Goal: Task Accomplishment & Management: Complete application form

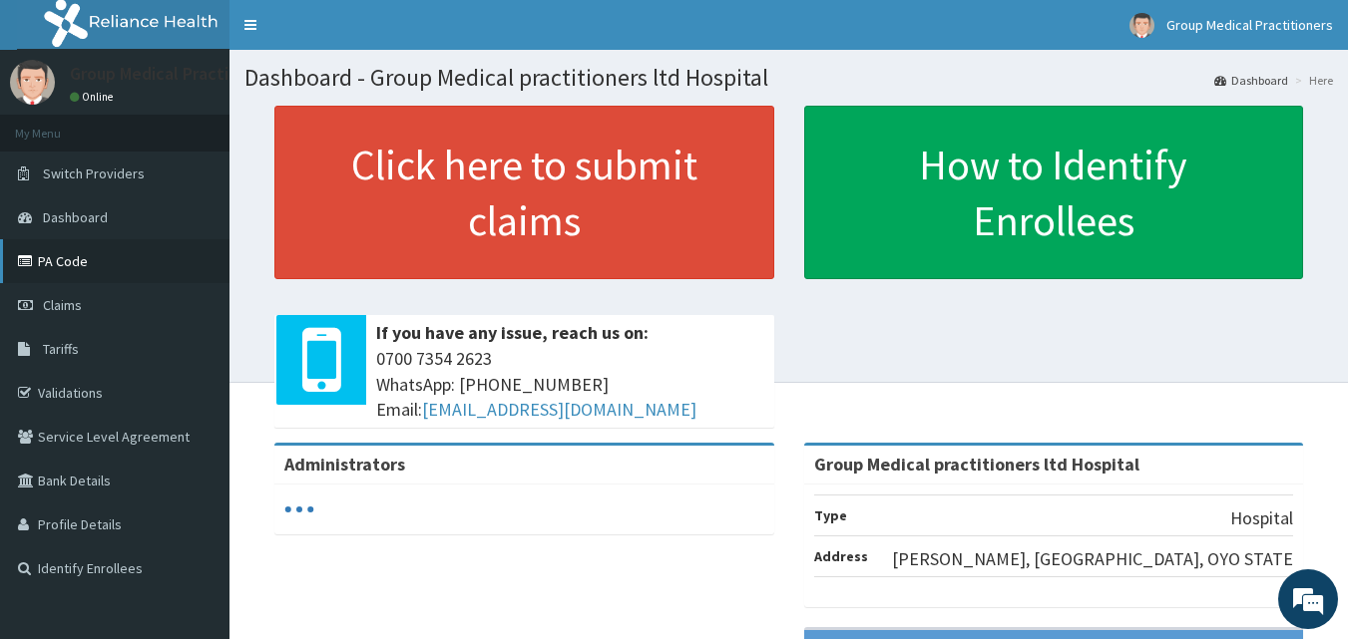
click at [96, 272] on link "PA Code" at bounding box center [114, 261] width 229 height 44
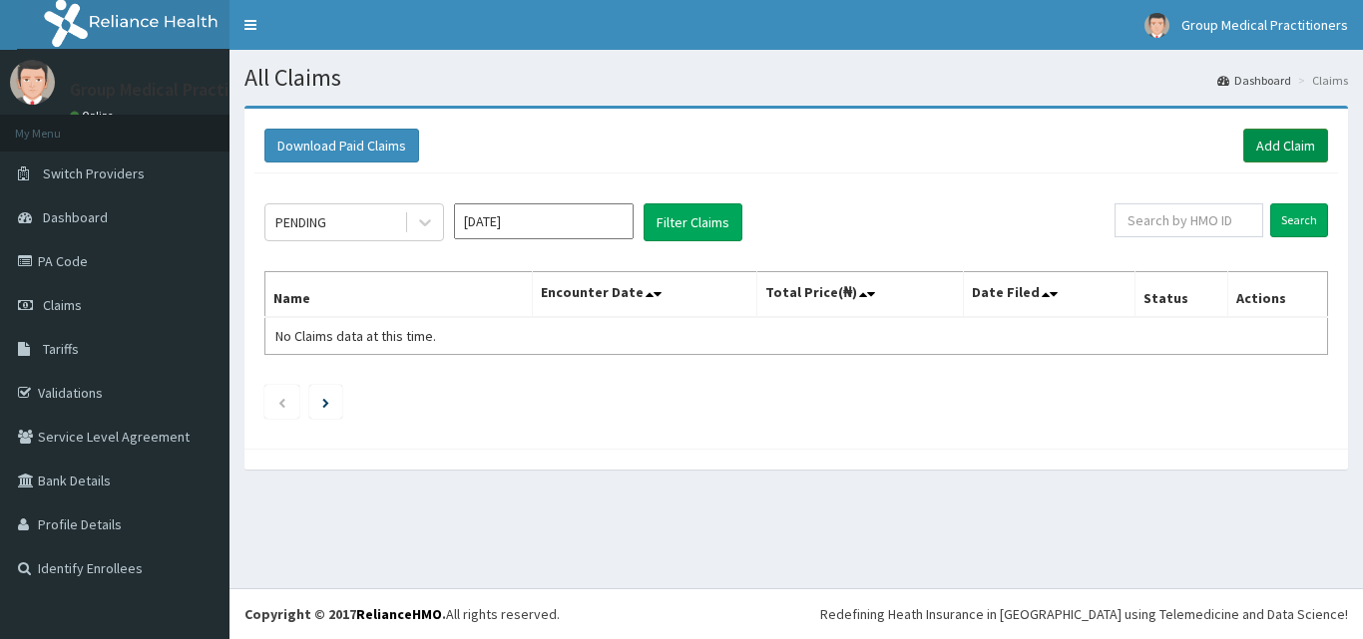
click at [1274, 151] on link "Add Claim" at bounding box center [1285, 146] width 85 height 34
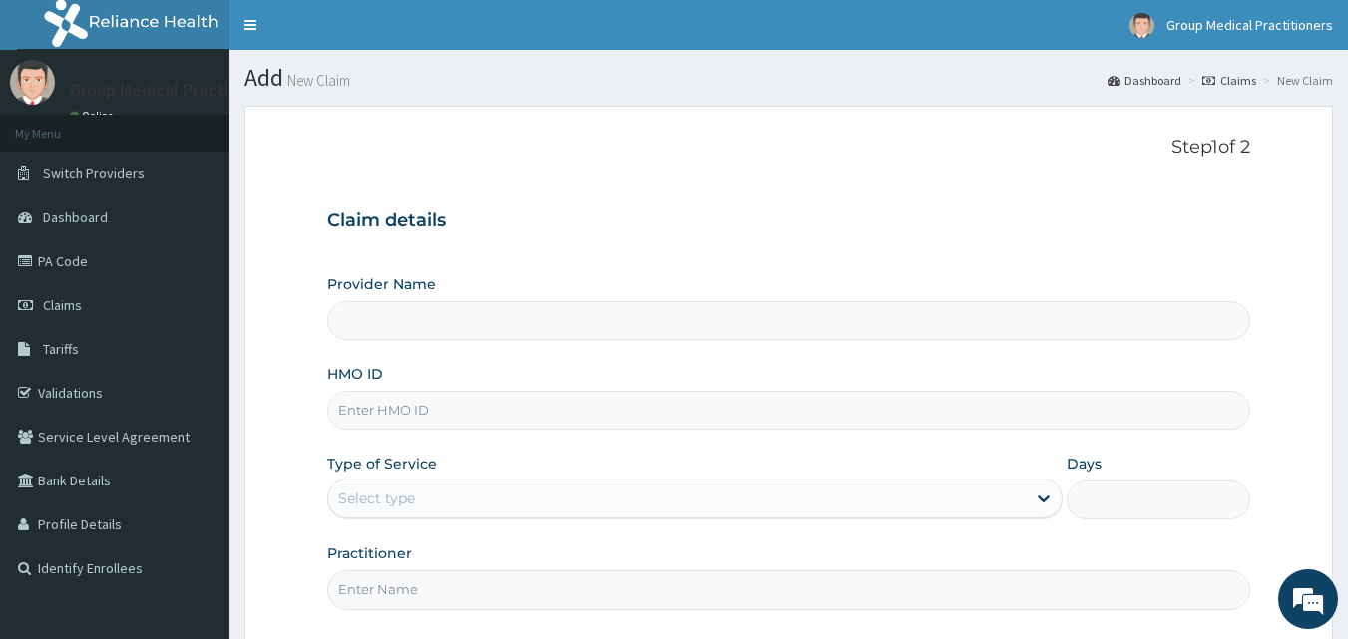
type input "Group Medical practitioners ltd Hospital"
click at [848, 333] on input "Group Medical practitioners ltd Hospital" at bounding box center [789, 320] width 924 height 39
click at [791, 404] on input "HMO ID" at bounding box center [789, 410] width 924 height 39
type input "DPM/10034/A"
click at [484, 502] on div "Select type" at bounding box center [676, 499] width 697 height 32
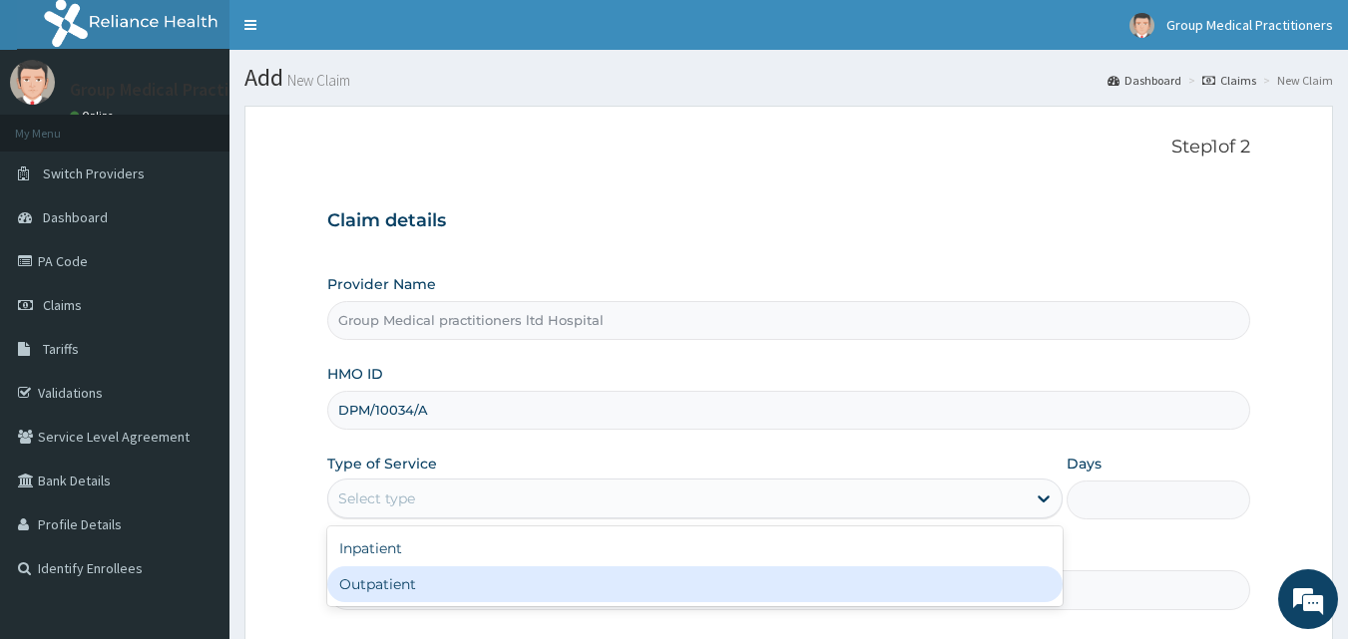
click at [435, 580] on div "Outpatient" at bounding box center [694, 585] width 735 height 36
type input "1"
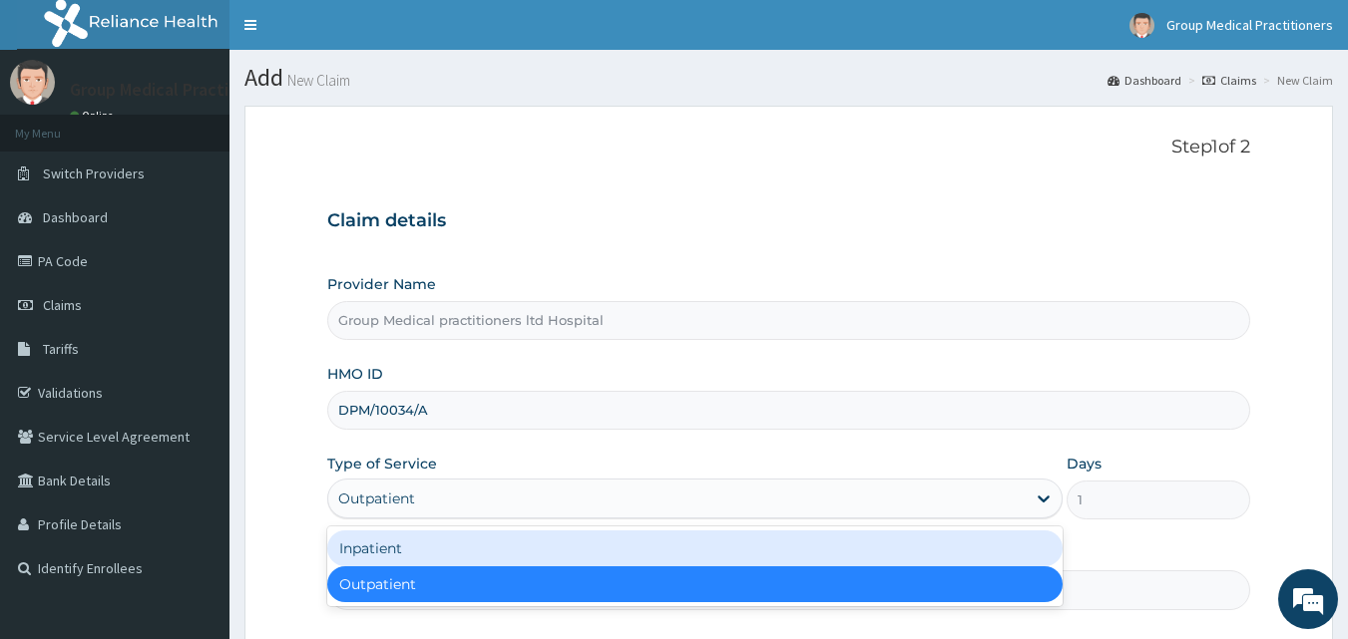
click at [515, 443] on div "Provider Name Group Medical practitioners ltd Hospital HMO ID DPM/10034/A Type …" at bounding box center [789, 441] width 924 height 335
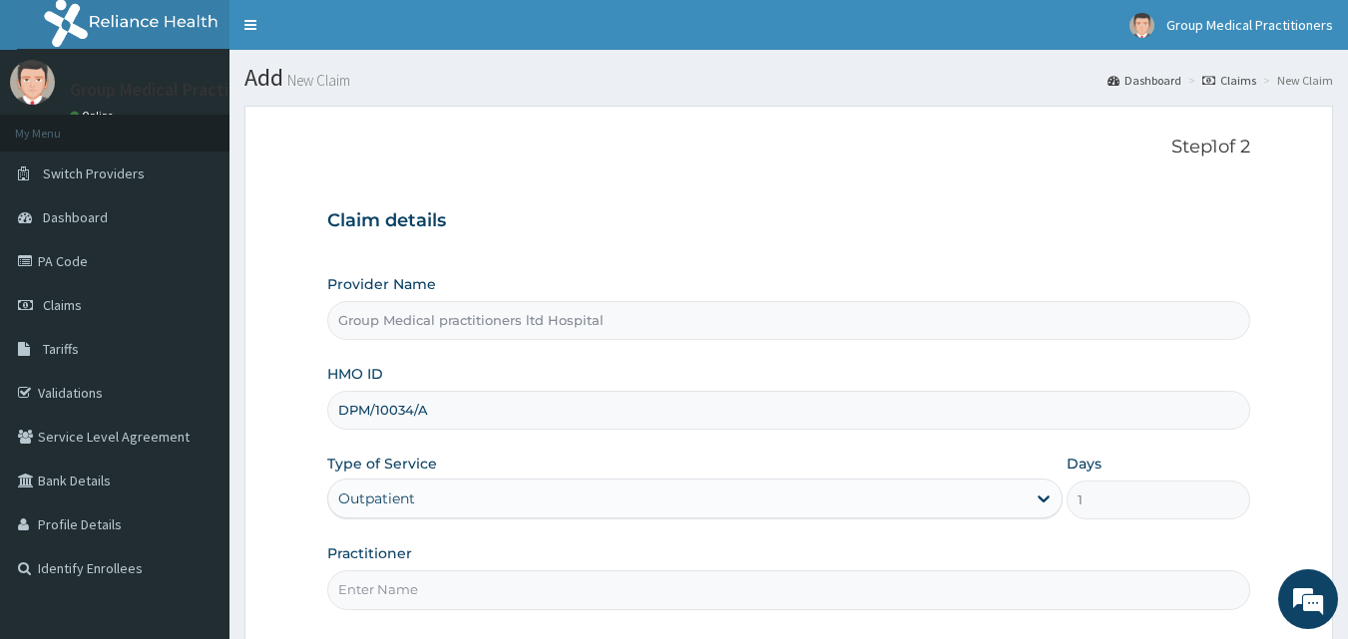
click at [515, 443] on div "Provider Name Group Medical practitioners ltd Hospital HMO ID DPM/10034/A Type …" at bounding box center [789, 441] width 924 height 335
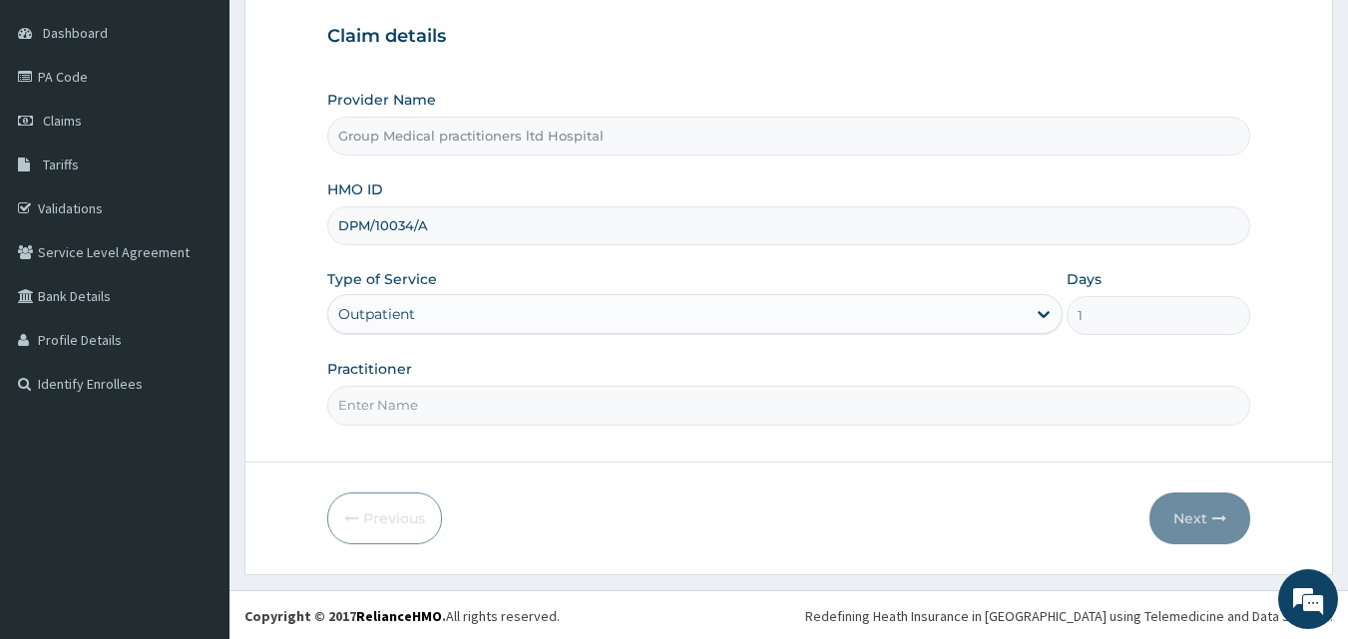
scroll to position [187, 0]
click at [527, 410] on input "Practitioner" at bounding box center [789, 403] width 924 height 39
type input "medical practitioners"
click at [1216, 520] on icon "button" at bounding box center [1219, 517] width 14 height 14
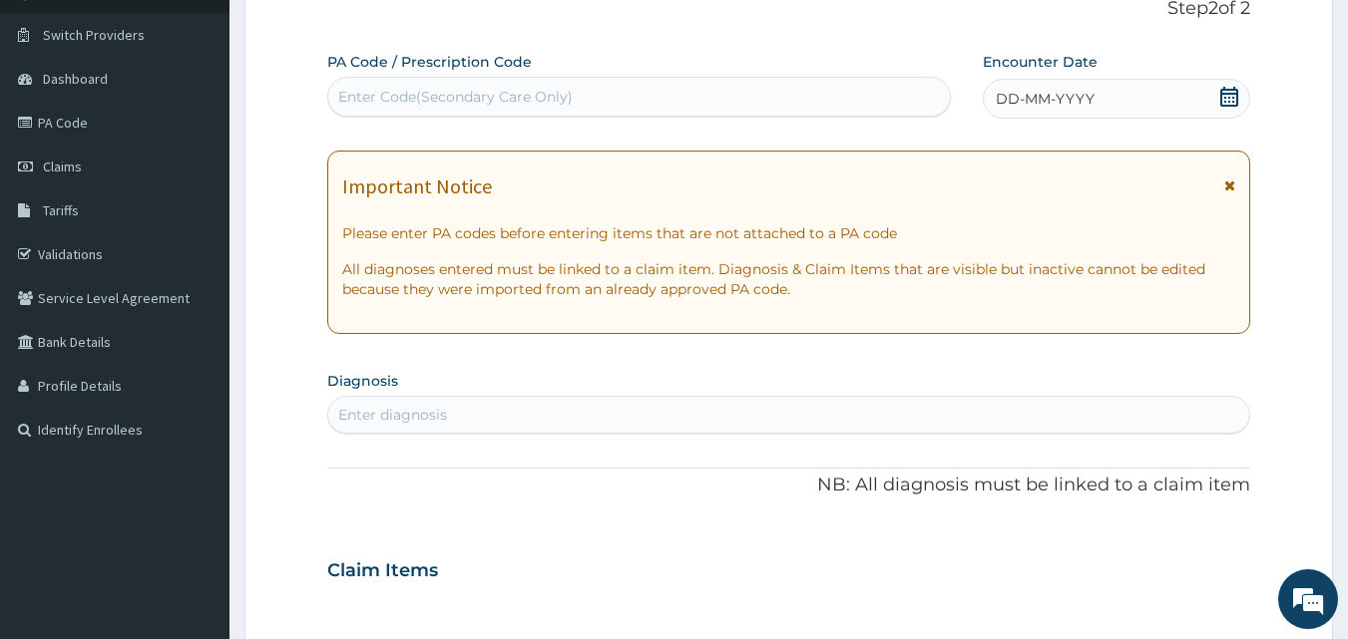
scroll to position [120, 0]
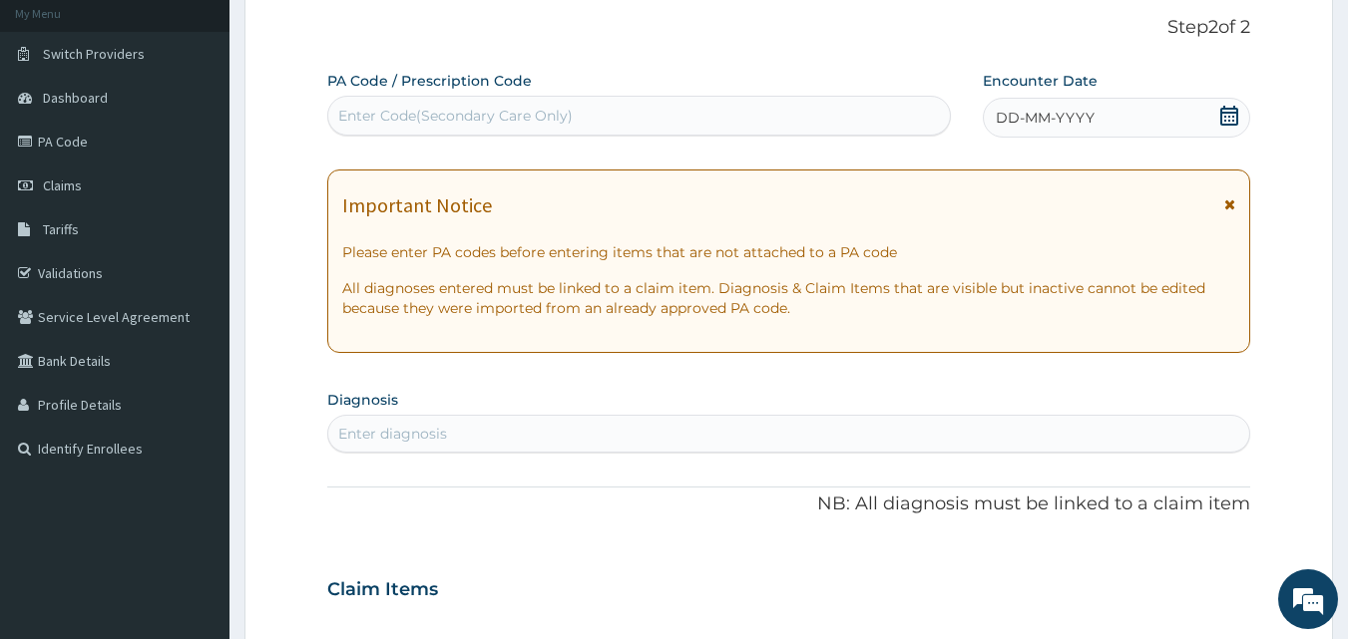
click at [1129, 112] on div "DD-MM-YYYY" at bounding box center [1116, 118] width 267 height 40
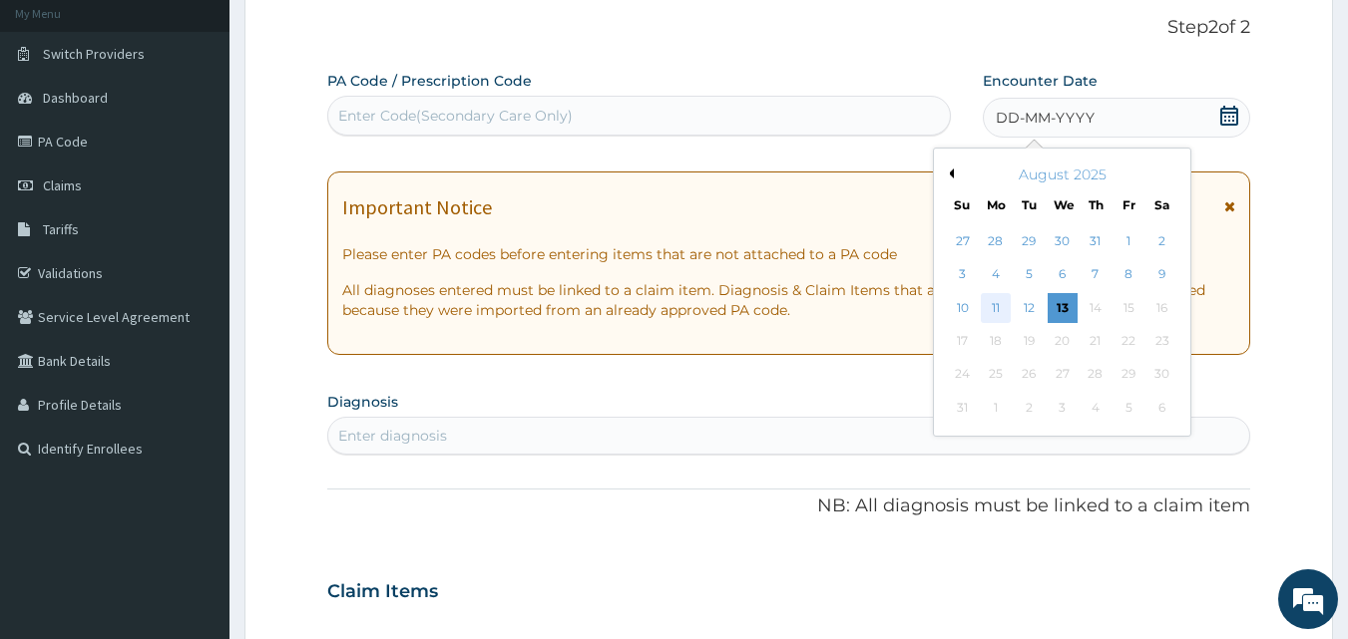
click at [992, 299] on div "11" at bounding box center [996, 308] width 30 height 30
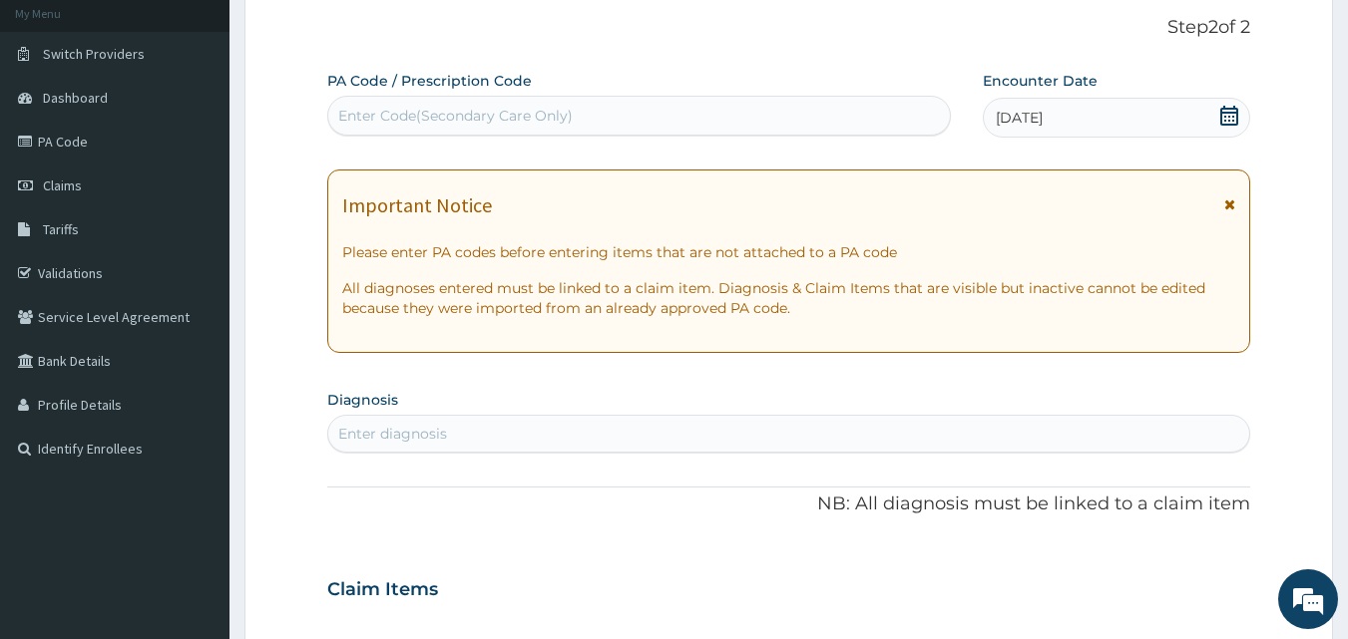
click at [813, 428] on div "Enter diagnosis" at bounding box center [789, 434] width 922 height 32
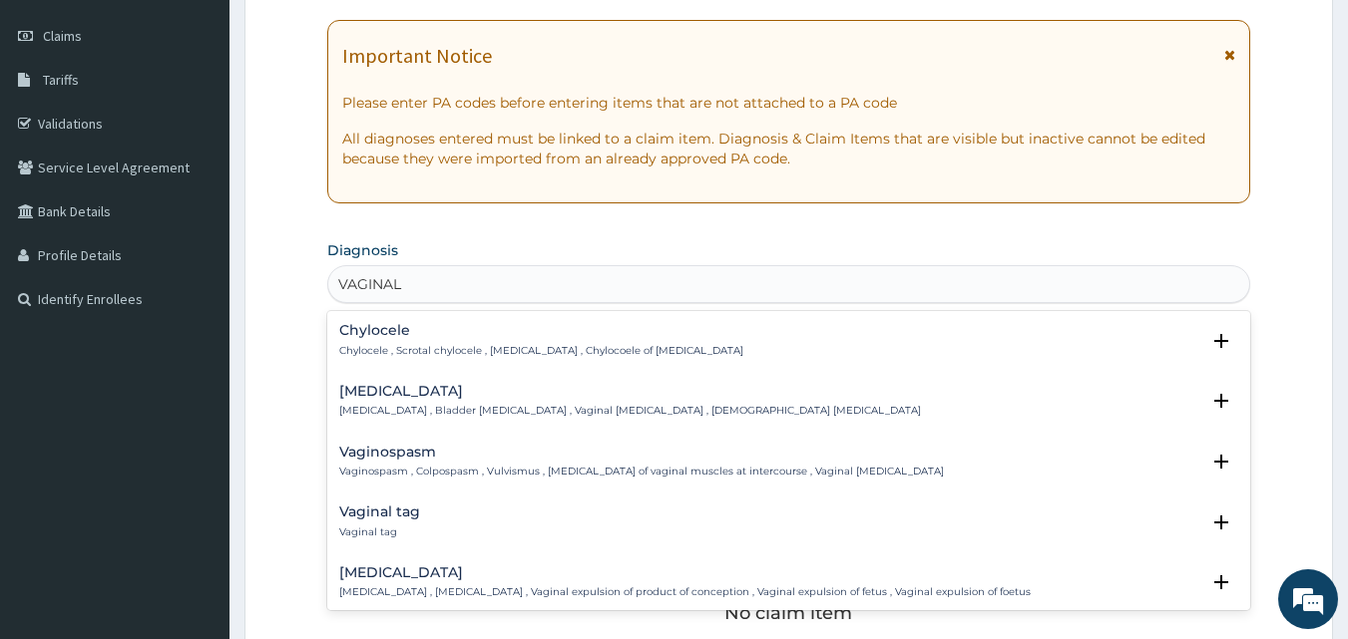
scroll to position [273, 0]
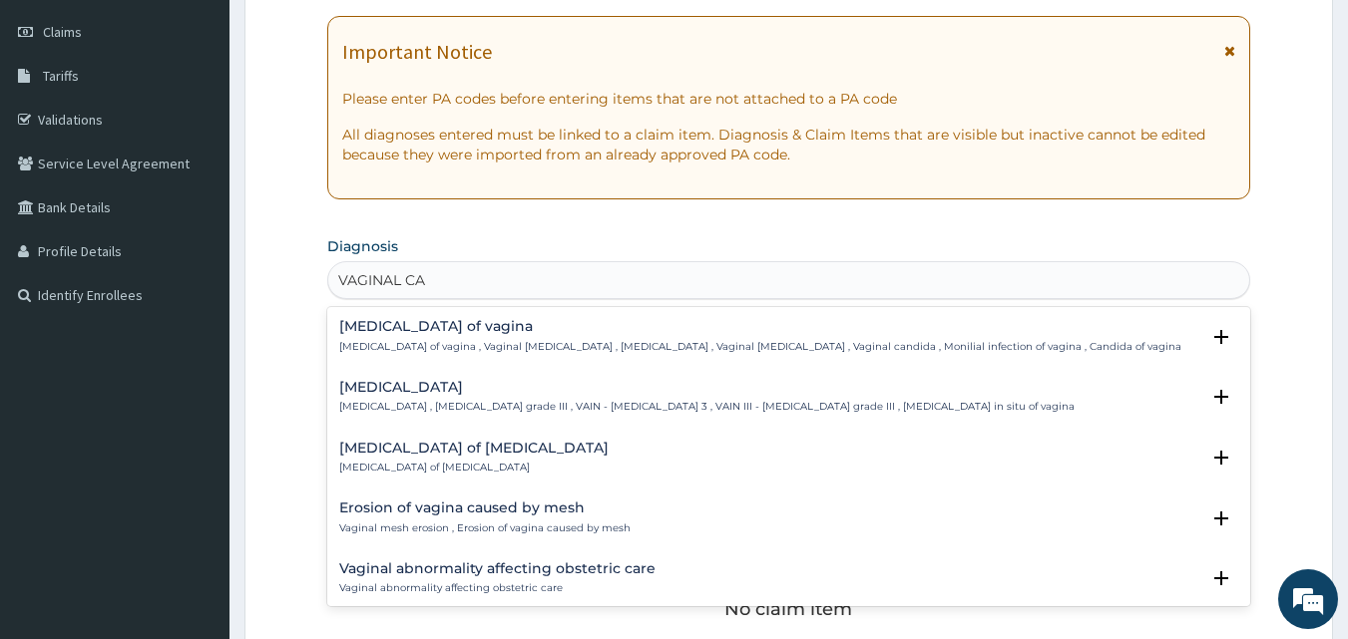
type input "VAGINAL CAN"
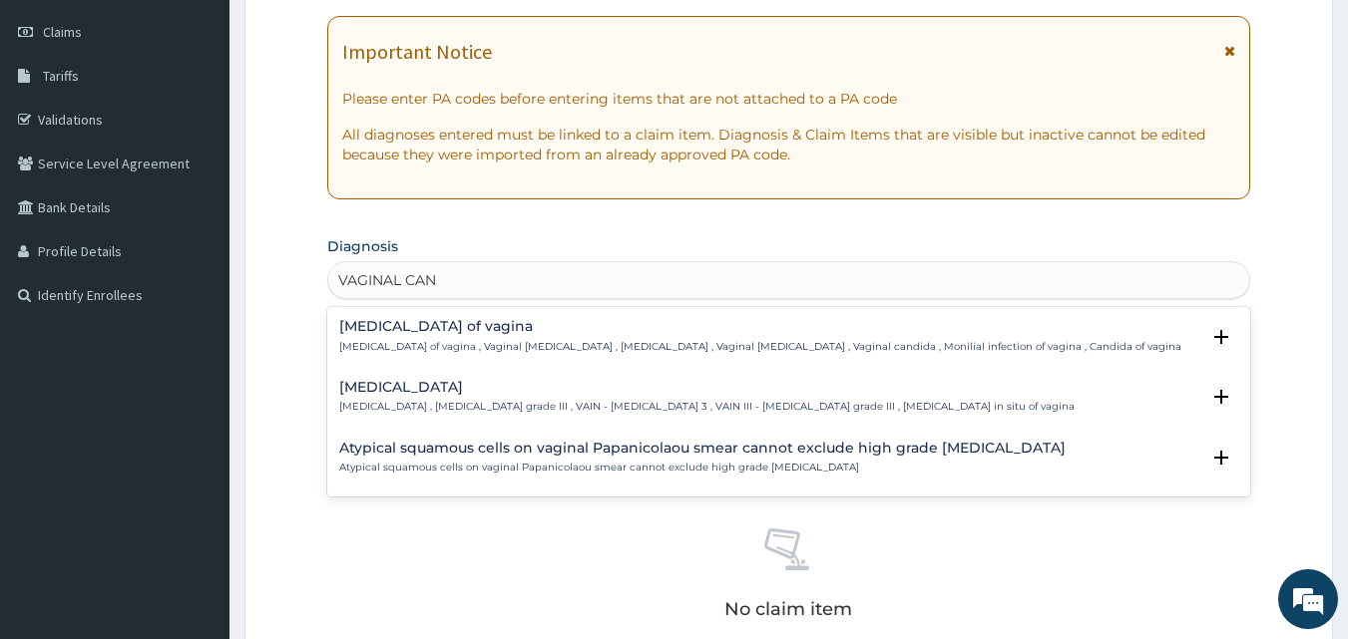
click at [472, 332] on h4 "Candidiasis of vagina" at bounding box center [760, 326] width 842 height 15
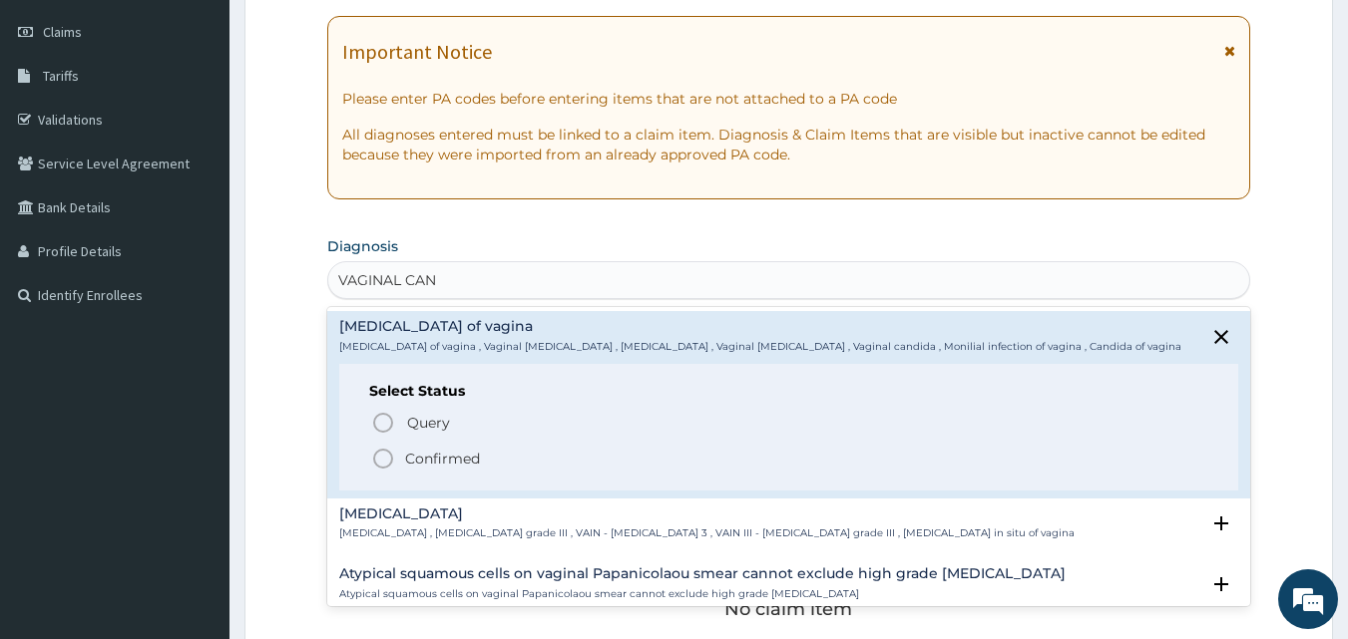
click at [385, 457] on icon "status option filled" at bounding box center [383, 459] width 24 height 24
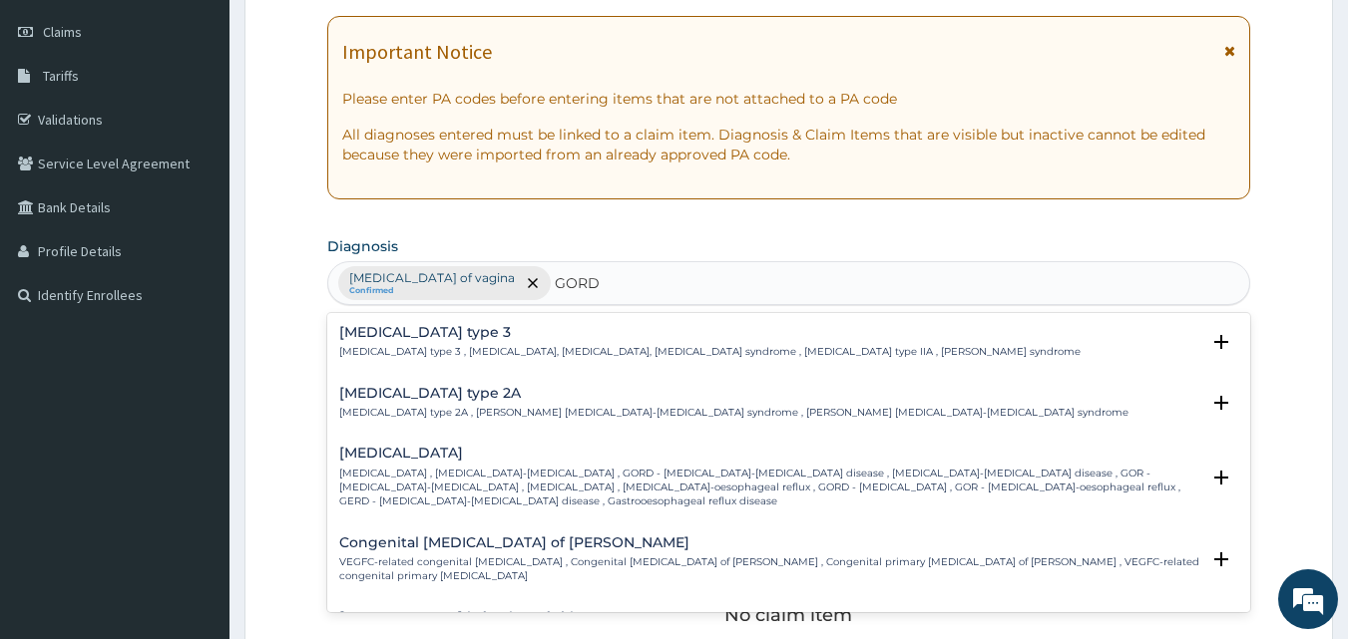
type input "GORD"
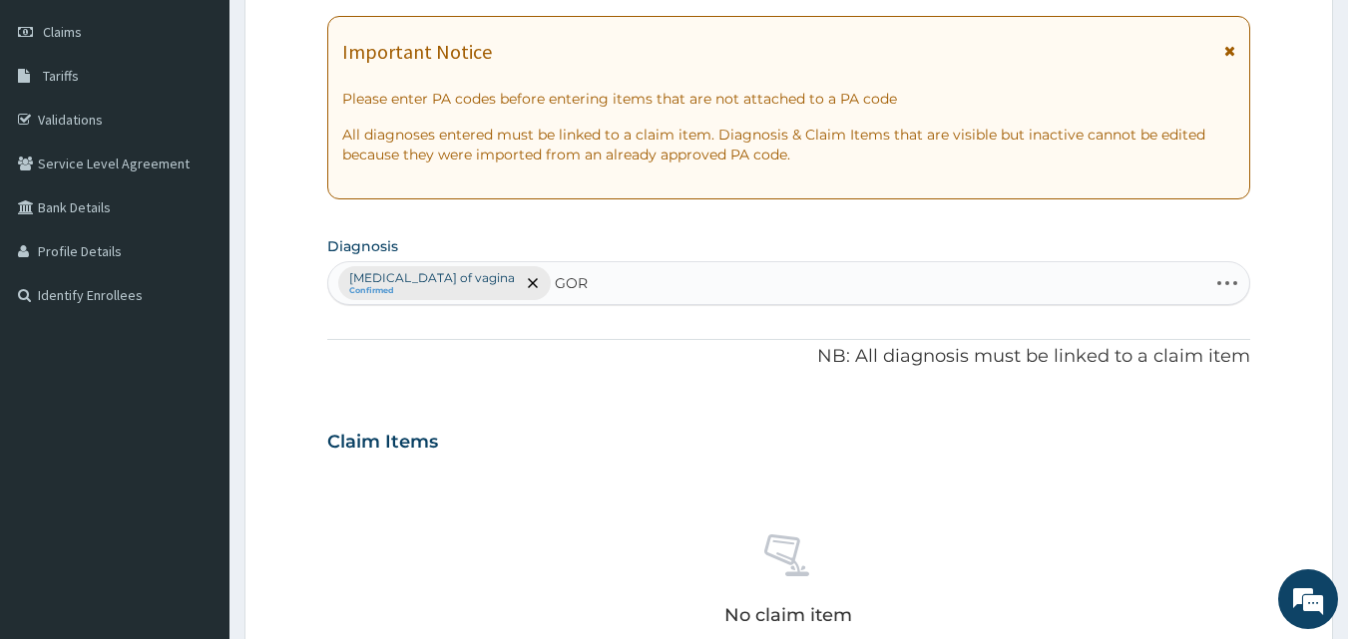
type input "GORD"
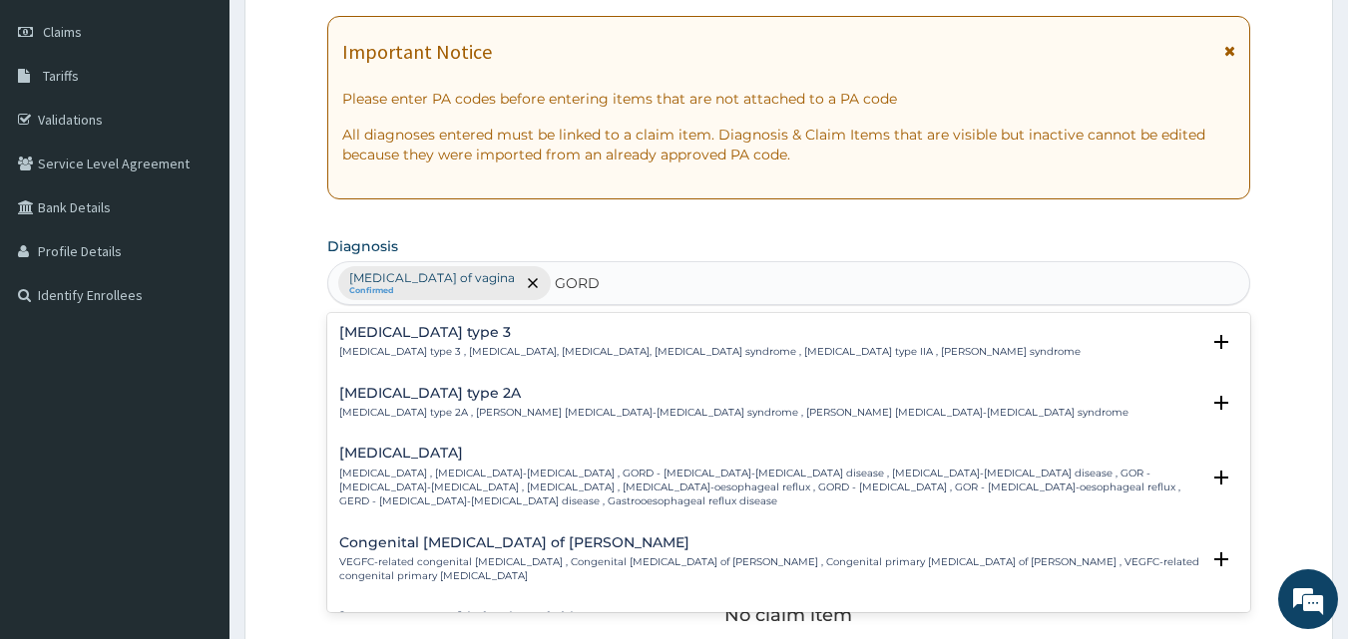
click at [526, 456] on h4 "Gastroesophageal reflux disease" at bounding box center [769, 453] width 861 height 15
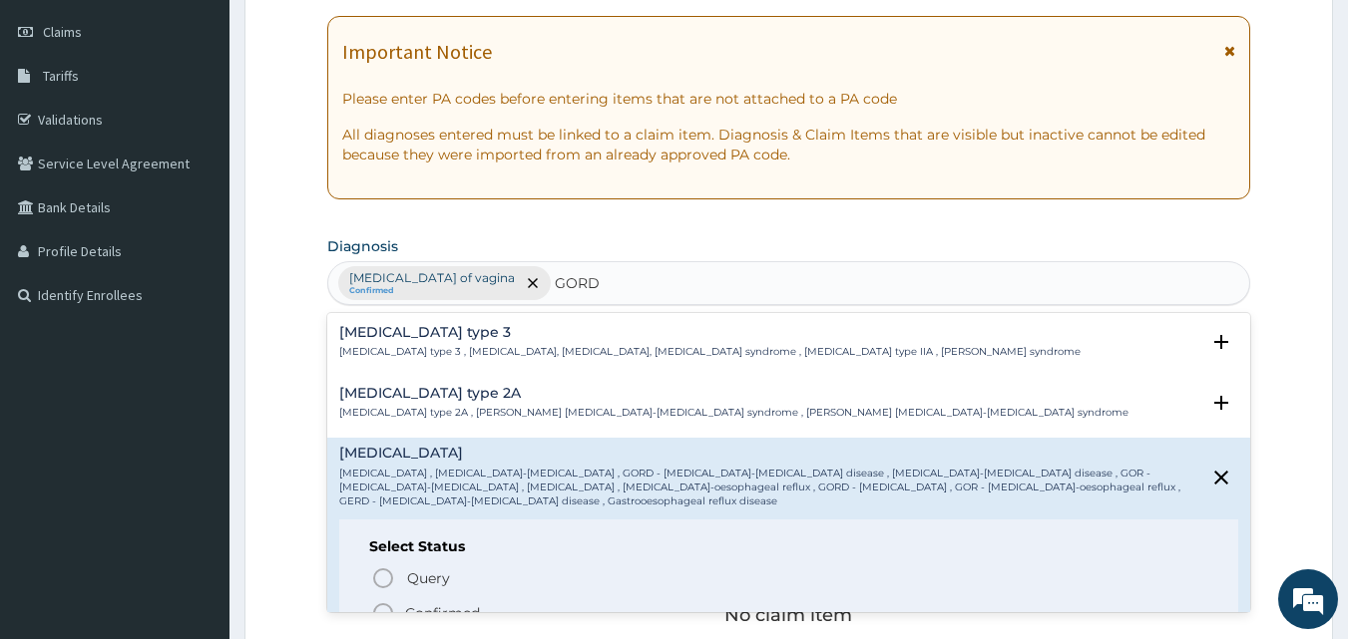
click at [388, 608] on circle "status option filled" at bounding box center [383, 614] width 18 height 18
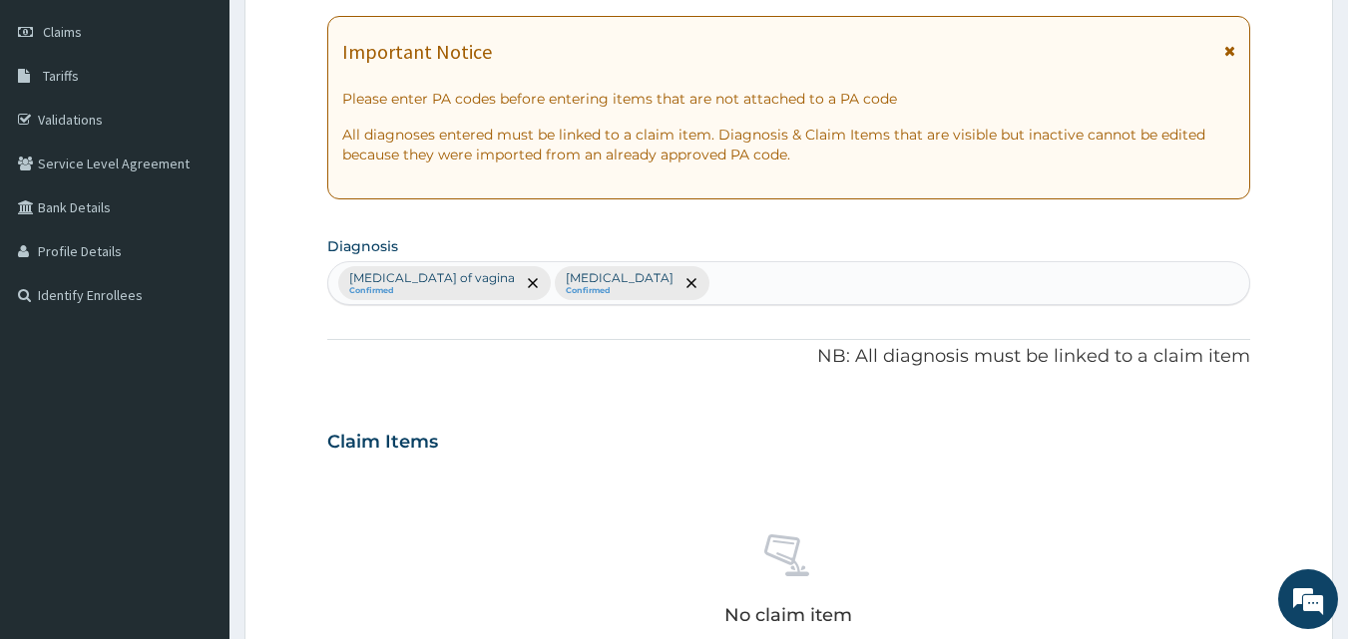
click at [1014, 486] on div "No claim item" at bounding box center [789, 583] width 924 height 229
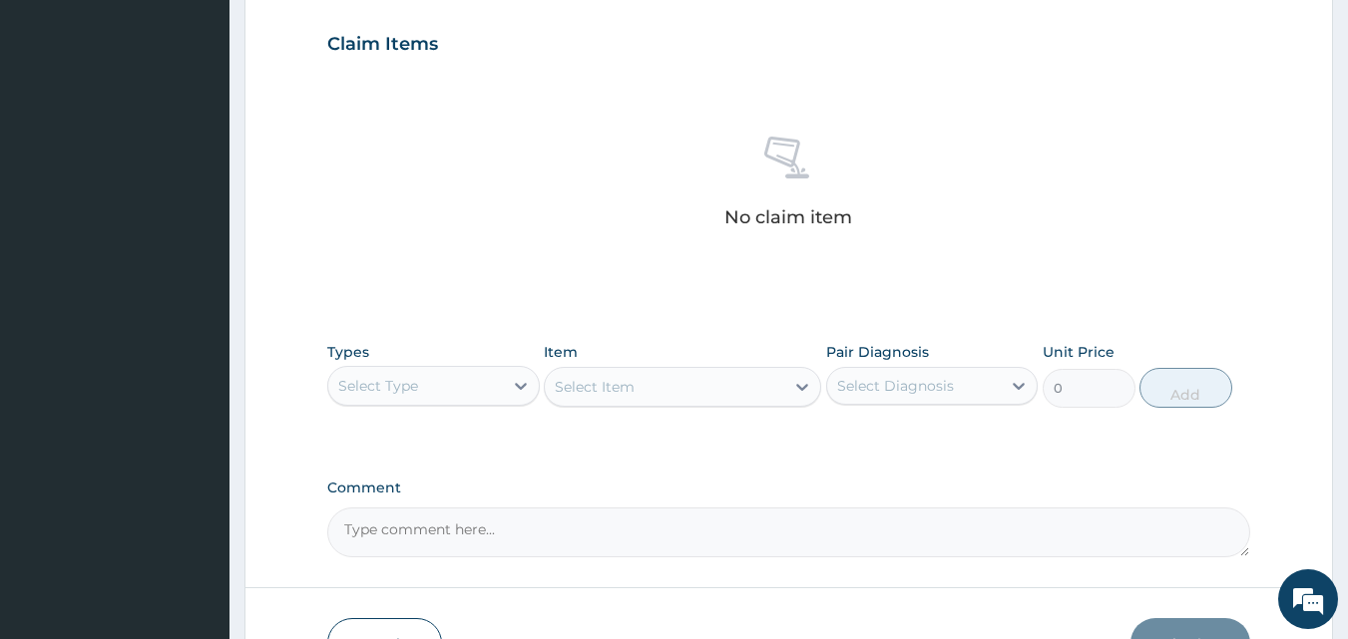
scroll to position [672, 0]
click at [524, 391] on icon at bounding box center [521, 385] width 20 height 20
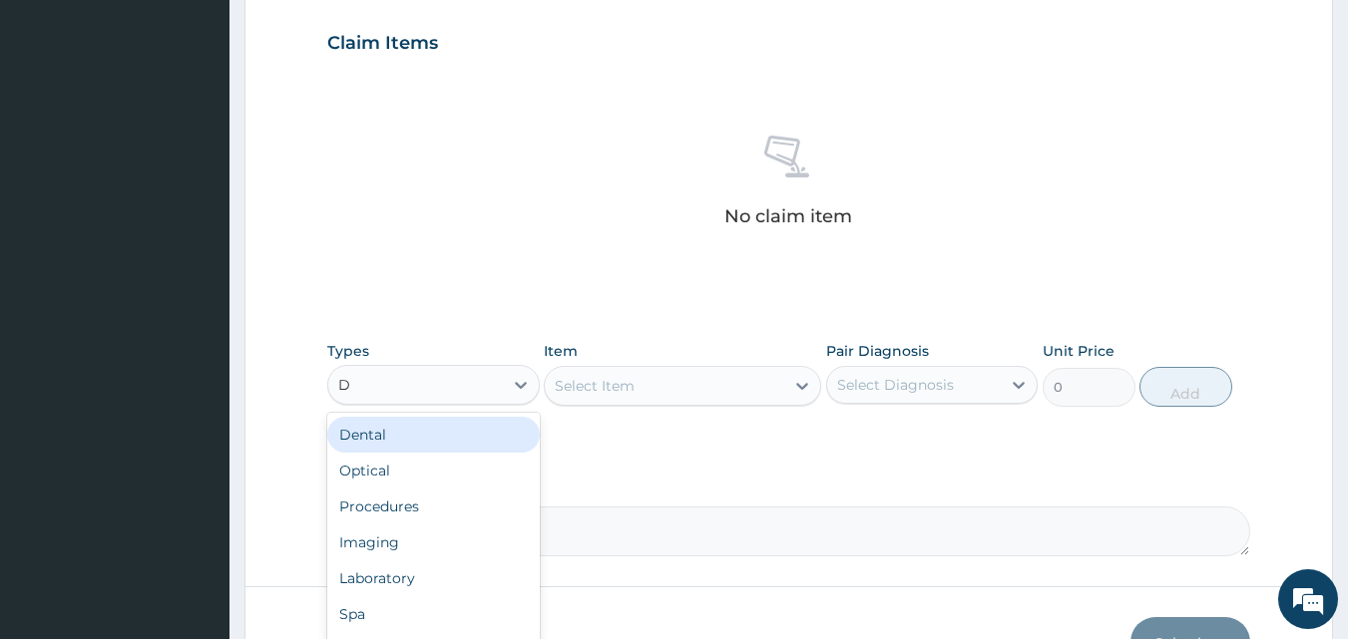
type input "DR"
click at [469, 425] on div "Drugs" at bounding box center [433, 435] width 212 height 36
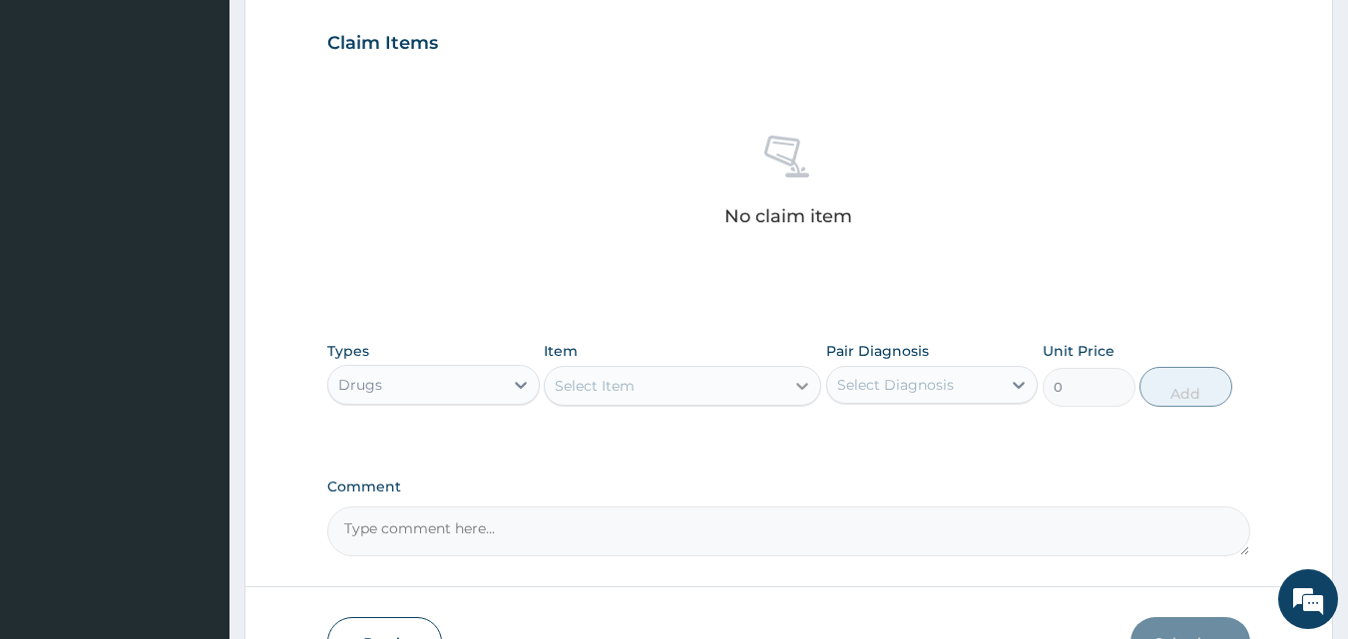
click at [798, 383] on icon at bounding box center [802, 386] width 20 height 20
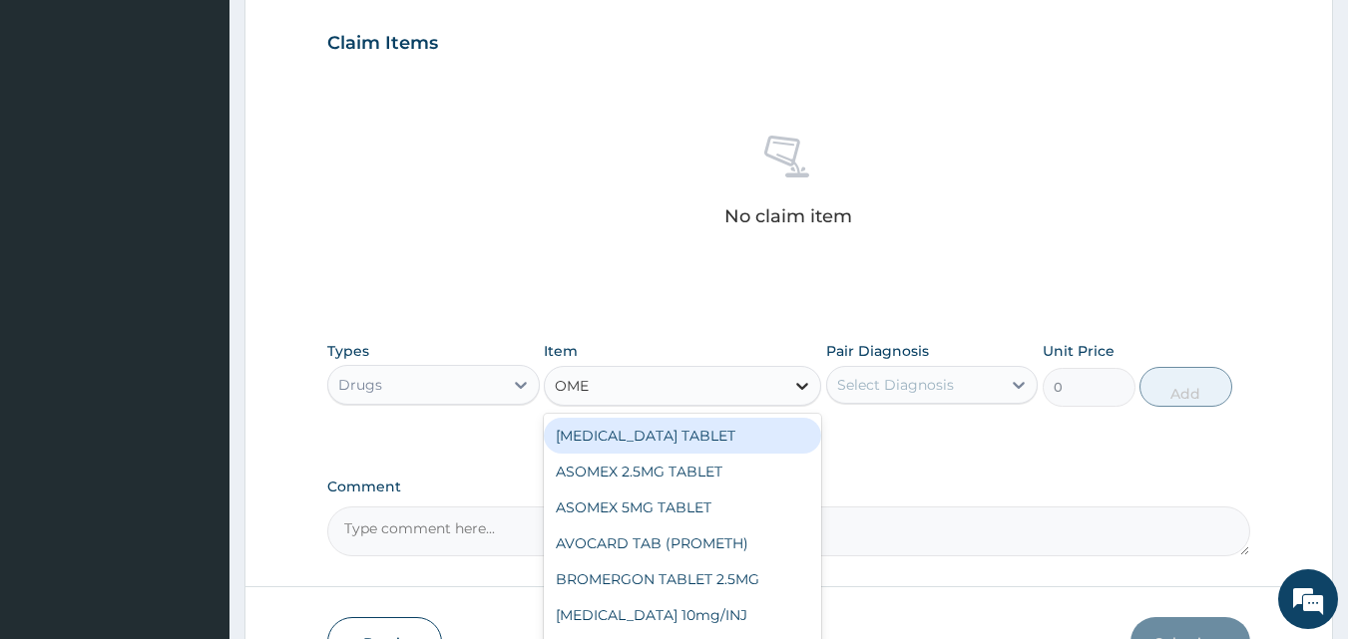
type input "OMEP"
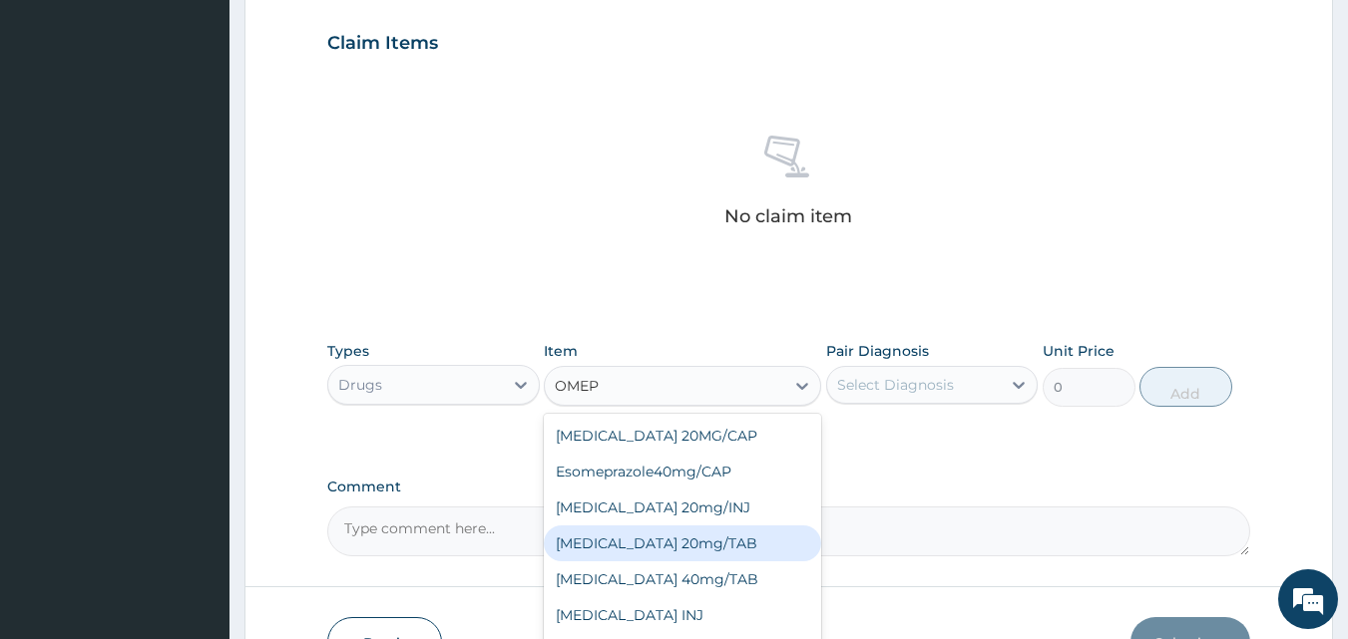
click at [696, 539] on div "OMEPRAZOLE 20mg/TAB" at bounding box center [682, 544] width 277 height 36
type input "78.75"
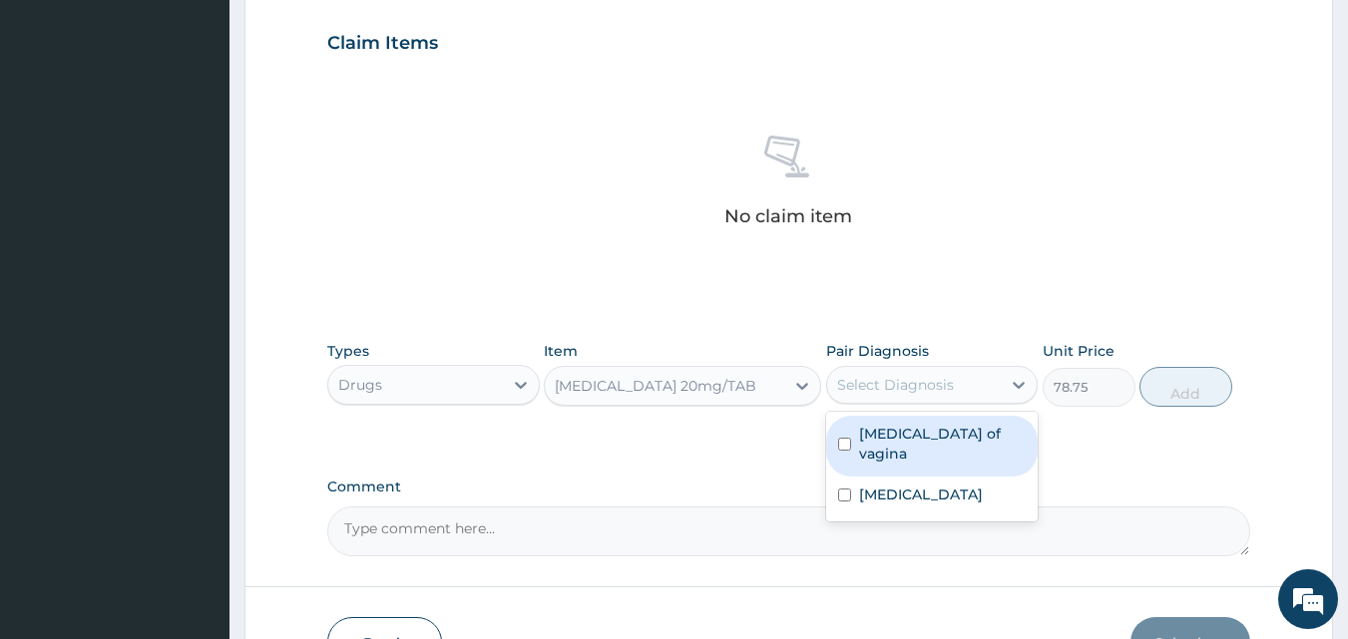
click at [901, 380] on div "Select Diagnosis" at bounding box center [895, 385] width 117 height 20
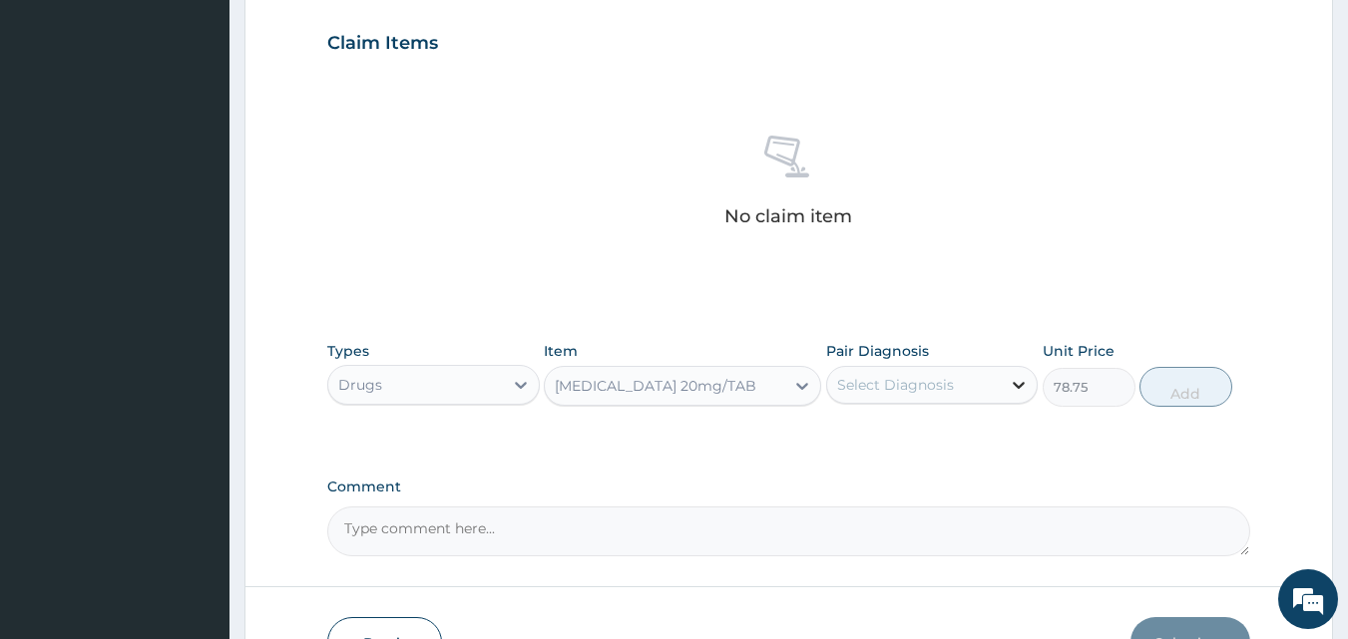
click at [1016, 388] on icon at bounding box center [1019, 385] width 20 height 20
drag, startPoint x: 1016, startPoint y: 388, endPoint x: 1020, endPoint y: 377, distance: 11.7
click at [1020, 377] on icon at bounding box center [1019, 385] width 20 height 20
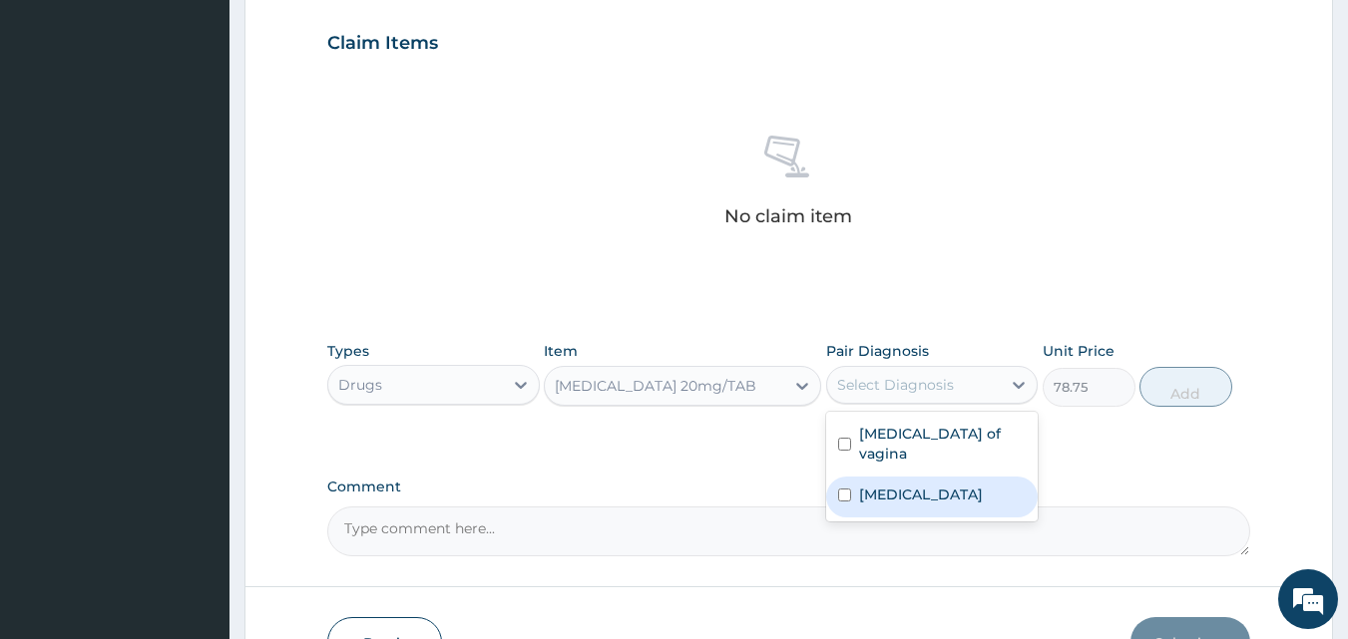
click at [895, 499] on label "Gastroesophageal reflux disease" at bounding box center [921, 495] width 124 height 20
checkbox input "true"
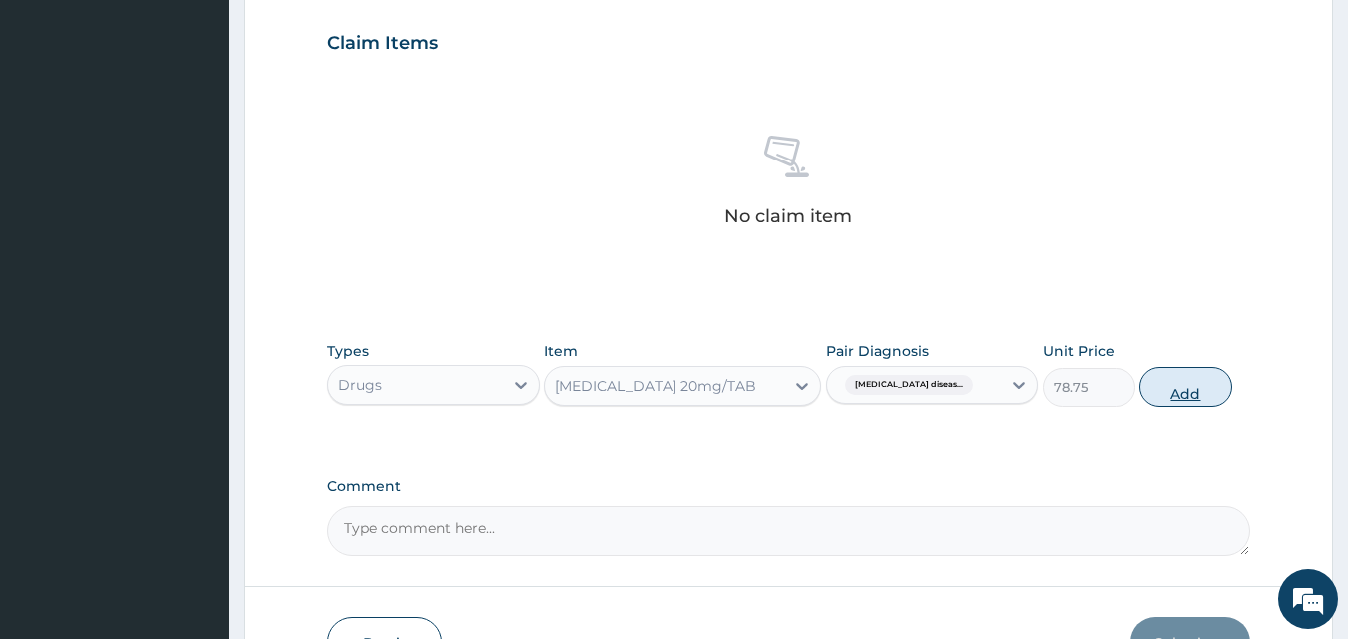
click at [1159, 392] on button "Add" at bounding box center [1185, 387] width 93 height 40
type input "0"
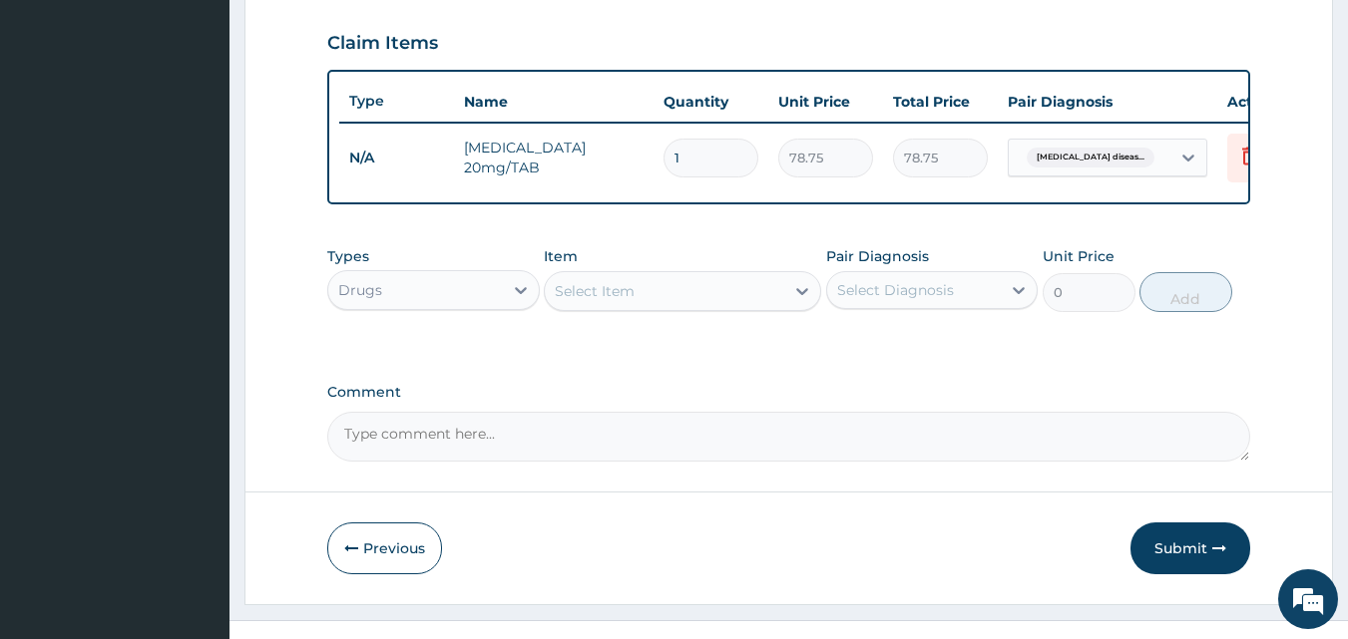
type input "14"
type input "1102.50"
type input "14"
click at [796, 301] on icon at bounding box center [802, 291] width 20 height 20
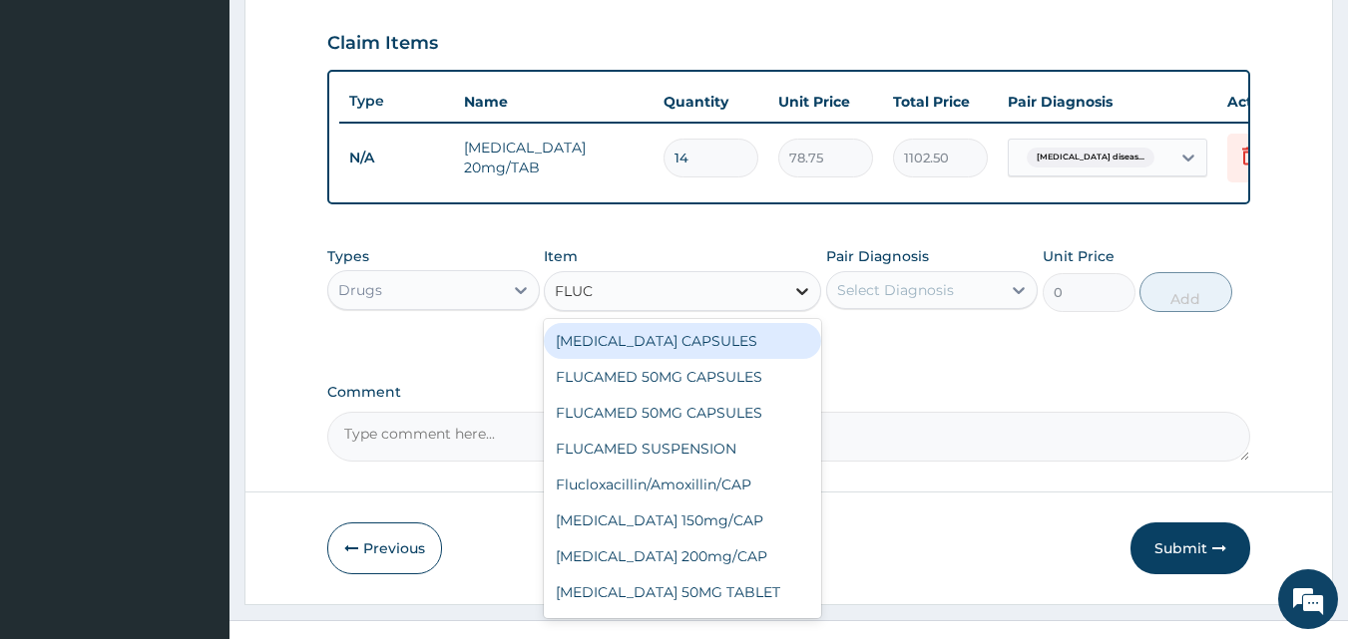
type input "FLUCO"
click at [687, 359] on div "Fluconazole 150mg/CAP" at bounding box center [682, 341] width 277 height 36
type input "105"
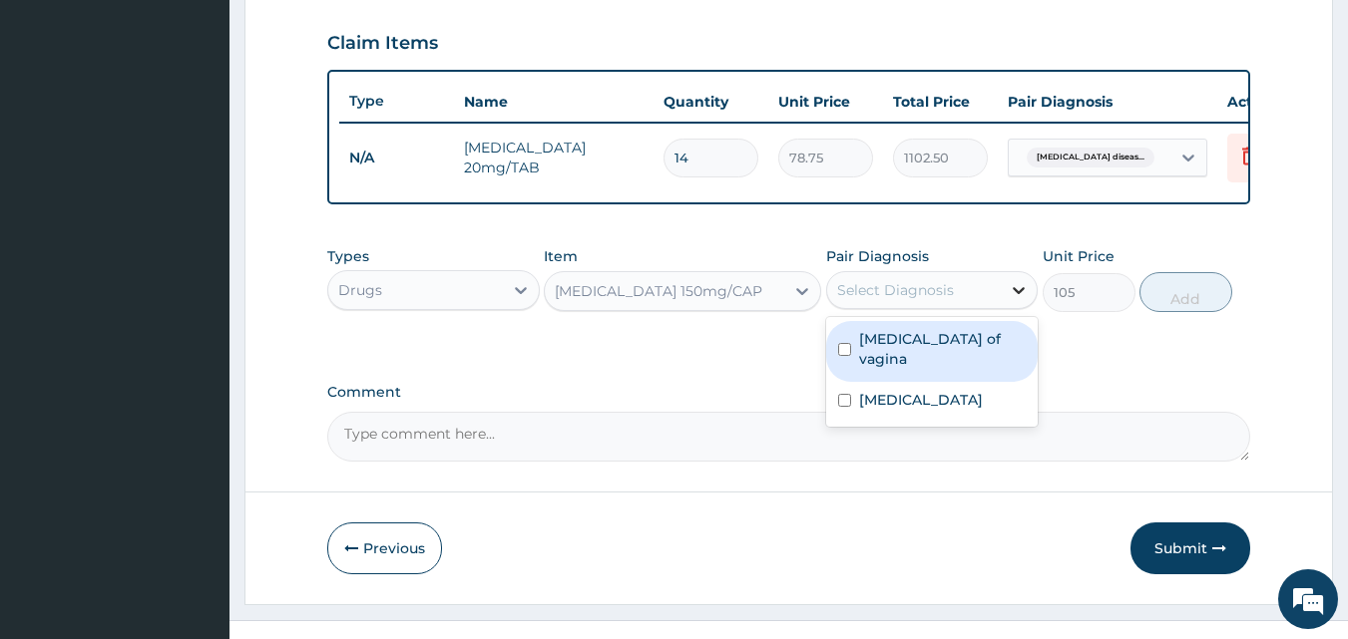
click at [1021, 294] on icon at bounding box center [1020, 290] width 12 height 7
click at [943, 362] on label "Candidiasis of vagina" at bounding box center [943, 349] width 168 height 40
checkbox input "true"
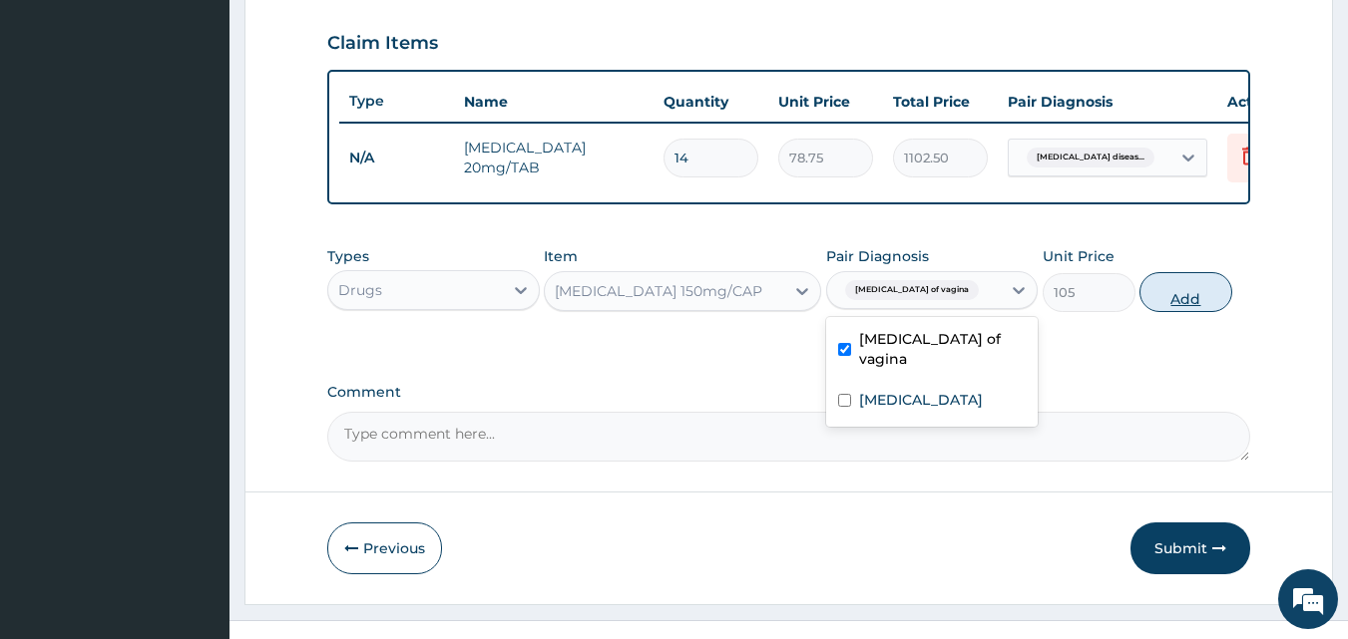
click at [1211, 304] on button "Add" at bounding box center [1185, 292] width 93 height 40
type input "0"
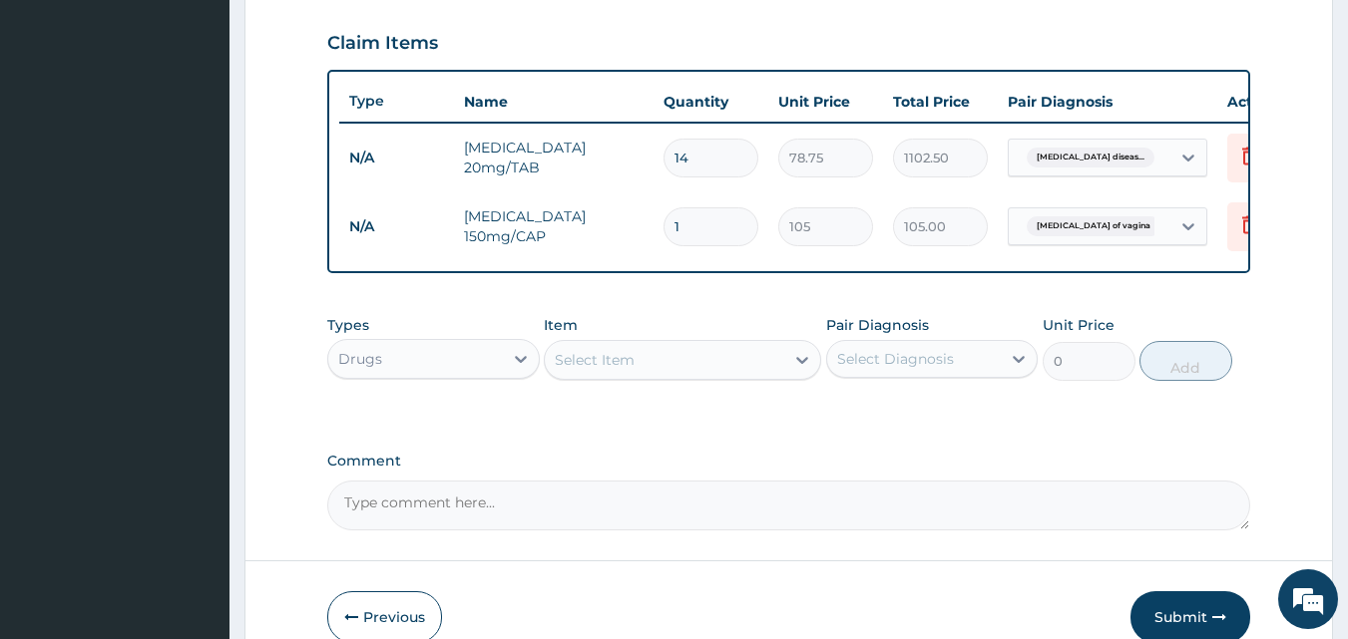
type input "0.00"
type input "7"
type input "735.00"
type input "7"
click at [802, 370] on icon at bounding box center [802, 360] width 20 height 20
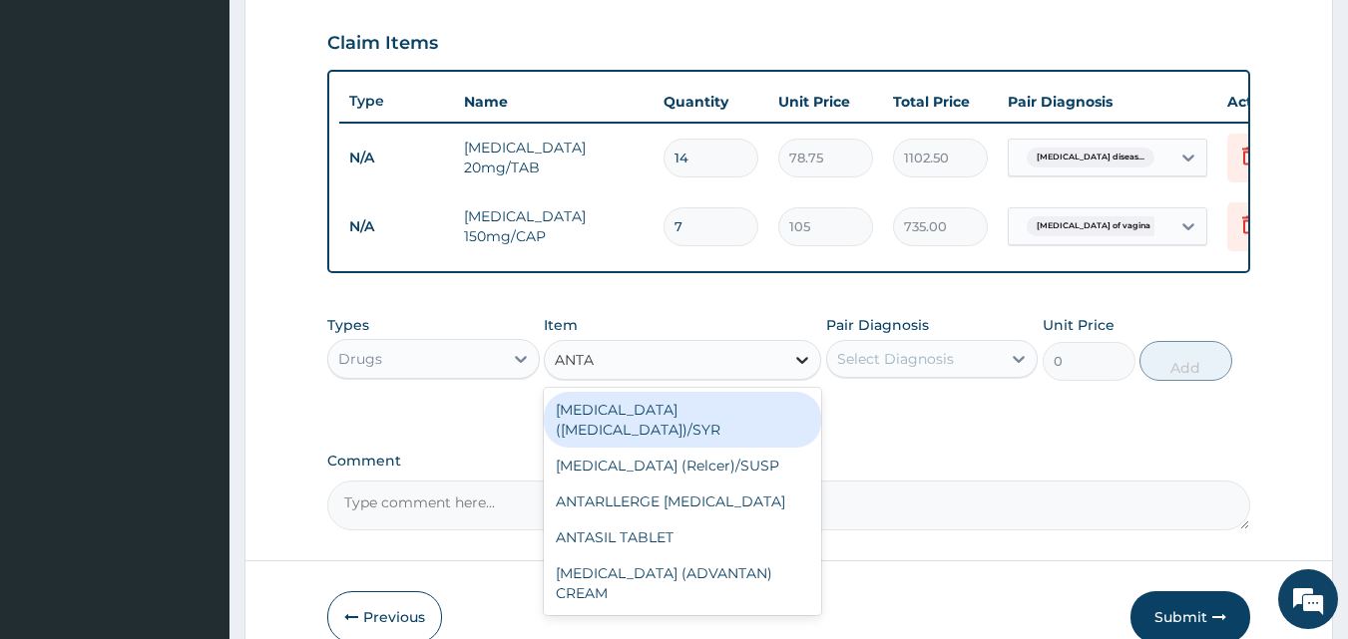
type input "ANTAC"
click at [671, 417] on div "antacid (gaviscon)/SYR" at bounding box center [682, 420] width 277 height 56
type input "498.75"
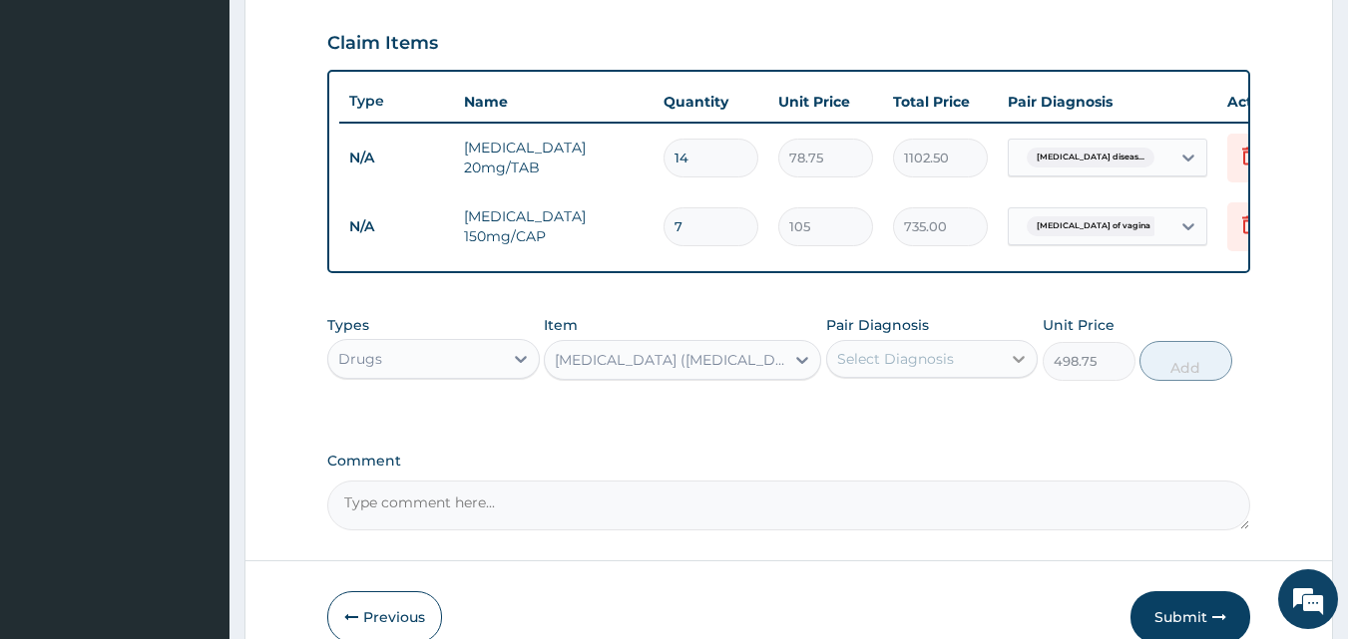
click at [1021, 363] on icon at bounding box center [1020, 359] width 12 height 7
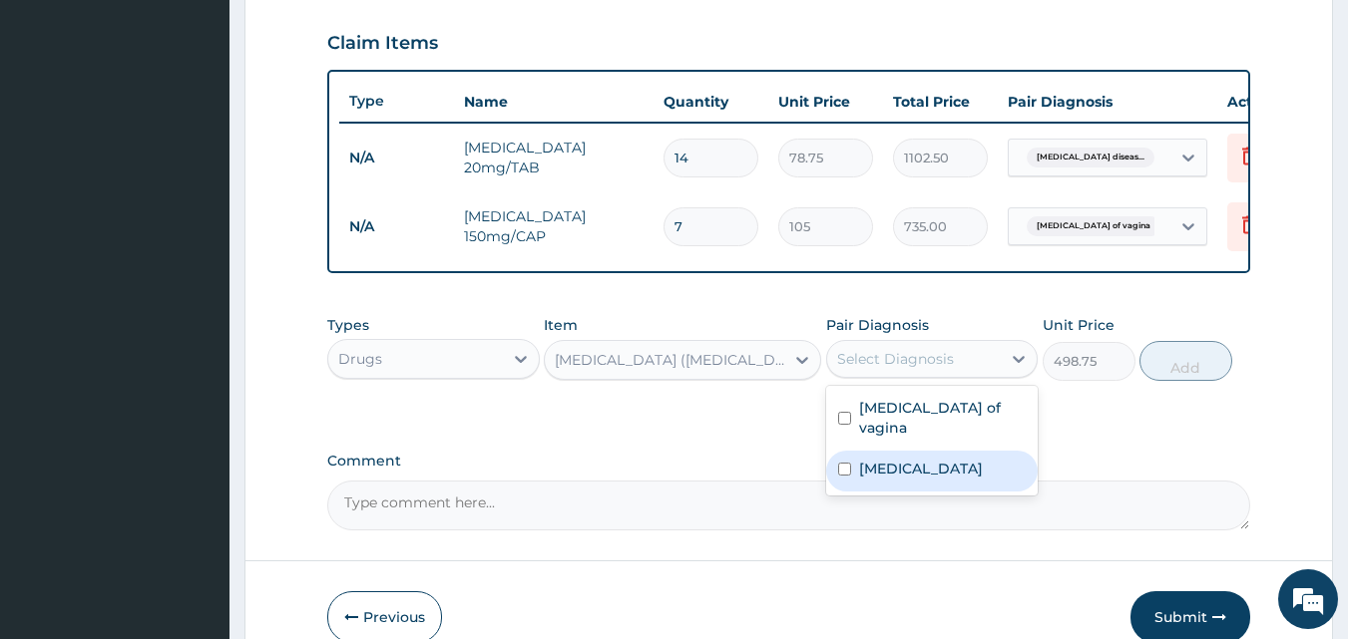
click at [966, 462] on label "Gastroesophageal reflux disease" at bounding box center [921, 469] width 124 height 20
checkbox input "true"
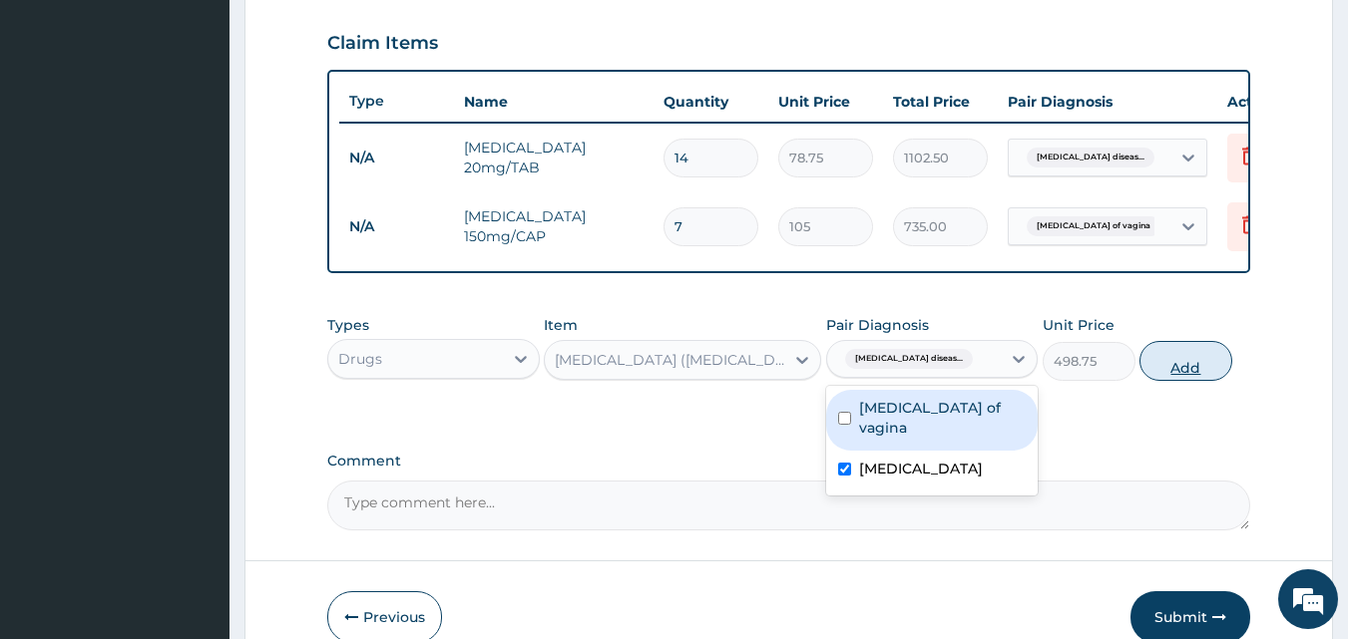
click at [1166, 375] on button "Add" at bounding box center [1185, 361] width 93 height 40
type input "0"
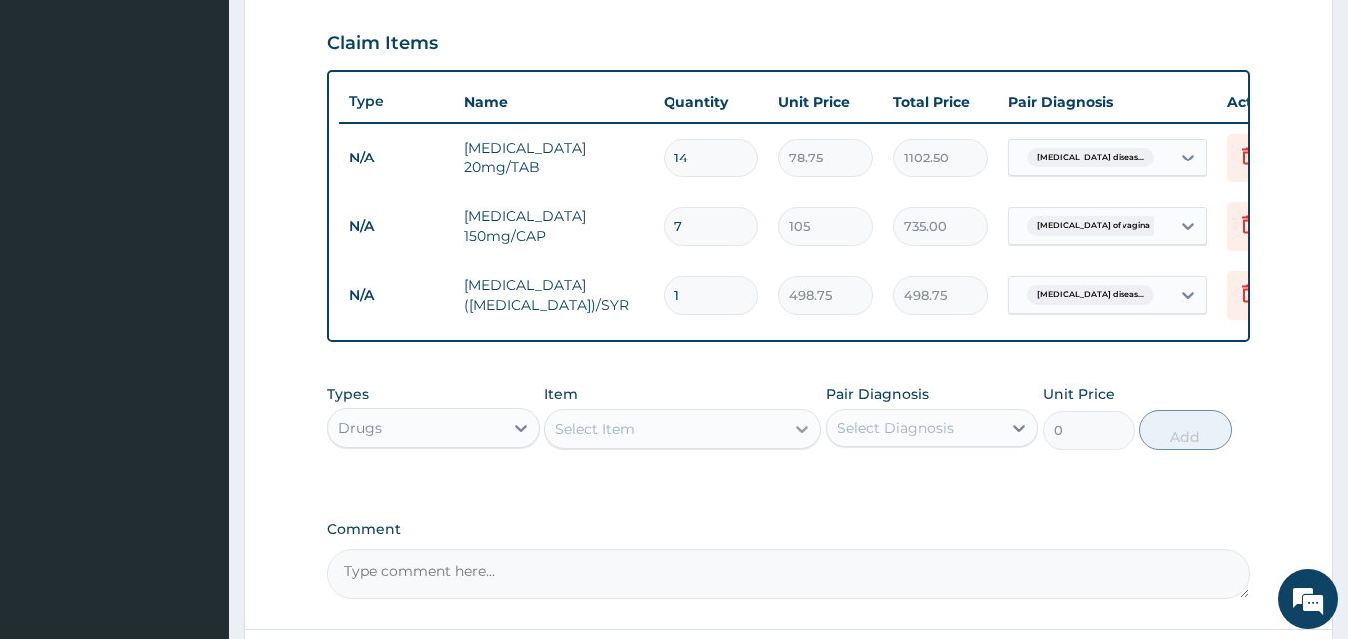
click at [796, 439] on icon at bounding box center [802, 429] width 20 height 20
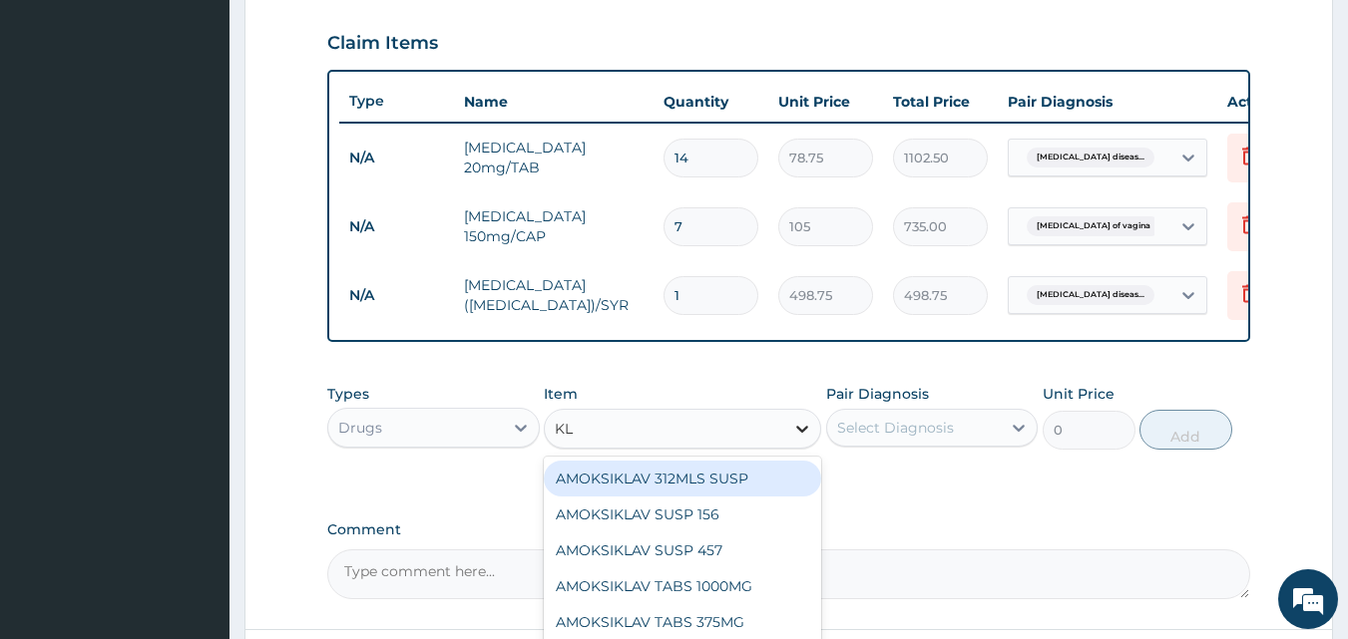
type input "KLO"
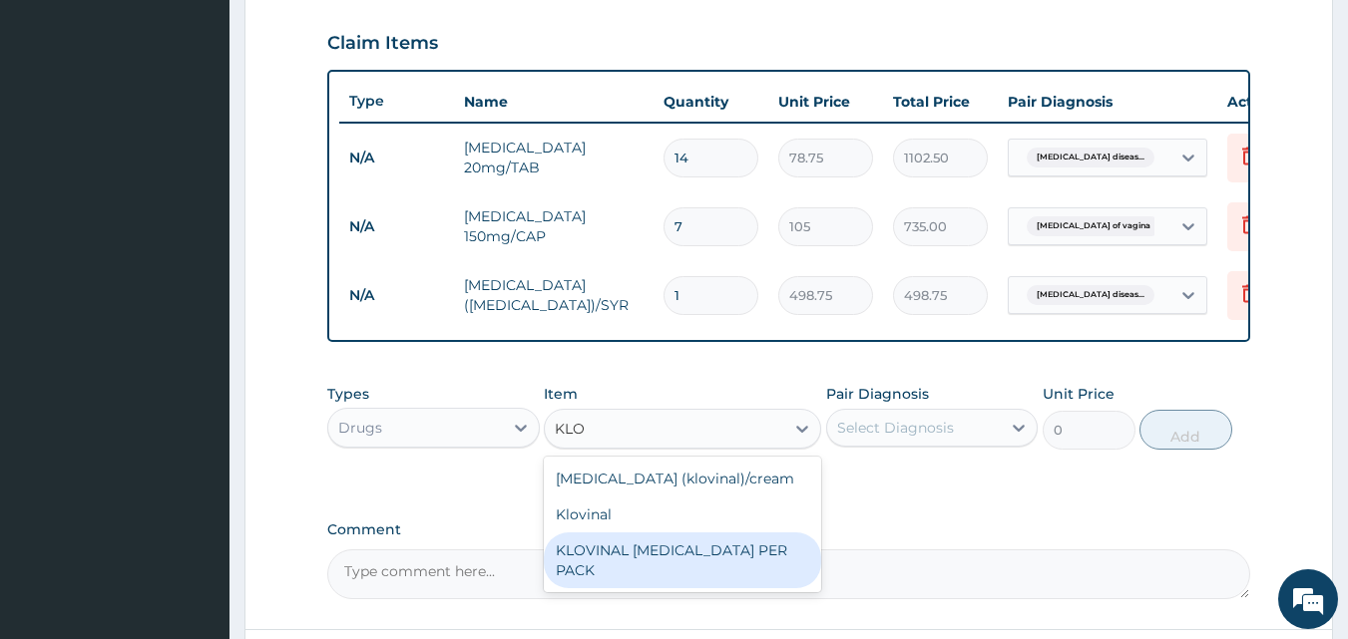
click at [682, 554] on div "KLOVINAL PESSARY PER PACK" at bounding box center [682, 561] width 277 height 56
type input "5000"
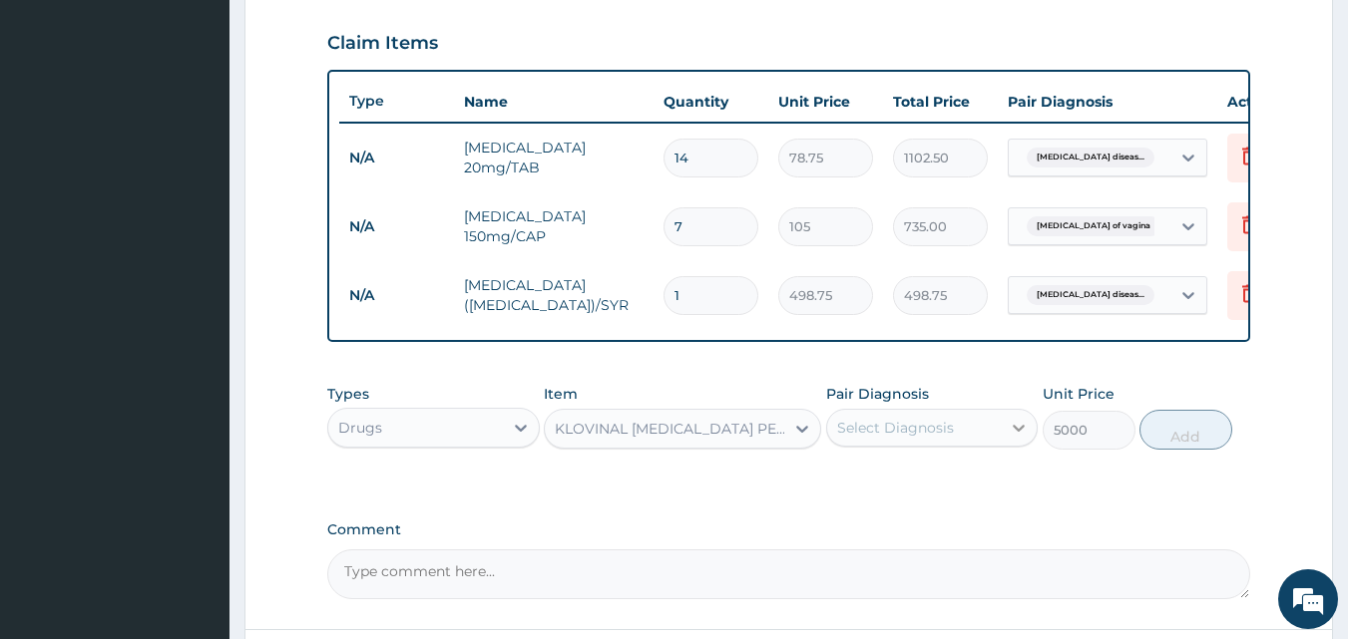
click at [1018, 438] on icon at bounding box center [1019, 428] width 20 height 20
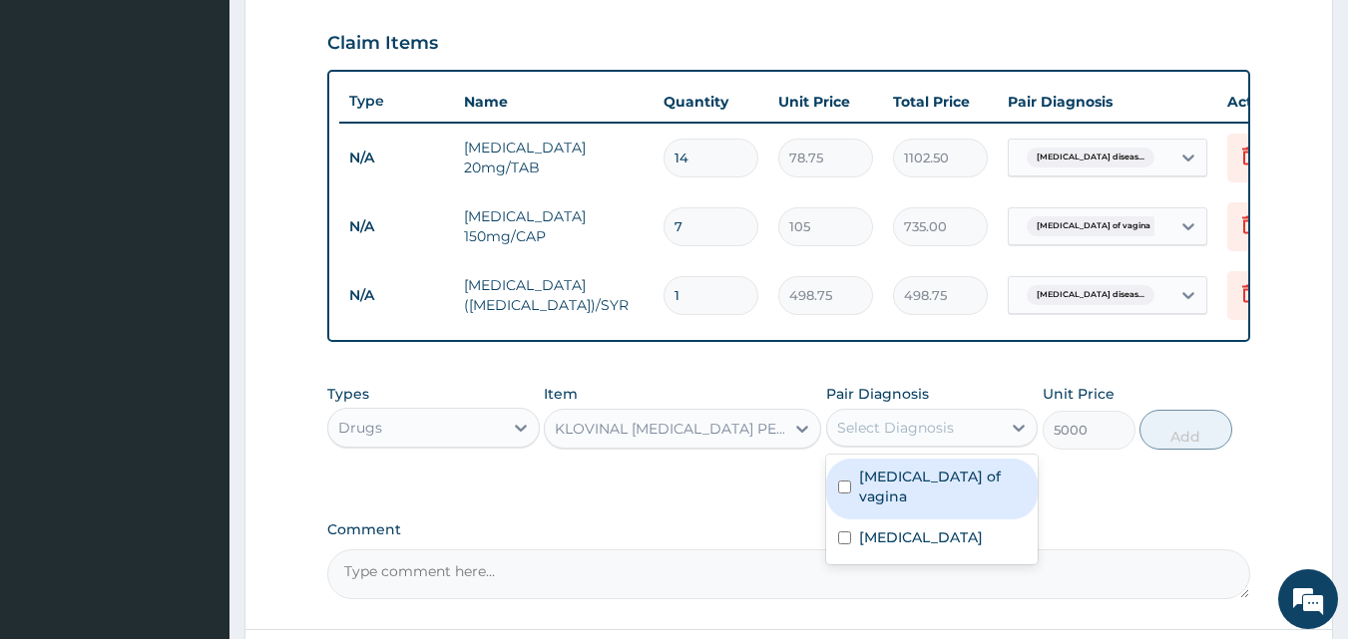
click at [966, 499] on label "Candidiasis of vagina" at bounding box center [943, 487] width 168 height 40
checkbox input "true"
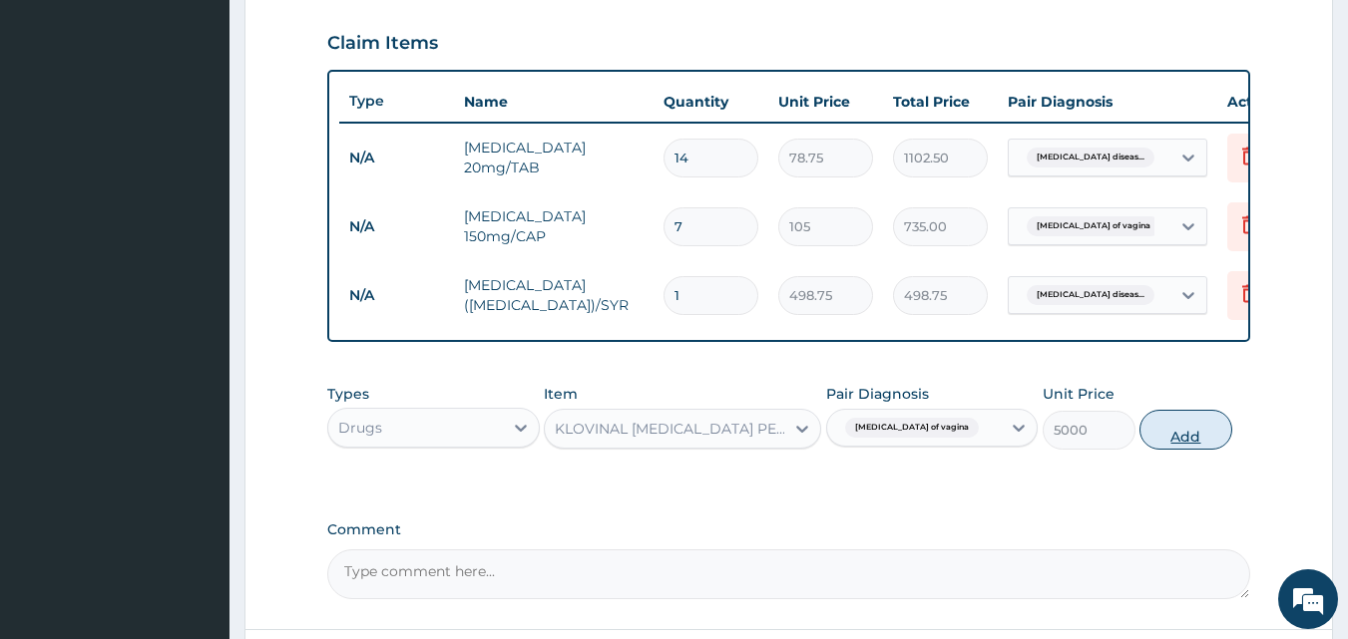
click at [1175, 450] on button "Add" at bounding box center [1185, 430] width 93 height 40
type input "0"
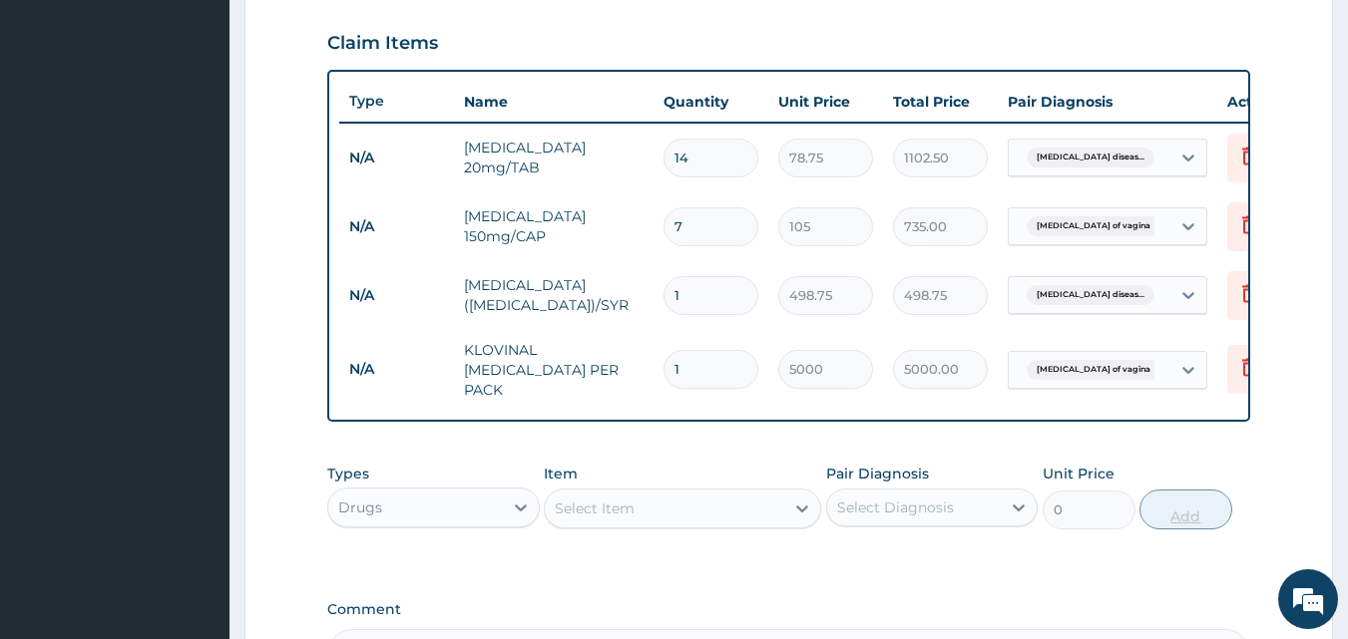
type input "0"
type input "0.00"
type input "1"
type input "5000.00"
type input "0"
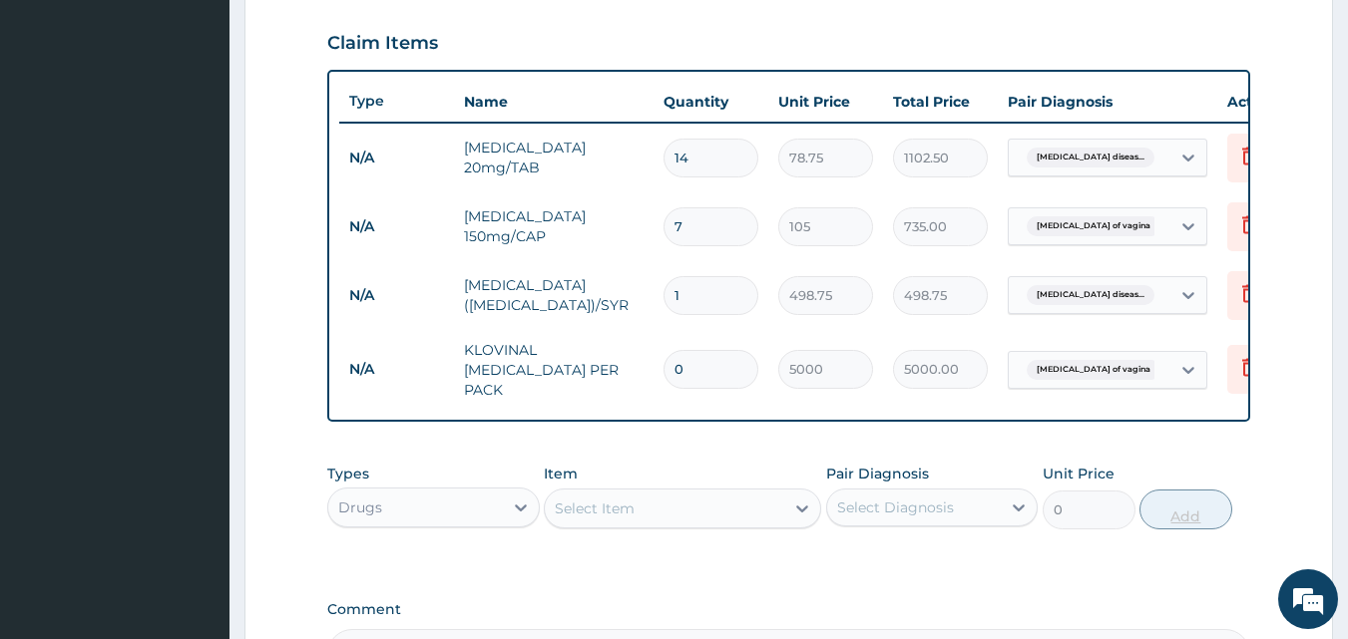
type input "0.00"
type input "01"
type input "5000.00"
type input "0"
type input "0.00"
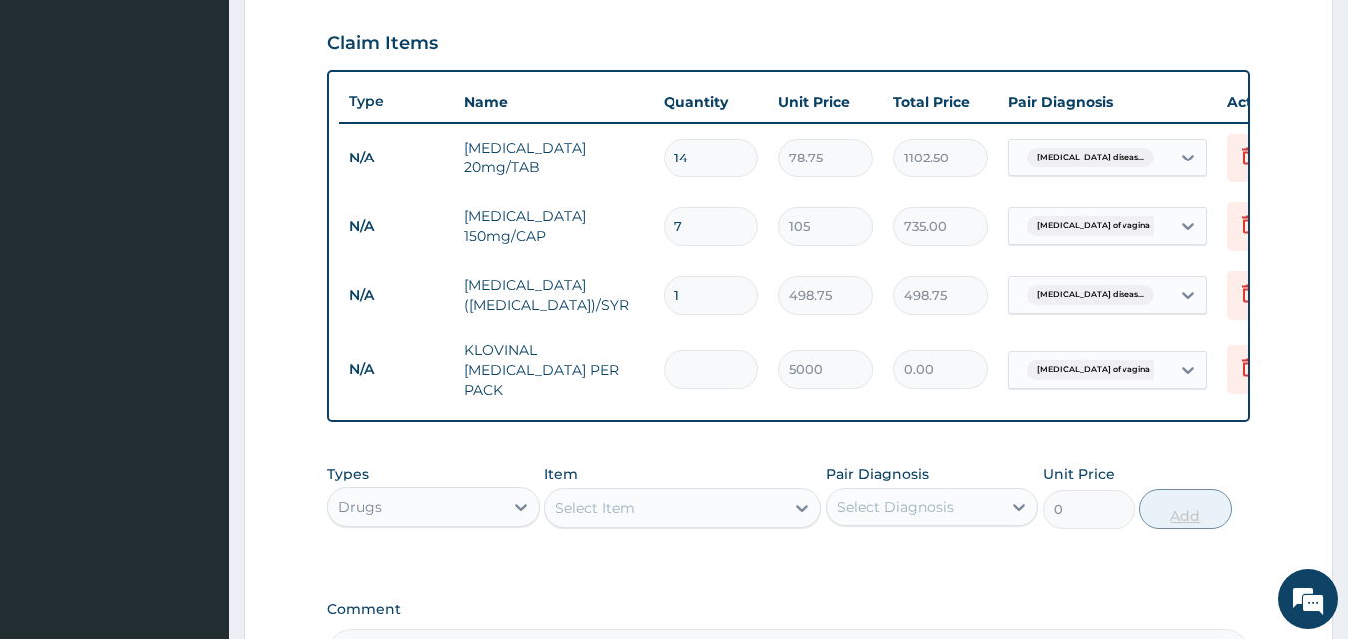
type input "1"
type input "5000.00"
type input "1"
click at [1320, 372] on form "Step 2 of 2 PA Code / Prescription Code Enter Code(Secondary Care Only) Encount…" at bounding box center [788, 127] width 1088 height 1389
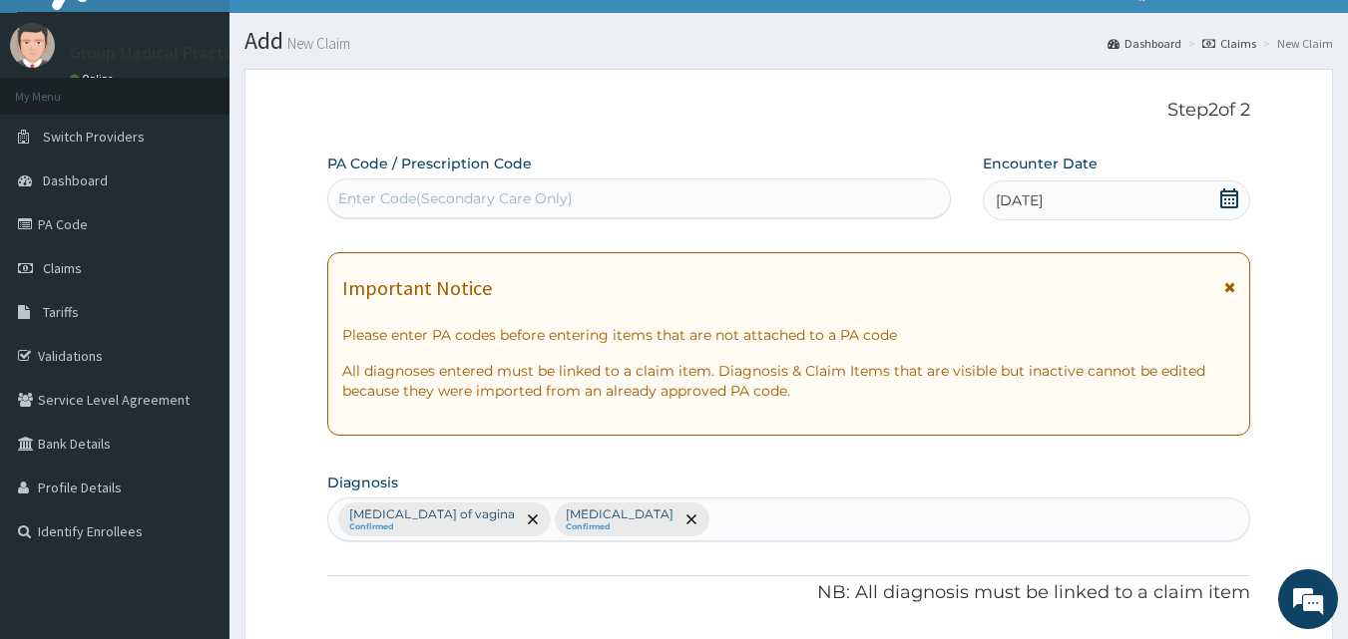
scroll to position [0, 0]
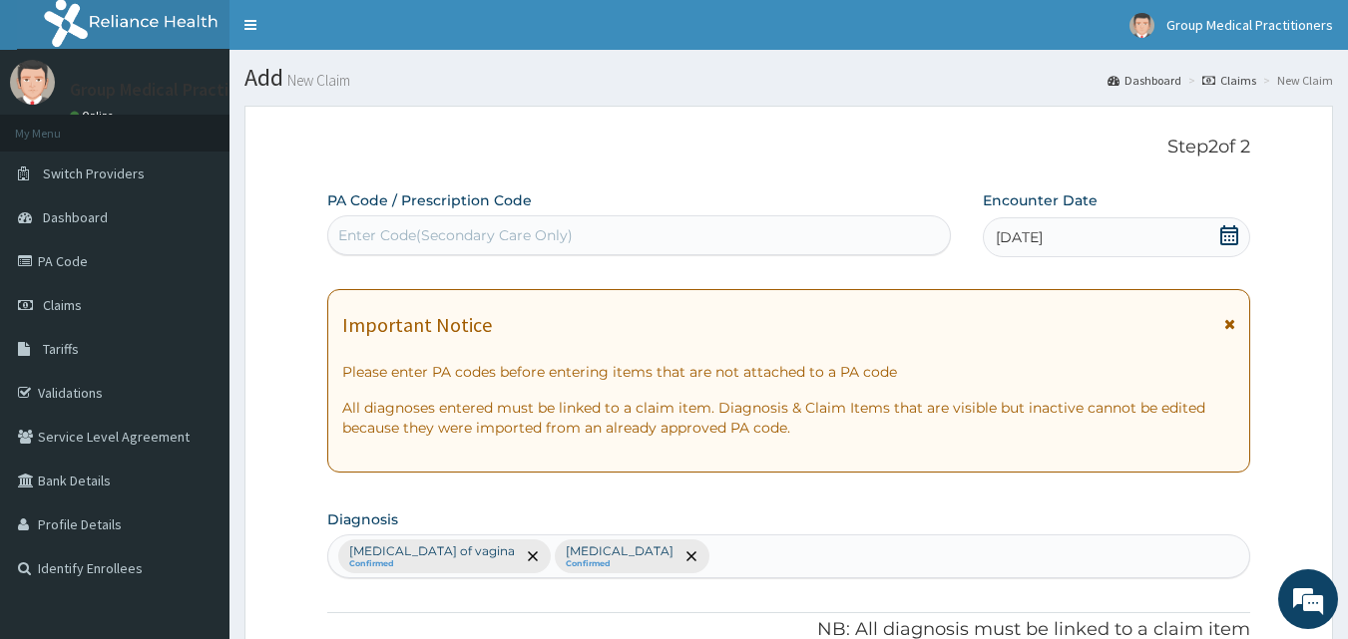
click at [746, 223] on div "Enter Code(Secondary Care Only)" at bounding box center [639, 235] width 623 height 32
click at [773, 151] on p "Step 2 of 2" at bounding box center [789, 148] width 924 height 22
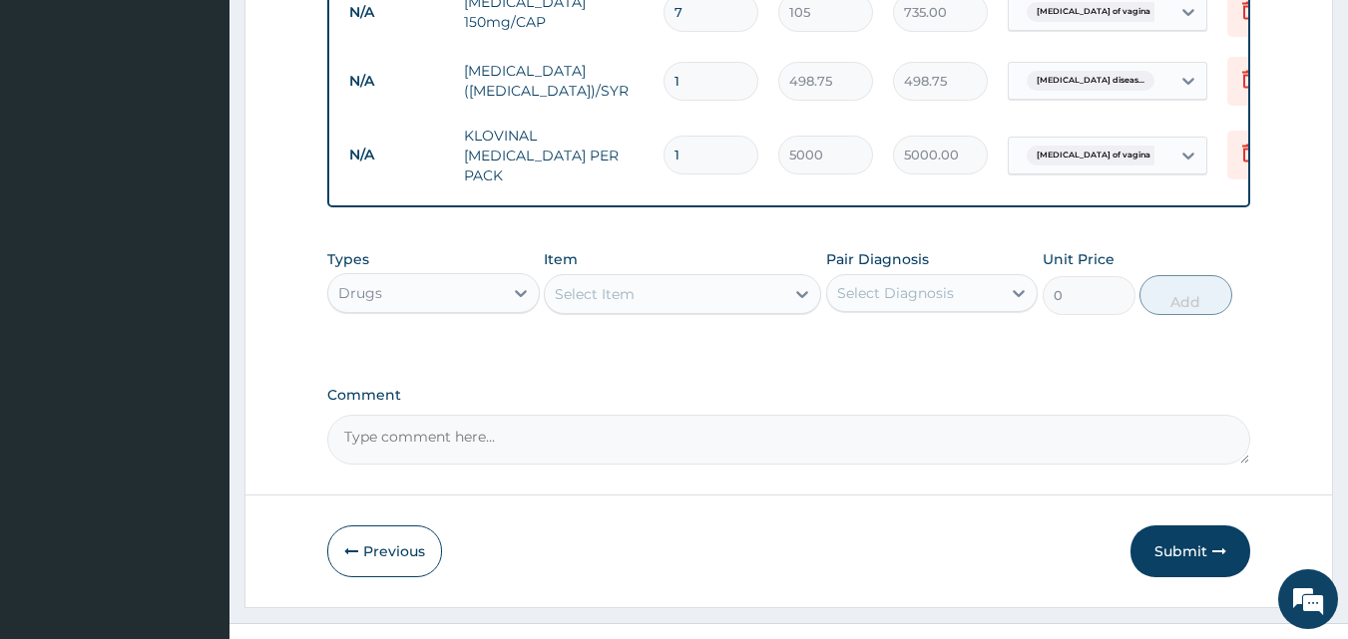
scroll to position [926, 0]
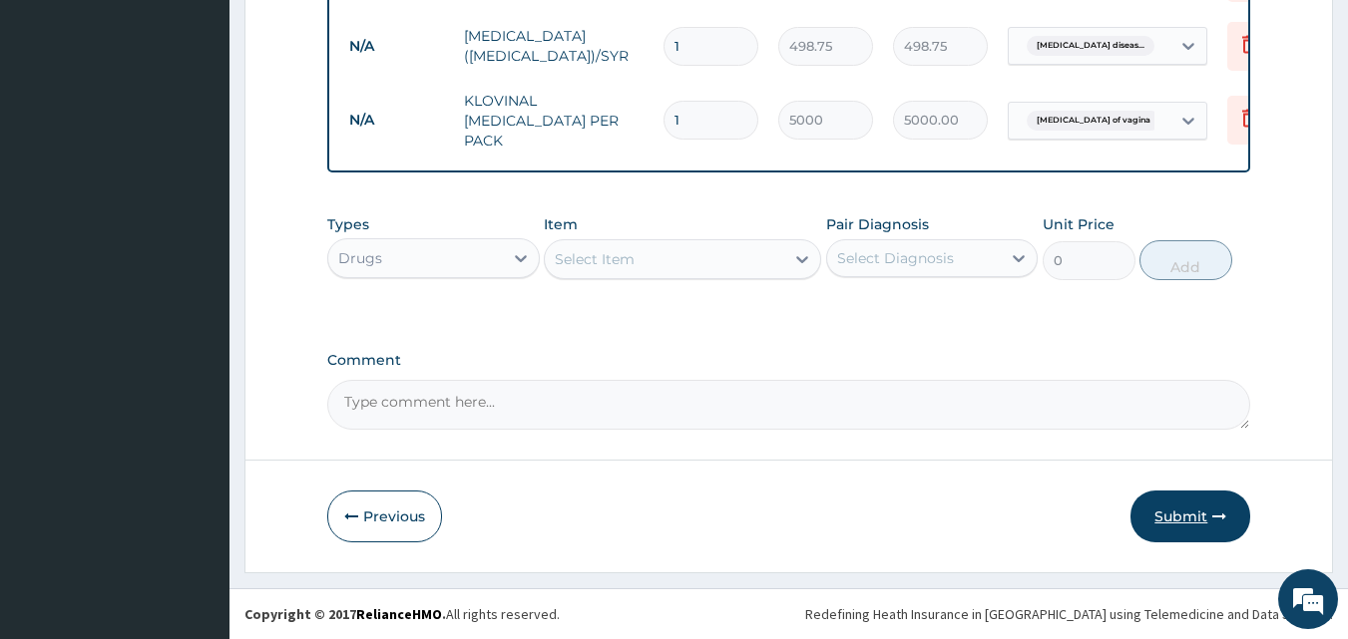
click at [1182, 530] on button "Submit" at bounding box center [1190, 517] width 120 height 52
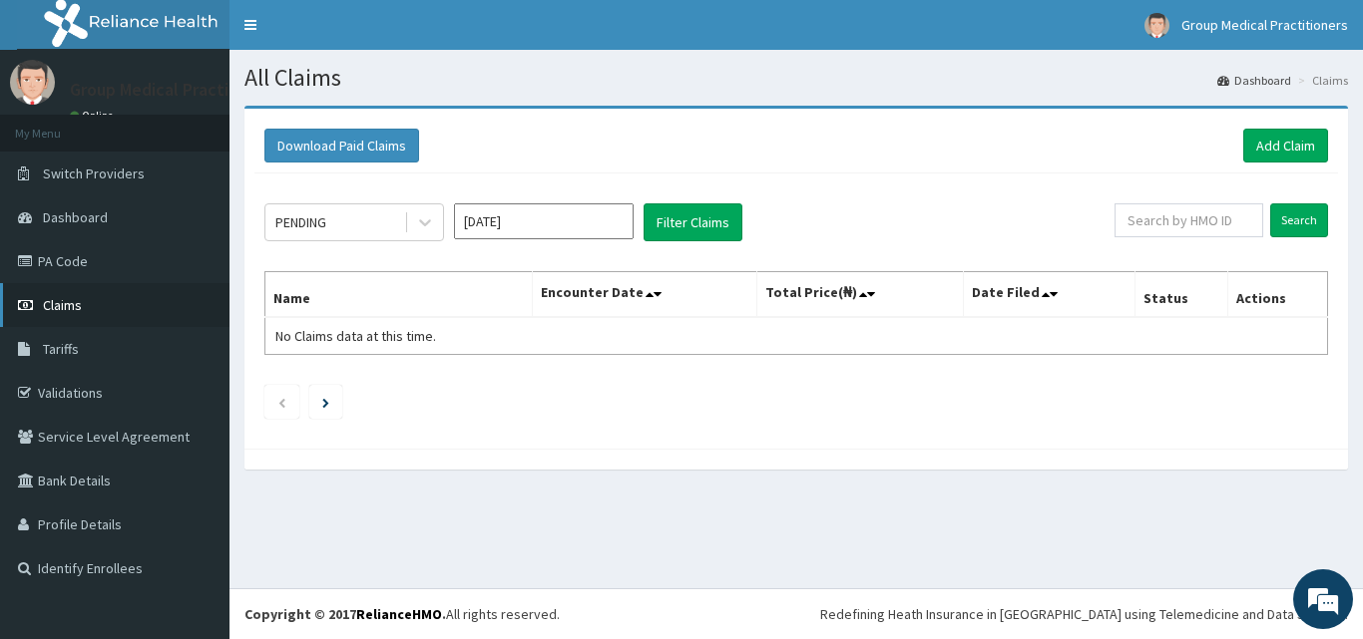
click at [116, 299] on link "Claims" at bounding box center [114, 305] width 229 height 44
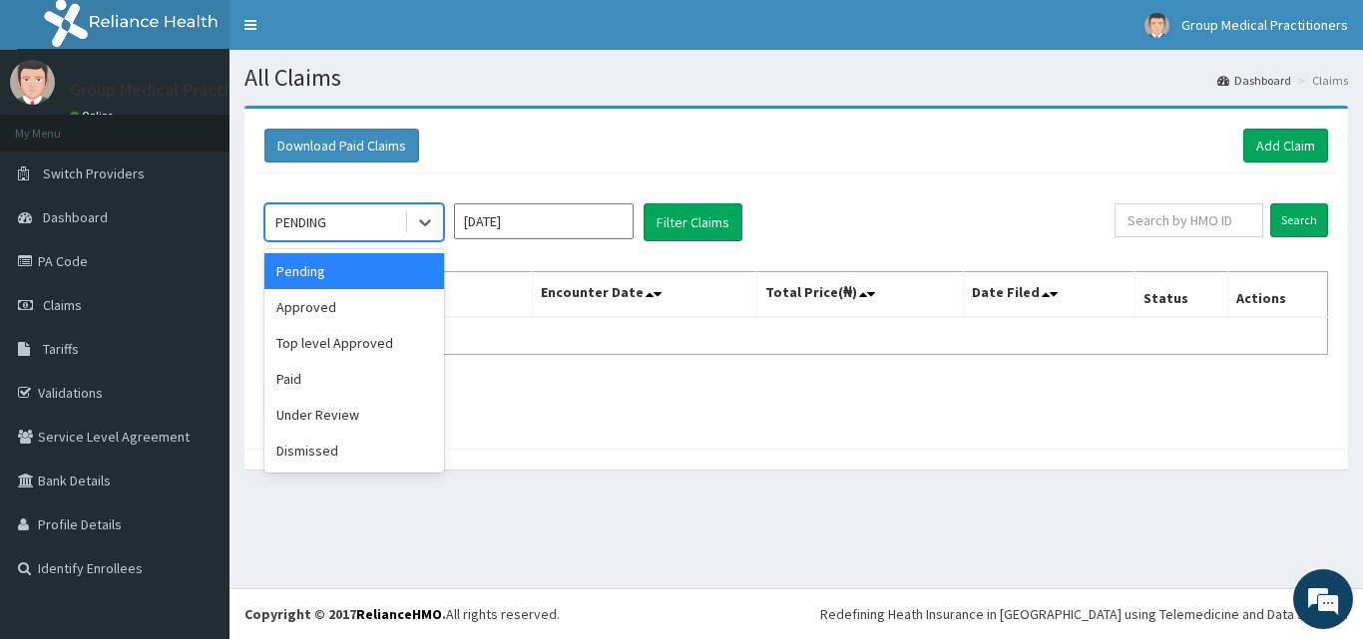
click at [380, 216] on div "PENDING" at bounding box center [334, 223] width 139 height 32
click at [361, 265] on div "Pending" at bounding box center [354, 271] width 180 height 36
click at [377, 227] on div "Pending" at bounding box center [334, 223] width 139 height 32
click at [333, 414] on div "Under Review" at bounding box center [354, 415] width 180 height 36
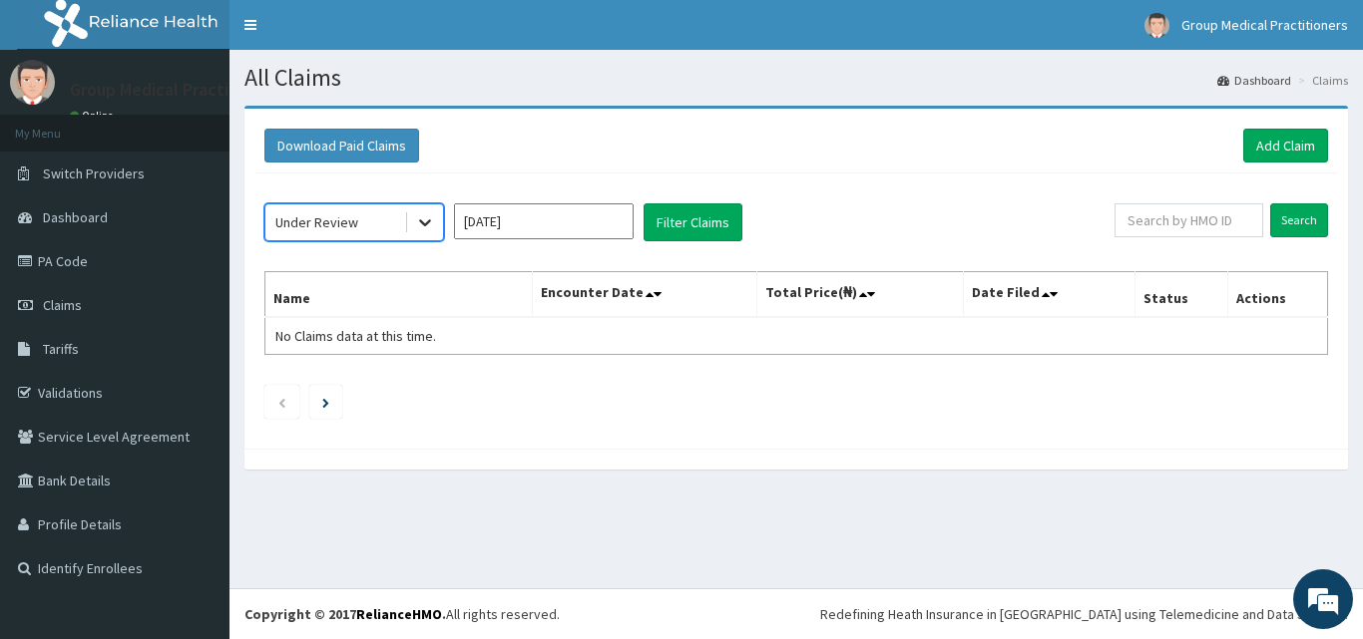
click at [428, 225] on icon at bounding box center [425, 222] width 20 height 20
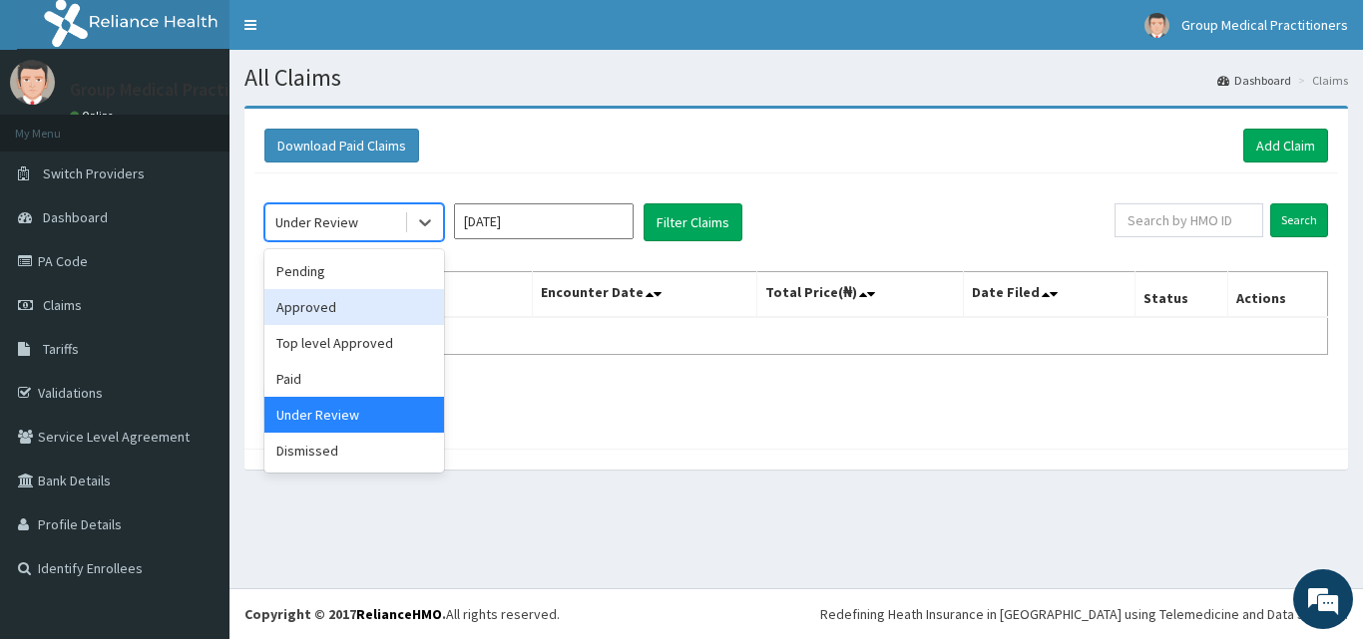
click at [387, 294] on div "Approved" at bounding box center [354, 307] width 180 height 36
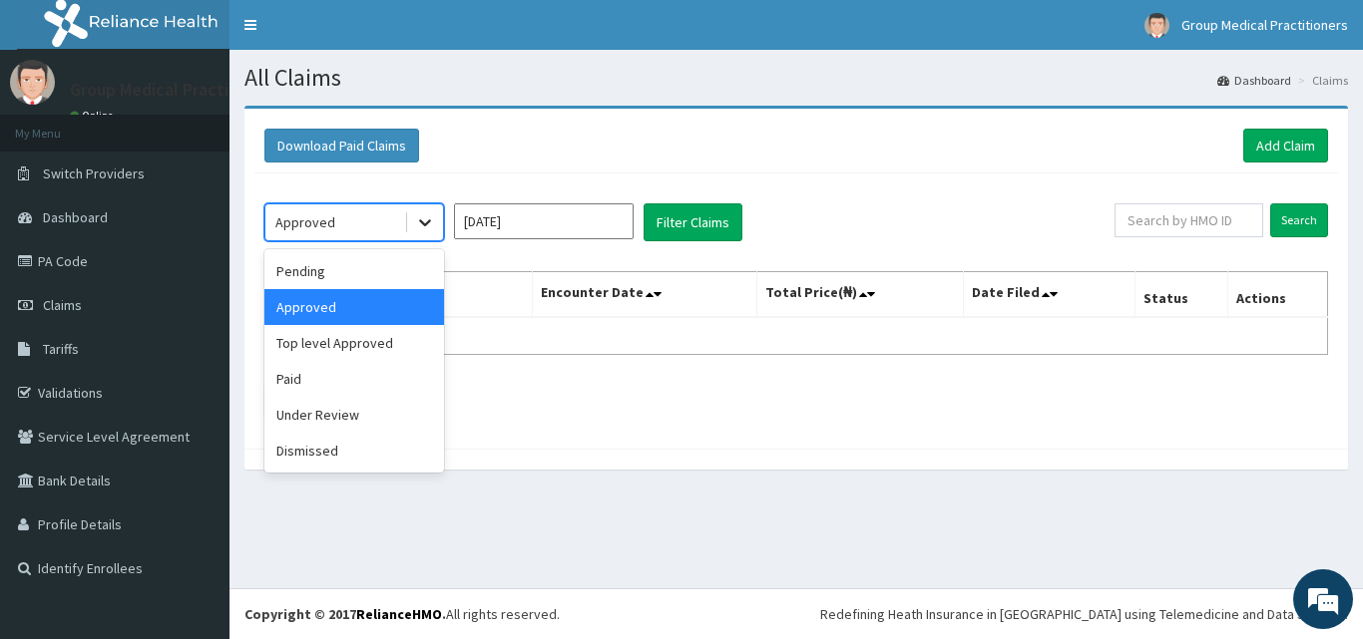
click at [439, 227] on div at bounding box center [425, 223] width 36 height 36
click at [390, 320] on div "Approved" at bounding box center [354, 307] width 180 height 36
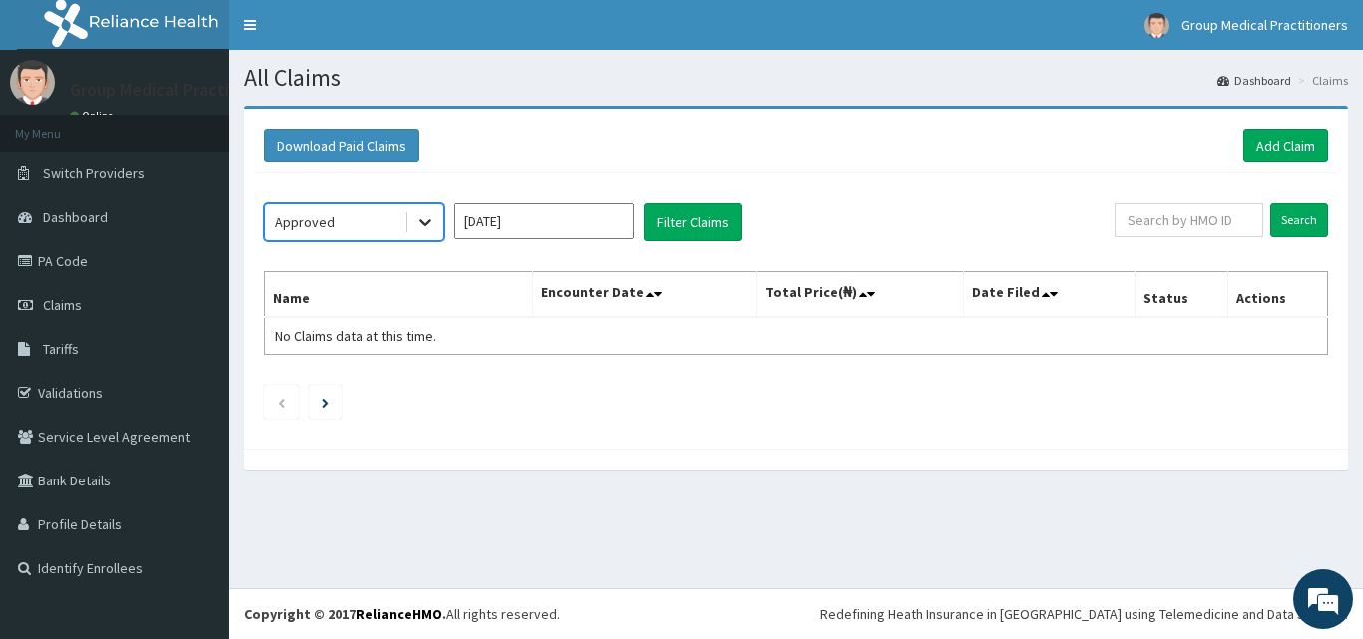
click at [425, 226] on icon at bounding box center [425, 223] width 12 height 7
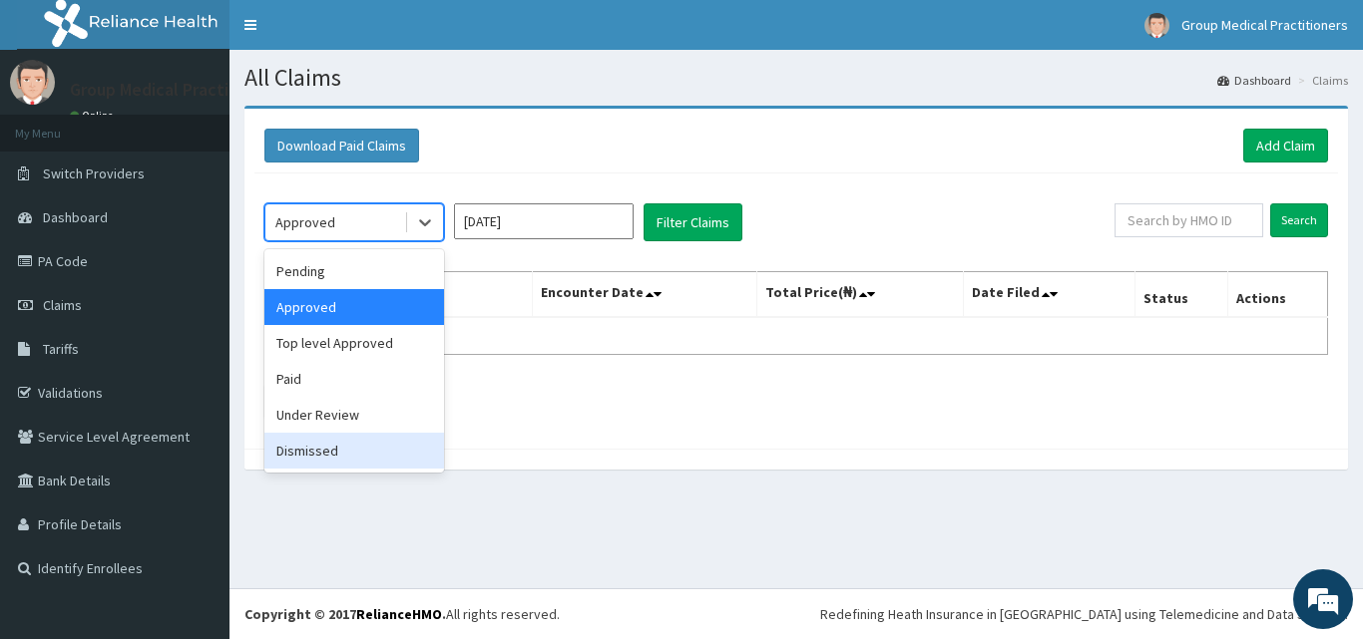
click at [299, 437] on div "Dismissed" at bounding box center [354, 451] width 180 height 36
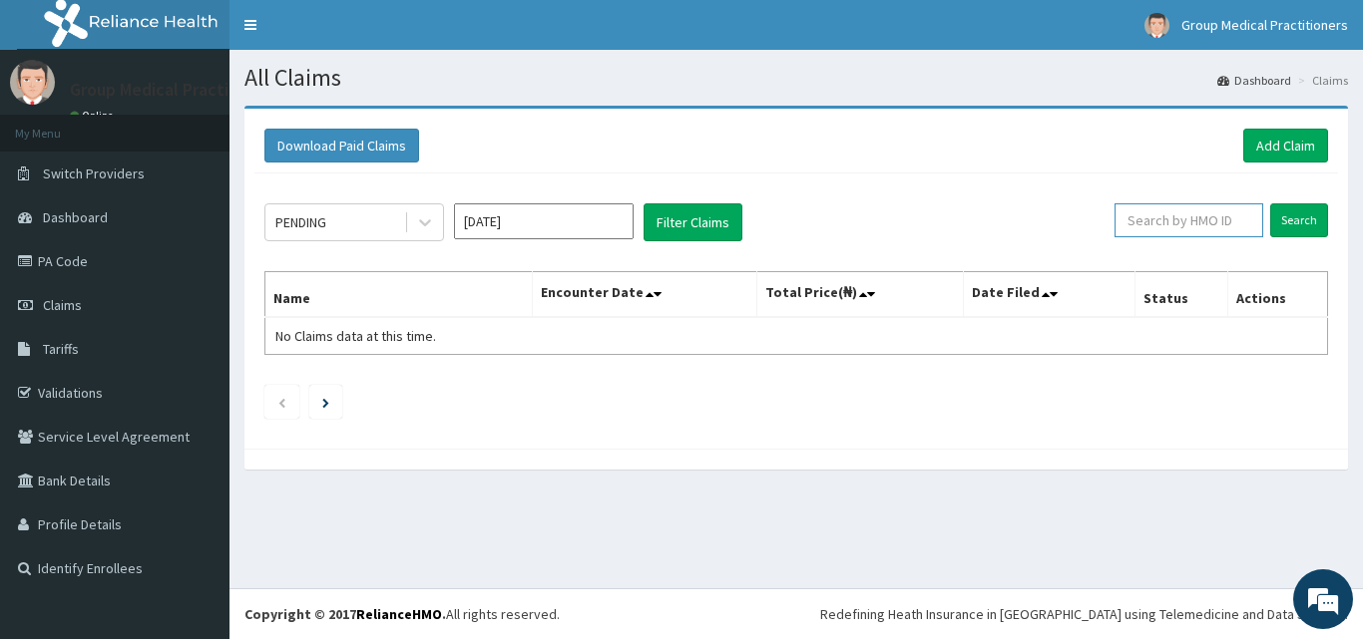
click at [1170, 226] on input "text" at bounding box center [1188, 221] width 149 height 34
click at [1264, 72] on link "Dashboard" at bounding box center [1254, 80] width 74 height 17
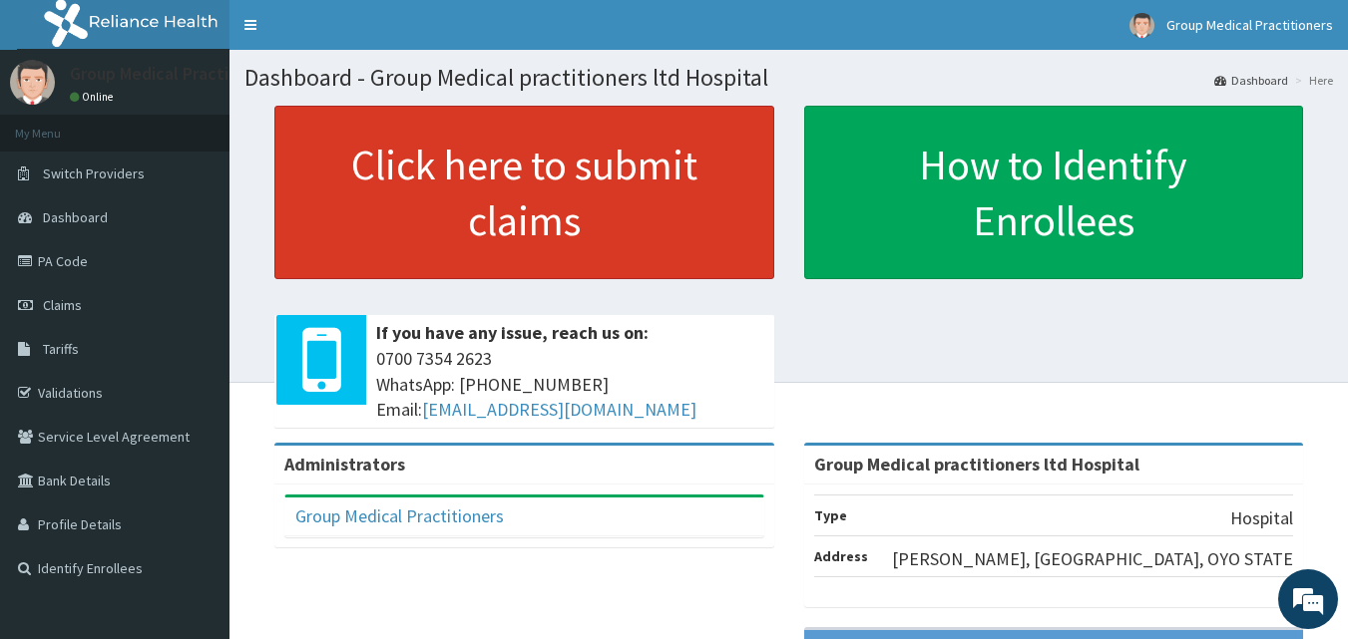
click at [690, 207] on link "Click here to submit claims" at bounding box center [524, 193] width 500 height 174
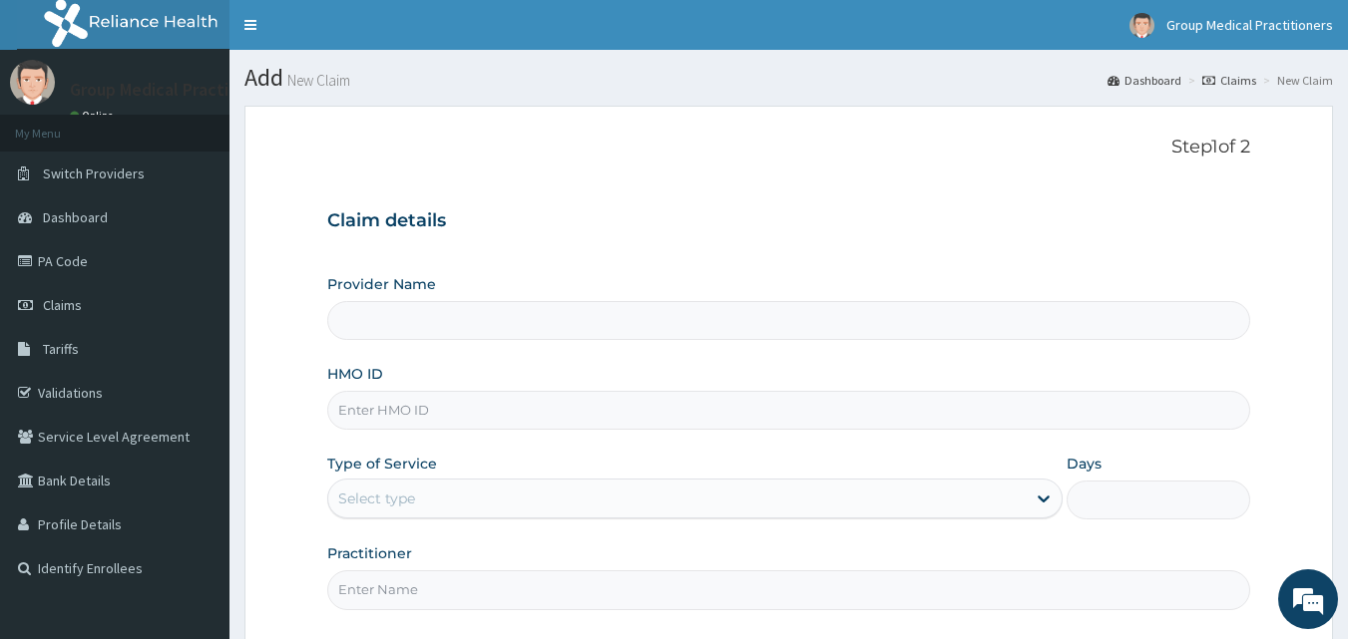
type input "Group Medical practitioners ltd Hospital"
click at [572, 419] on input "HMO ID" at bounding box center [789, 410] width 924 height 39
type input "FCC/11833/A"
click at [674, 503] on div "Select type" at bounding box center [676, 499] width 697 height 32
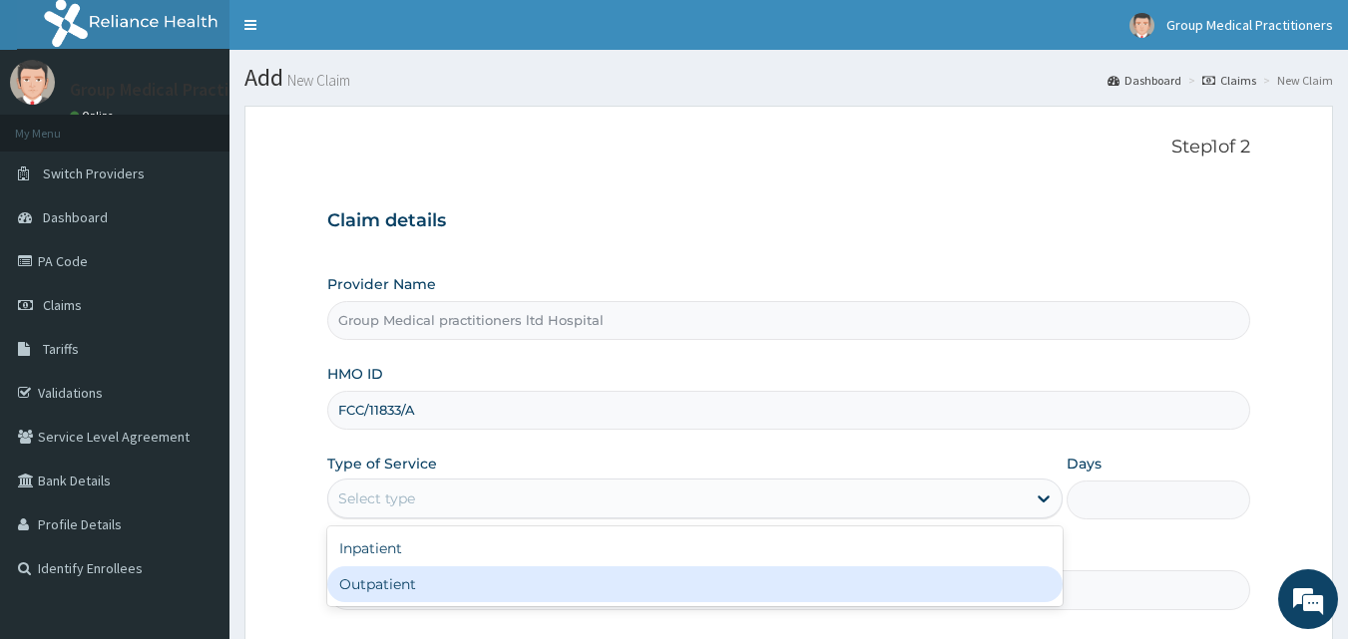
click at [626, 593] on div "Outpatient" at bounding box center [694, 585] width 735 height 36
type input "1"
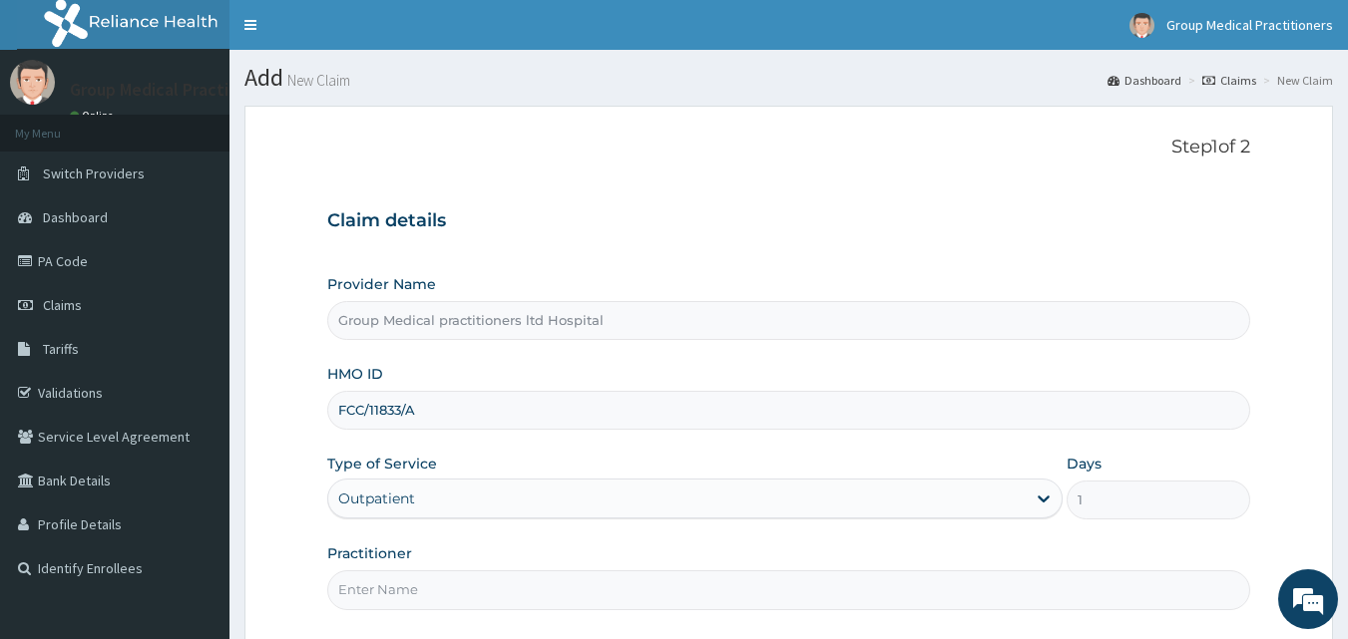
click at [877, 438] on div "Provider Name Group Medical practitioners ltd Hospital HMO ID FCC/11833/A Type …" at bounding box center [789, 441] width 924 height 335
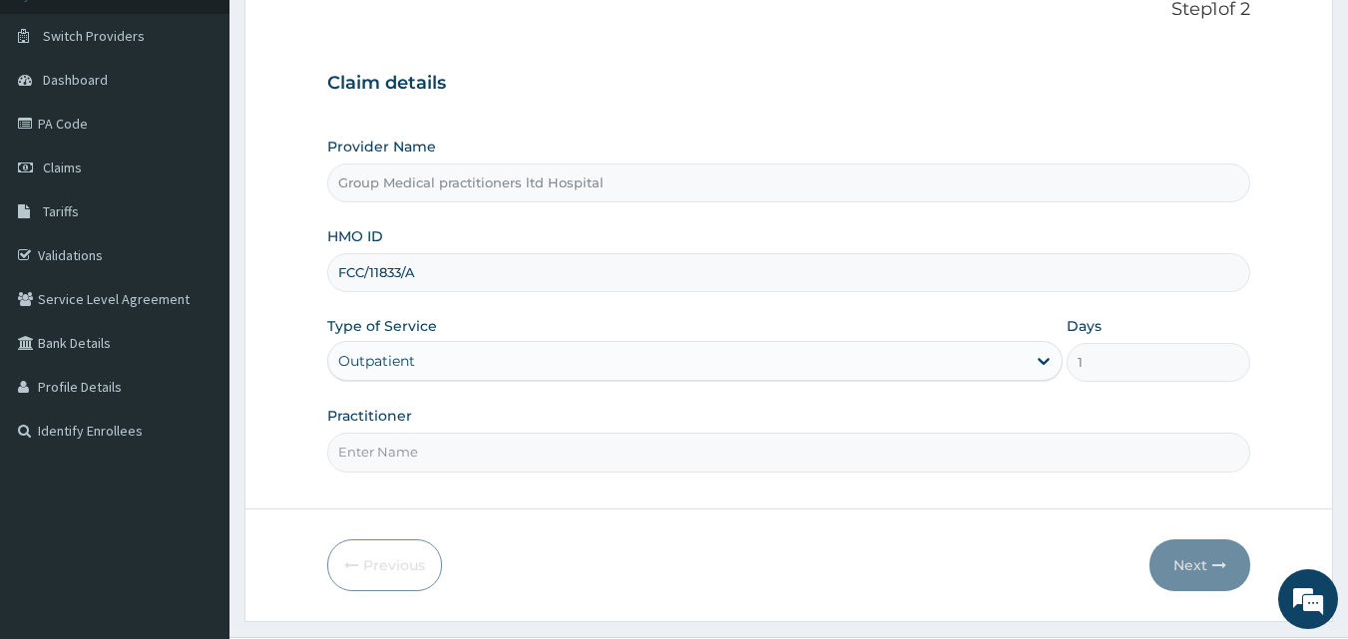
scroll to position [160, 0]
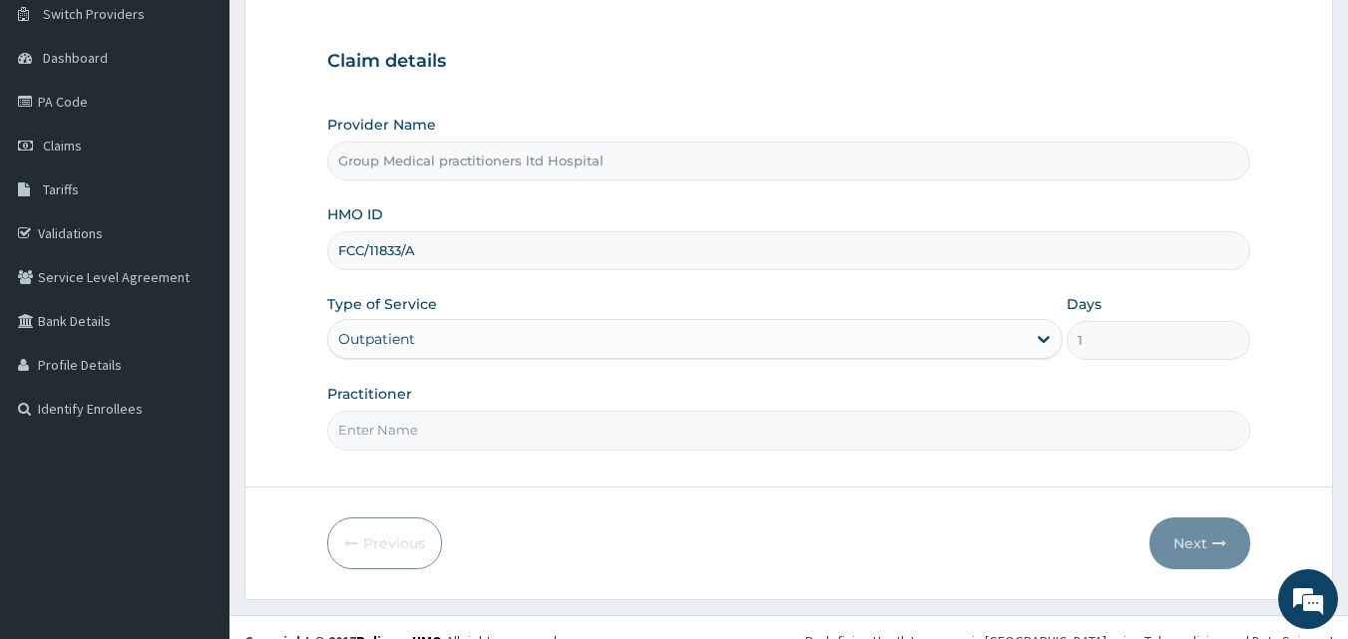
click at [877, 438] on input "Practitioner" at bounding box center [789, 430] width 924 height 39
type input "medical practitioners"
click at [1200, 552] on button "Next" at bounding box center [1199, 544] width 101 height 52
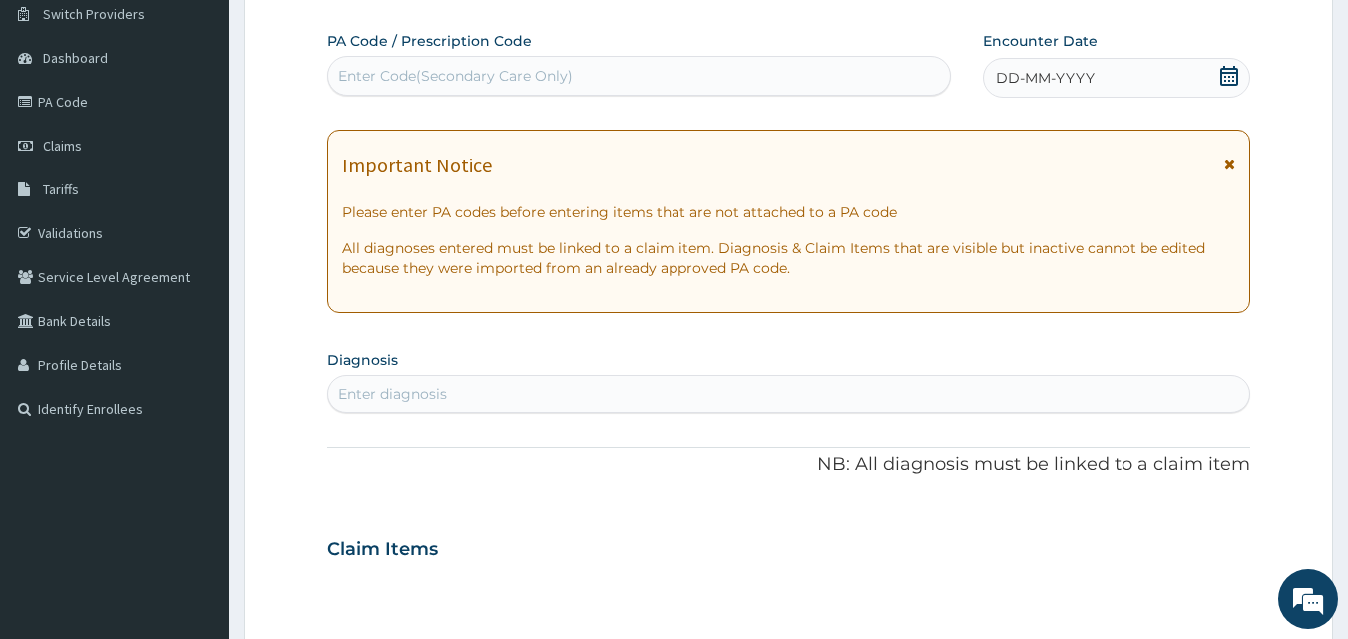
click at [1090, 80] on span "DD-MM-YYYY" at bounding box center [1045, 78] width 99 height 20
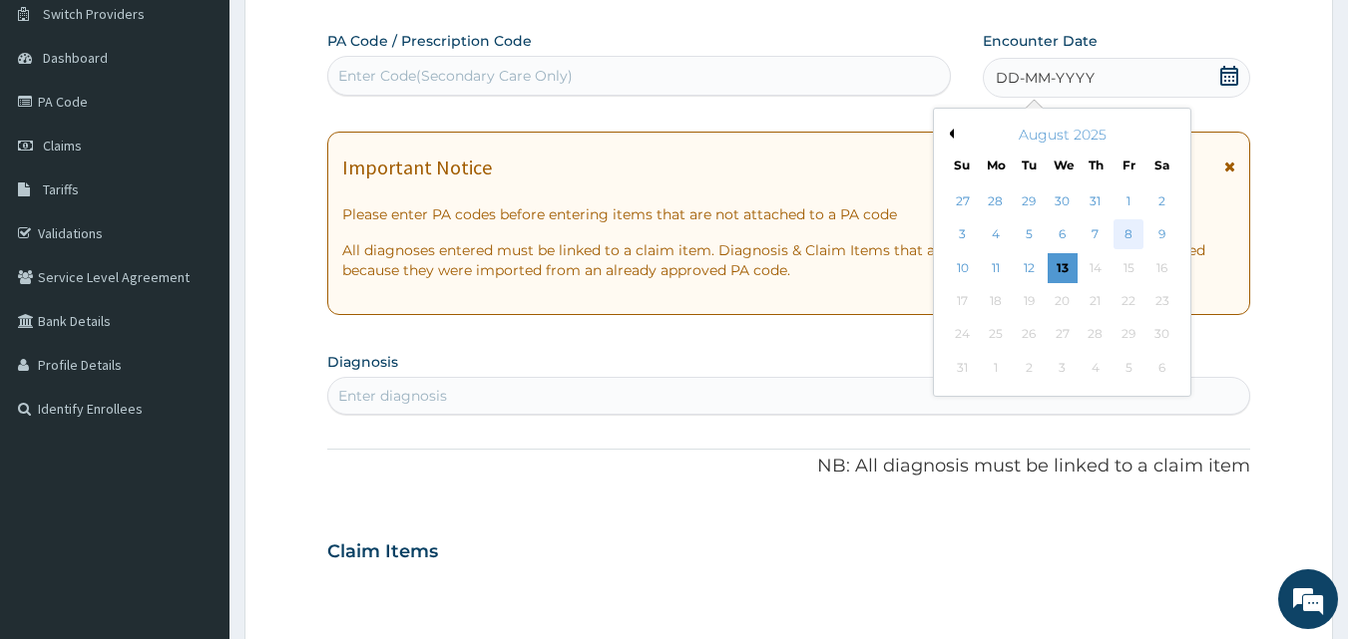
click at [1126, 223] on div "8" at bounding box center [1128, 235] width 30 height 30
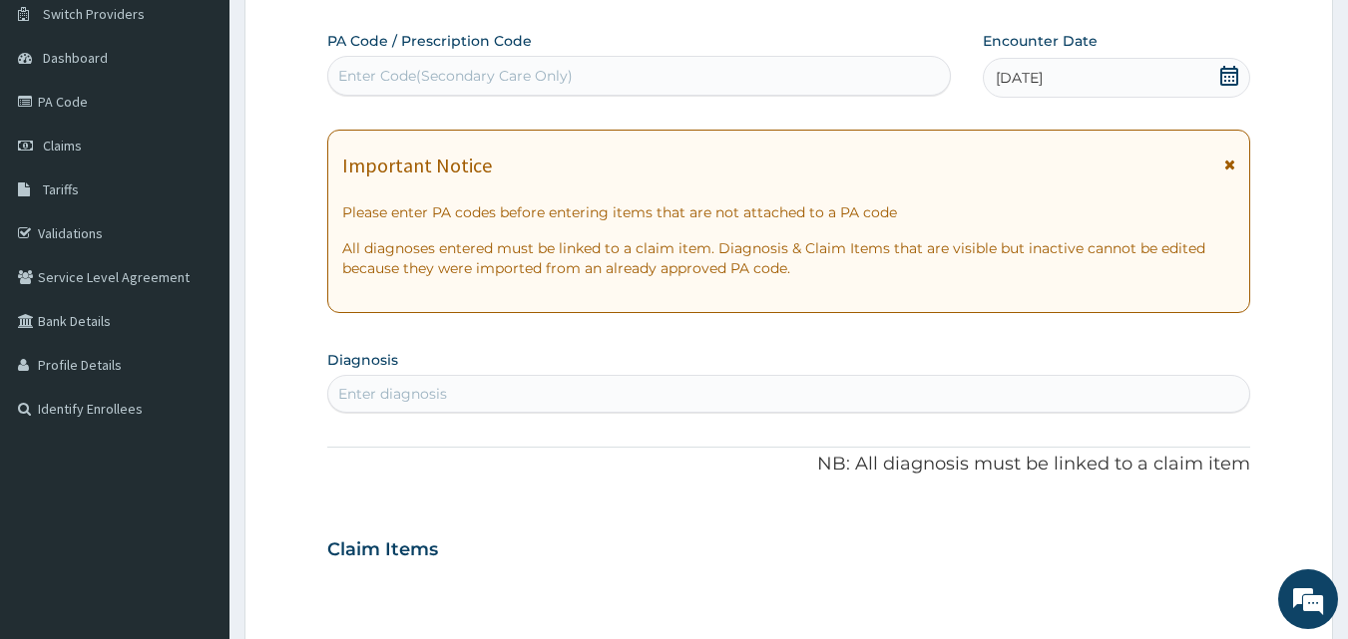
click at [1002, 388] on div "Enter diagnosis" at bounding box center [789, 394] width 922 height 32
type input "PLASMOD"
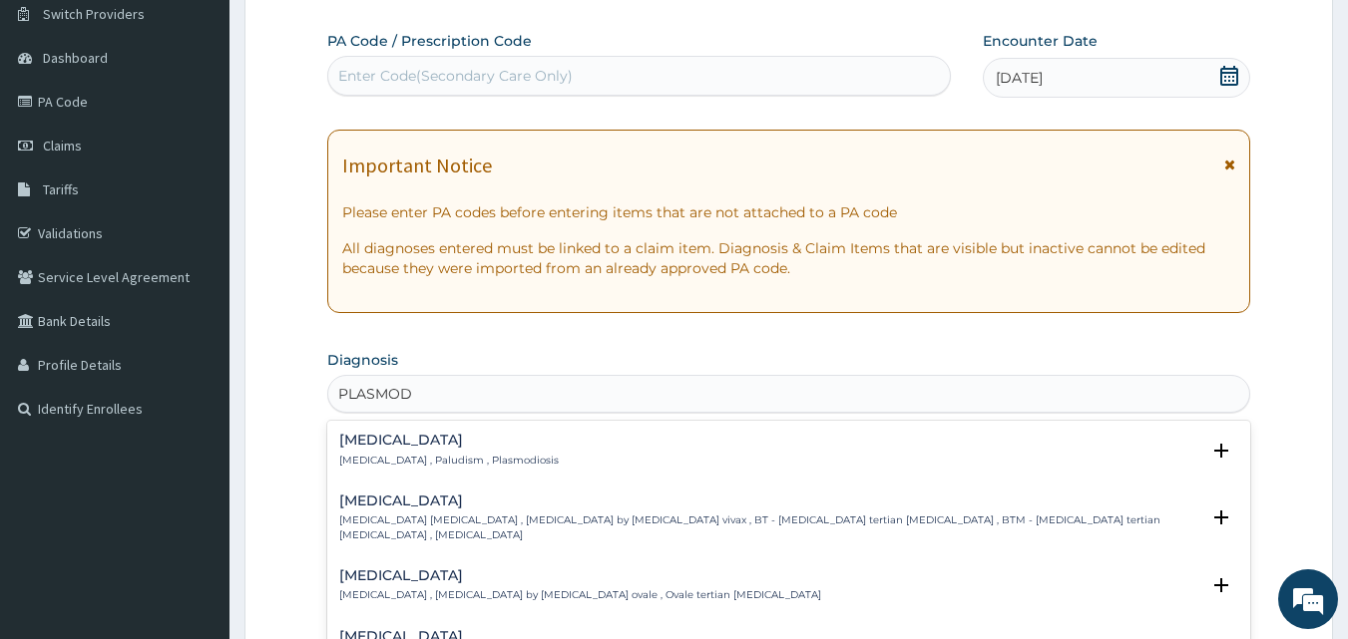
click at [572, 461] on div "Malaria Malaria , Paludism , Plasmodiosis" at bounding box center [789, 450] width 900 height 35
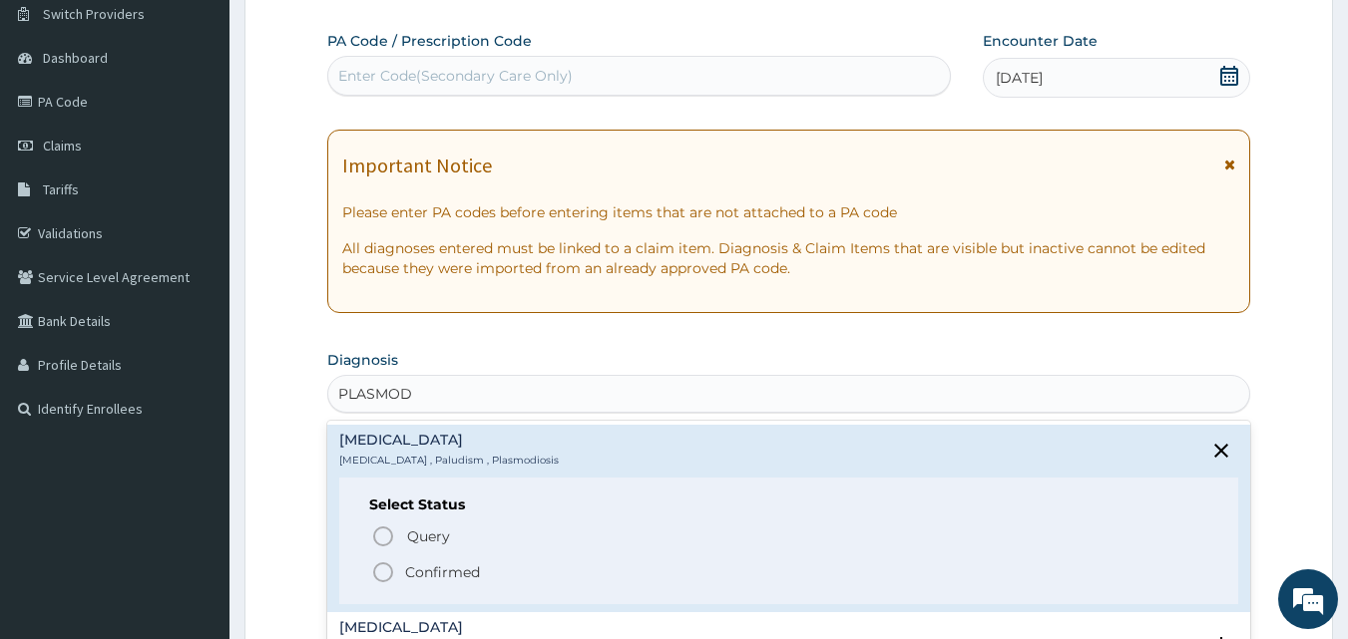
click at [380, 576] on icon "status option filled" at bounding box center [383, 573] width 24 height 24
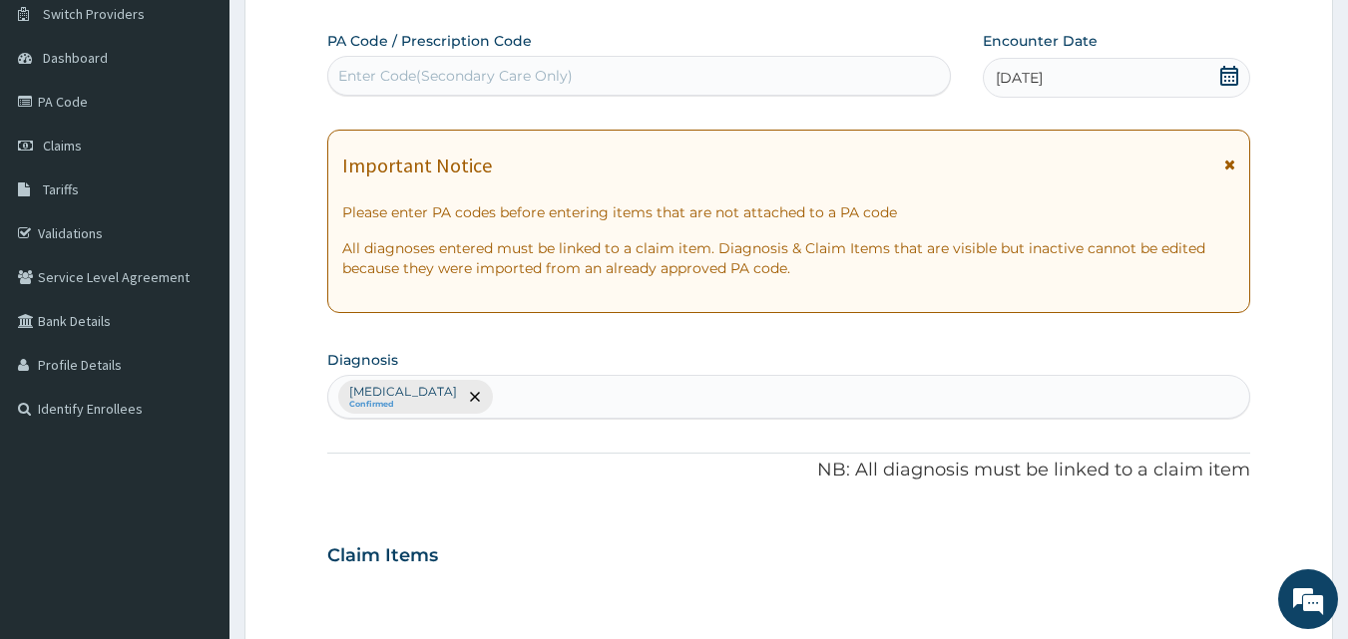
click at [619, 477] on p "NB: All diagnosis must be linked to a claim item" at bounding box center [789, 471] width 924 height 26
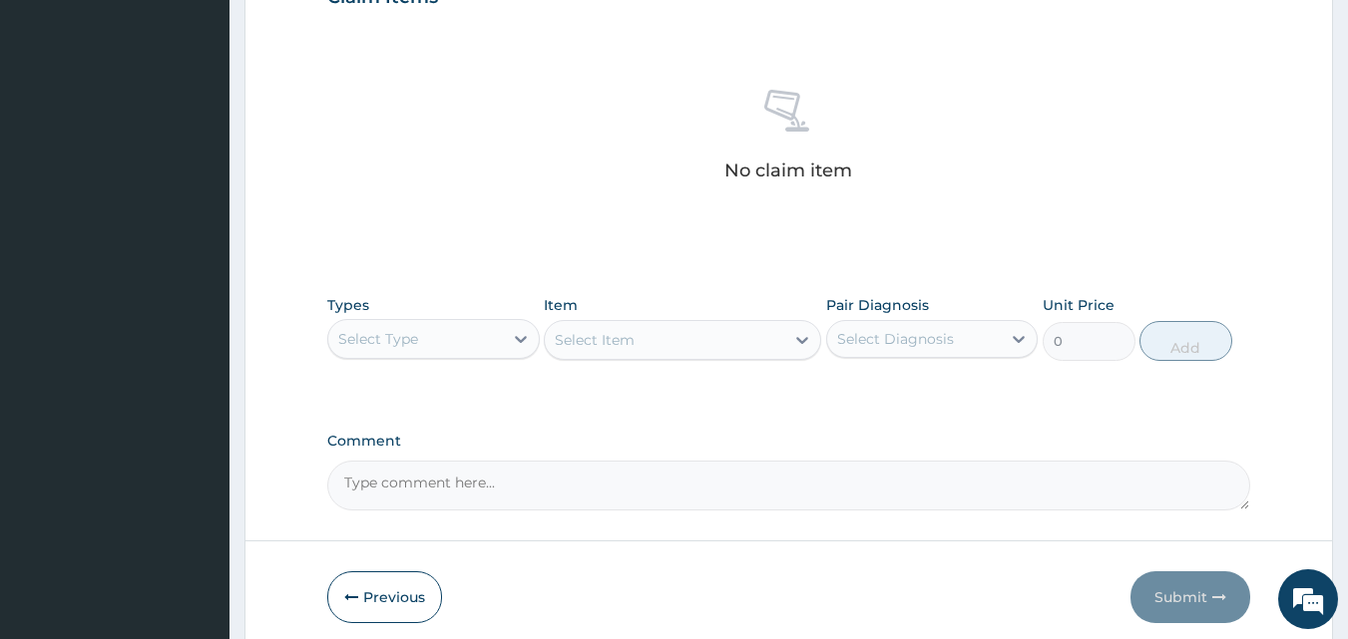
scroll to position [758, 0]
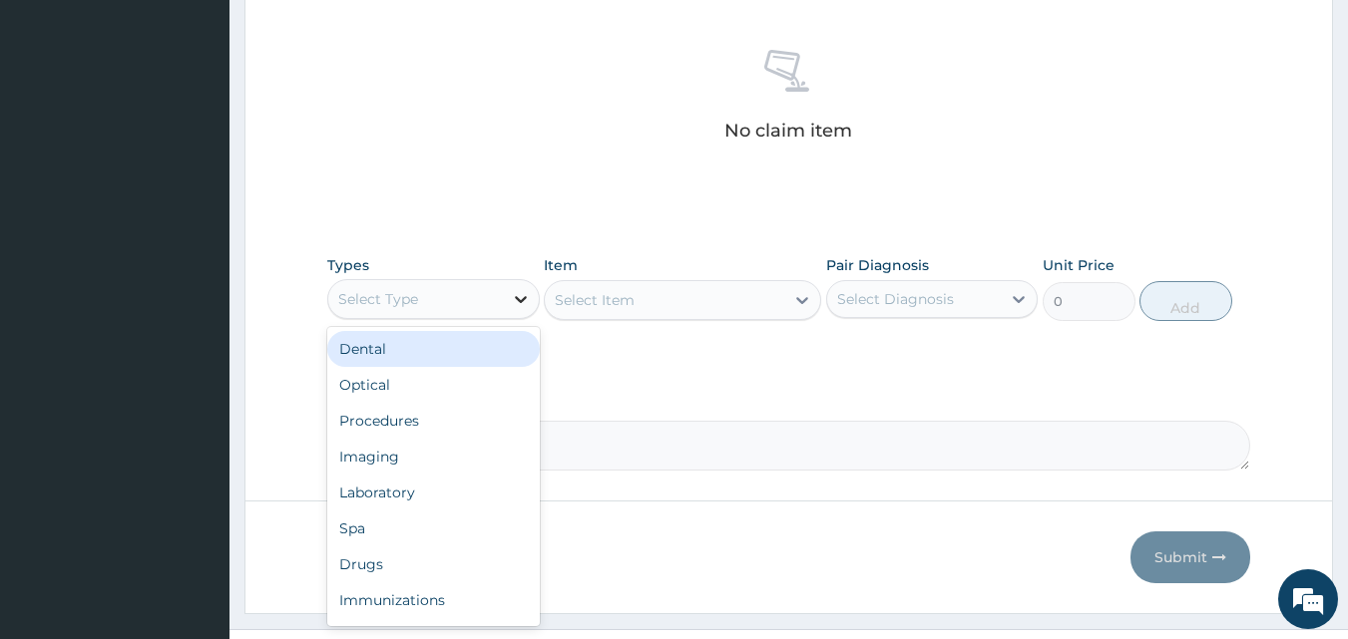
click at [519, 301] on icon at bounding box center [521, 299] width 12 height 7
type input "DR"
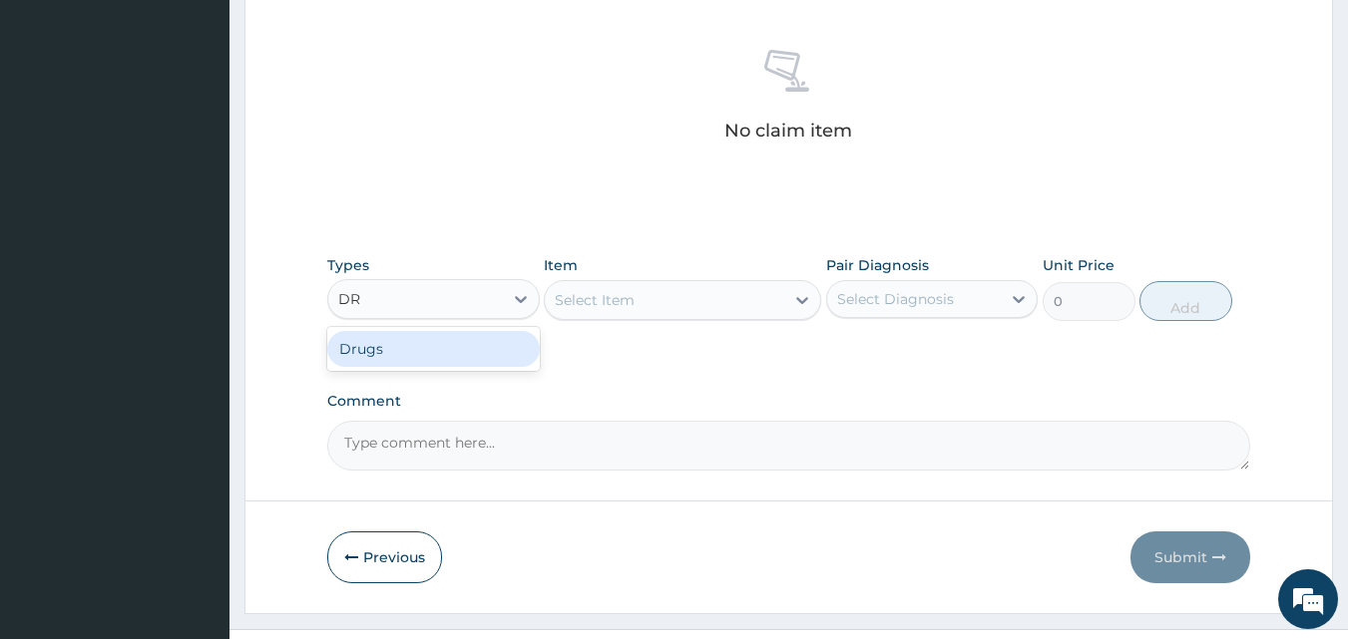
click at [461, 344] on div "Drugs" at bounding box center [433, 349] width 212 height 36
click at [804, 298] on icon at bounding box center [802, 300] width 20 height 20
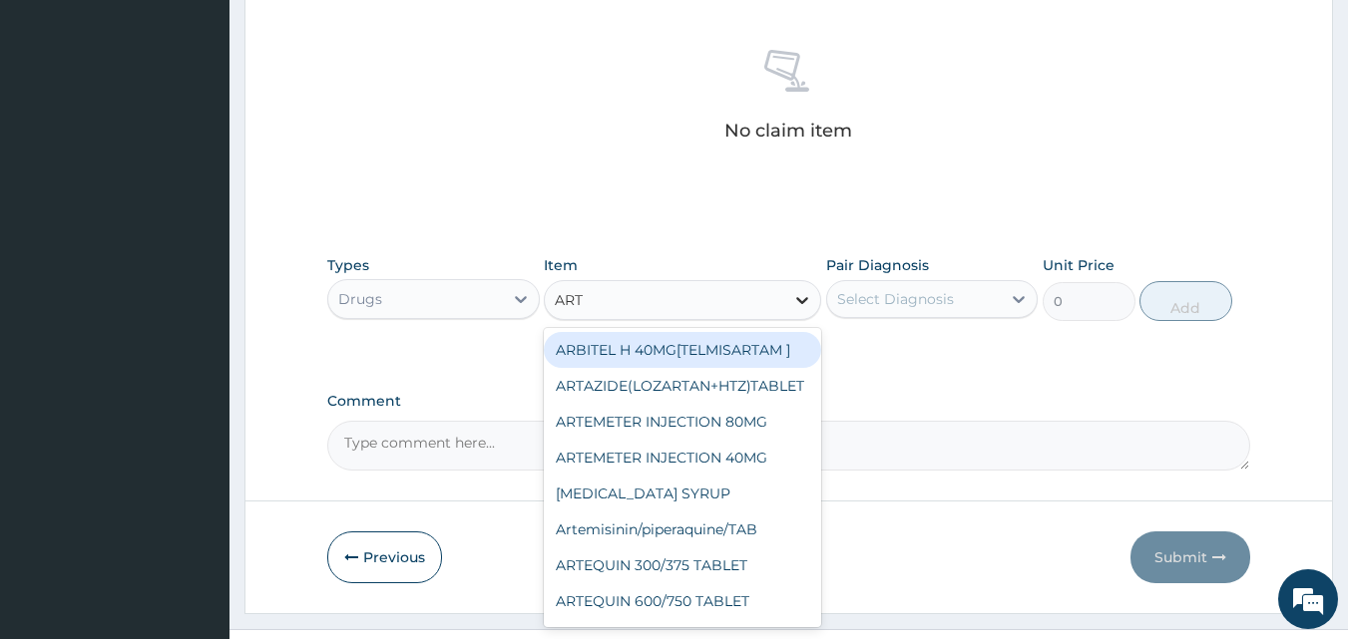
type input "ARTE"
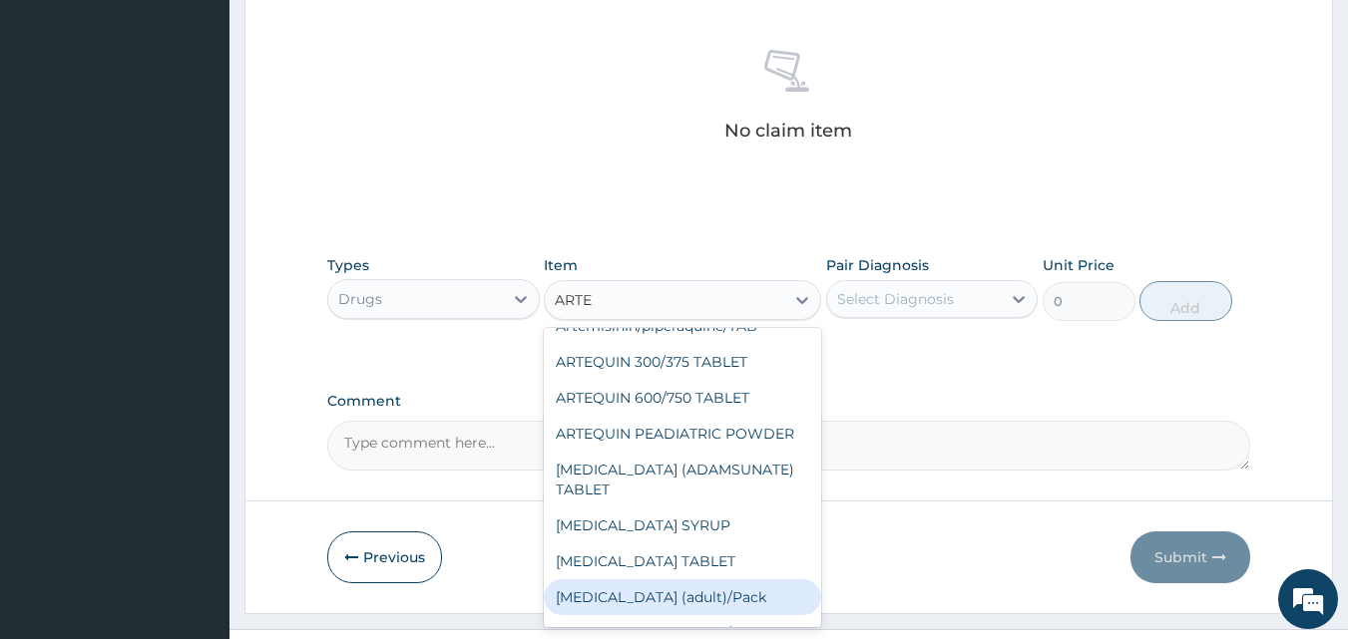
scroll to position [168, 0]
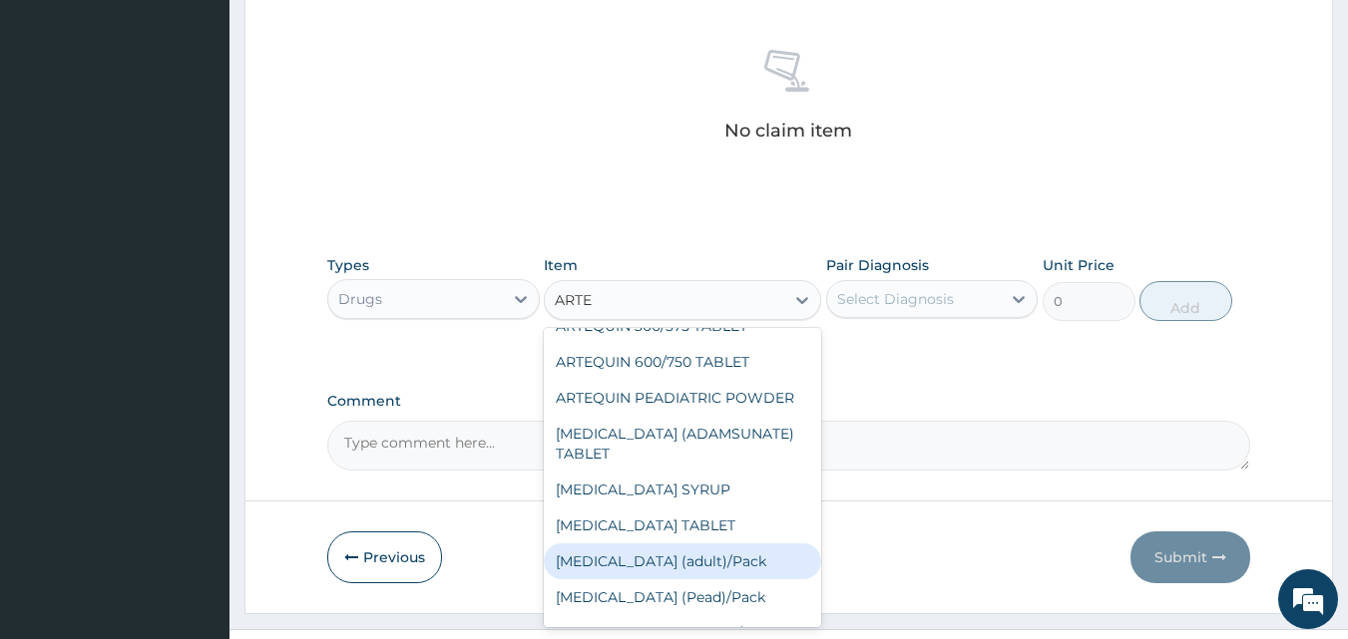
click at [662, 550] on div "Coartem (adult)/Pack" at bounding box center [682, 562] width 277 height 36
type input "682.5"
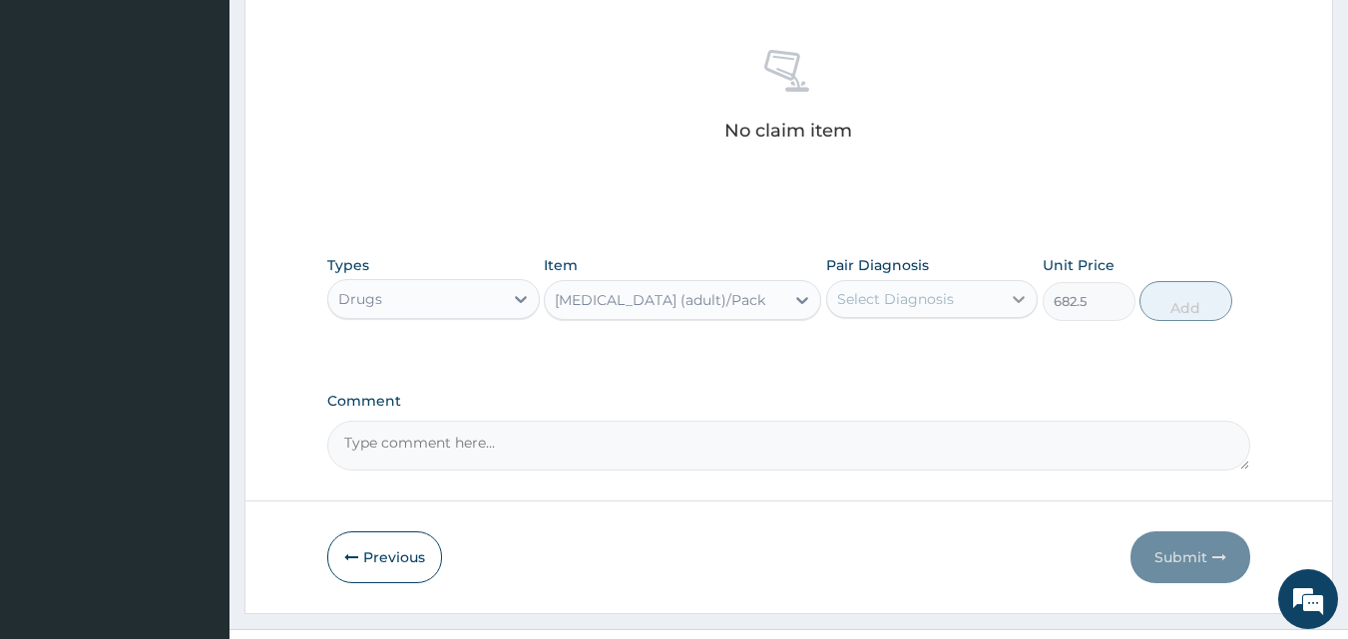
click at [1010, 300] on icon at bounding box center [1019, 299] width 20 height 20
click at [967, 341] on div "Malaria" at bounding box center [932, 350] width 212 height 41
checkbox input "true"
click at [1166, 309] on button "Add" at bounding box center [1185, 301] width 93 height 40
type input "0"
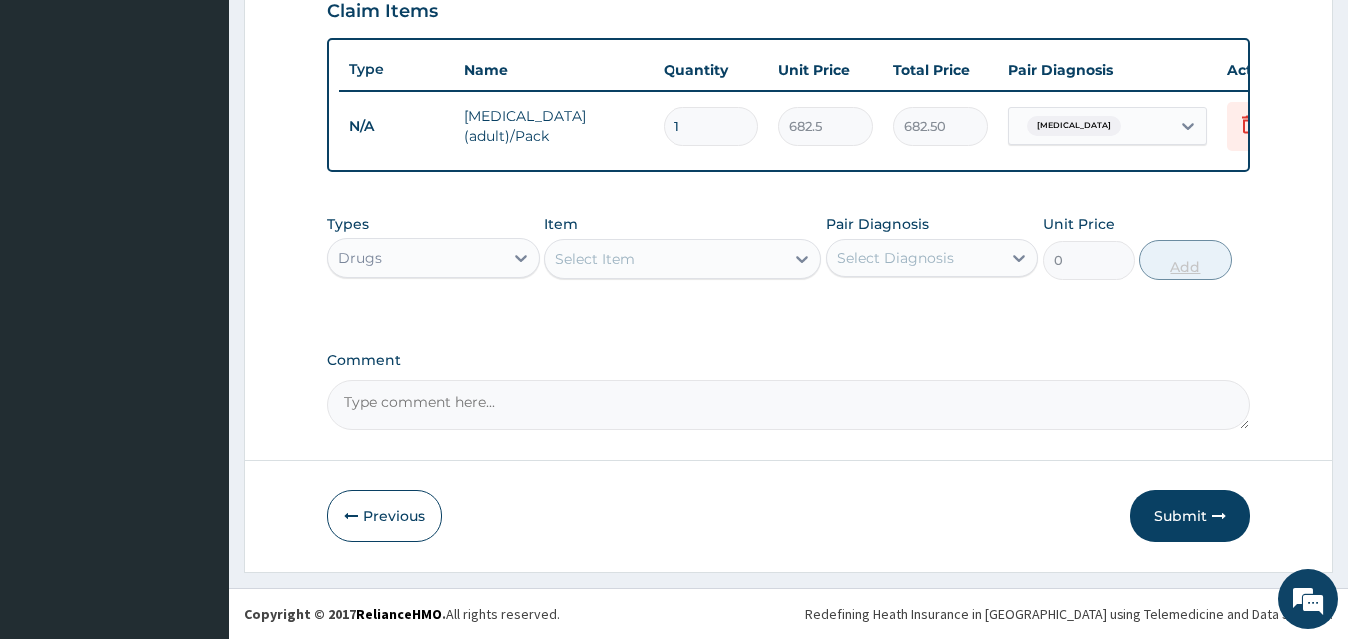
scroll to position [719, 0]
click at [672, 265] on div "Select Item" at bounding box center [664, 259] width 239 height 32
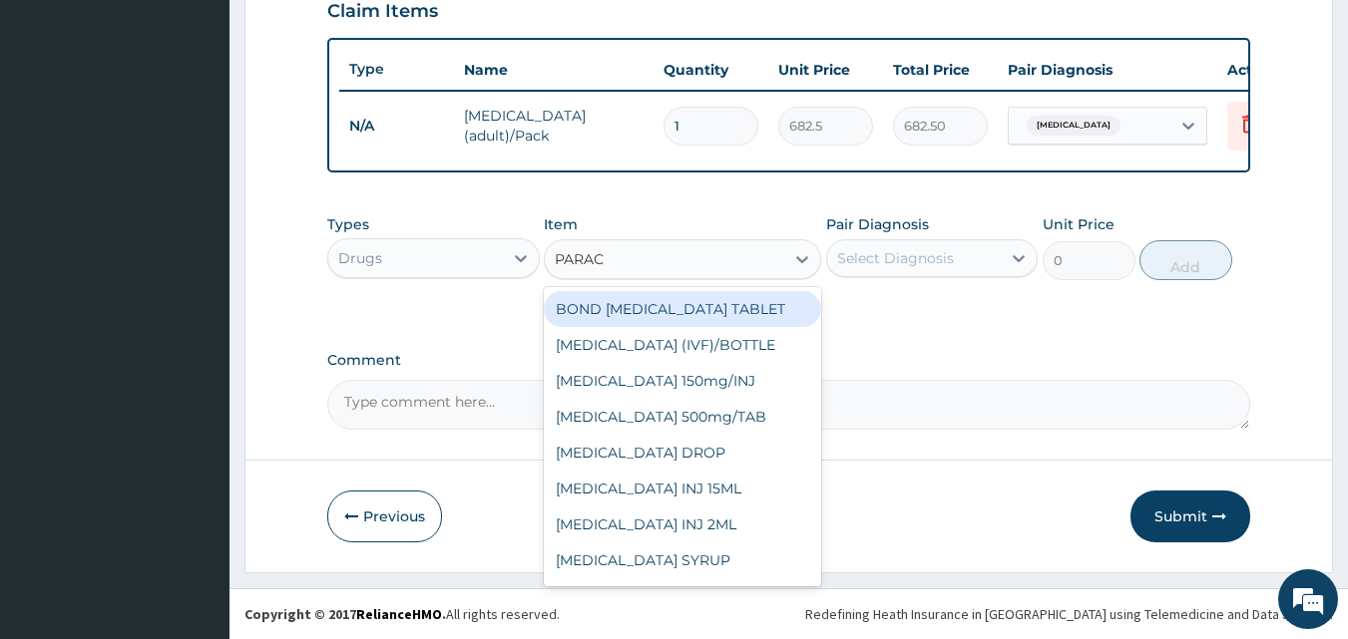
type input "PARACE"
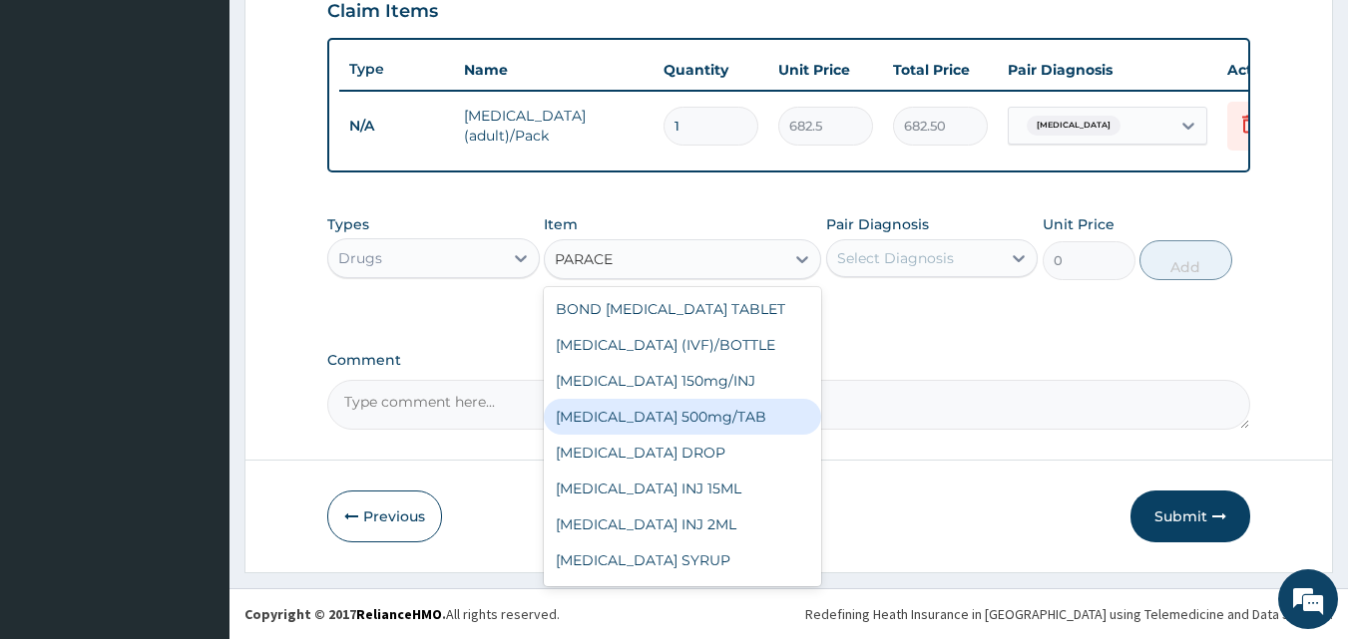
click at [631, 426] on div "PARACETAMOL 500mg/TAB" at bounding box center [682, 417] width 277 height 36
type input "5.25"
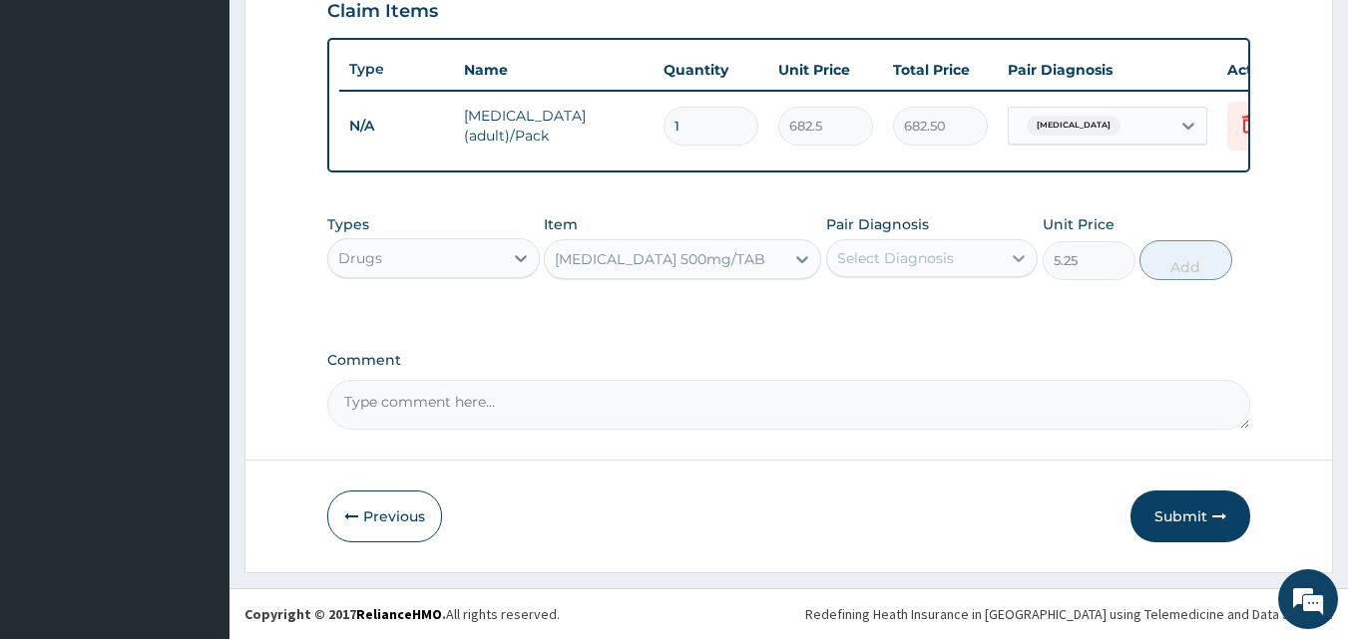
click at [1018, 256] on icon at bounding box center [1019, 258] width 20 height 20
click at [943, 316] on div "Malaria" at bounding box center [932, 309] width 212 height 41
checkbox input "true"
click at [1187, 269] on button "Add" at bounding box center [1185, 260] width 93 height 40
type input "0"
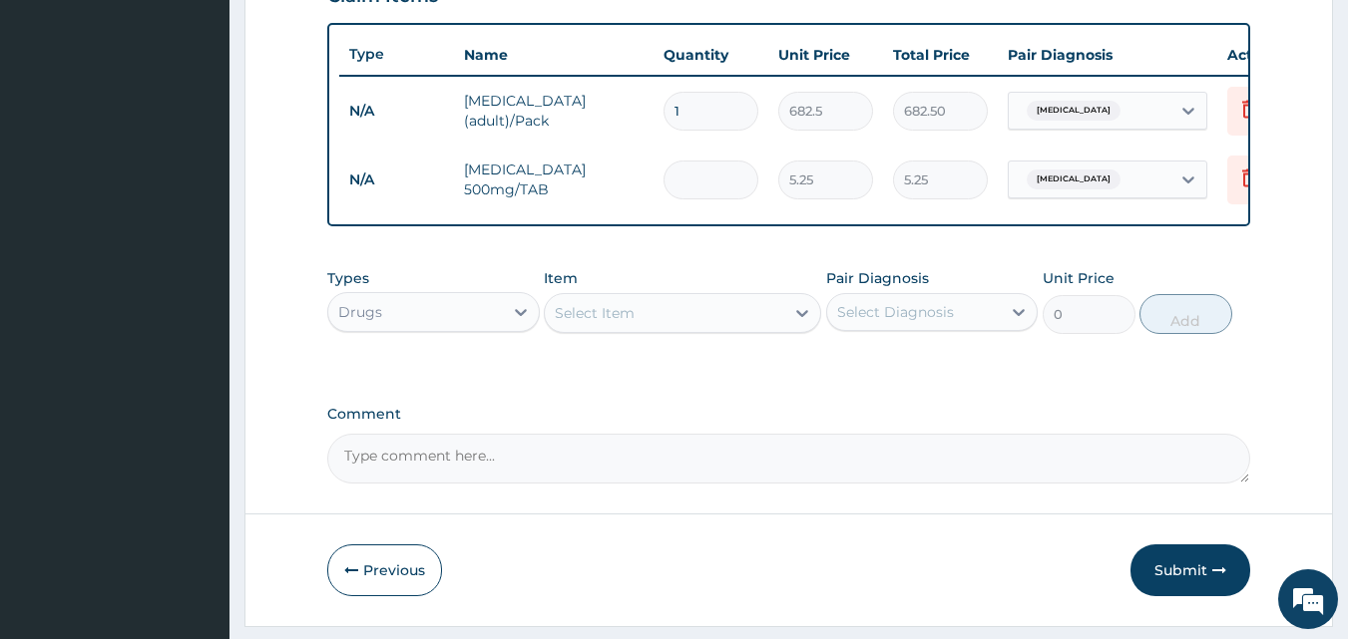
type input "0.00"
type input "3"
type input "15.75"
type input "30"
type input "157.50"
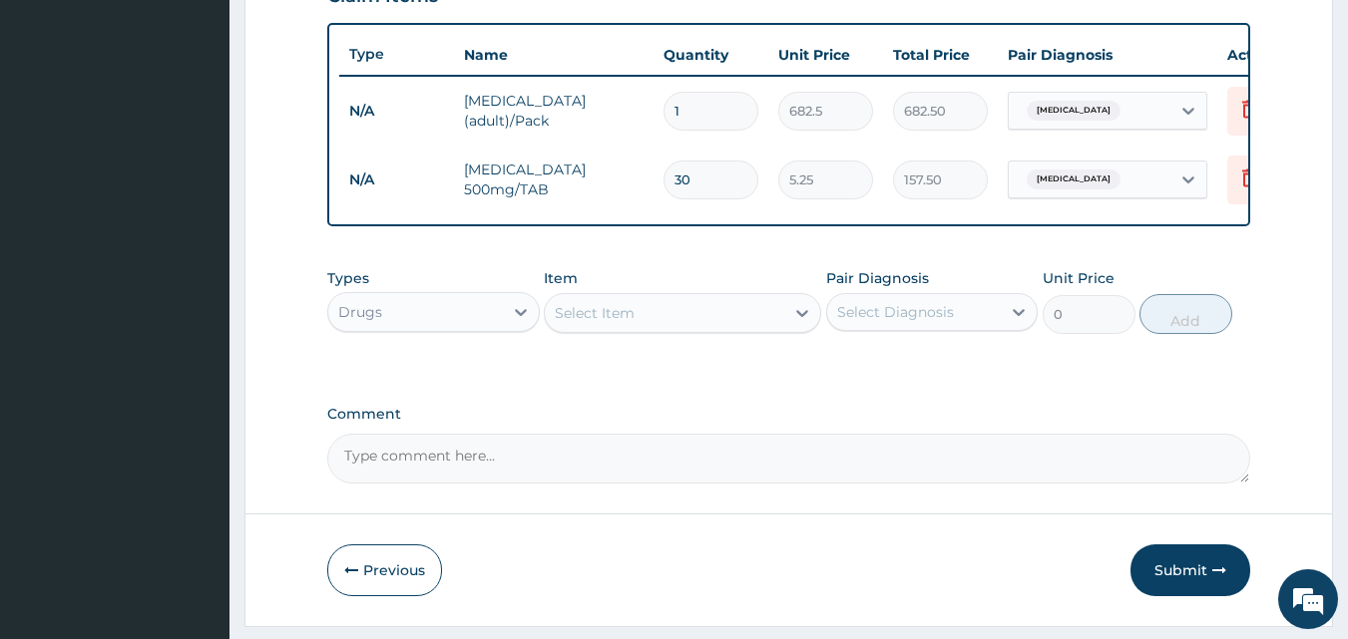
type input "3"
type input "15.75"
type input "0.00"
type input "5"
type input "26.25"
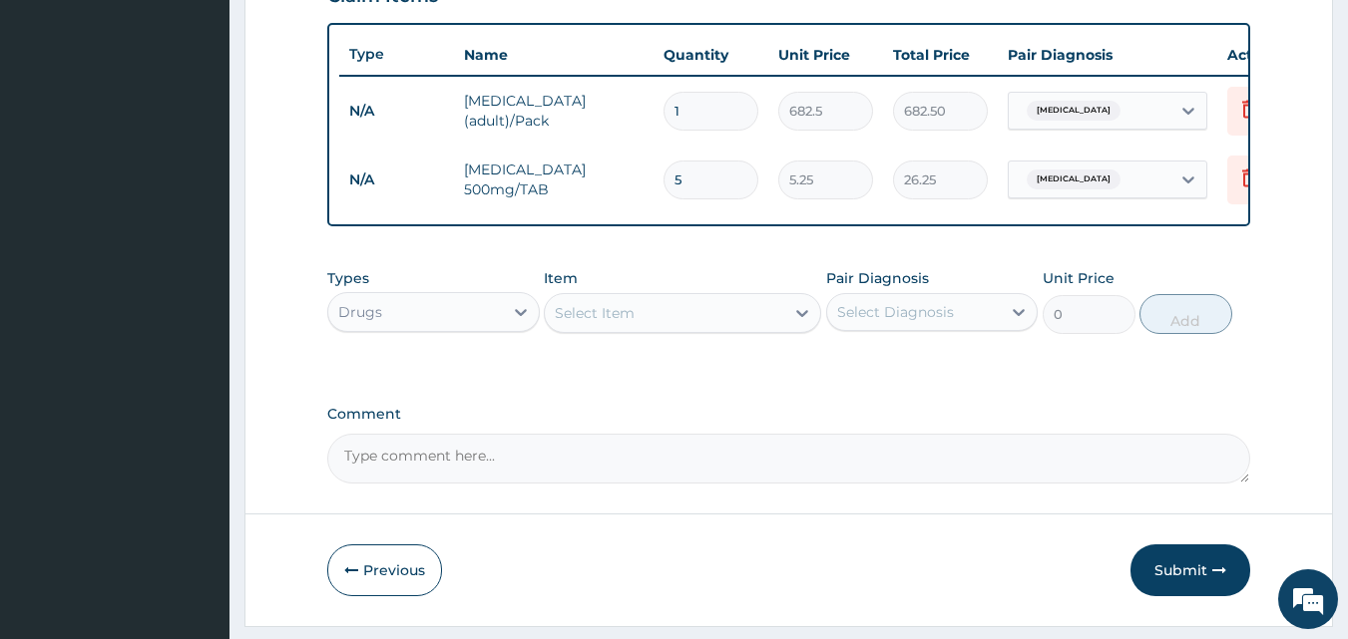
type input "50"
type input "262.50"
type input "5"
type input "26.25"
type input "0.00"
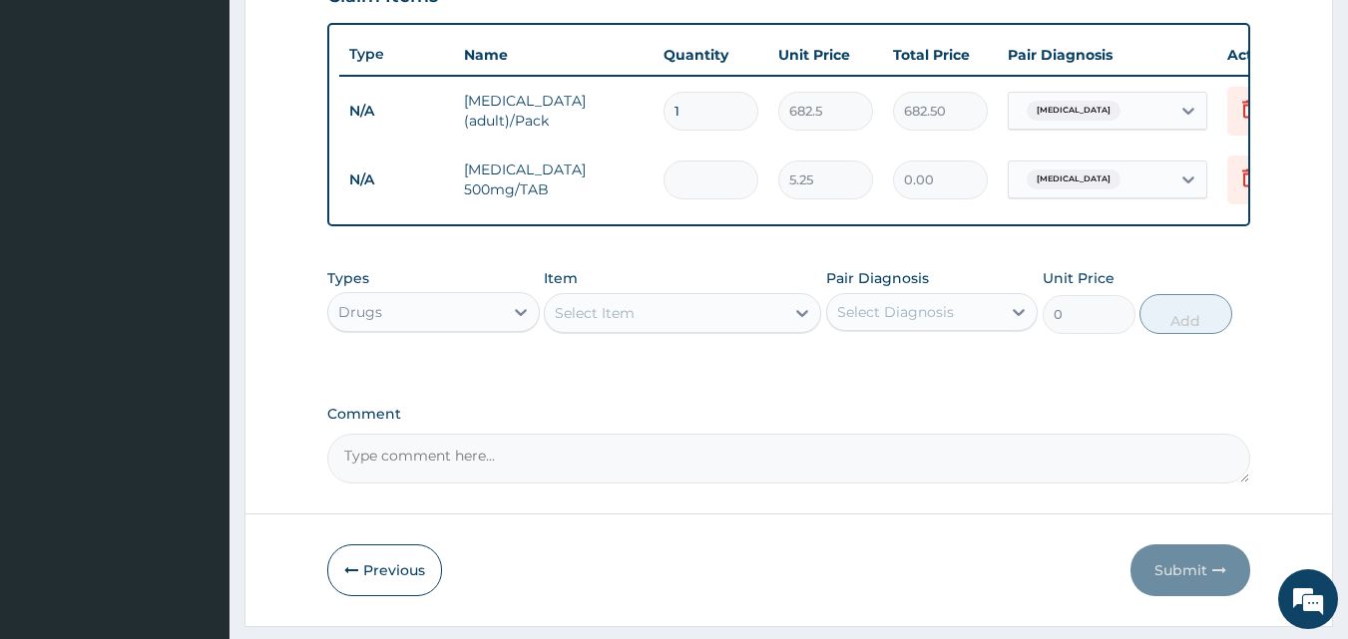
click at [611, 323] on div "Select Item" at bounding box center [595, 313] width 80 height 20
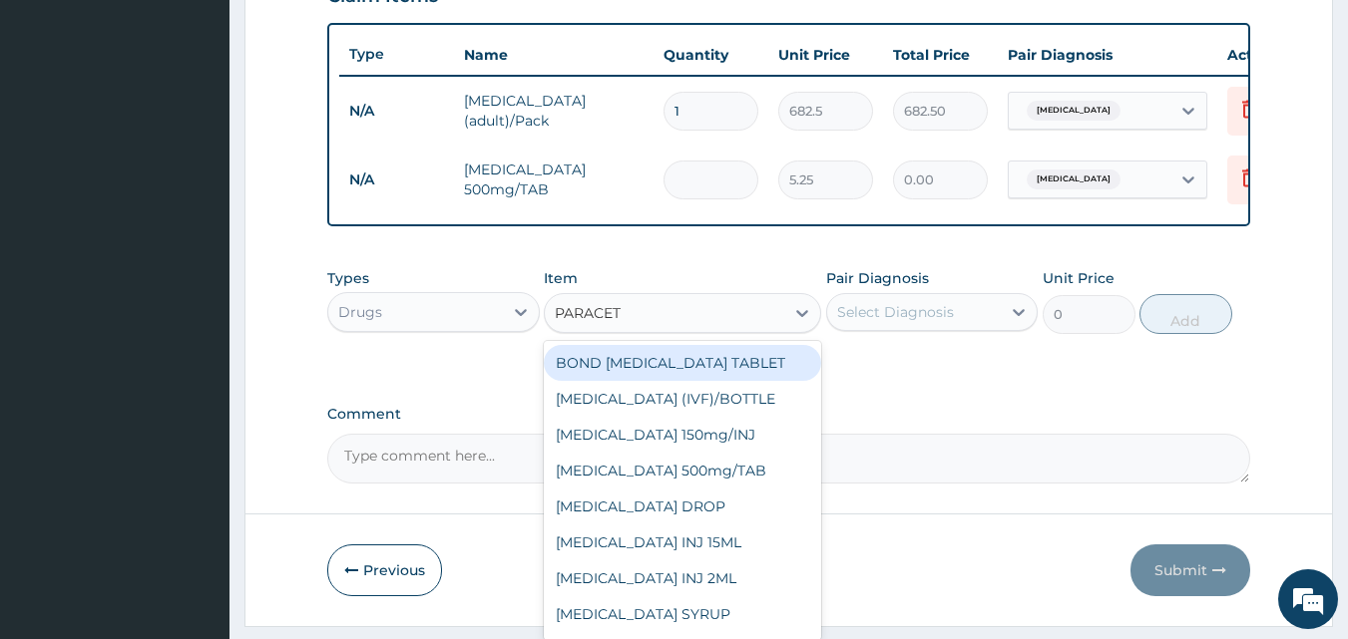
type input "PARACETA"
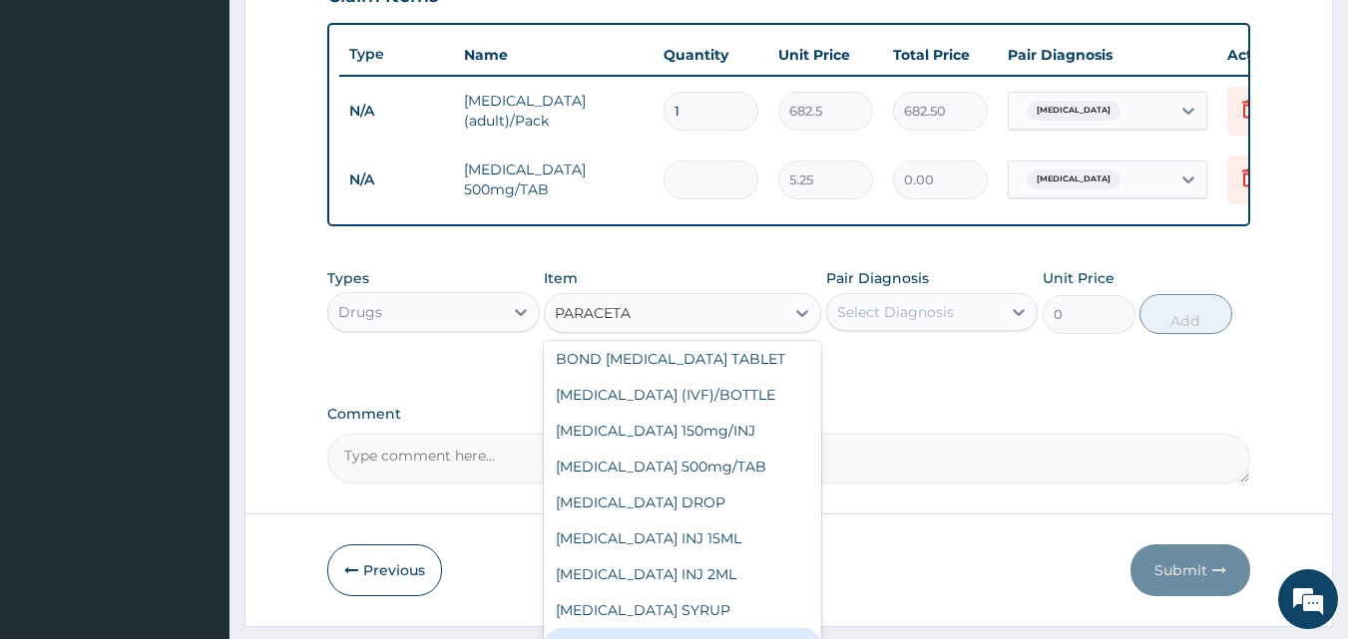
scroll to position [40, 0]
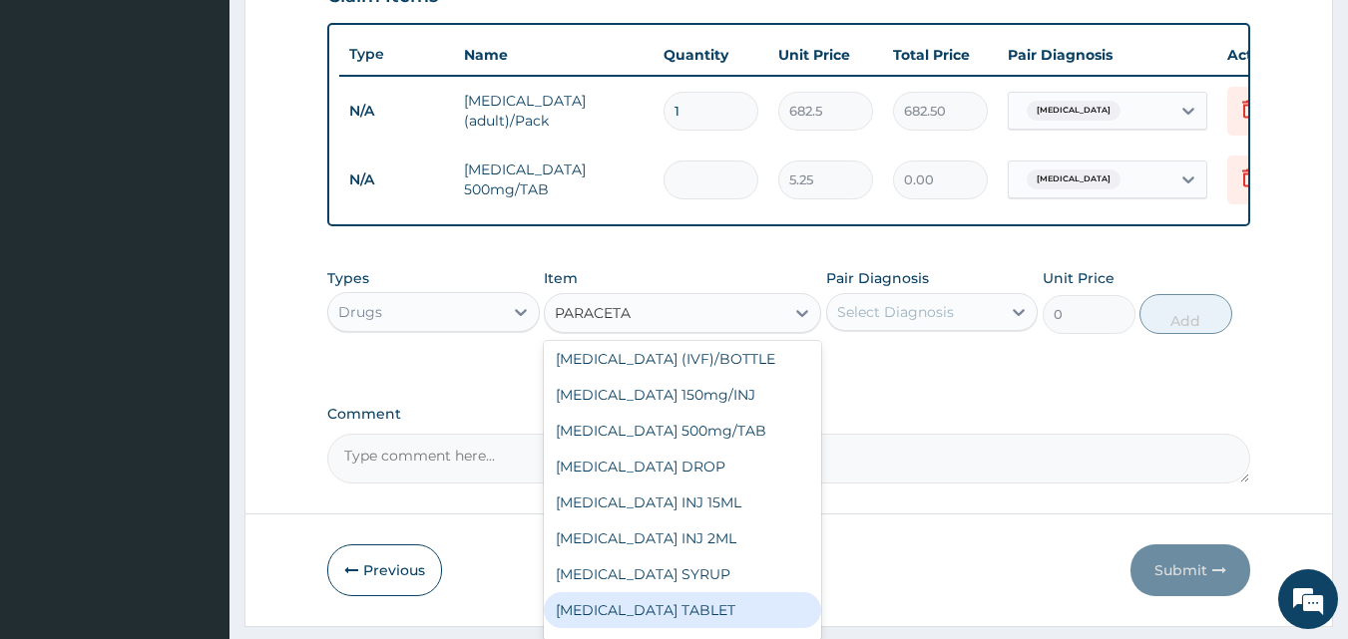
click at [678, 618] on div "[MEDICAL_DATA] TABLET" at bounding box center [682, 611] width 277 height 36
type input "2.62"
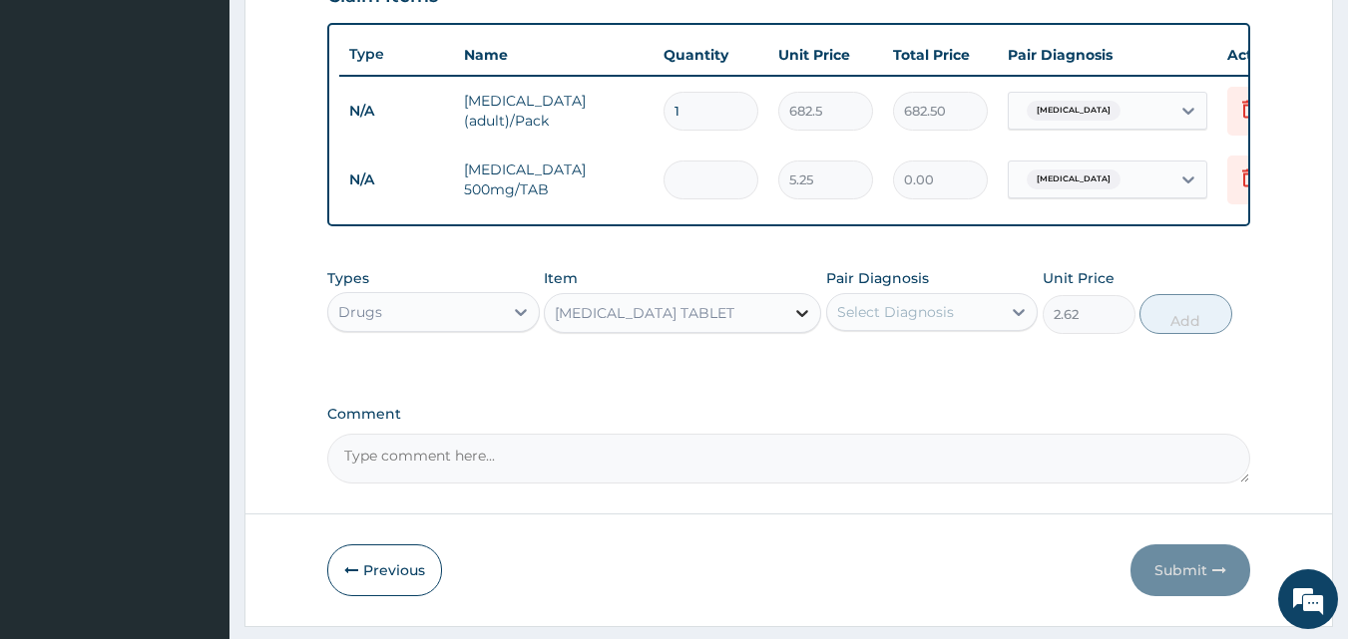
click at [803, 323] on icon at bounding box center [802, 313] width 20 height 20
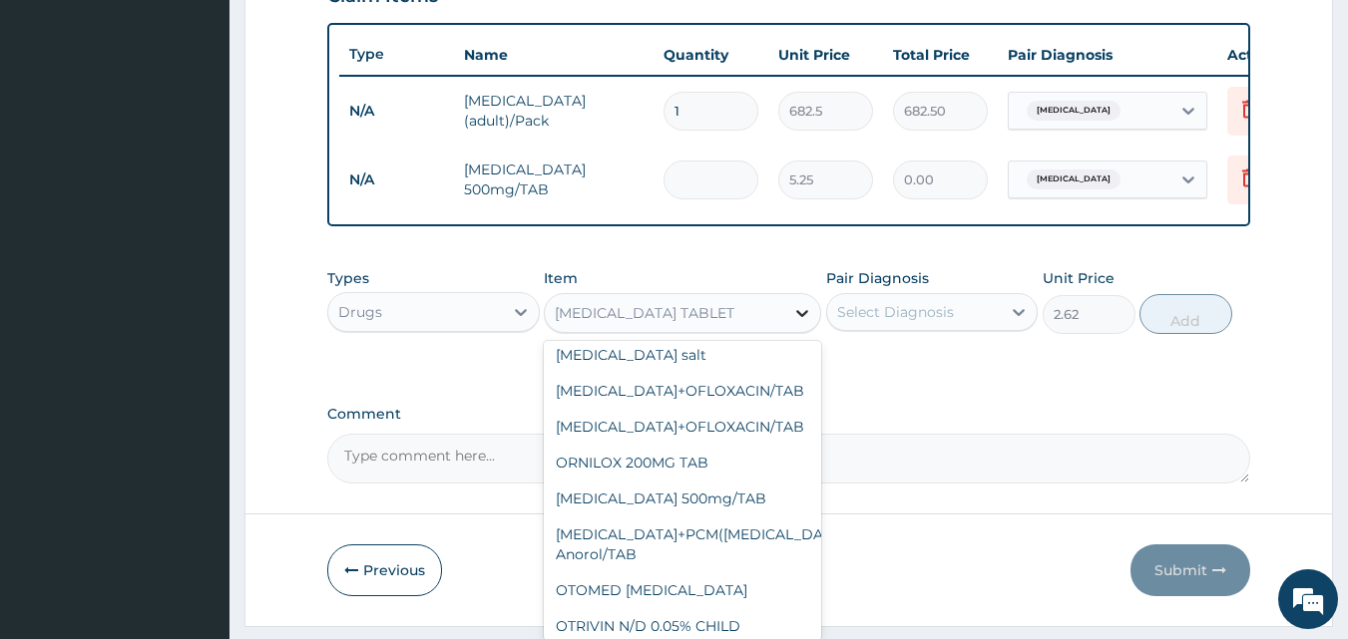
scroll to position [33652, 0]
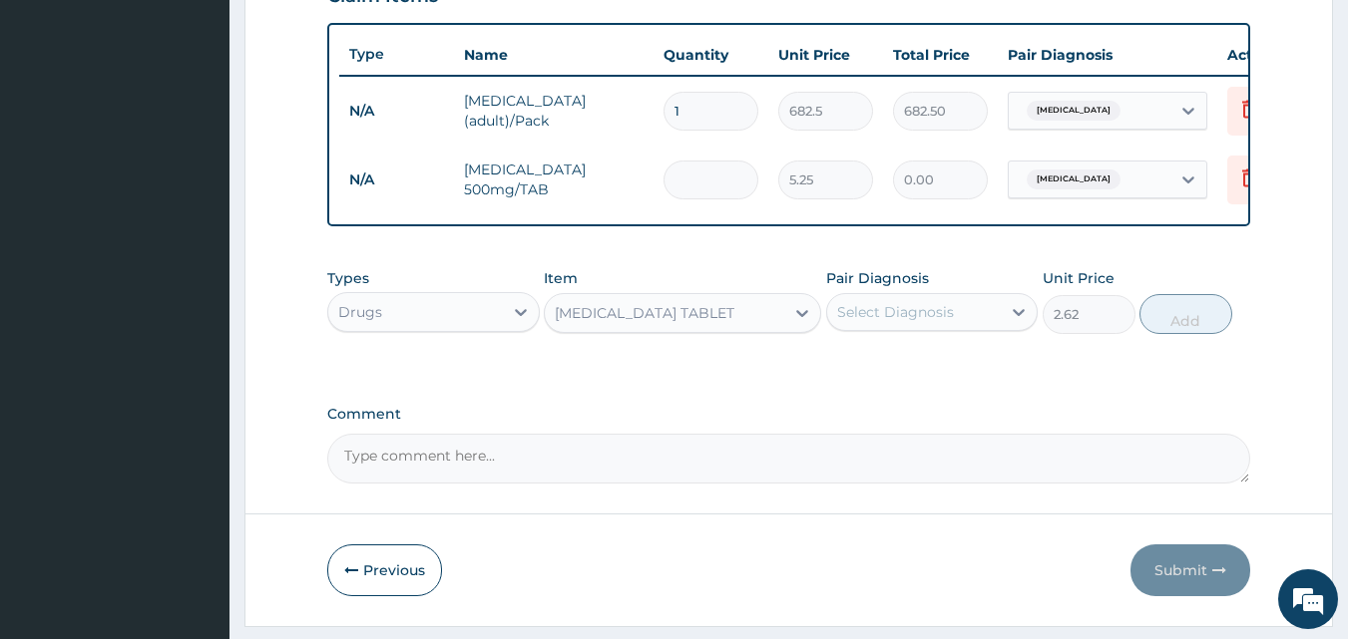
click at [707, 191] on input "number" at bounding box center [710, 180] width 95 height 39
type input "6"
type input "31.50"
type input "60"
type input "315.00"
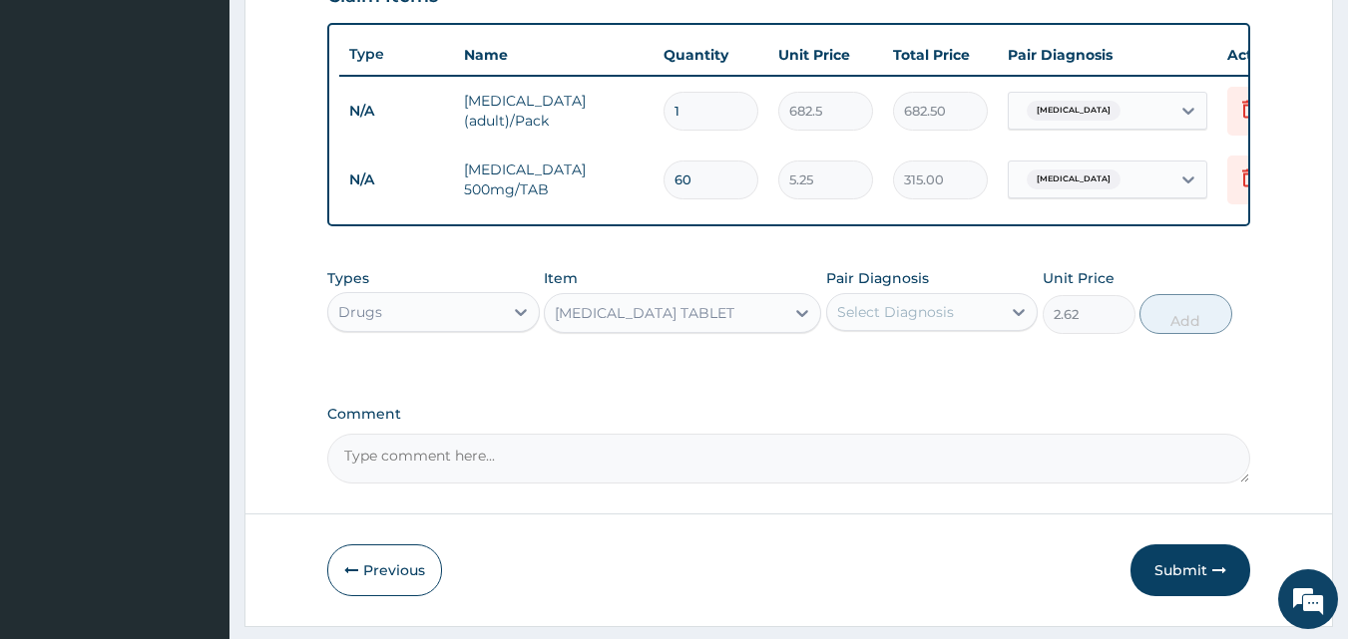
click at [717, 194] on input "60" at bounding box center [710, 180] width 95 height 39
type input "6"
type input "31.50"
type input "0.00"
type input "9"
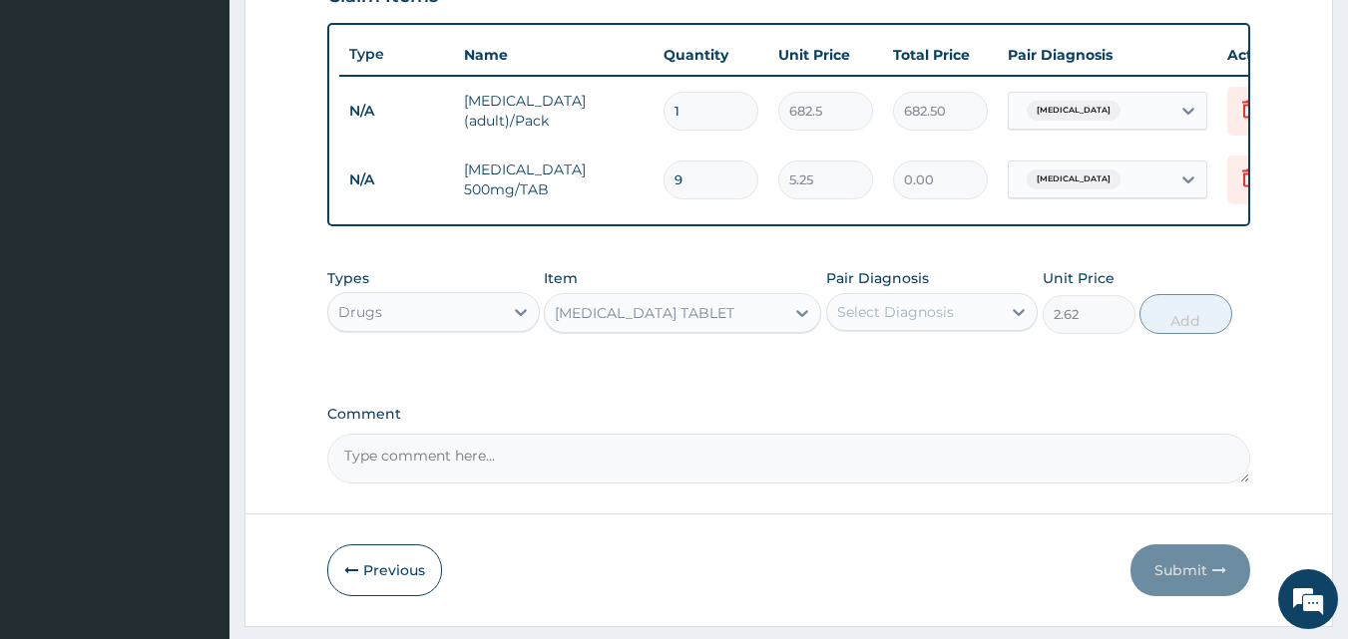
type input "47.25"
type input "90"
type input "472.50"
type input "90"
click at [805, 317] on icon at bounding box center [802, 313] width 12 height 7
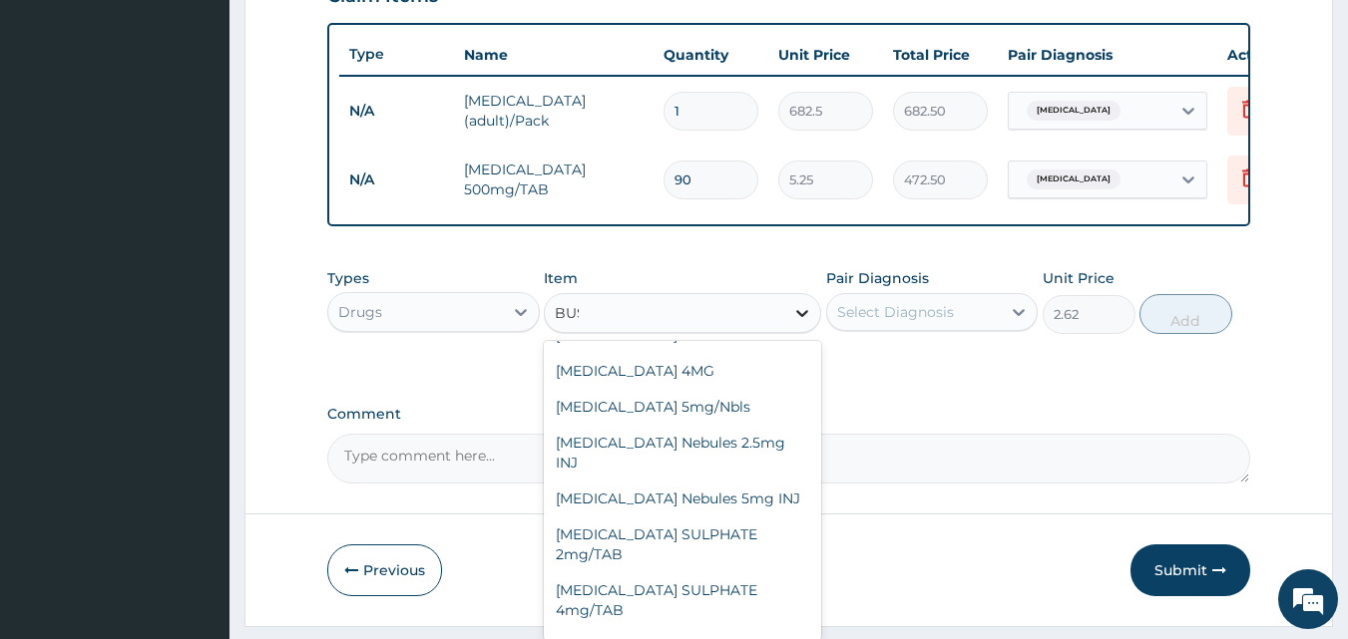
scroll to position [0, 0]
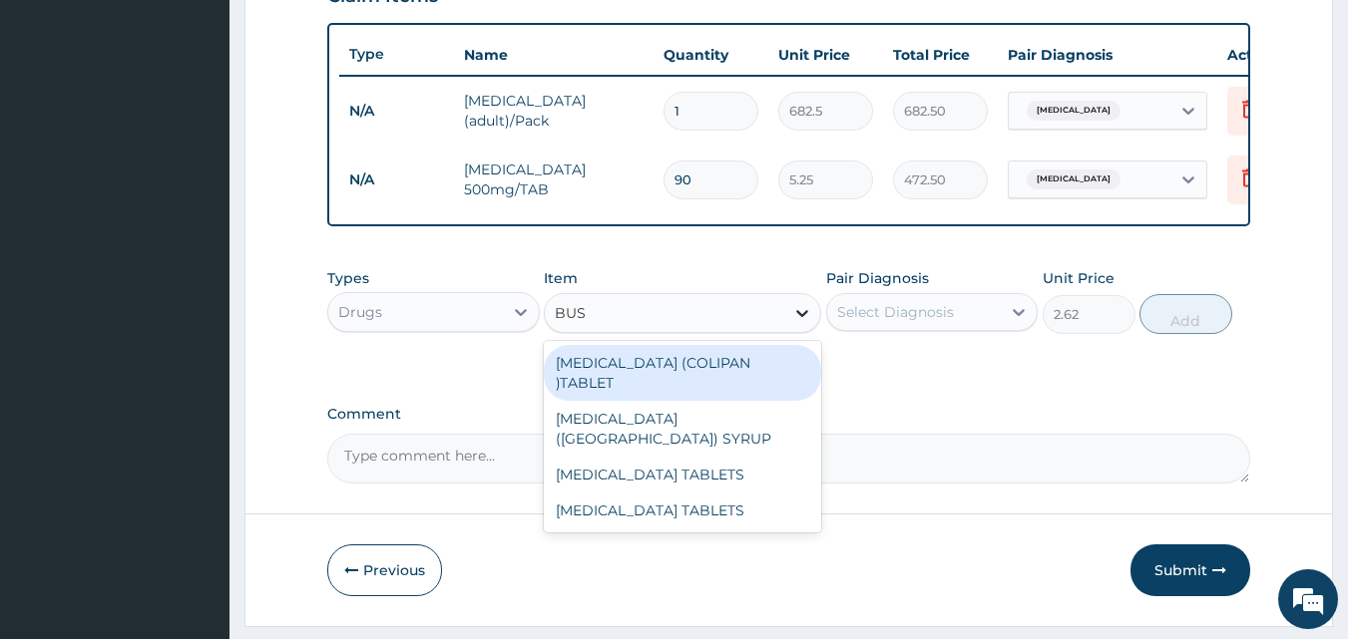
type input "BUSC"
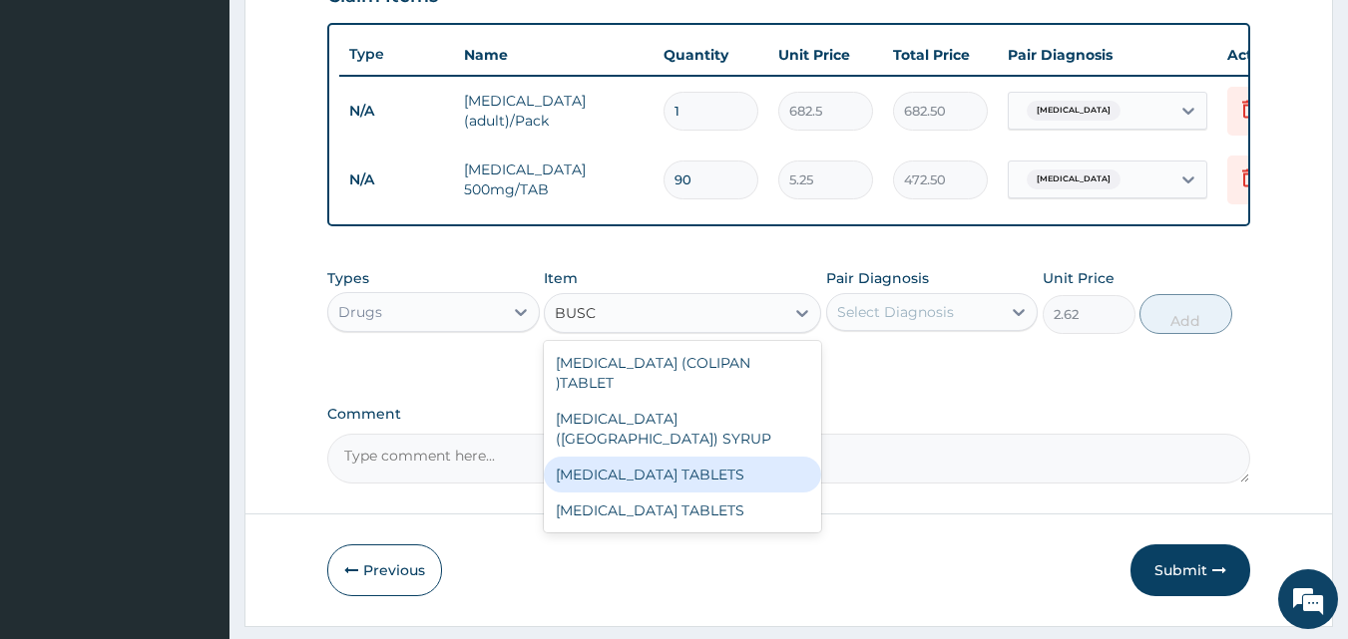
click at [710, 462] on div "BUSCOPAN TABLETS" at bounding box center [682, 475] width 277 height 36
type input "52.5"
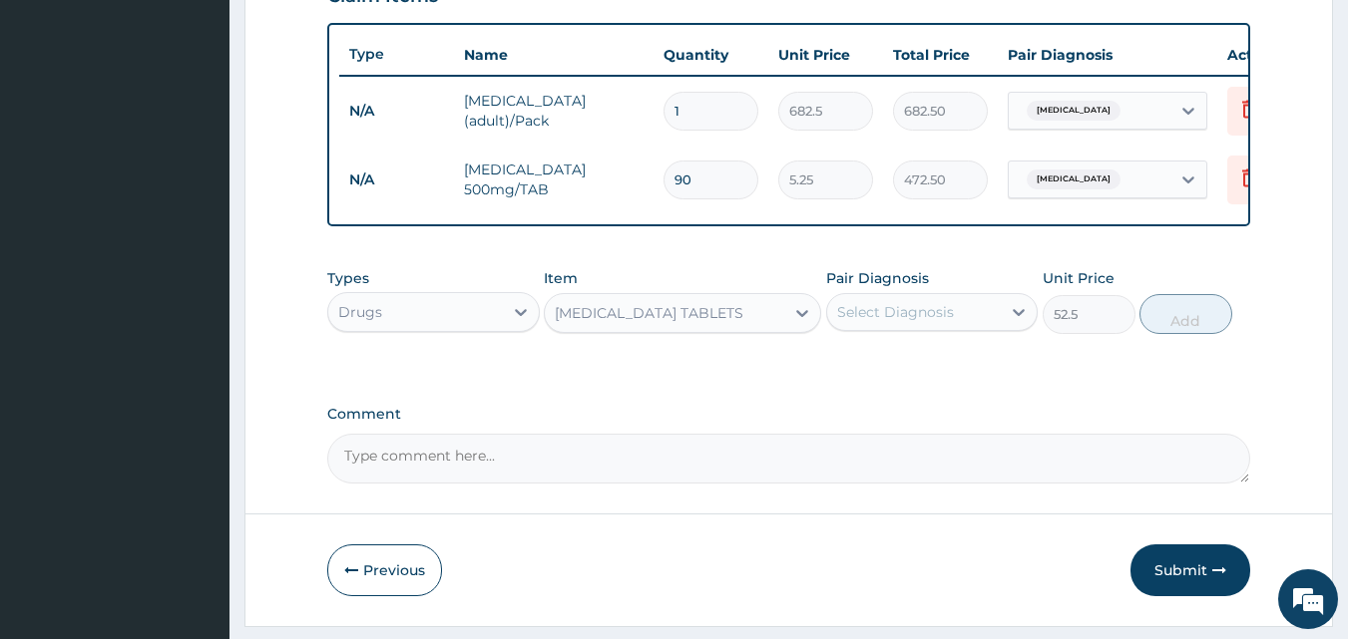
click at [953, 328] on div "Select Diagnosis" at bounding box center [914, 312] width 175 height 32
click at [931, 372] on div "Malaria" at bounding box center [932, 363] width 212 height 41
checkbox input "true"
click at [1169, 334] on button "Add" at bounding box center [1185, 314] width 93 height 40
type input "0"
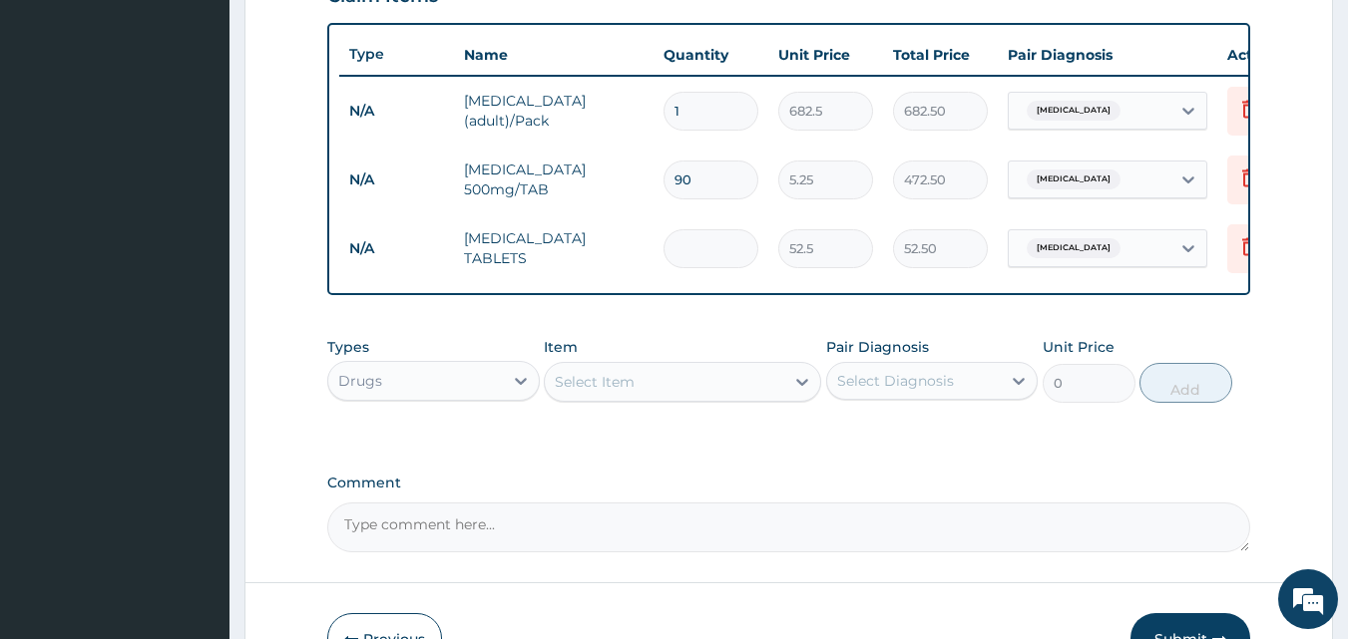
type input "0.00"
type input "9"
type input "472.50"
type input "9"
click at [521, 391] on icon at bounding box center [521, 381] width 20 height 20
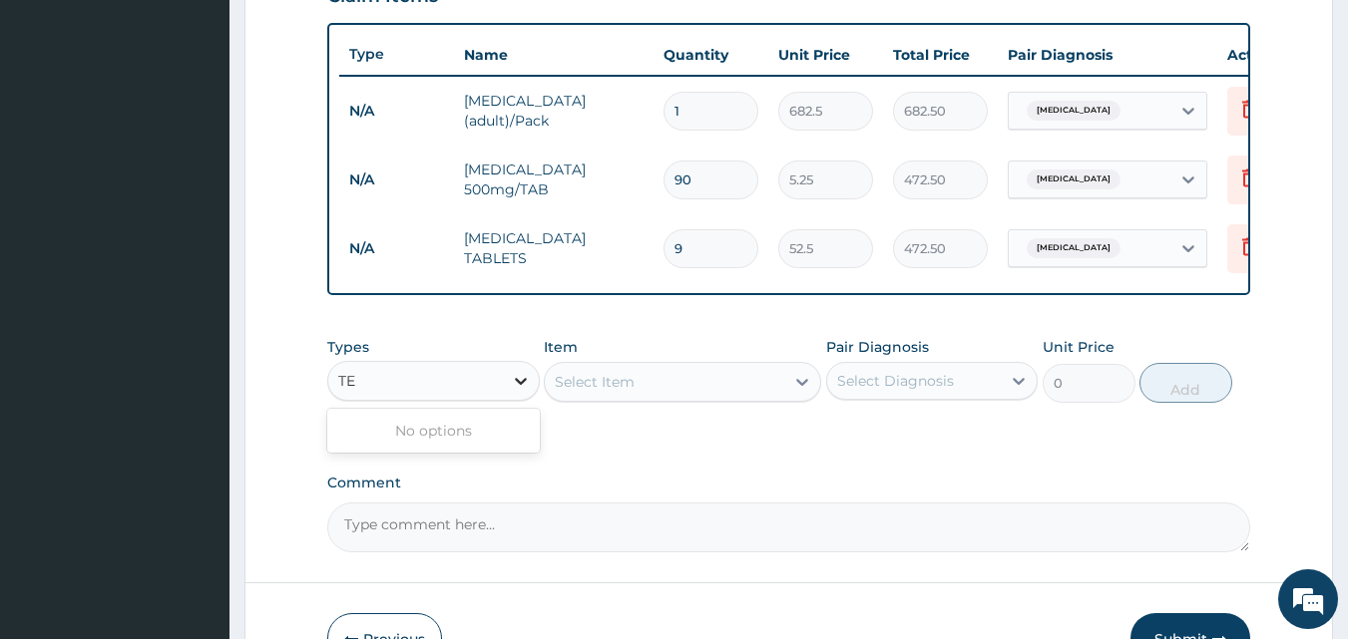
type input "T"
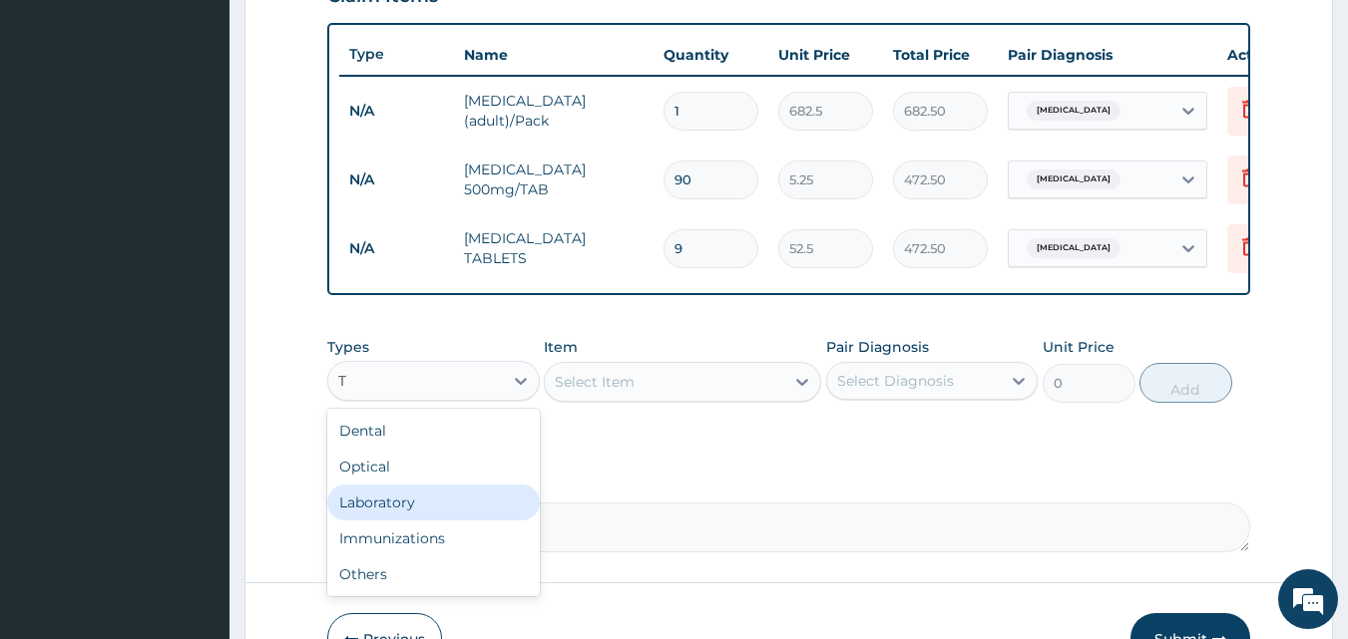
click at [443, 521] on div "Laboratory" at bounding box center [433, 503] width 212 height 36
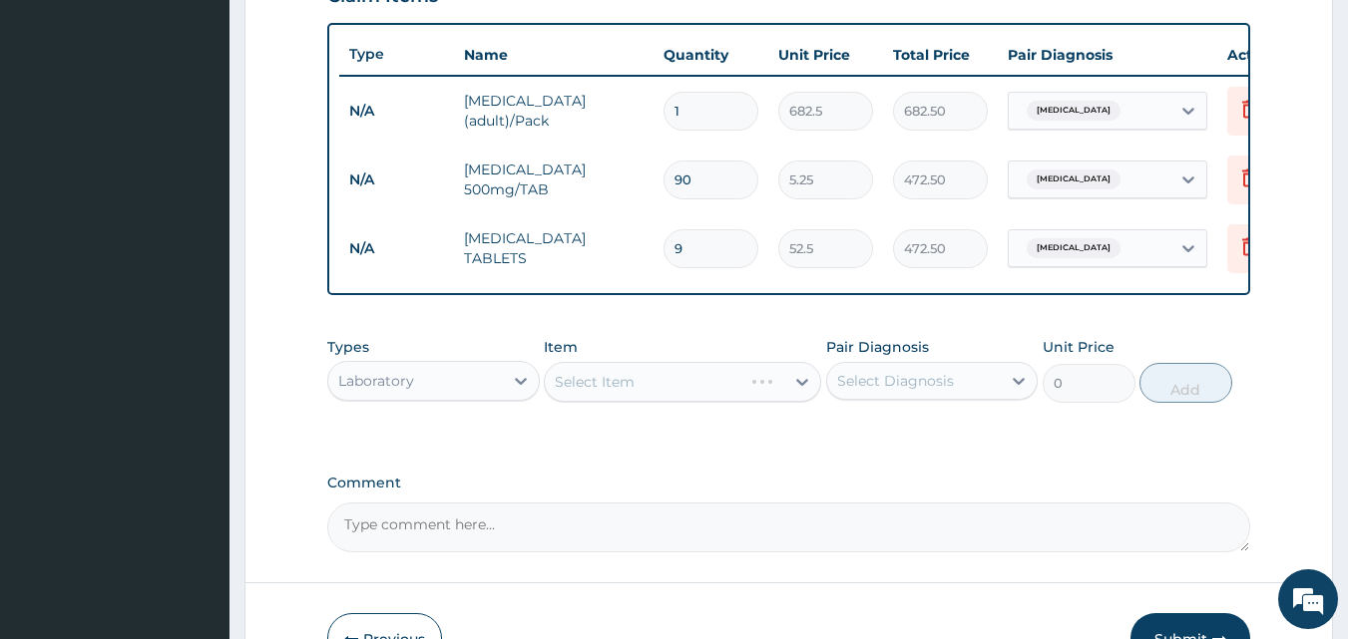
click at [800, 394] on div "Select Item" at bounding box center [682, 382] width 277 height 40
click at [764, 401] on div "Select Item" at bounding box center [682, 382] width 277 height 40
click at [760, 443] on div "Types Laboratory Item Select Item Pair Diagnosis Select Diagnosis Unit Price 0 …" at bounding box center [789, 385] width 924 height 116
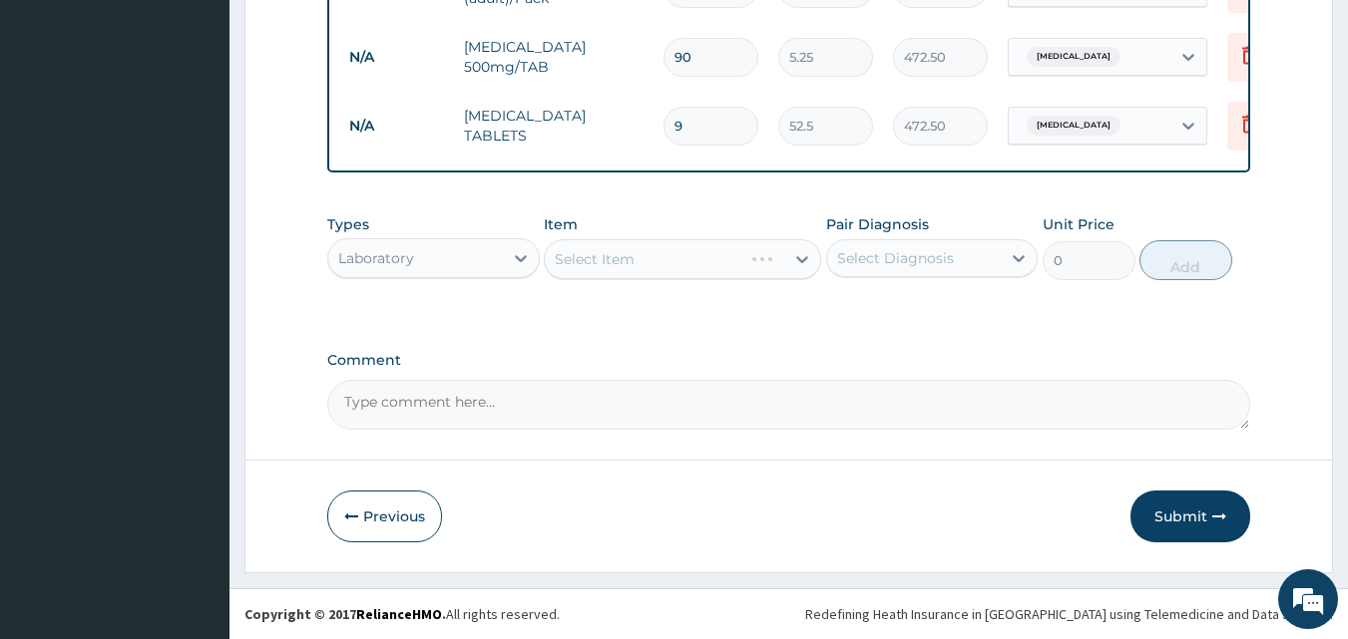
scroll to position [857, 0]
click at [795, 255] on div "Select Item" at bounding box center [682, 259] width 277 height 40
click at [661, 241] on div "Select Item" at bounding box center [682, 259] width 277 height 40
click at [657, 255] on div "Select Item" at bounding box center [682, 259] width 277 height 40
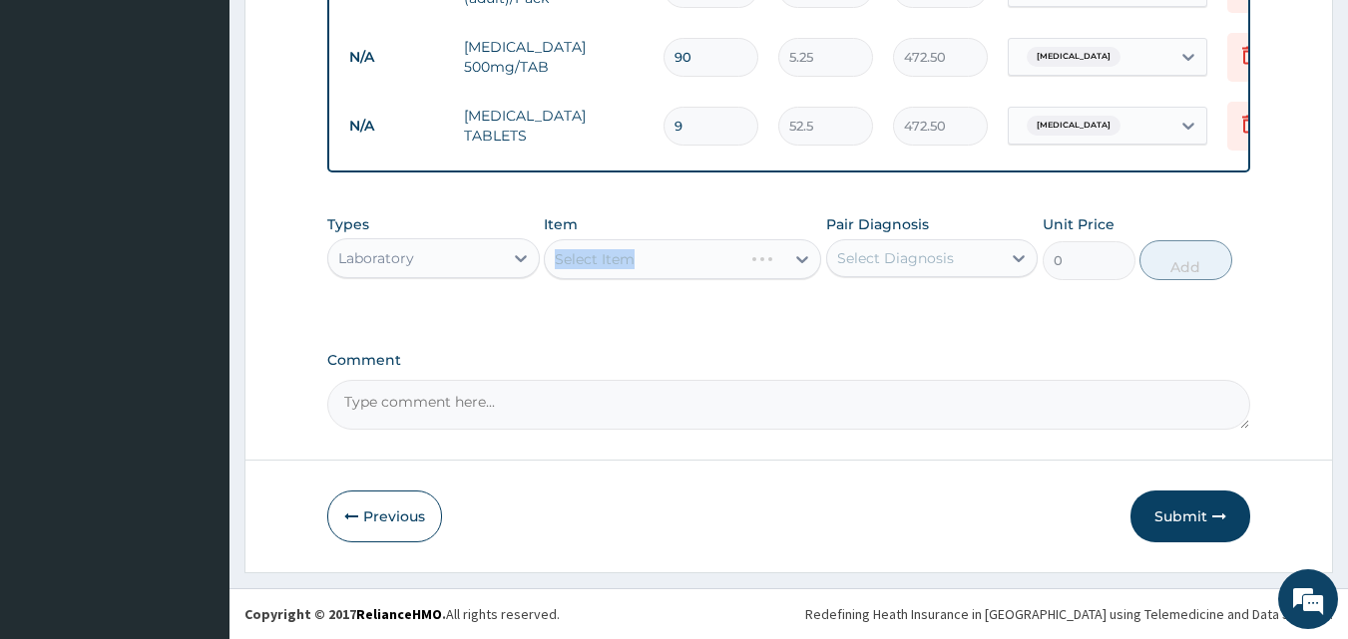
click at [657, 255] on div "Select Item" at bounding box center [682, 259] width 277 height 40
click at [522, 251] on icon at bounding box center [521, 258] width 20 height 20
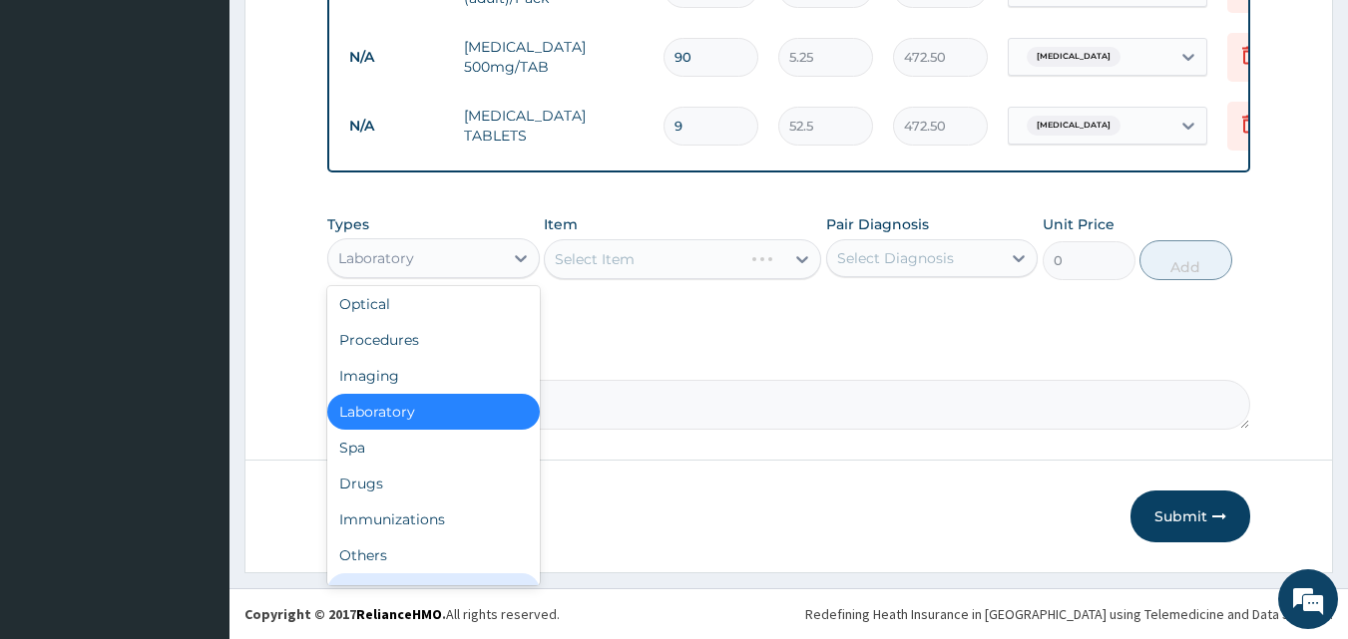
scroll to position [68, 0]
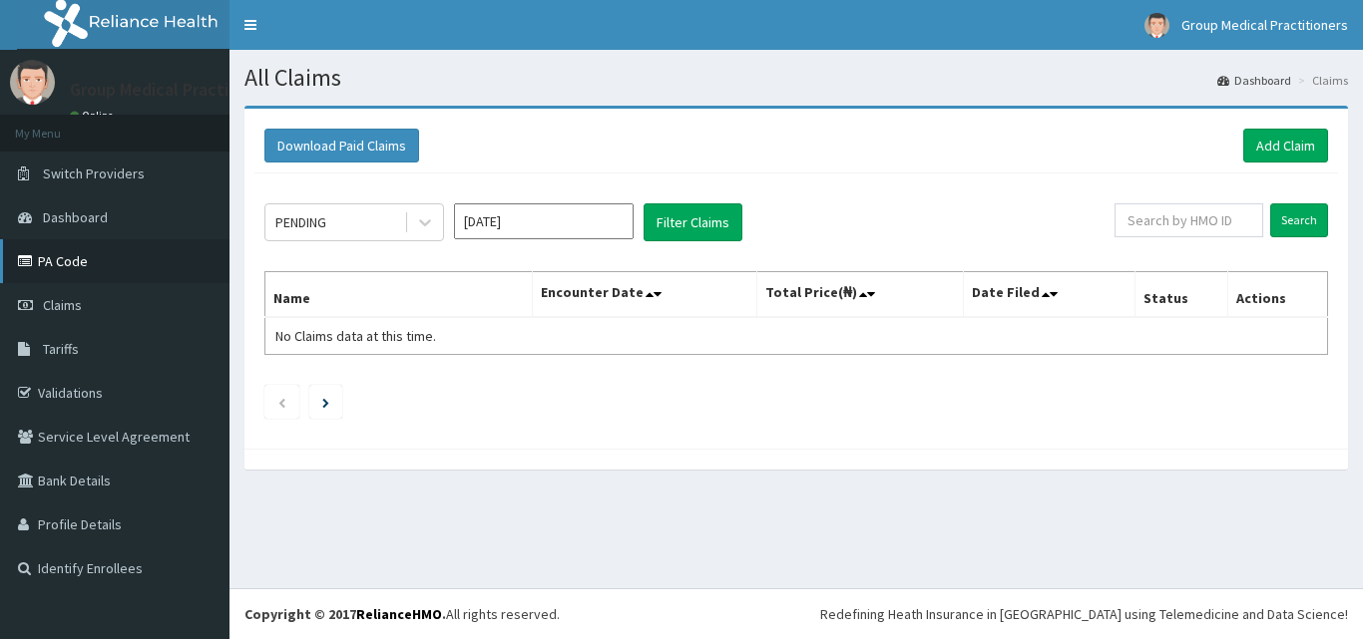
click at [73, 267] on link "PA Code" at bounding box center [114, 261] width 229 height 44
click at [1311, 142] on link "Add Claim" at bounding box center [1285, 146] width 85 height 34
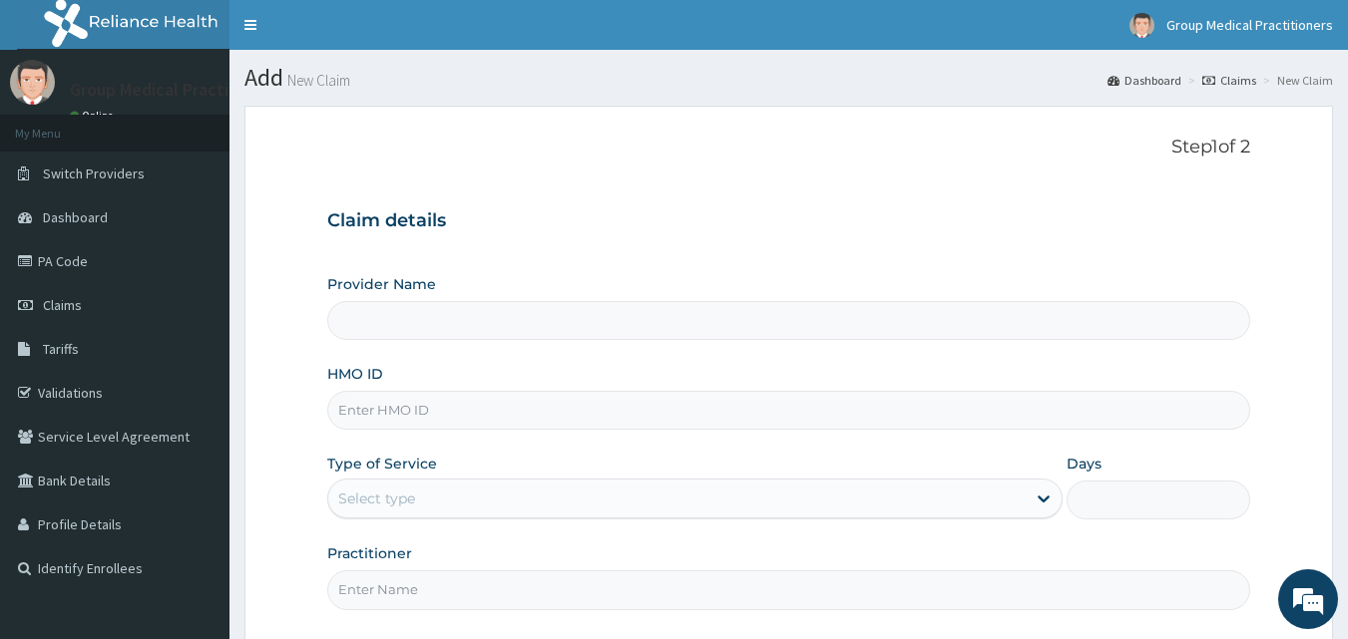
click at [732, 325] on input "Provider Name" at bounding box center [789, 320] width 924 height 39
type input "Group Medical practitioners ltd Hospital"
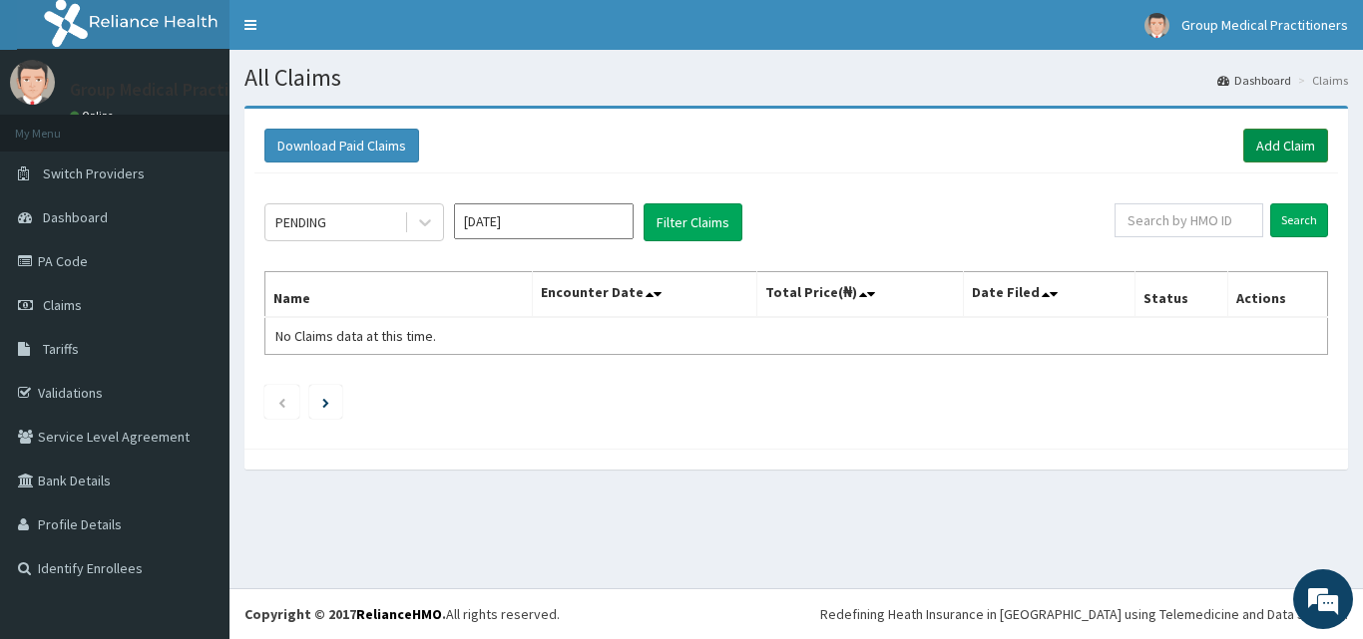
click at [1267, 138] on link "Add Claim" at bounding box center [1285, 146] width 85 height 34
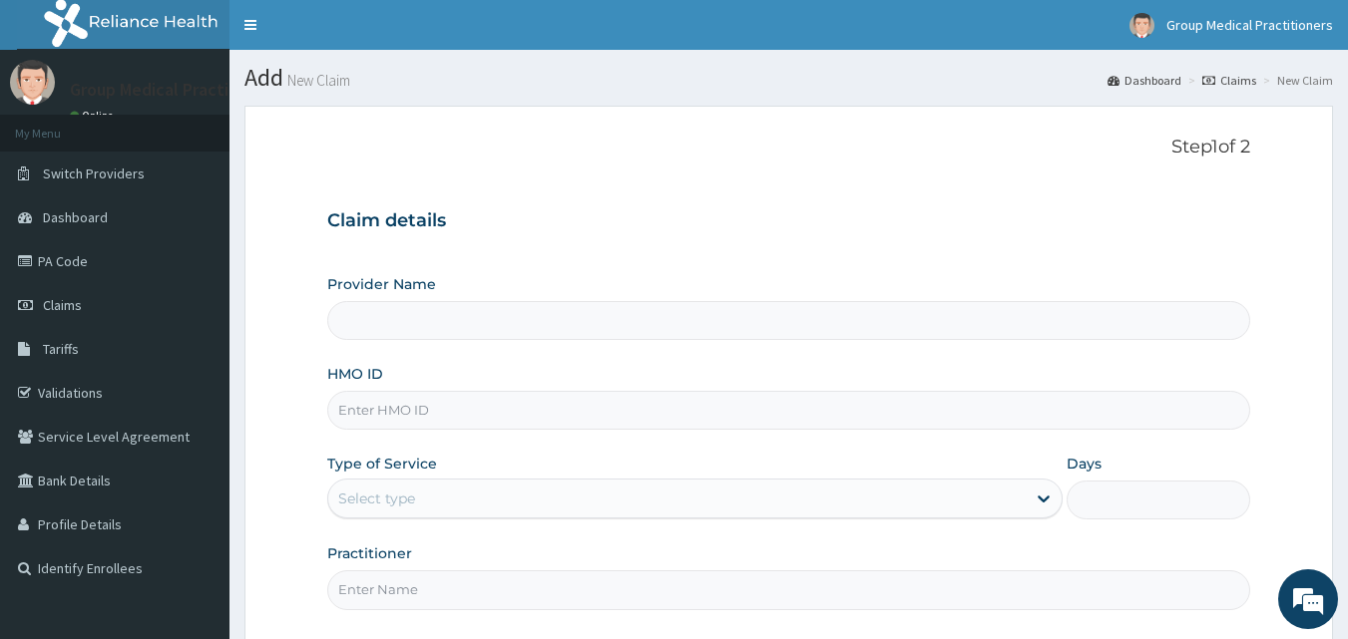
click at [801, 340] on input "Provider Name" at bounding box center [789, 320] width 924 height 39
type input "Group Medical practitioners ltd Hospital"
click at [681, 401] on input "HMO ID" at bounding box center [789, 410] width 924 height 39
type input "DMP/10034/A"
click at [677, 491] on div "Select type" at bounding box center [676, 499] width 697 height 32
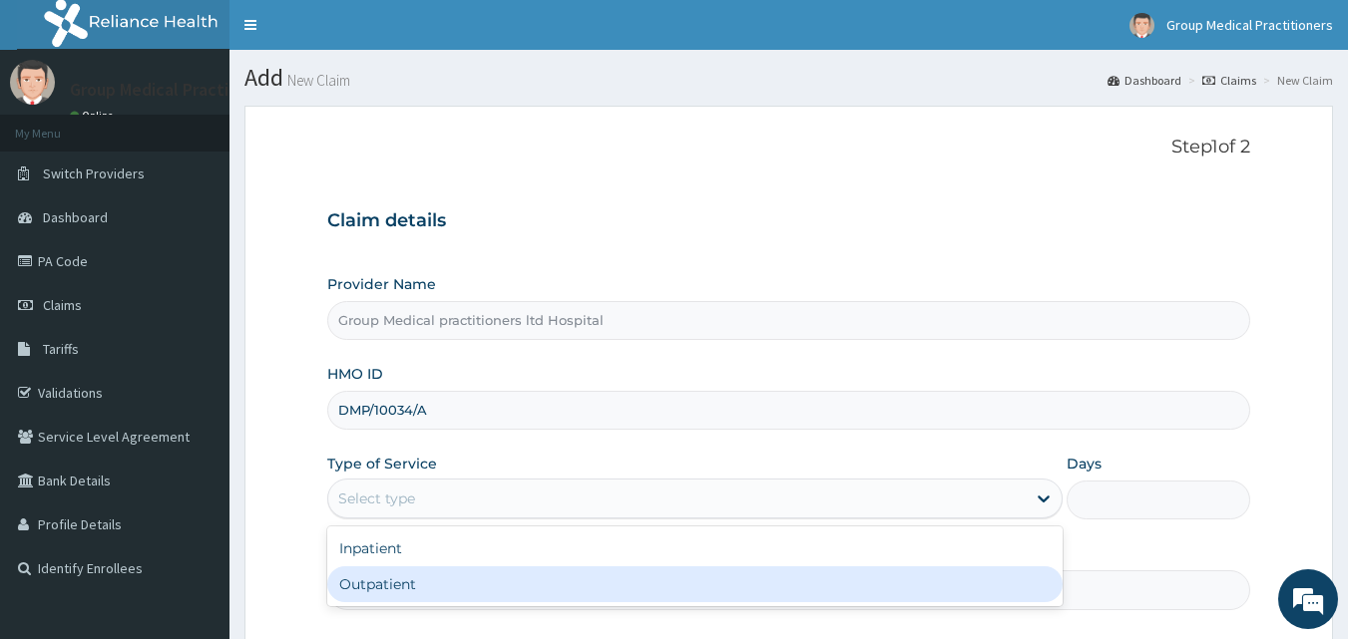
click at [584, 586] on div "Outpatient" at bounding box center [694, 585] width 735 height 36
type input "1"
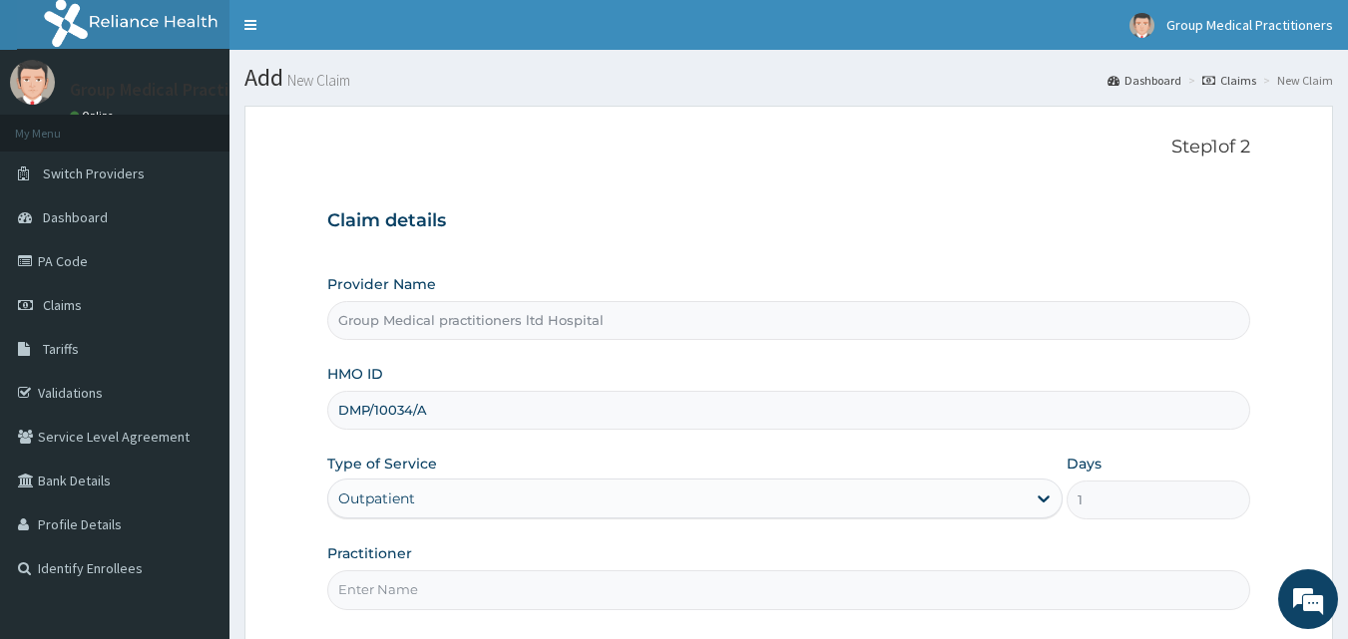
click at [726, 594] on input "Practitioner" at bounding box center [789, 590] width 924 height 39
click at [349, 588] on input "medical practitioners" at bounding box center [789, 590] width 924 height 39
type input "Medical practitioners"
click at [621, 535] on div "Provider Name Group Medical practitioners ltd Hospital HMO ID DMP/10034/A Type …" at bounding box center [789, 441] width 924 height 335
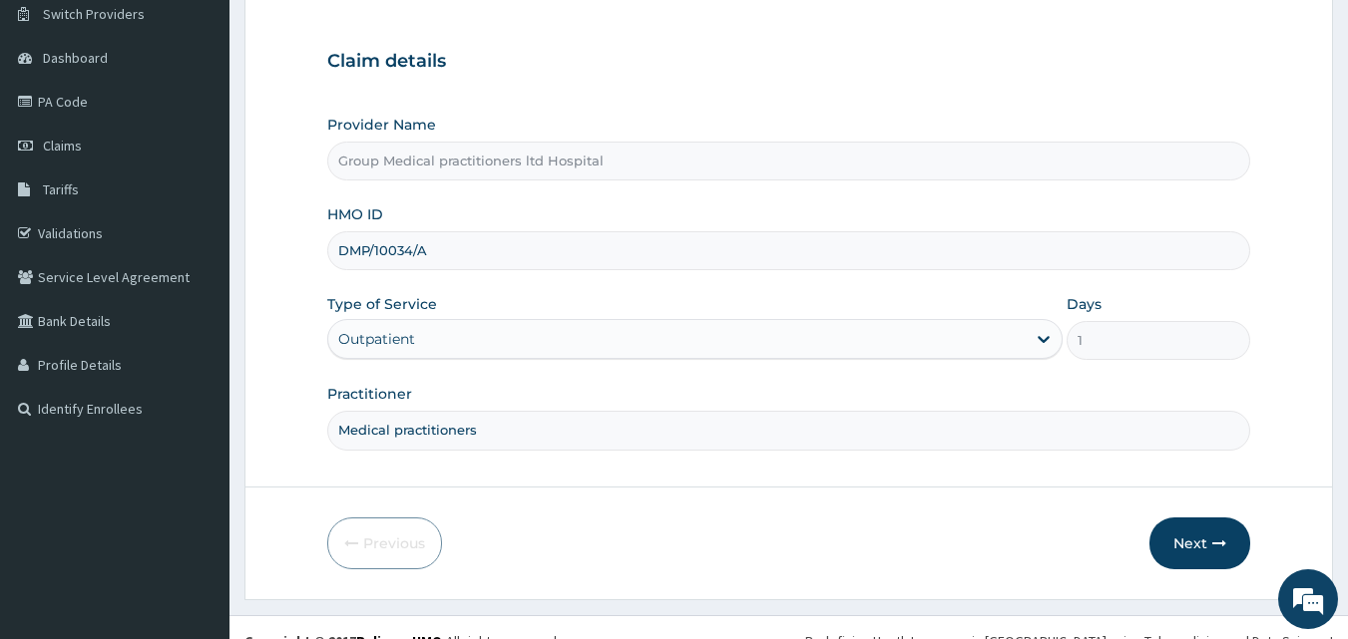
scroll to position [187, 0]
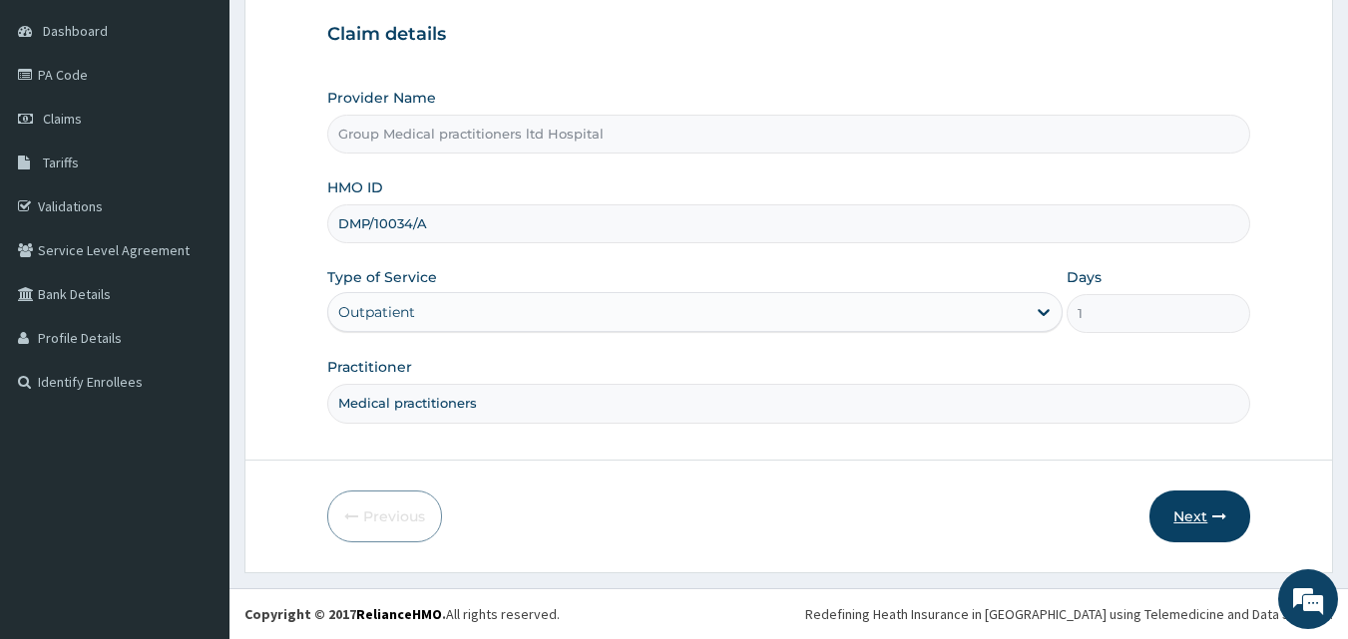
click at [1186, 515] on button "Next" at bounding box center [1199, 517] width 101 height 52
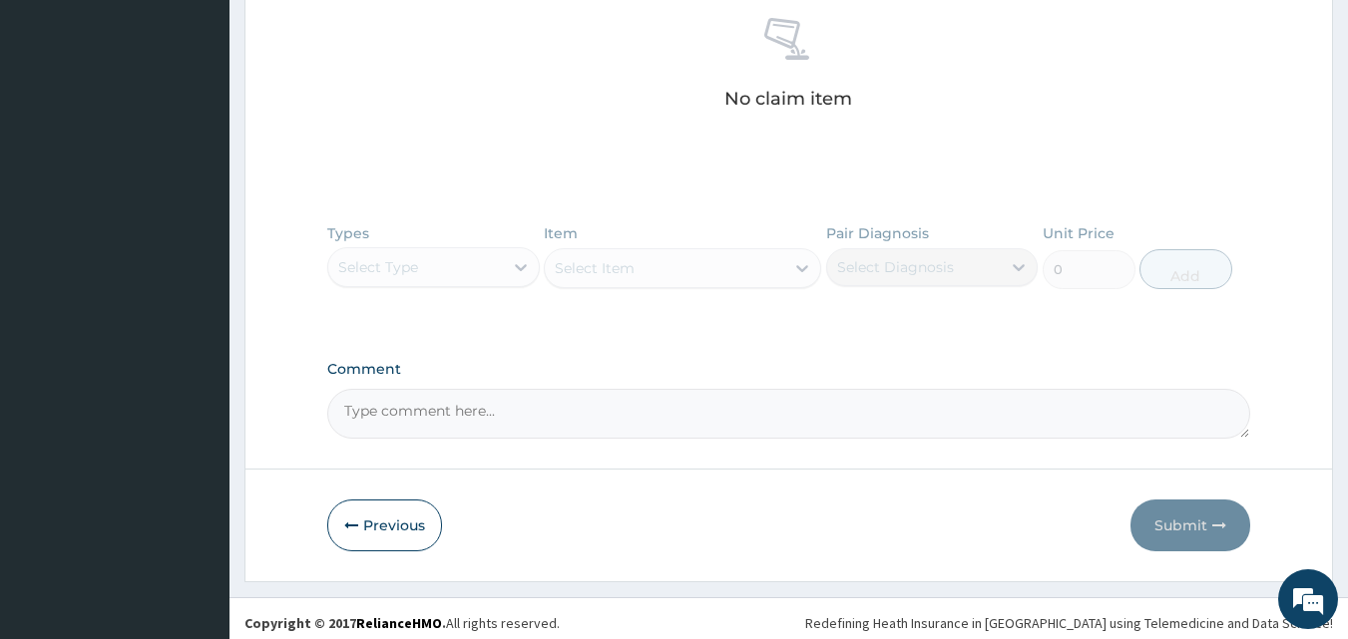
scroll to position [793, 0]
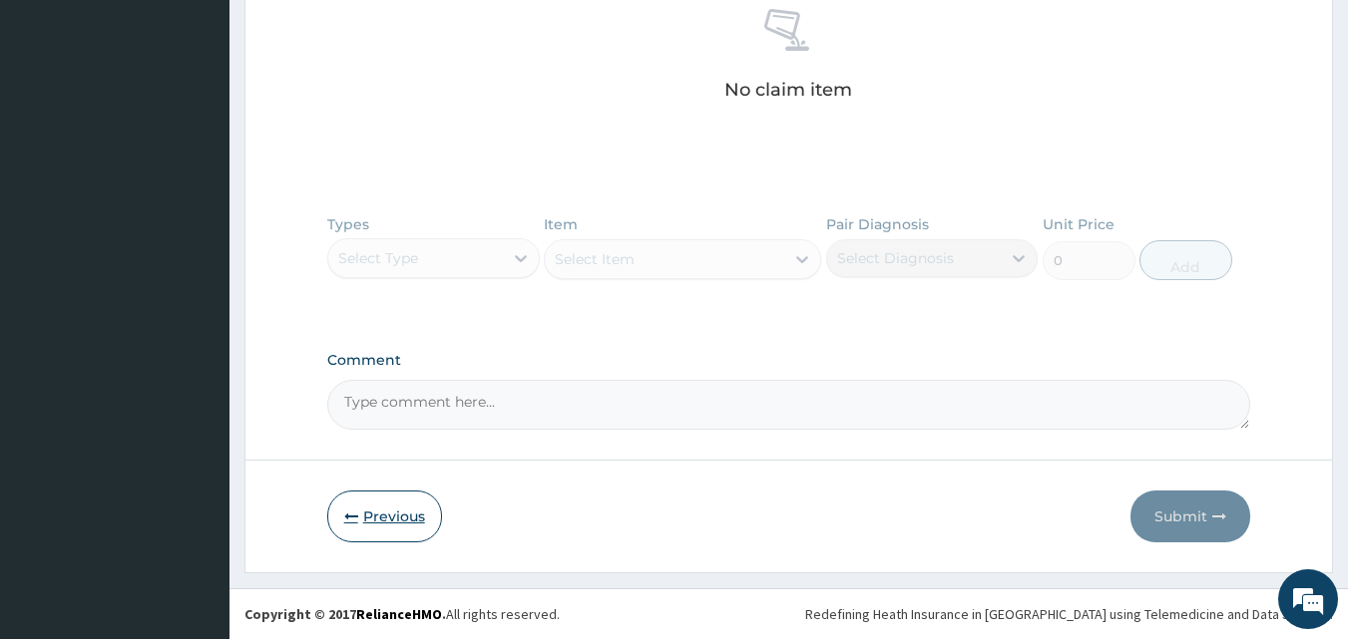
click at [410, 527] on button "Previous" at bounding box center [384, 517] width 115 height 52
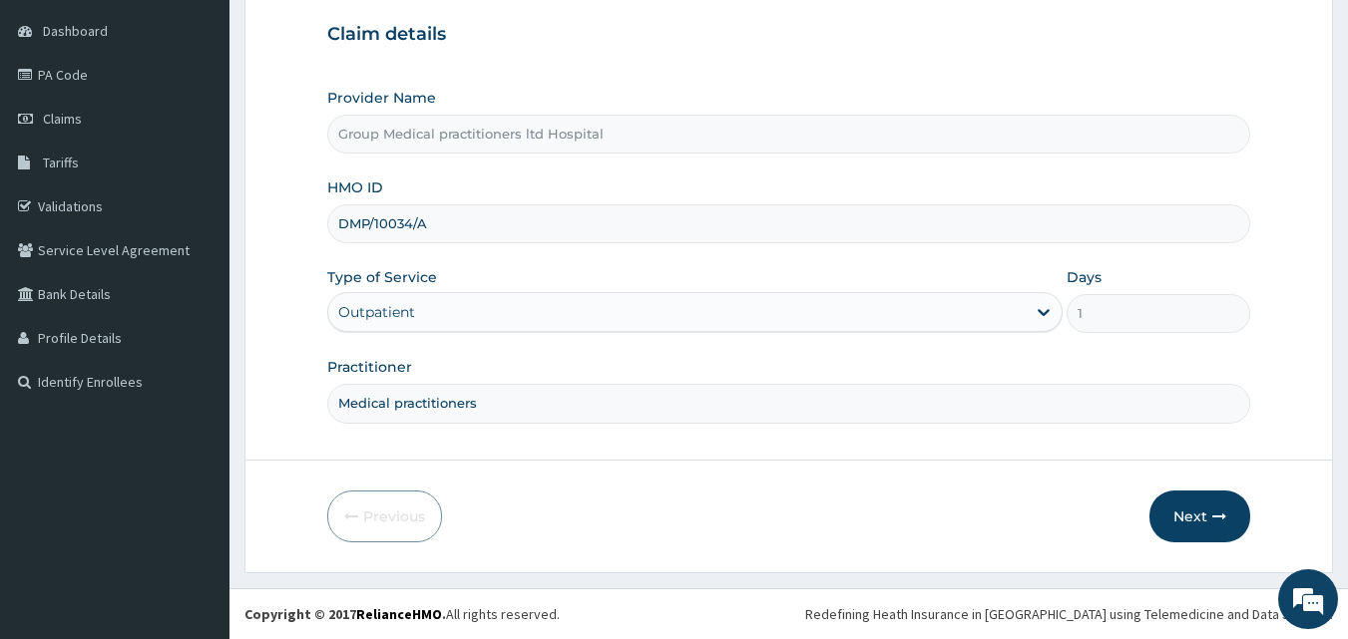
click at [370, 223] on input "DMP/10034/A" at bounding box center [789, 224] width 924 height 39
type input "DPM/10034/A"
click at [1173, 525] on button "Next" at bounding box center [1199, 517] width 101 height 52
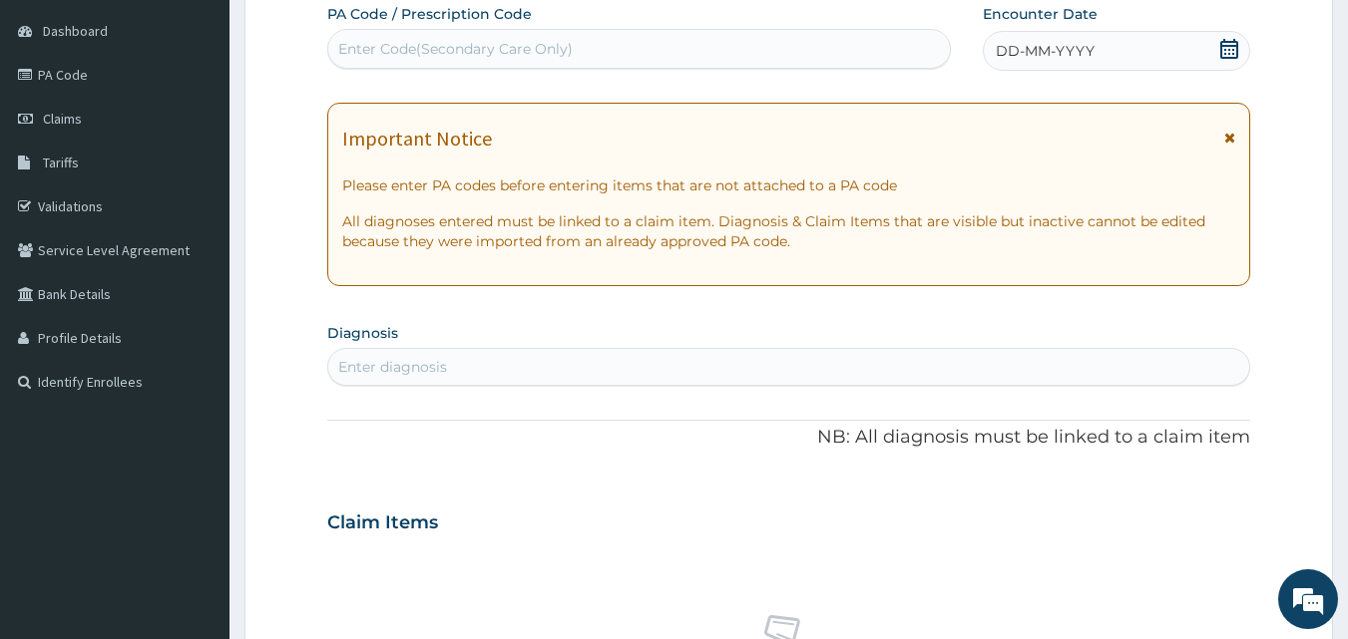
click at [496, 39] on div "Enter Code(Secondary Care Only)" at bounding box center [455, 49] width 234 height 20
drag, startPoint x: 496, startPoint y: 39, endPoint x: 415, endPoint y: 39, distance: 80.8
click at [415, 39] on div "Enter Code(Secondary Care Only)" at bounding box center [455, 49] width 234 height 20
drag, startPoint x: 415, startPoint y: 39, endPoint x: 82, endPoint y: 75, distance: 335.1
click at [82, 75] on link "PA Code" at bounding box center [114, 75] width 229 height 44
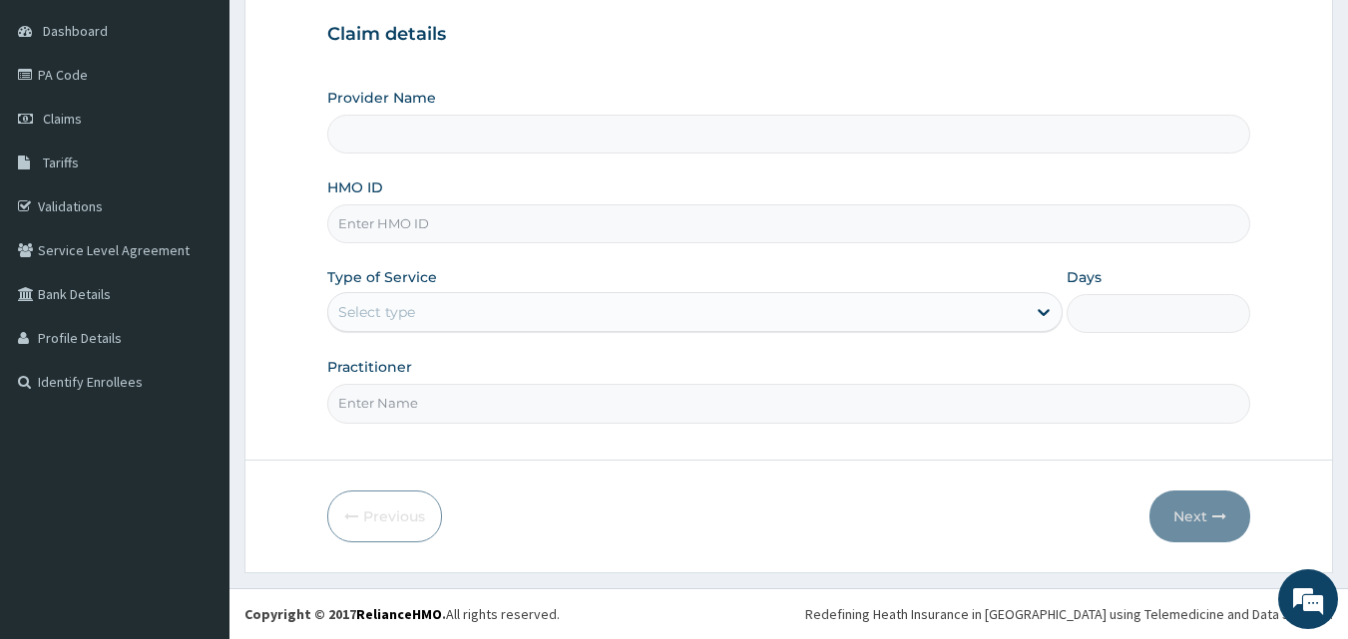
click at [372, 133] on input "Provider Name" at bounding box center [789, 134] width 924 height 39
type input "Group Medical practitioners ltd Hospital"
click at [396, 225] on input "HMO ID" at bounding box center [789, 224] width 924 height 39
type input "DPM/10034/A"
click at [397, 308] on div "Select type" at bounding box center [376, 312] width 77 height 20
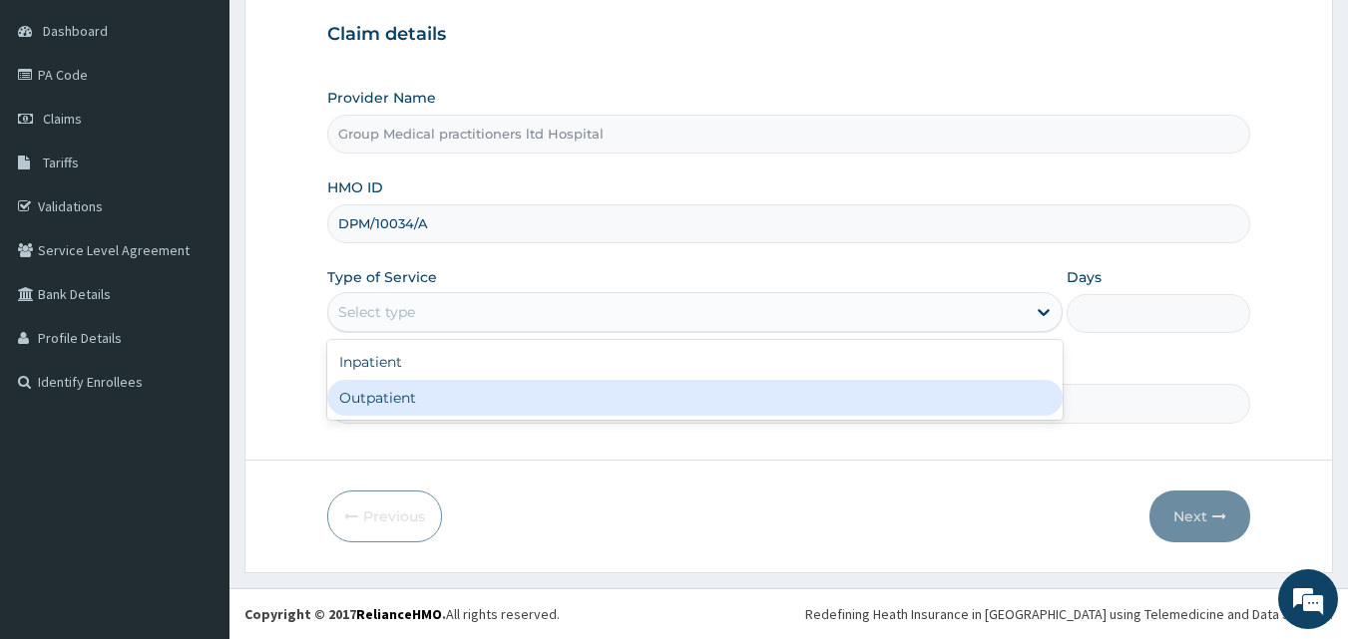
click at [357, 429] on div "Step 1 of 2 Claim details Provider Name Group Medical practitioners ltd Hospita…" at bounding box center [789, 190] width 924 height 480
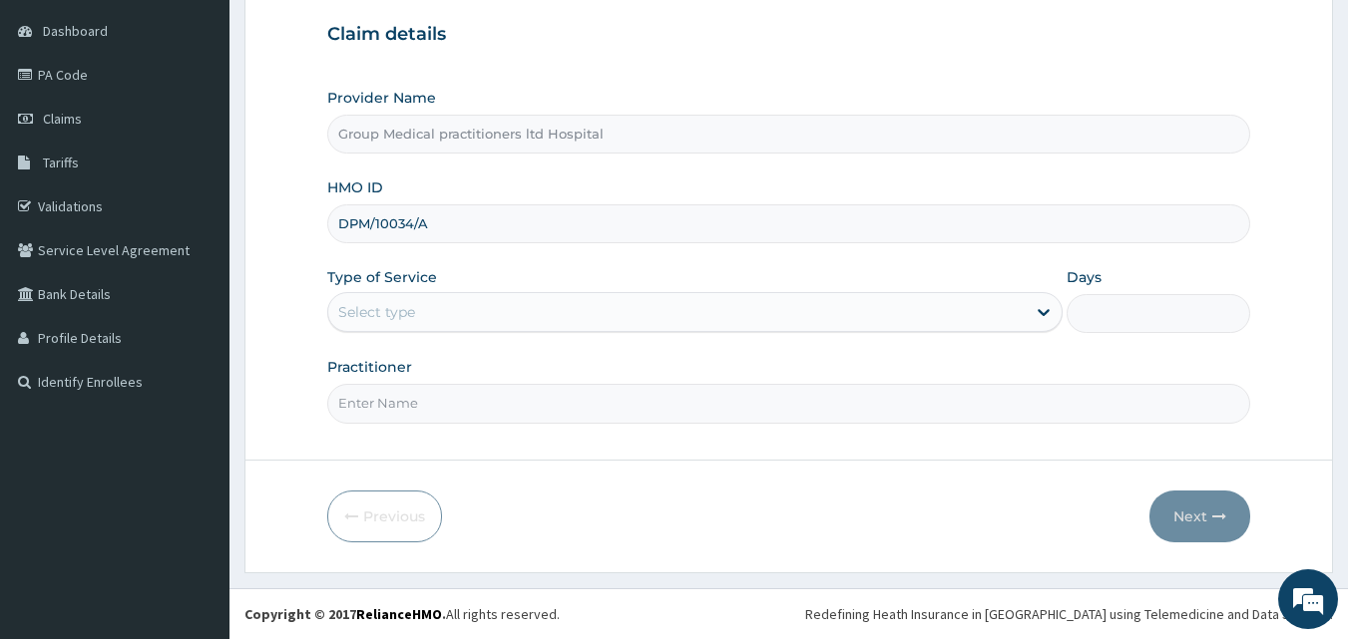
click at [424, 323] on div "Select type" at bounding box center [676, 312] width 697 height 32
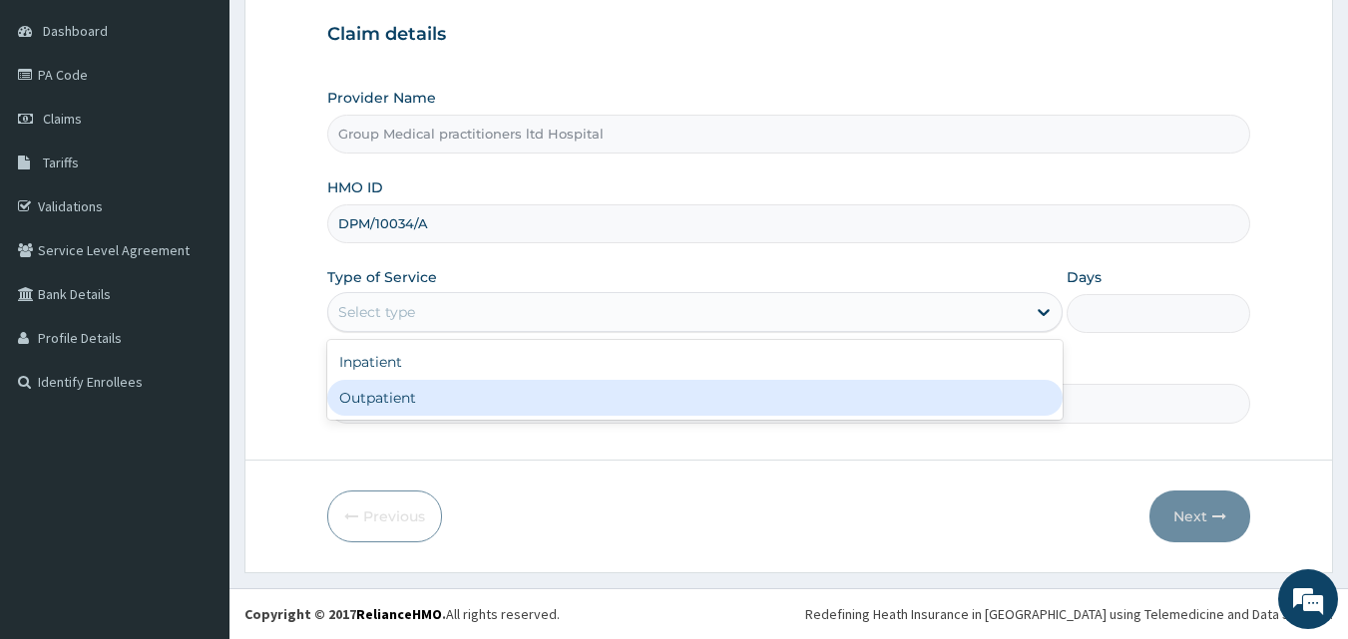
click at [392, 394] on div "Outpatient" at bounding box center [694, 398] width 735 height 36
type input "1"
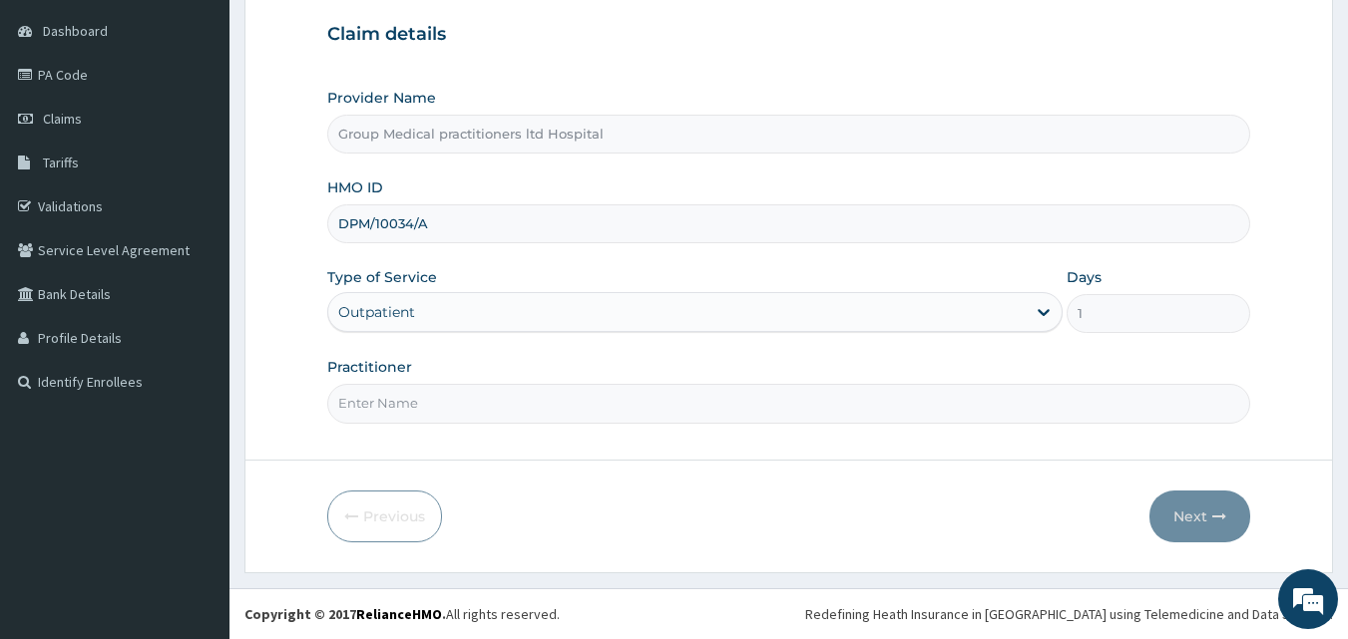
click at [394, 404] on input "Practitioner" at bounding box center [789, 403] width 924 height 39
click at [350, 404] on input "medical practitioners" at bounding box center [789, 403] width 924 height 39
type input "Medical practitioners"
click at [1174, 517] on button "Next" at bounding box center [1199, 517] width 101 height 52
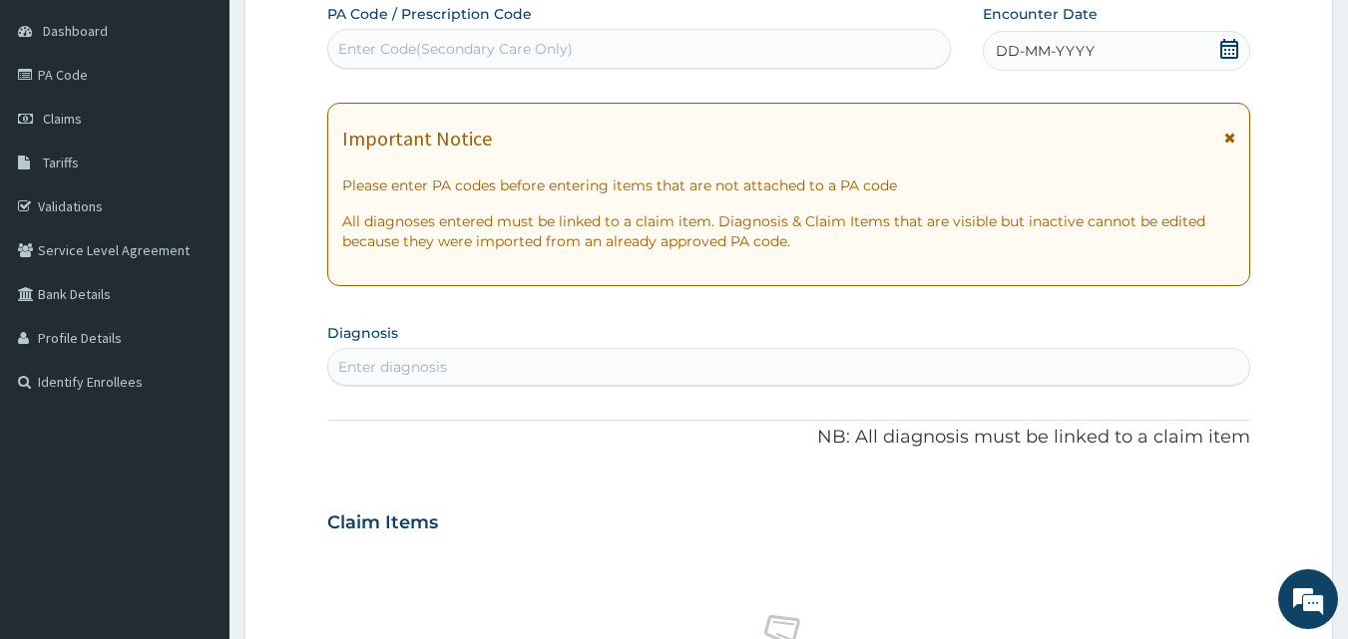
click at [679, 58] on div "Enter Code(Secondary Care Only)" at bounding box center [639, 49] width 623 height 32
drag, startPoint x: 679, startPoint y: 58, endPoint x: 565, endPoint y: 36, distance: 116.8
click at [565, 36] on div "Enter Code(Secondary Care Only)" at bounding box center [639, 49] width 623 height 32
paste input "PA/7DDA94"
type input "PA/7DDA94"
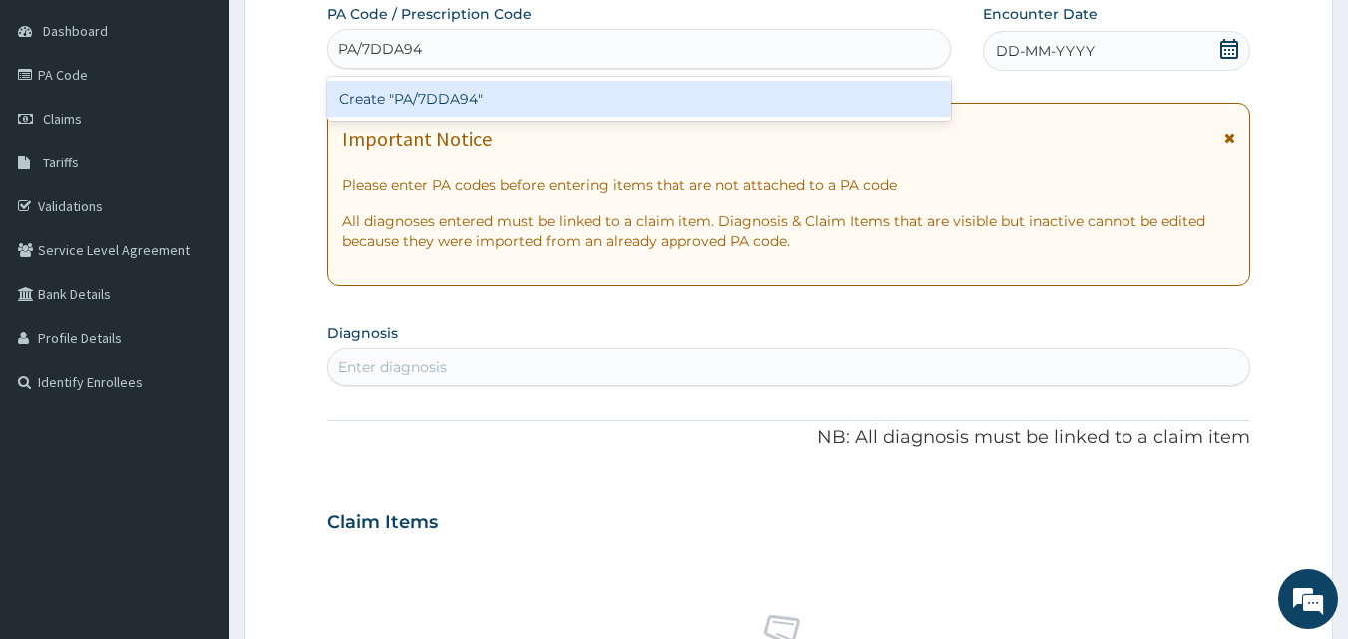
click at [548, 98] on div "Create "PA/7DDA94"" at bounding box center [639, 99] width 625 height 36
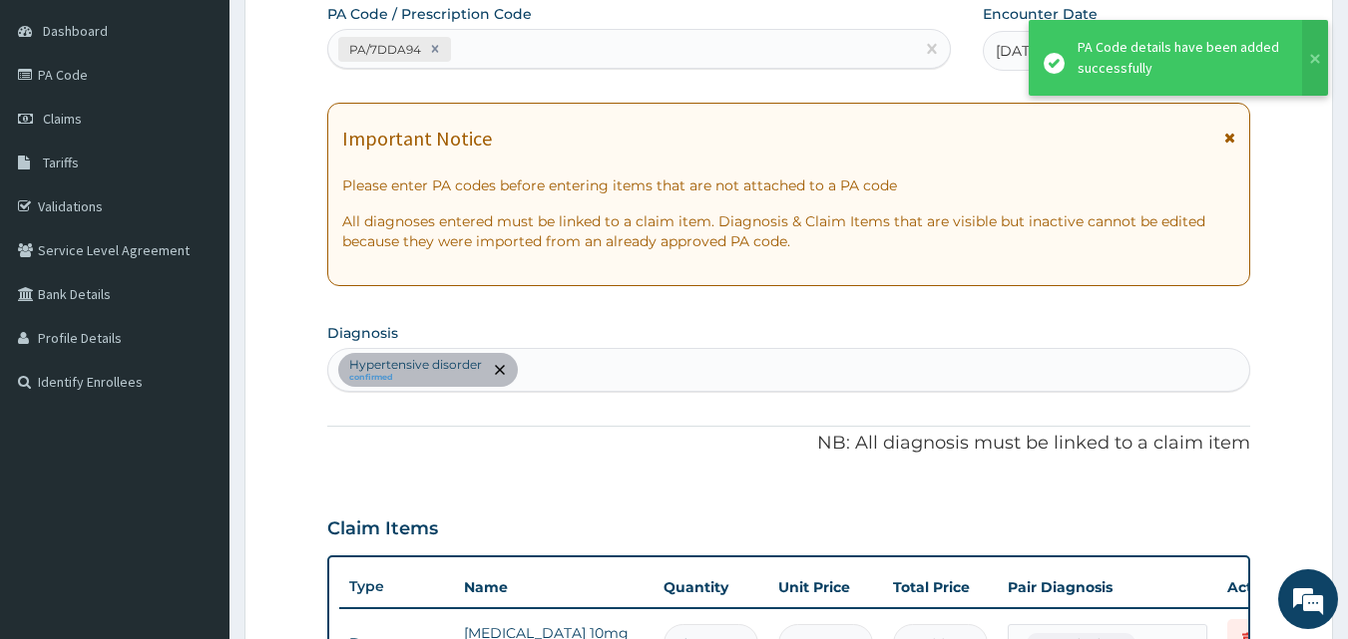
scroll to position [211, 0]
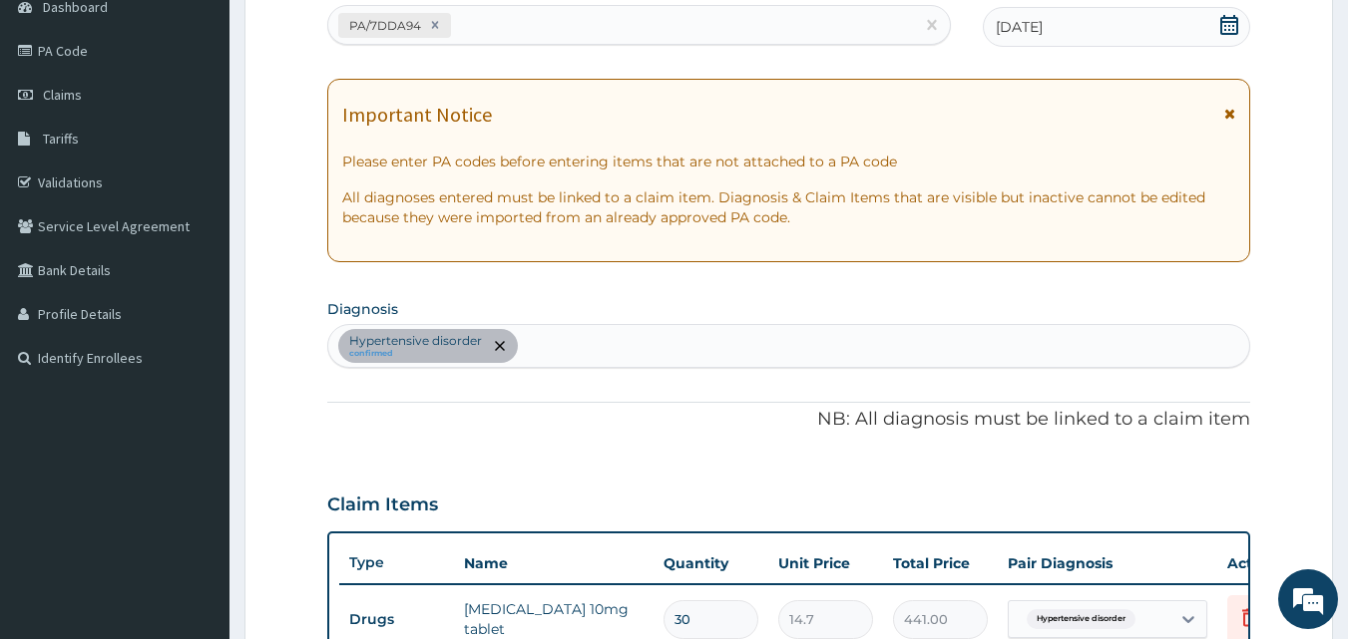
type input "29"
type input "426.30"
type input "28"
type input "411.60"
type input "27"
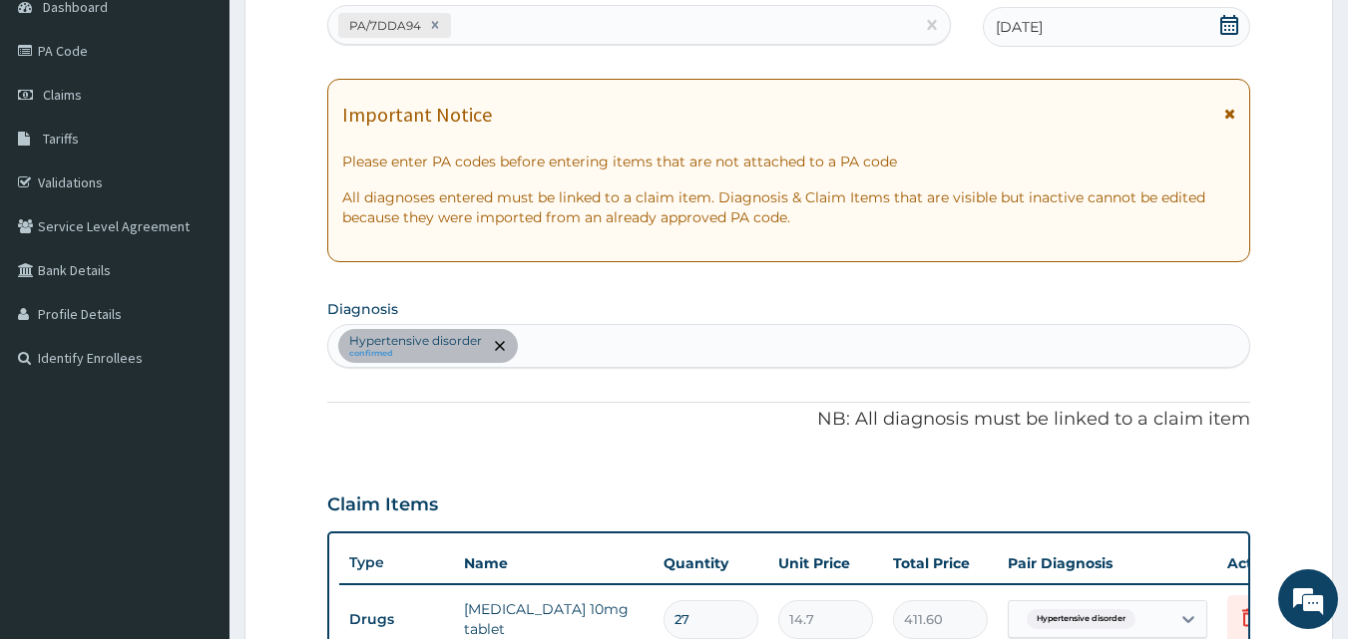
type input "396.90"
type input "26"
type input "382.20"
click at [711, 423] on p "NB: All diagnosis must be linked to a claim item" at bounding box center [789, 420] width 924 height 26
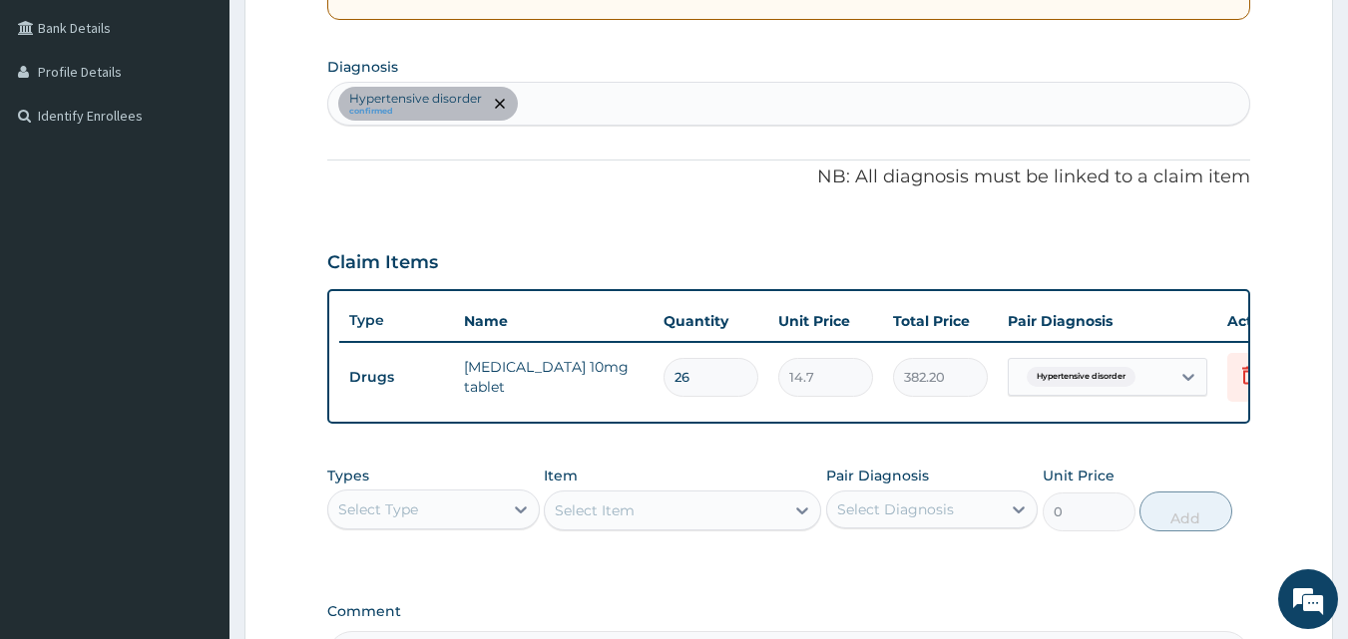
scroll to position [450, 0]
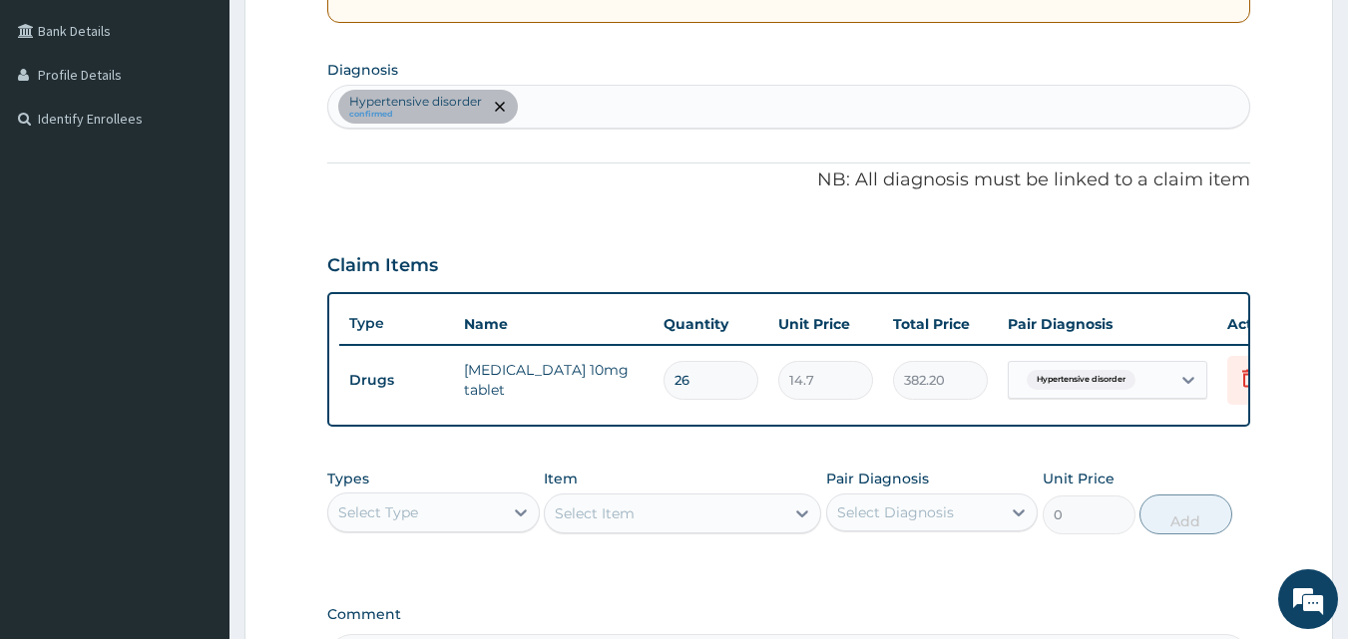
click at [776, 103] on div "Hypertensive disorder confirmed" at bounding box center [789, 107] width 922 height 42
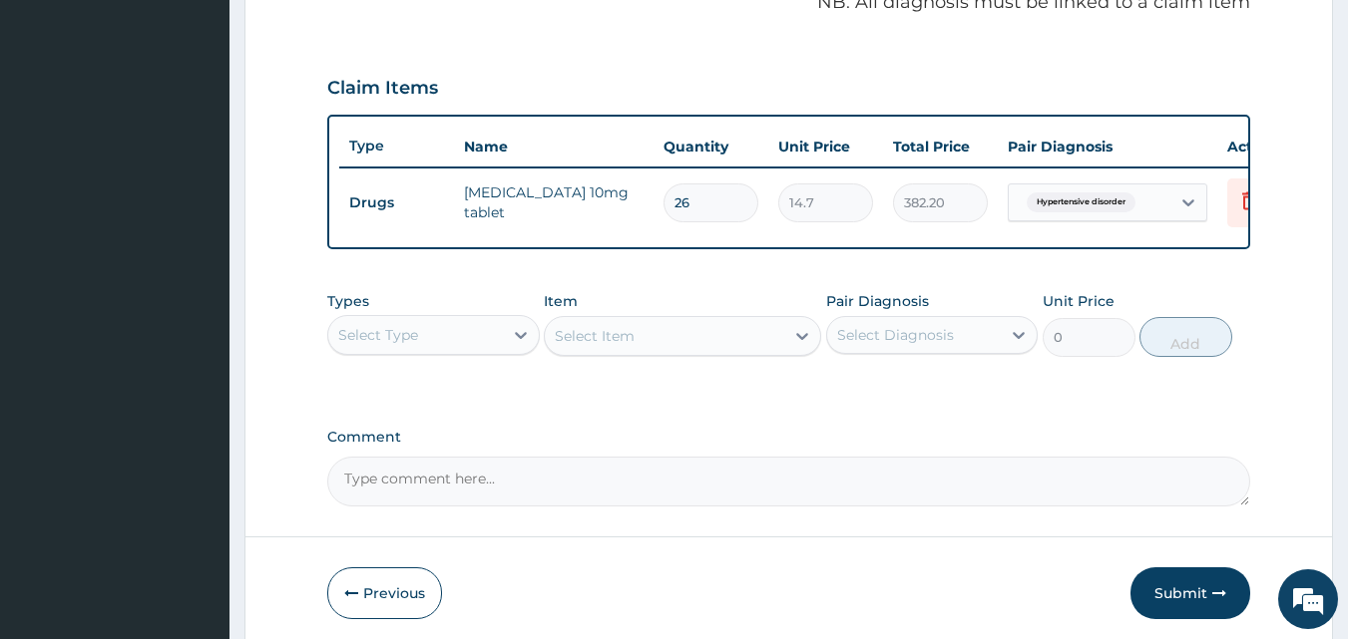
scroll to position [612, 0]
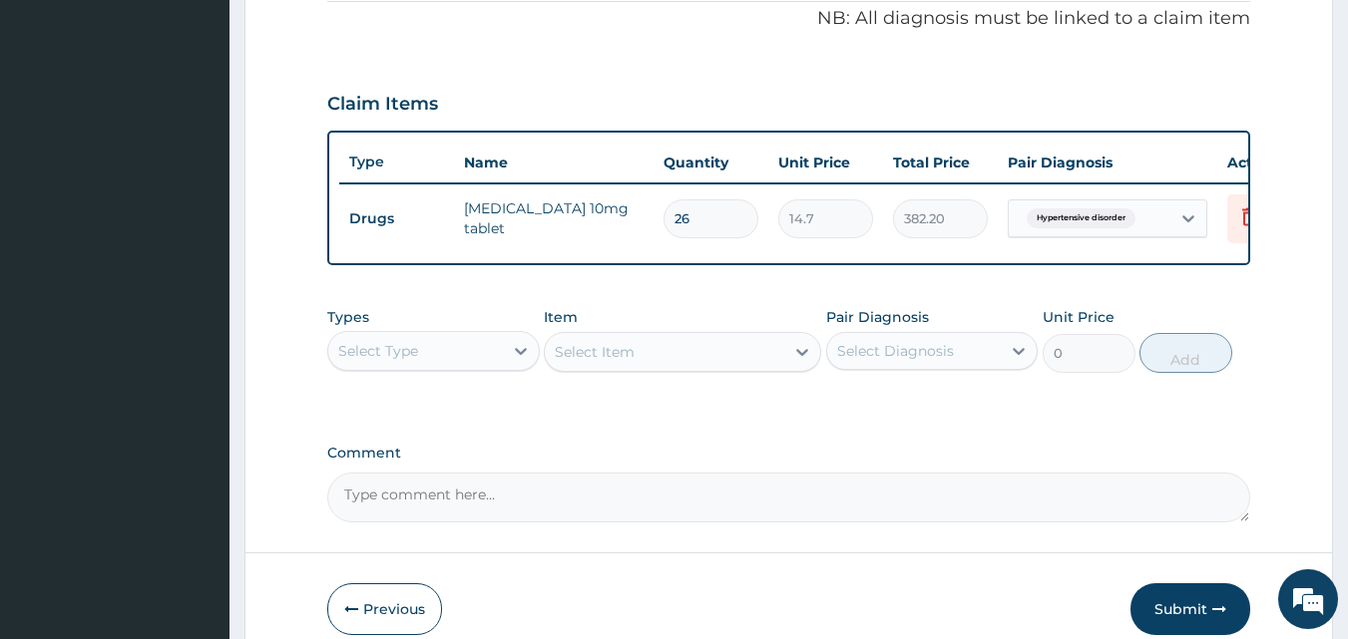
click at [993, 450] on div "PA Code / Prescription Code PA/7DDA94 Encounter Date 13-08-2025 Important Notic…" at bounding box center [789, 51] width 924 height 944
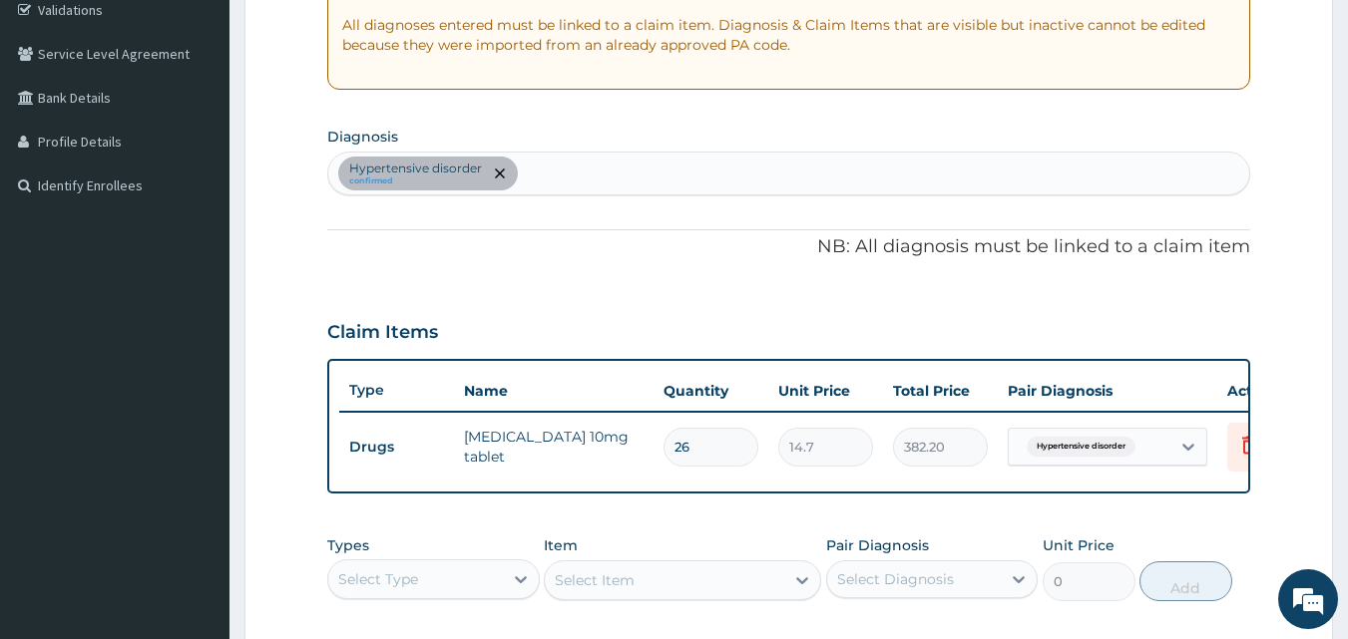
scroll to position [332, 0]
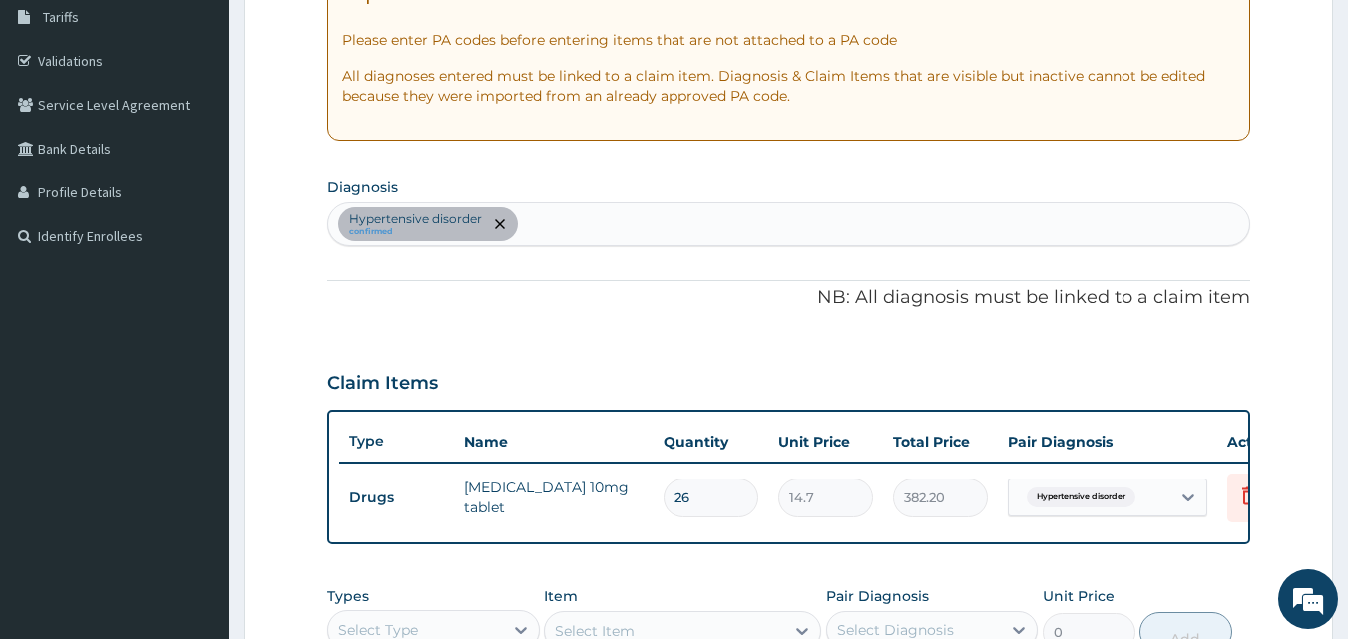
click at [790, 219] on div "Hypertensive disorder confirmed" at bounding box center [789, 225] width 922 height 42
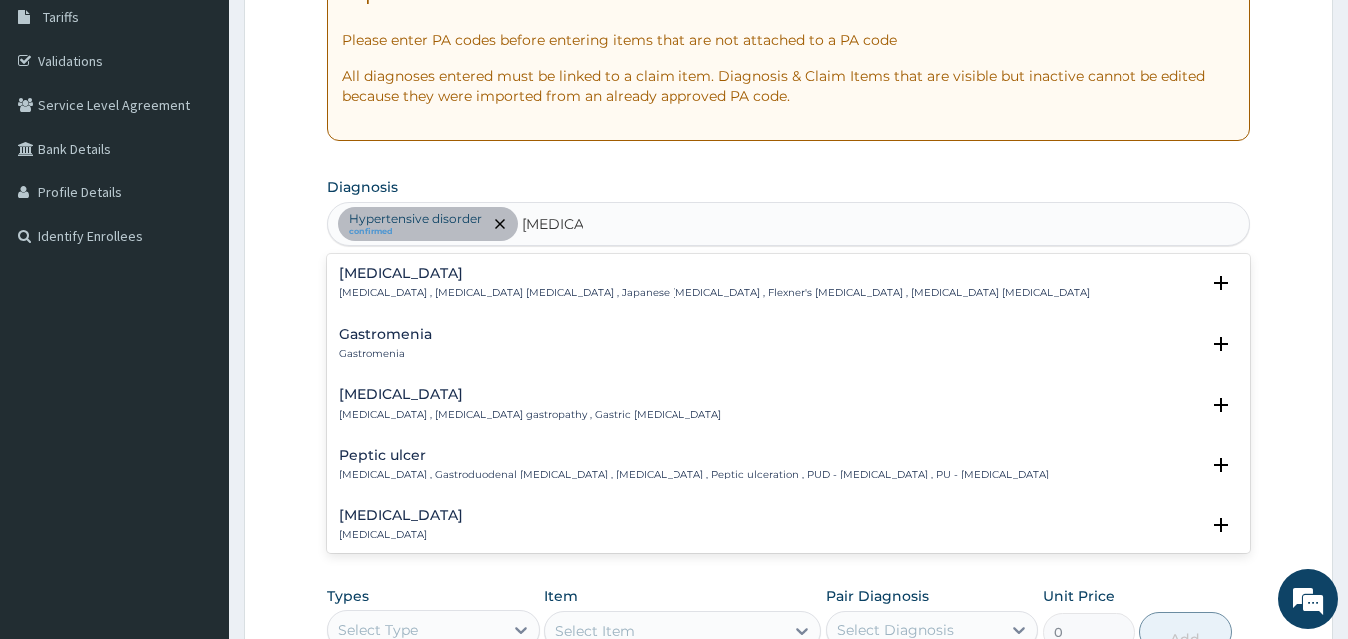
type input "GASTROO"
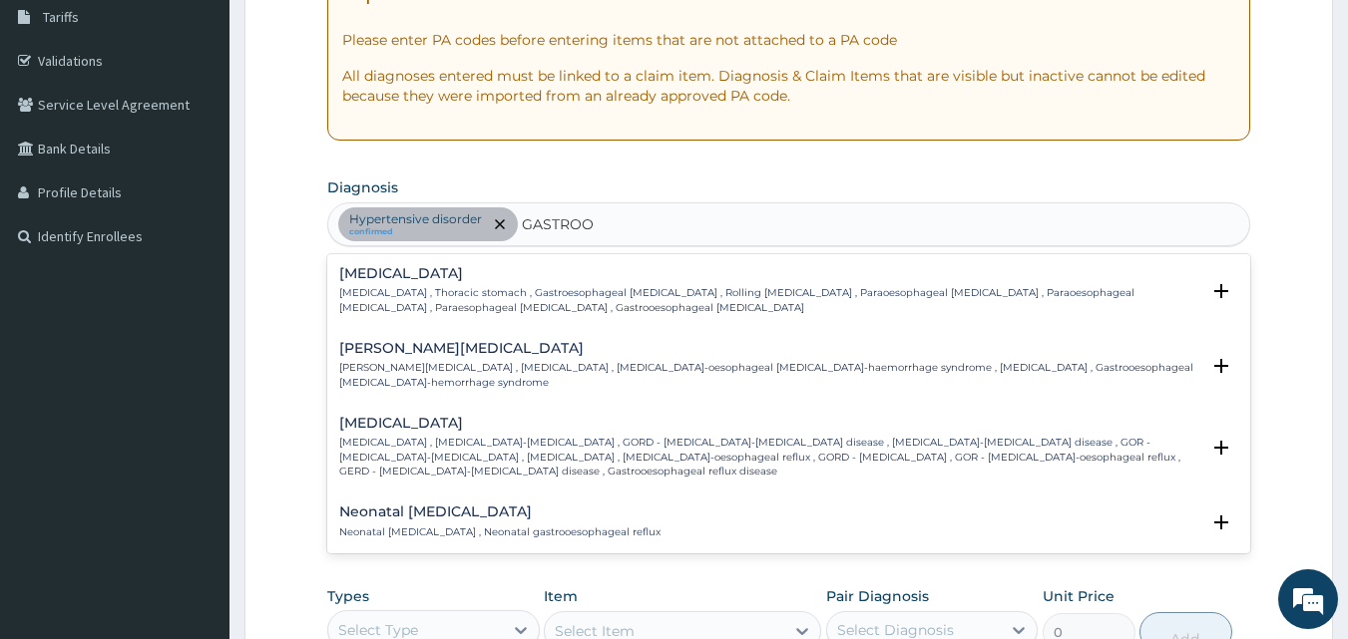
click at [460, 430] on h4 "Gastroesophageal reflux disease" at bounding box center [769, 423] width 861 height 15
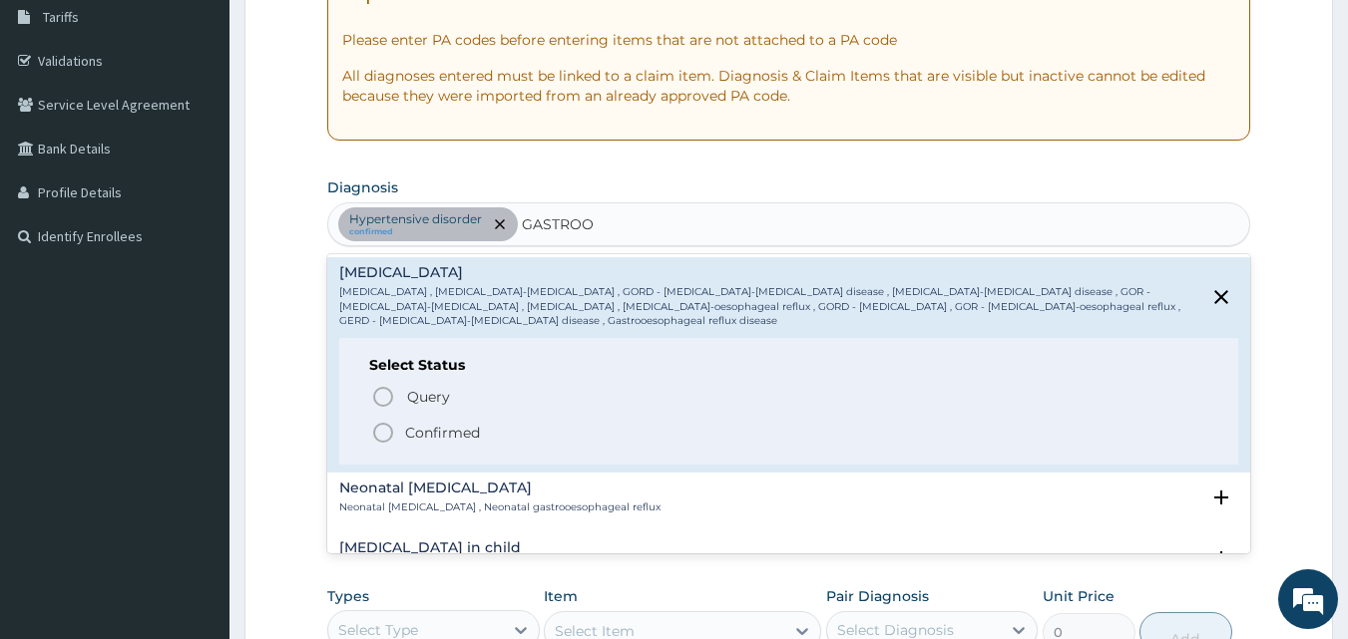
scroll to position [211, 0]
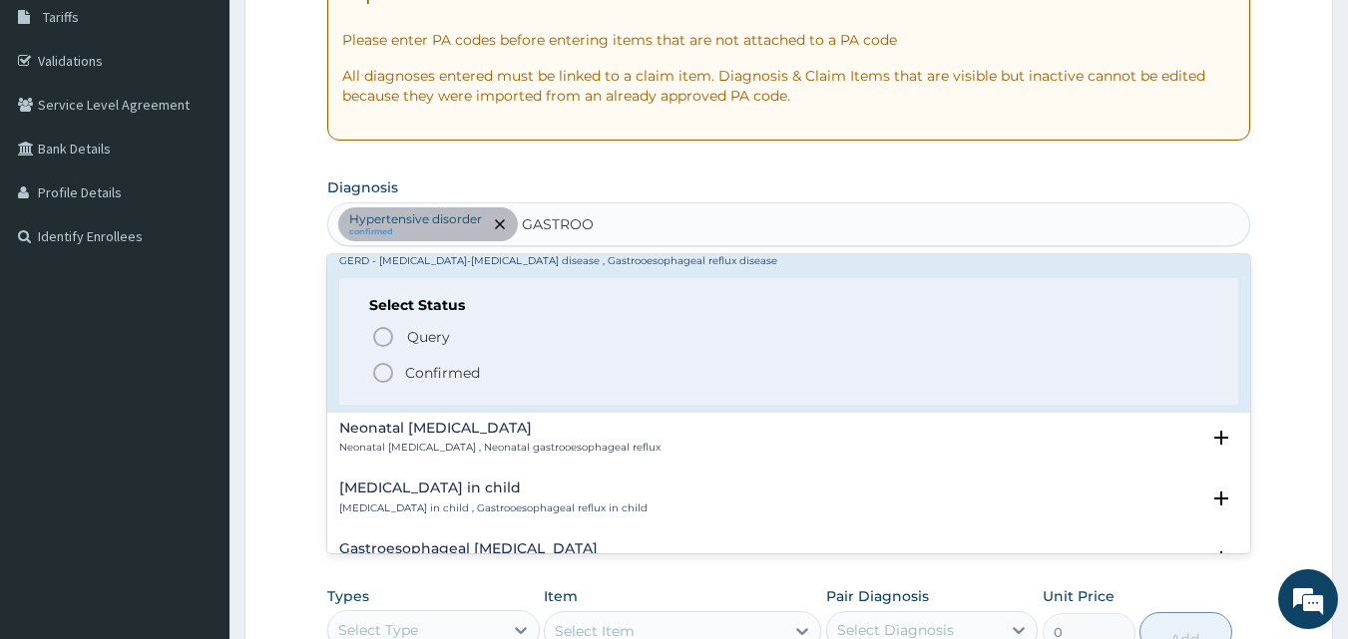
click at [382, 379] on icon "status option filled" at bounding box center [383, 373] width 24 height 24
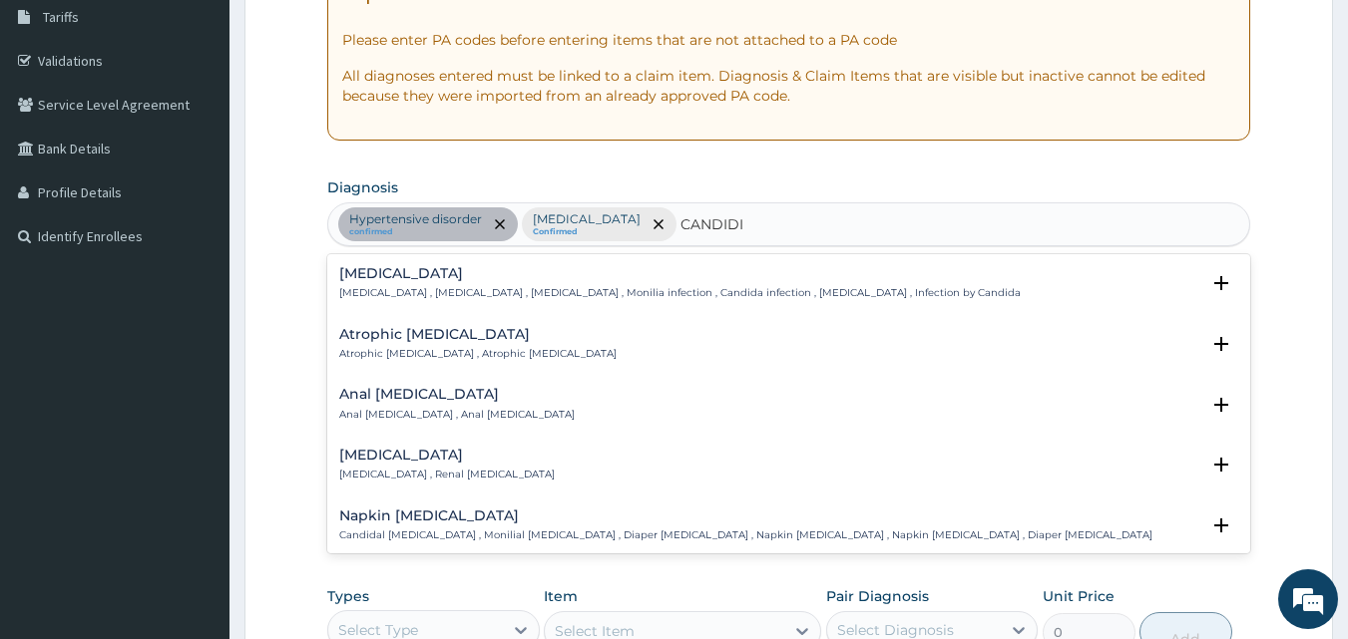
type input "CANDIDIA"
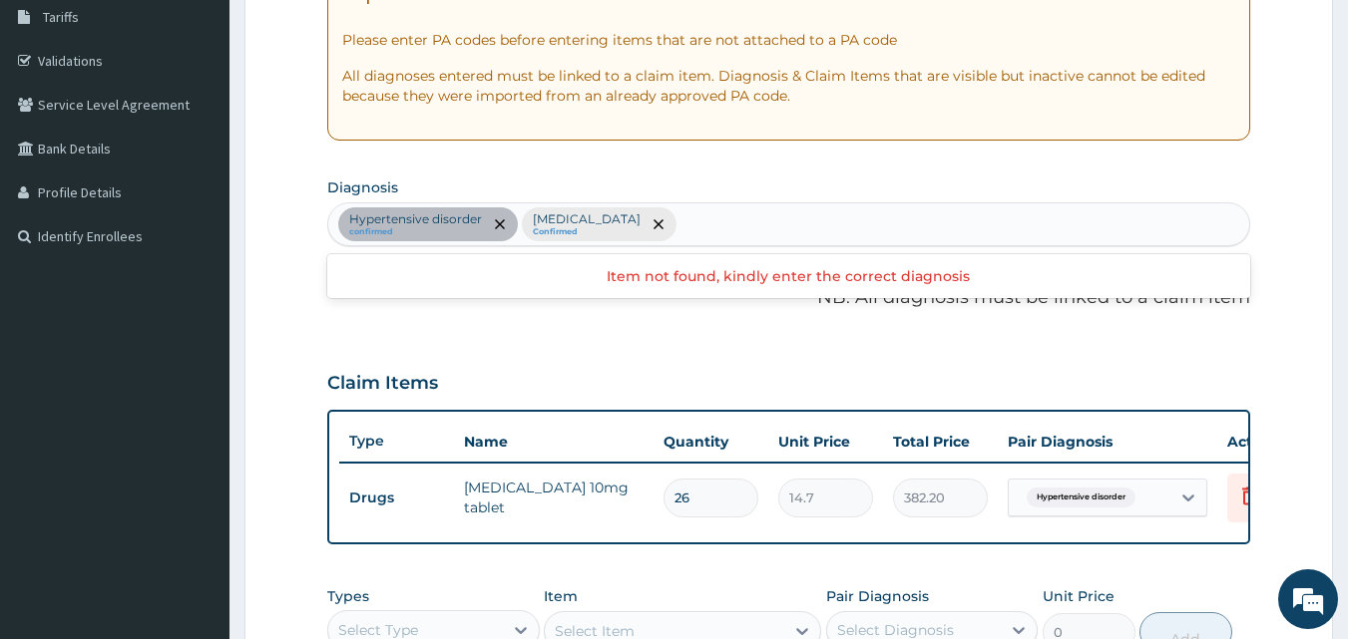
click at [763, 221] on div "Hypertensive disorder confirmed Gastroesophageal reflux disease Confirmed" at bounding box center [789, 225] width 922 height 42
type input "VAGINAL CANDI"
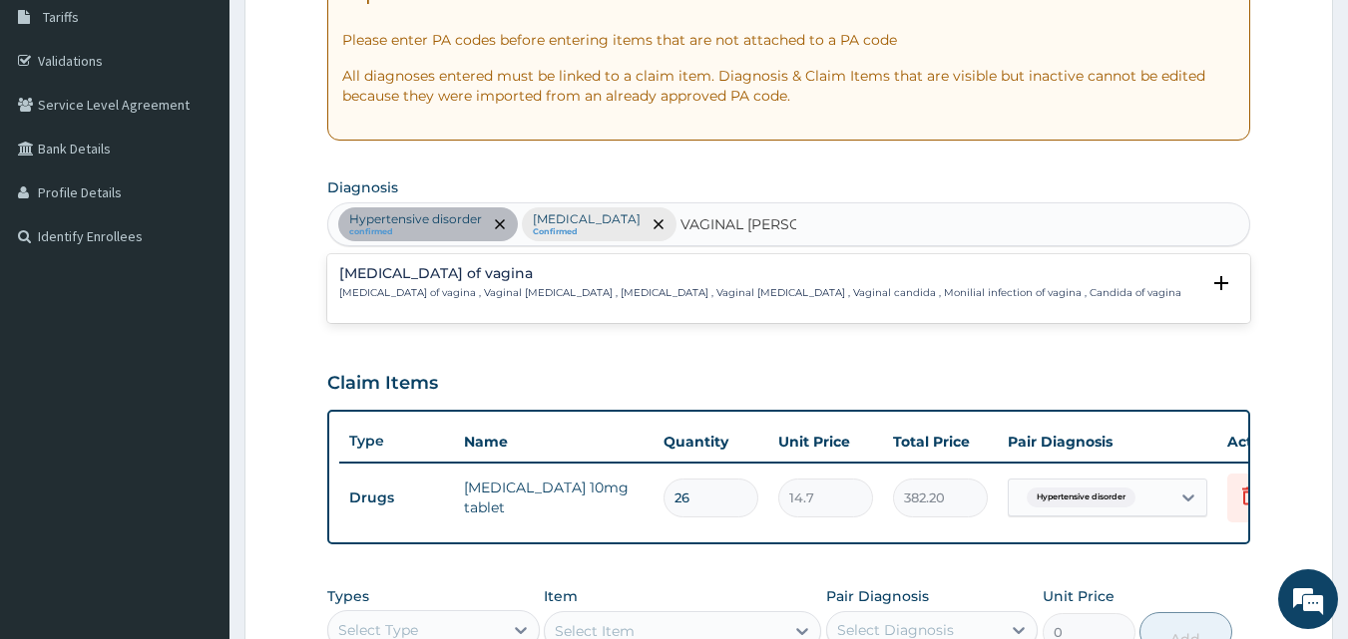
click at [537, 287] on p "Candidiasis of vagina , Vaginal candidiasis , Vaginal thrush , Vaginal candidos…" at bounding box center [760, 293] width 842 height 14
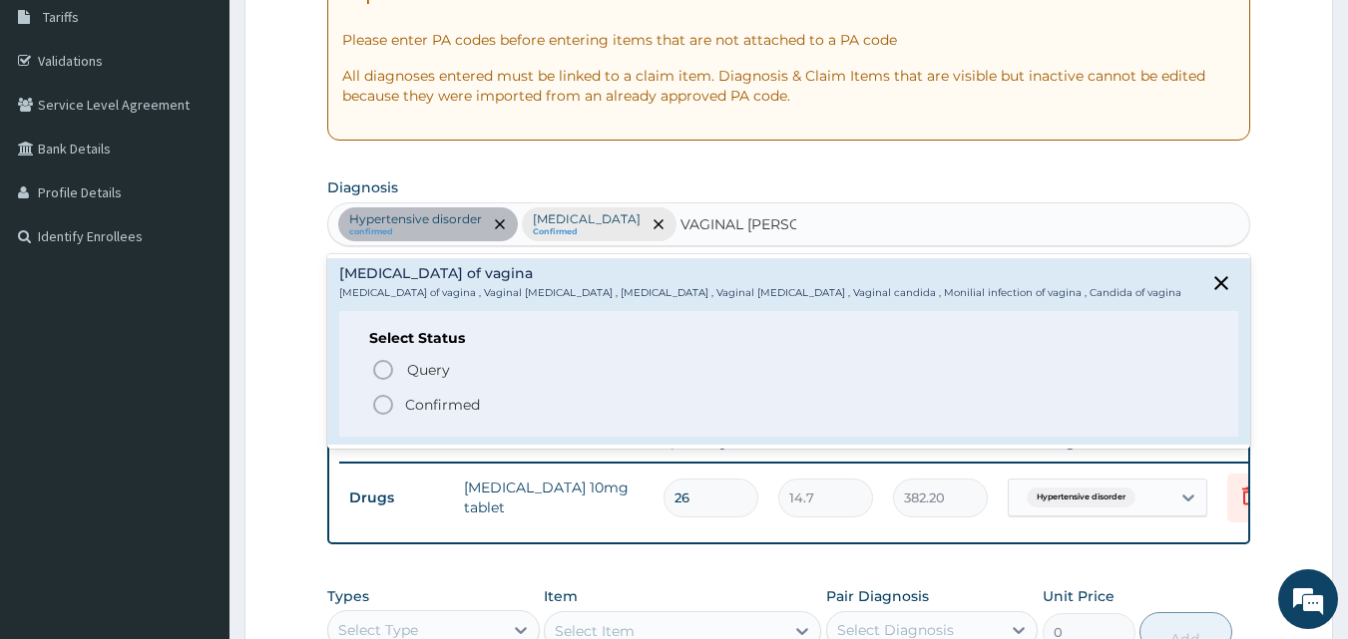
click at [378, 406] on icon "status option filled" at bounding box center [383, 405] width 24 height 24
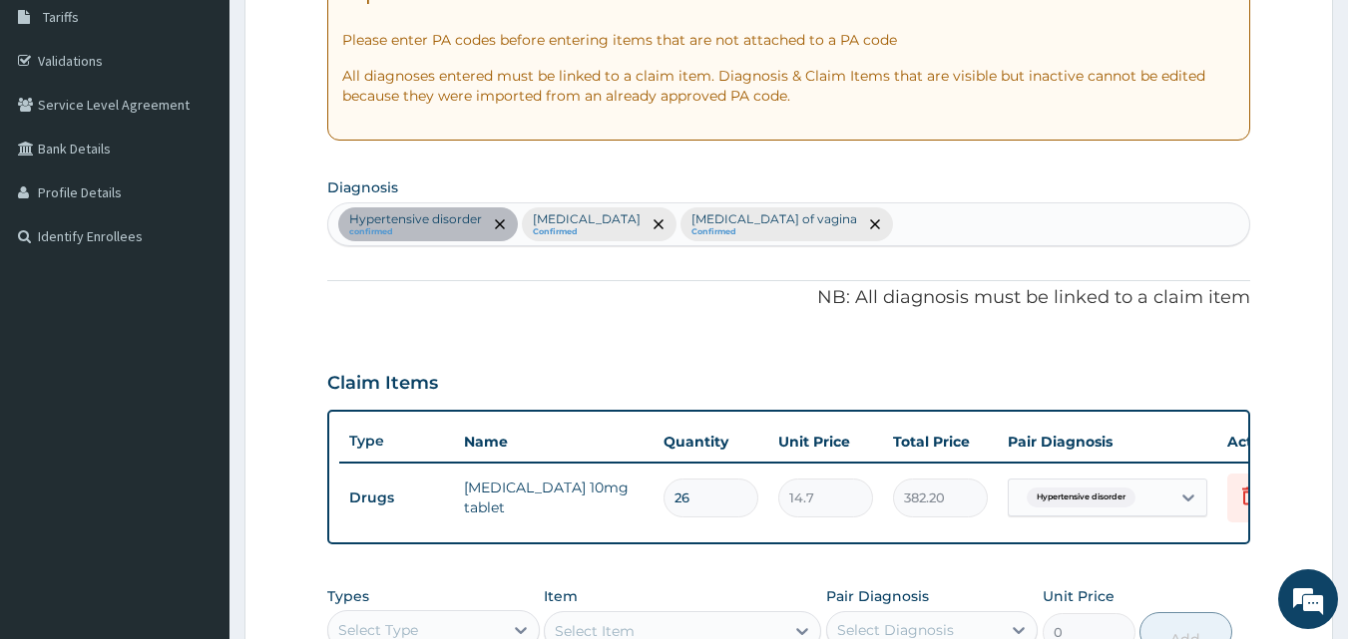
click at [415, 317] on div "PA Code / Prescription Code PA/7DDA94 Encounter Date 13-08-2025 Important Notic…" at bounding box center [789, 330] width 924 height 944
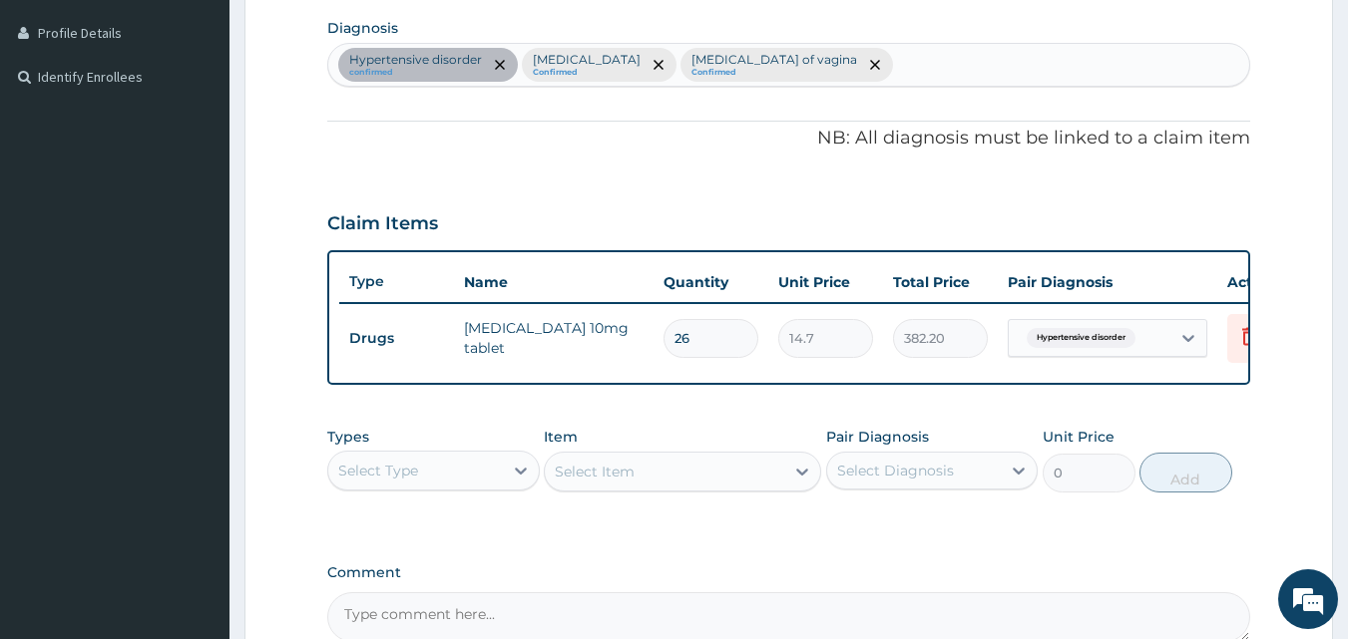
scroll to position [532, 0]
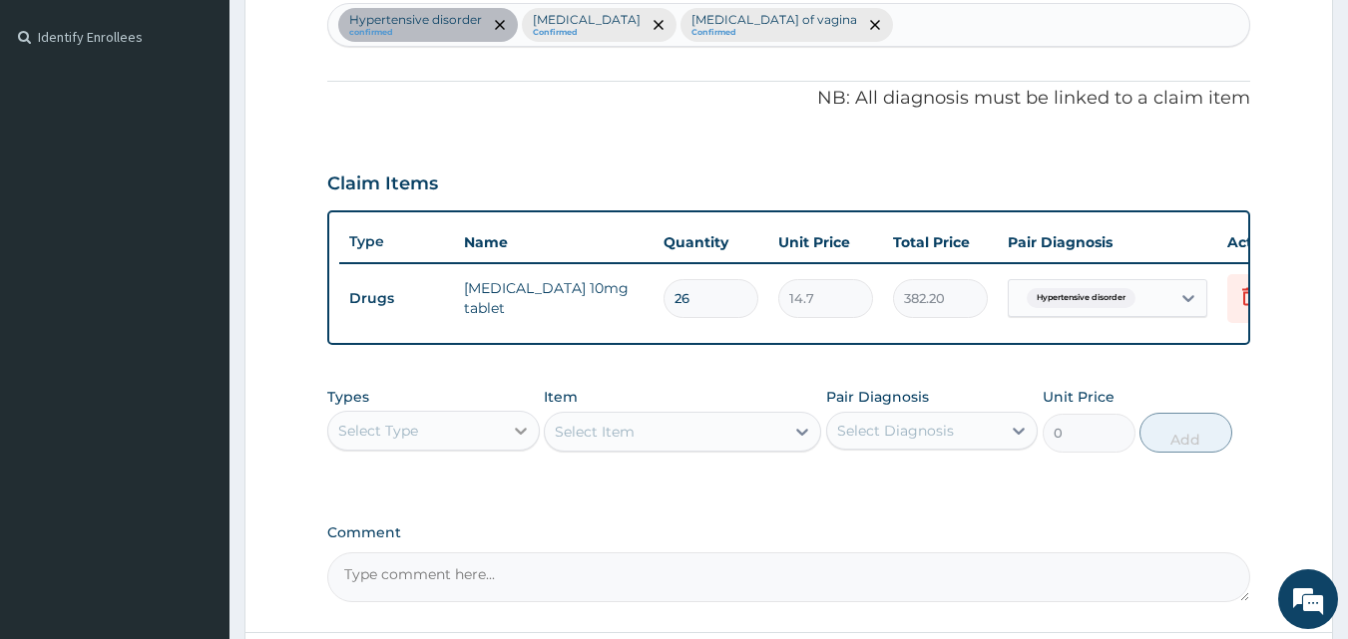
click at [521, 441] on icon at bounding box center [521, 431] width 20 height 20
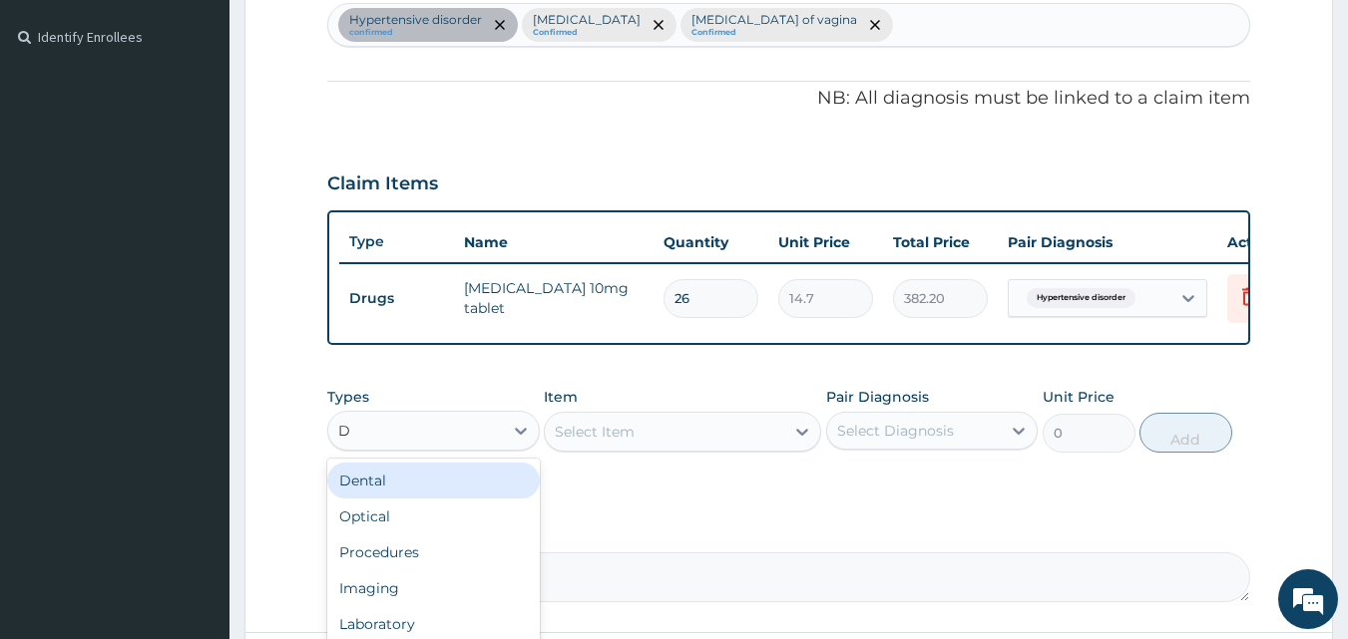
type input "DR"
click at [449, 494] on div "Drugs" at bounding box center [433, 481] width 212 height 36
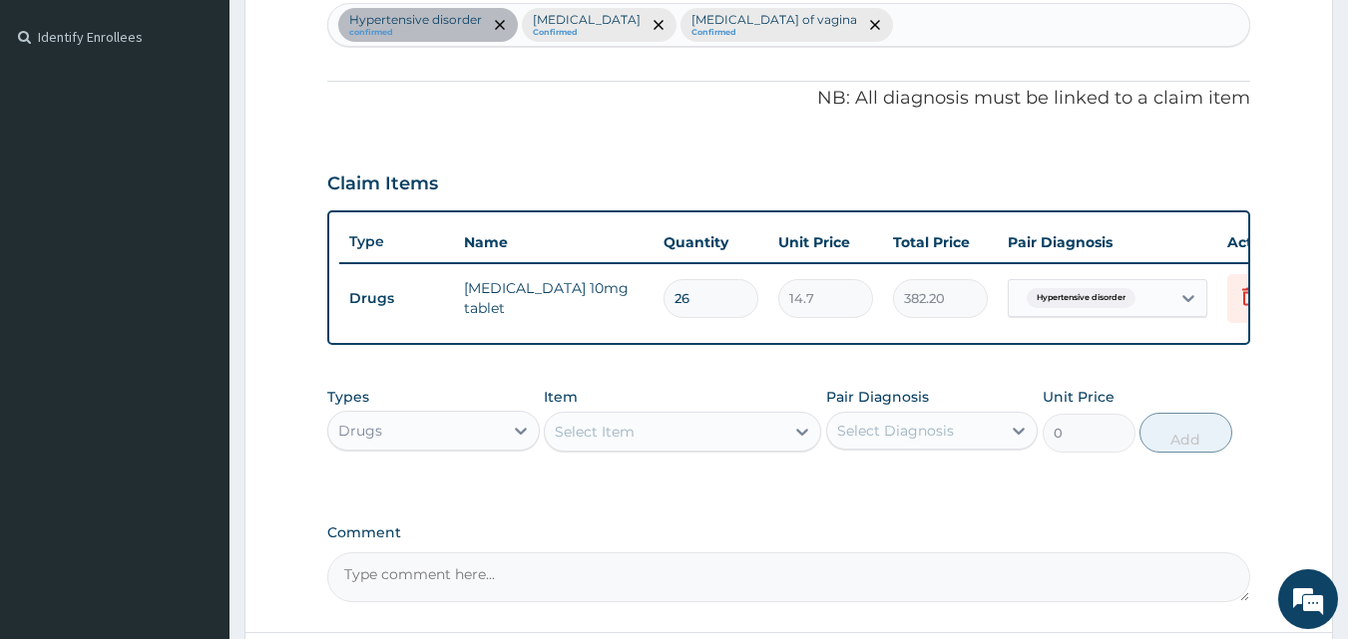
click at [700, 298] on input "26" at bounding box center [710, 298] width 95 height 39
type input "2"
type input "29.40"
type input "0.00"
type input "4"
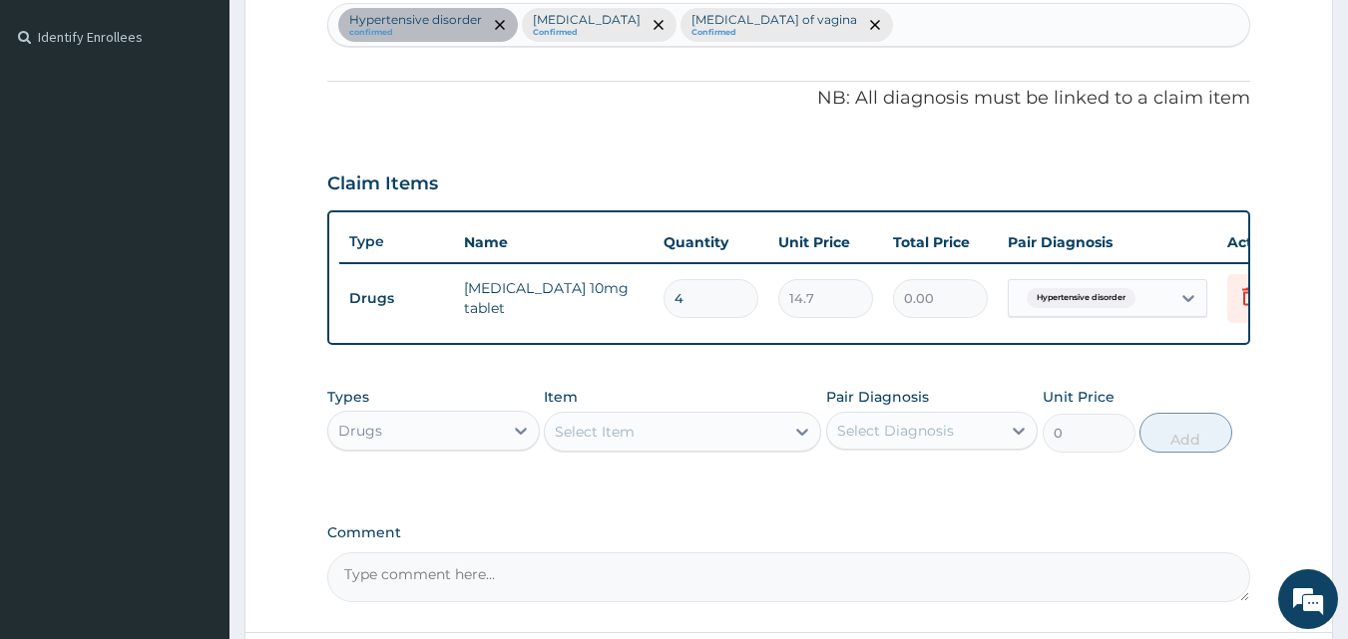
type input "58.80"
type input "0.00"
type input "4"
type input "58.80"
type input "0.00"
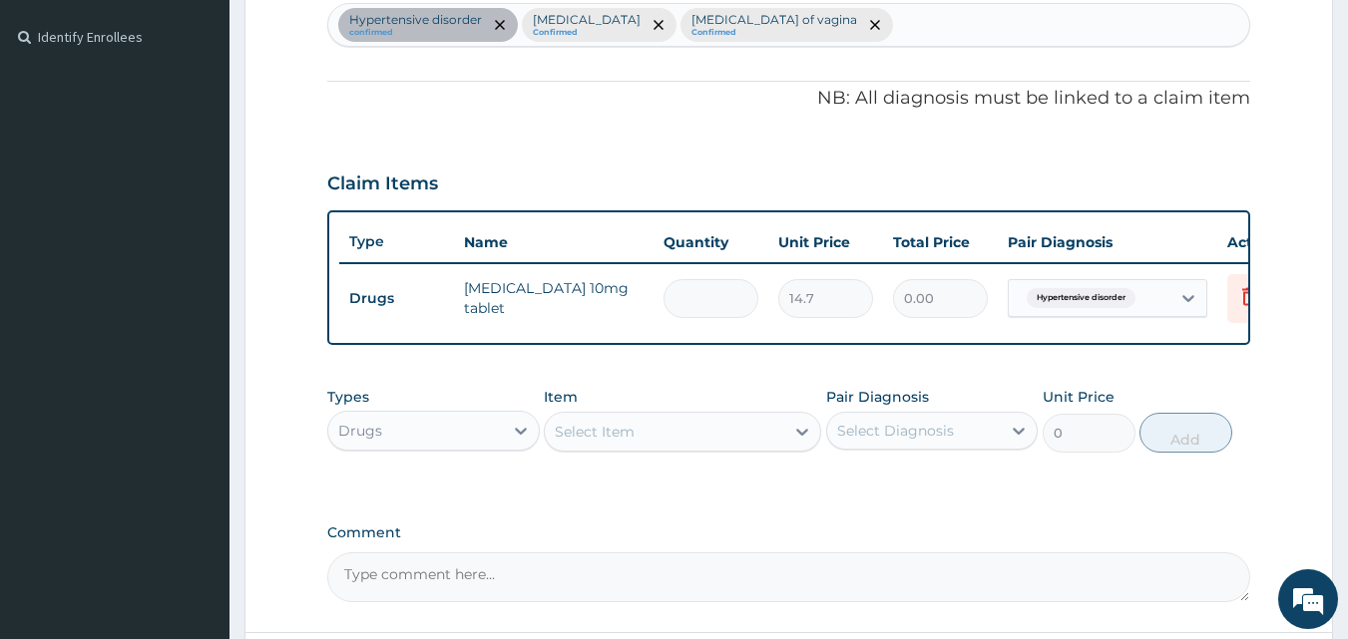
type input "3"
type input "44.10"
type input "30"
type input "441.00"
type input "30"
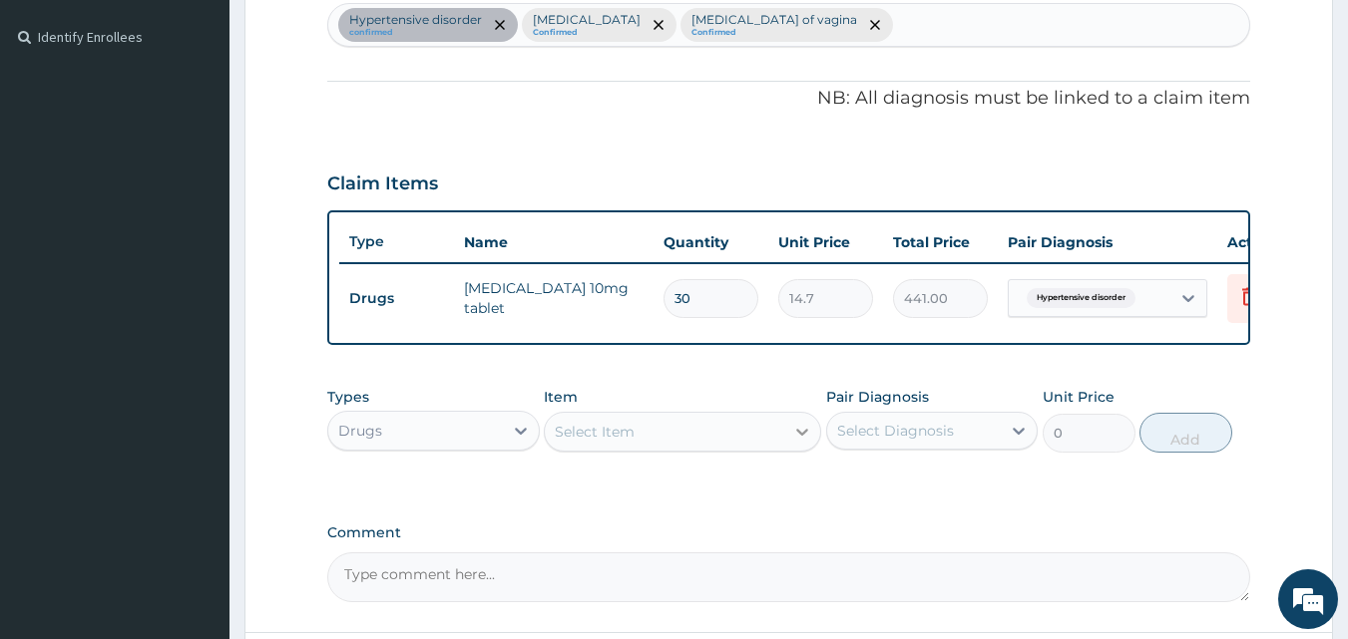
click at [800, 439] on icon at bounding box center [802, 432] width 20 height 20
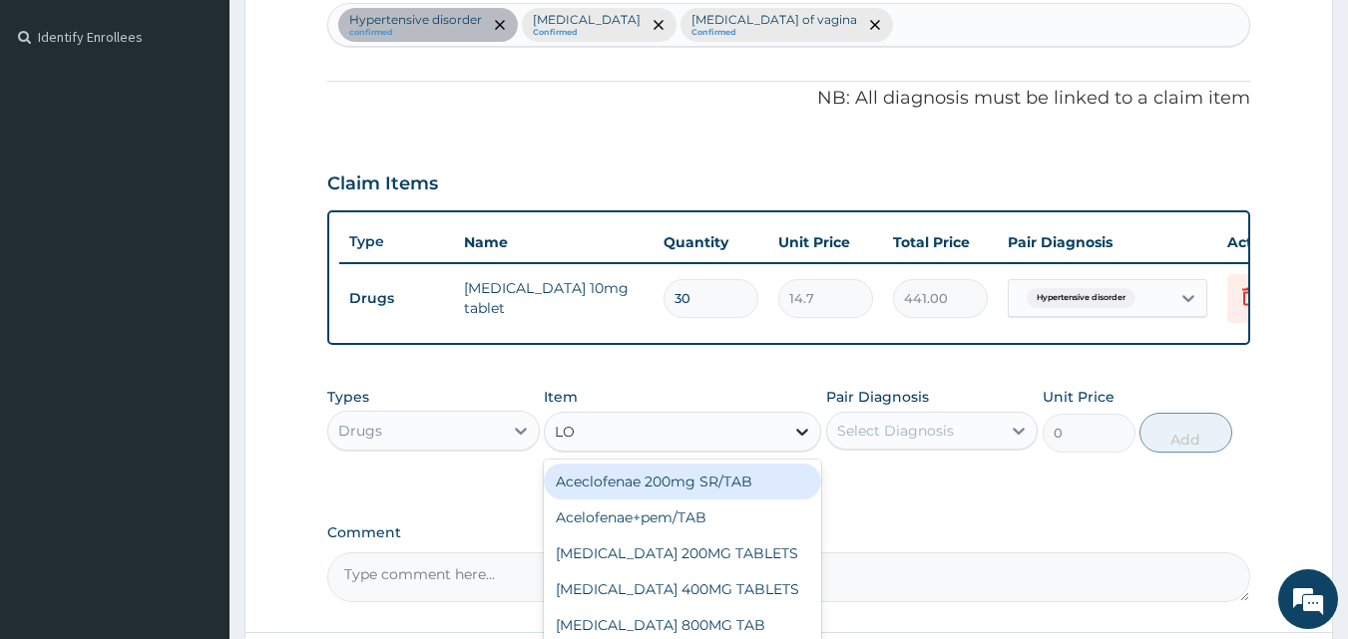
type input "L"
type input "KLO"
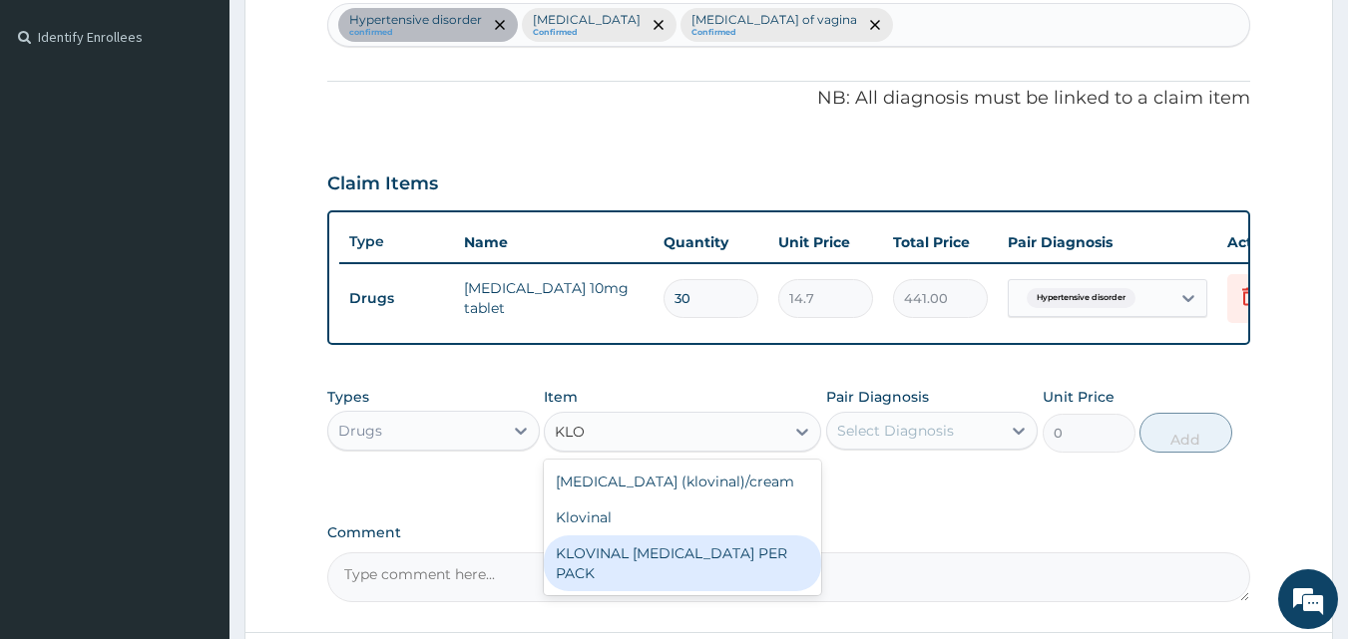
click at [655, 551] on div "KLOVINAL PESSARY PER PACK" at bounding box center [682, 564] width 277 height 56
type input "5000"
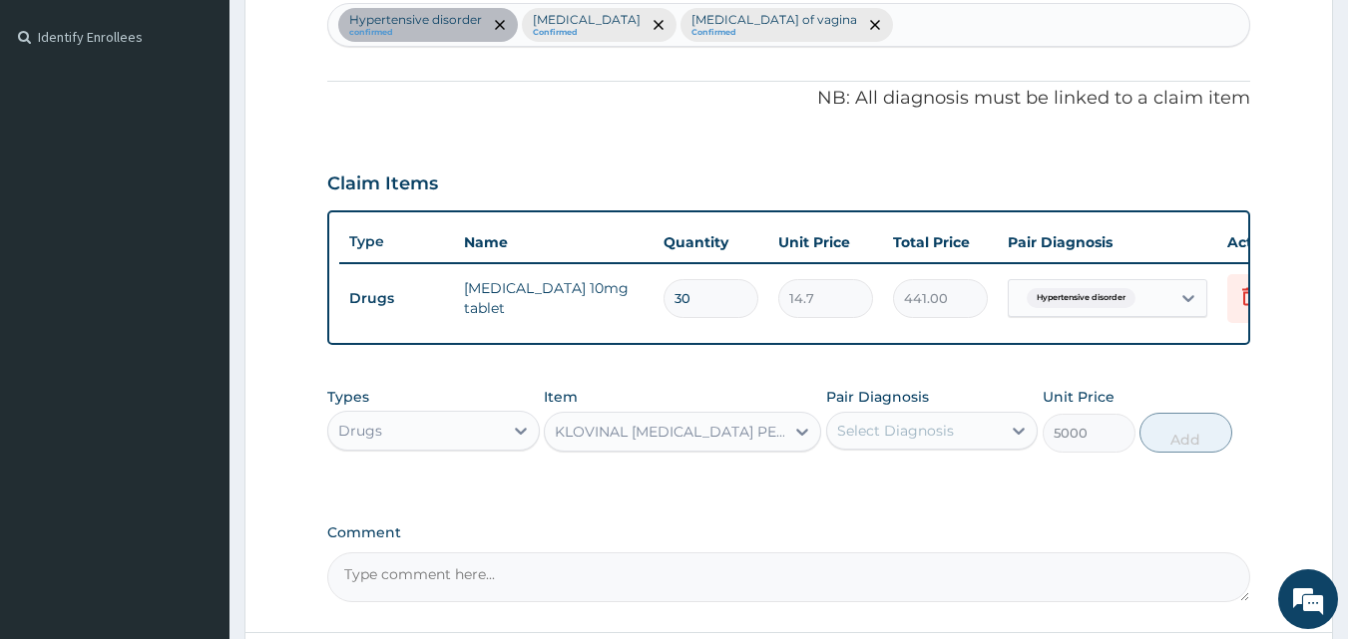
click at [885, 441] on div "Select Diagnosis" at bounding box center [895, 431] width 117 height 20
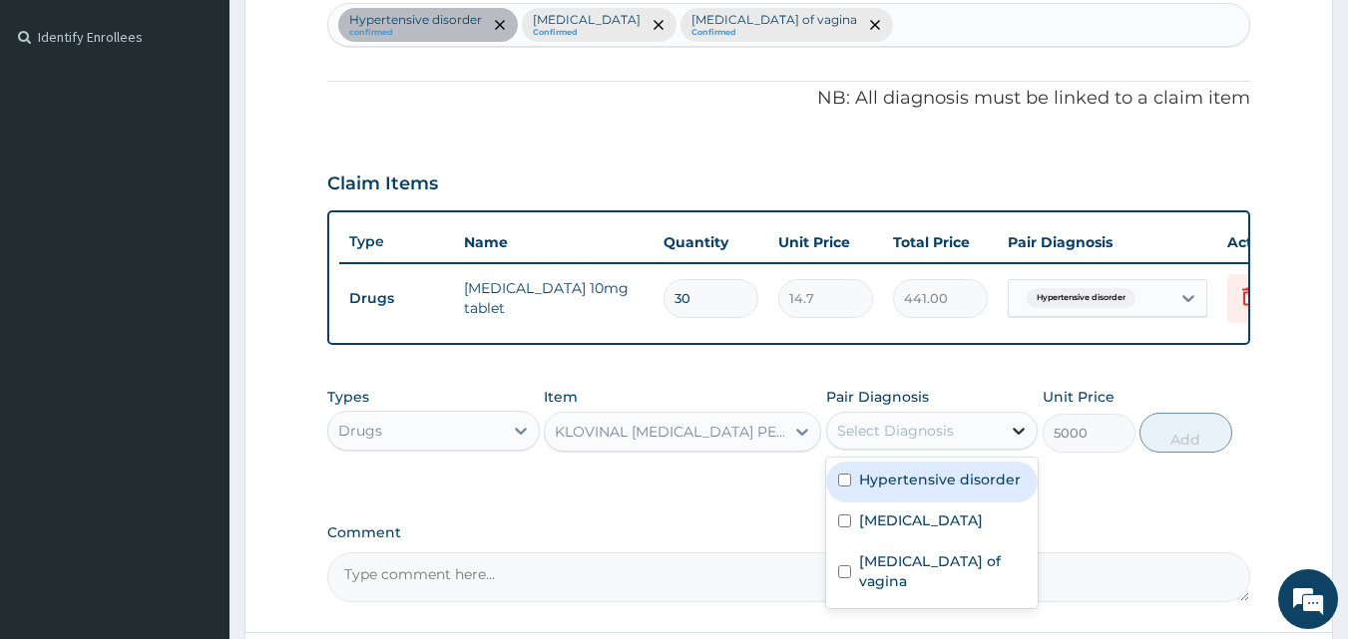
click at [1004, 439] on div at bounding box center [1019, 431] width 36 height 36
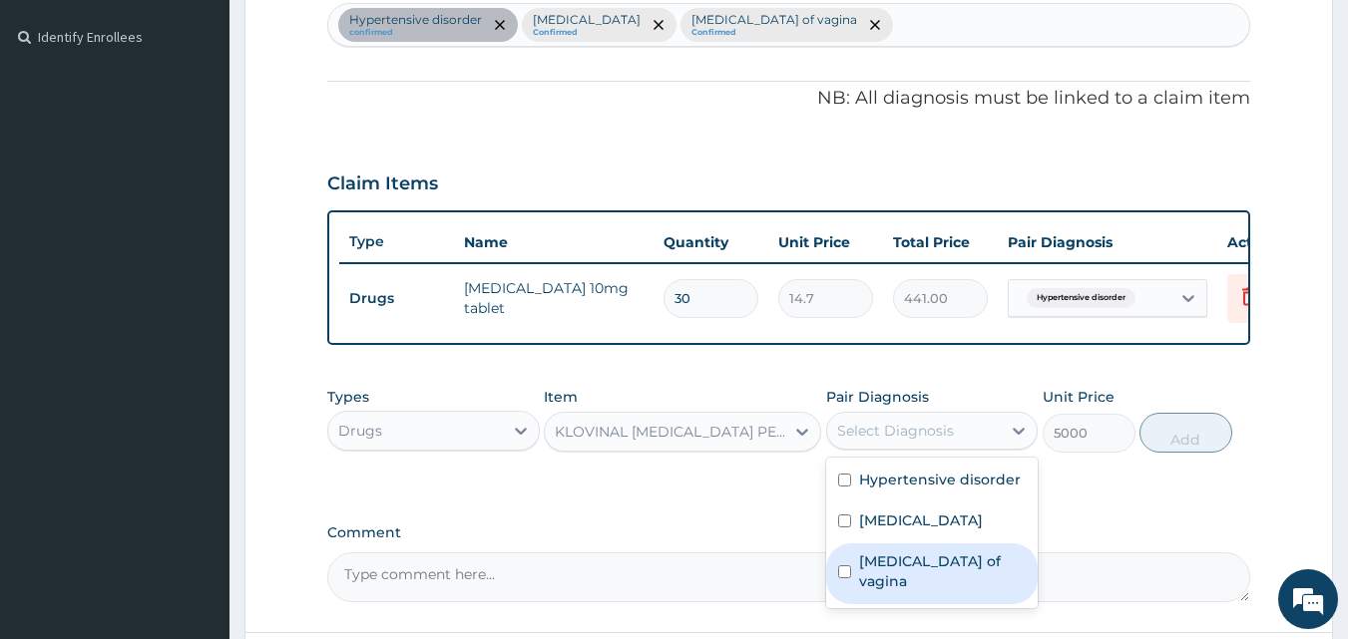
click at [933, 586] on label "Candidiasis of vagina" at bounding box center [943, 572] width 168 height 40
checkbox input "true"
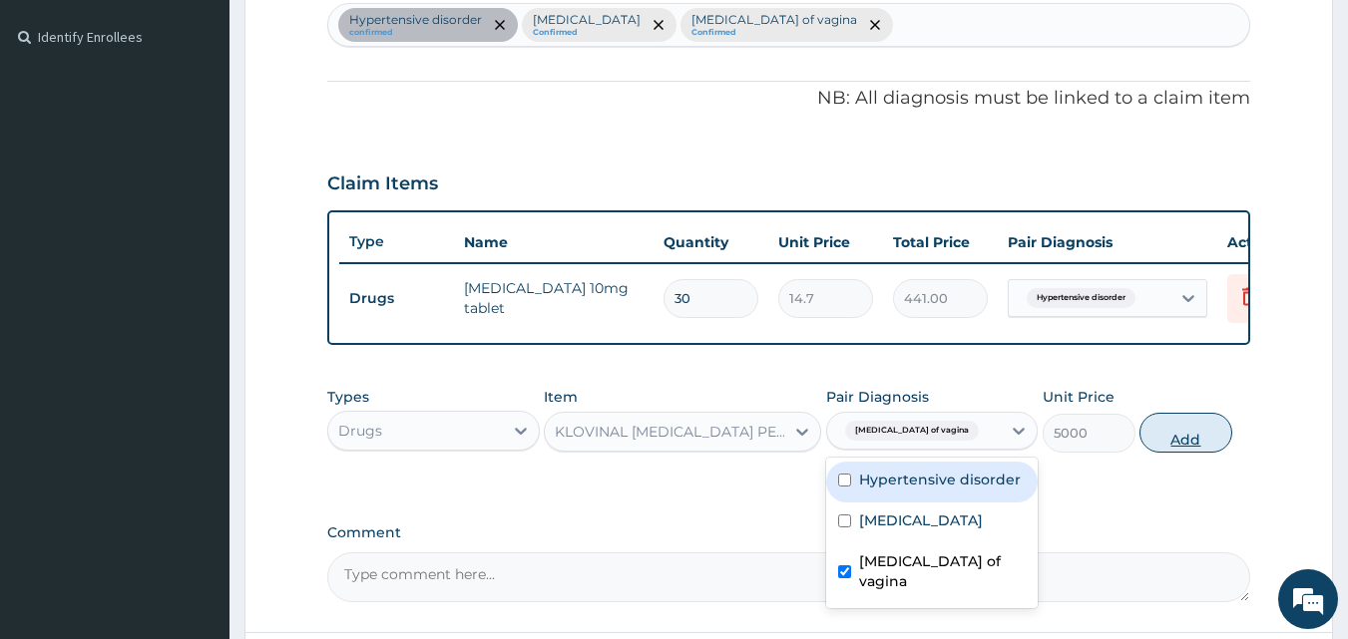
click at [1181, 449] on button "Add" at bounding box center [1185, 433] width 93 height 40
type input "0"
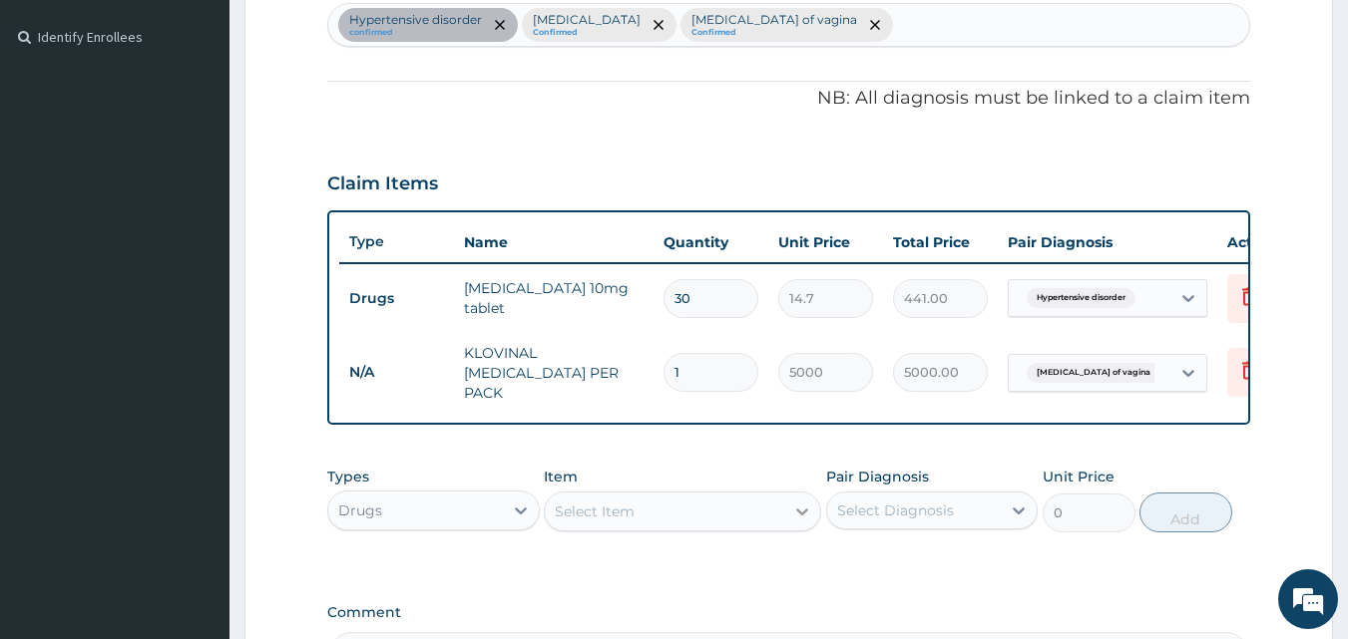
click at [800, 509] on icon at bounding box center [802, 512] width 20 height 20
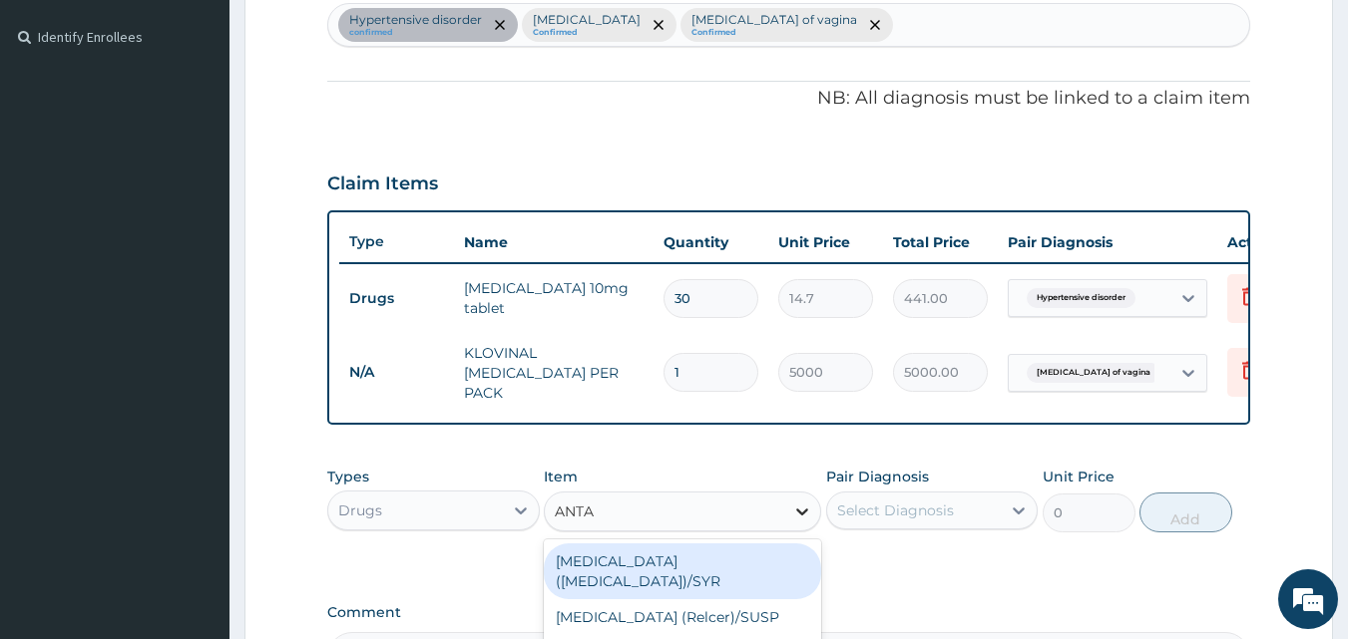
type input "ANTAC"
click at [745, 559] on div "antacid (gaviscon)/SYR" at bounding box center [682, 572] width 277 height 56
type input "498.75"
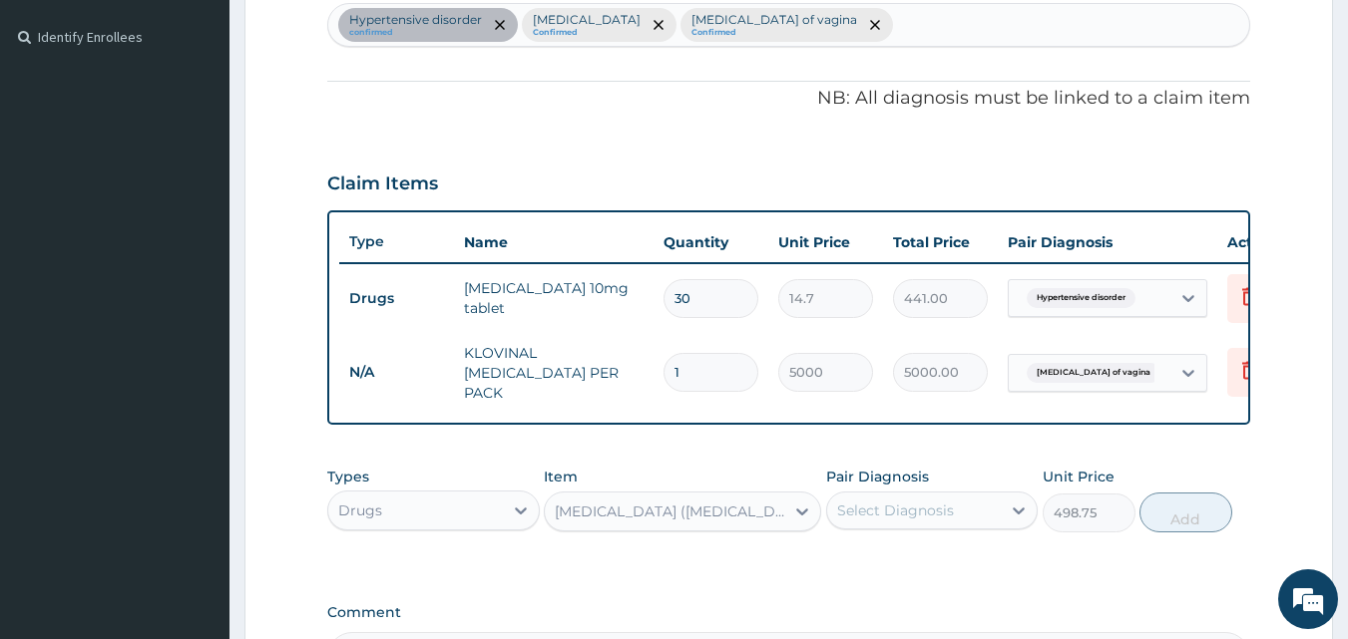
click at [741, 511] on div "antacid (gaviscon)/SYR" at bounding box center [664, 512] width 239 height 32
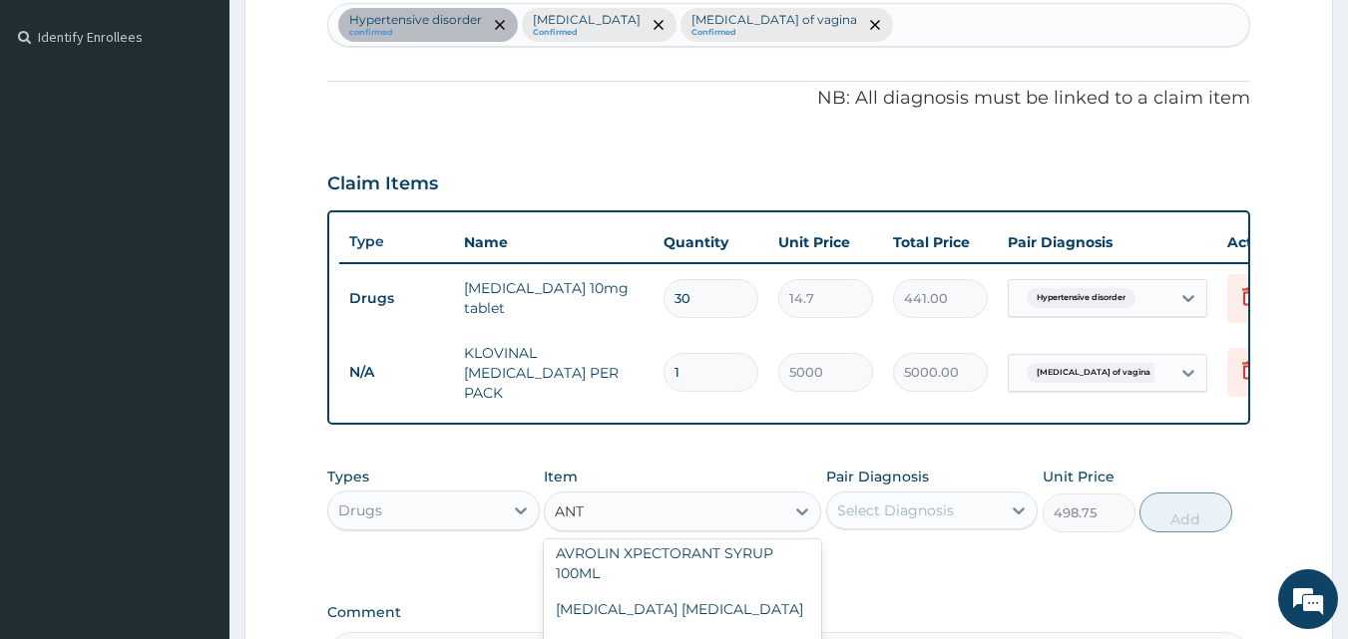
scroll to position [0, 0]
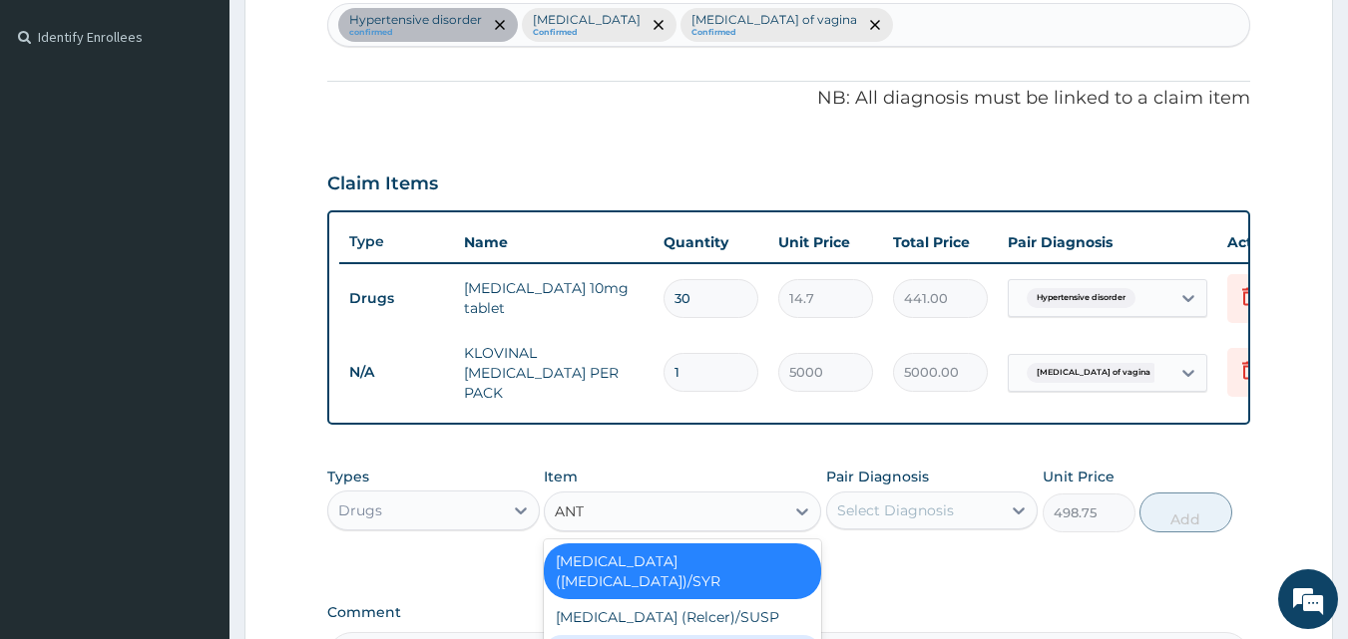
type input "ANTA"
click at [664, 601] on div "antacid (Relcer)/SUSP" at bounding box center [682, 618] width 277 height 36
type input "446.25"
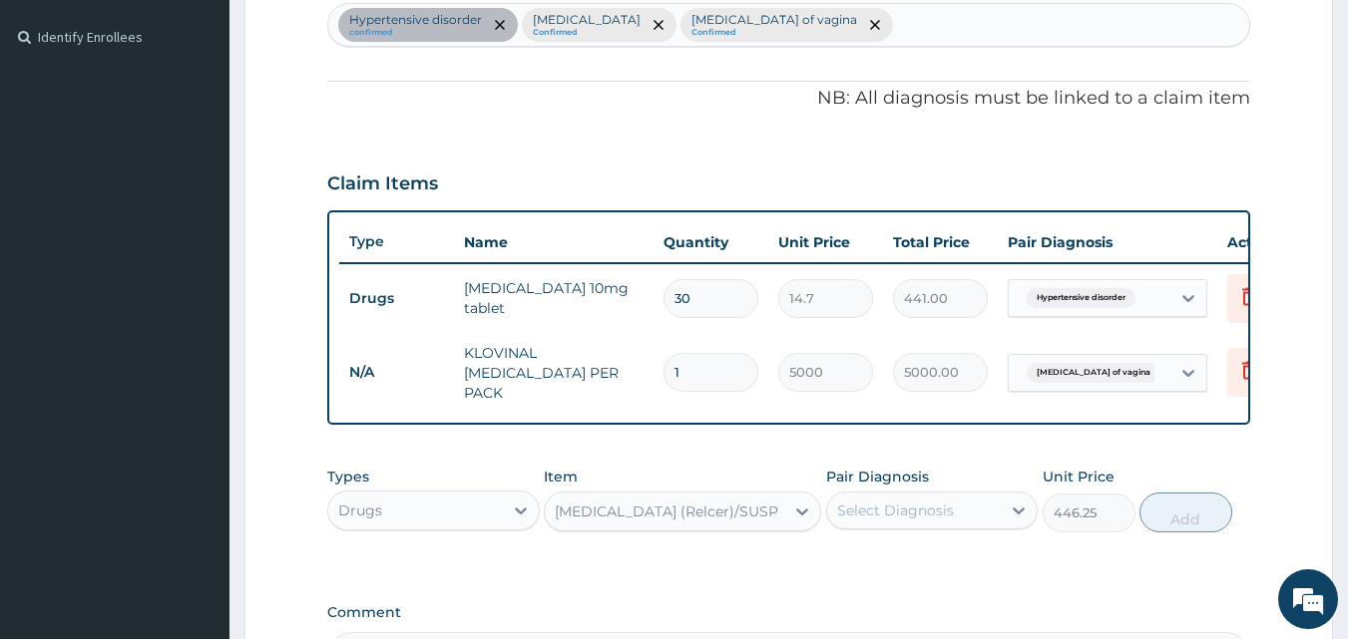
click at [862, 515] on div "Select Diagnosis" at bounding box center [895, 511] width 117 height 20
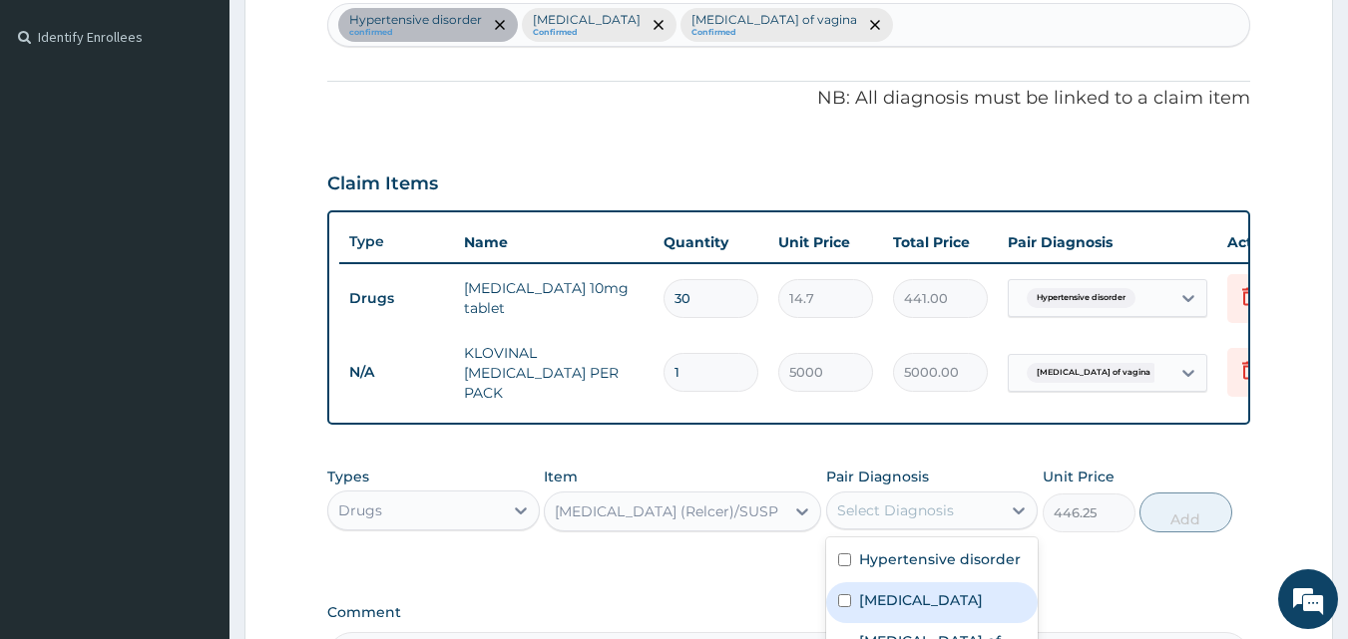
click at [870, 605] on label "Gastroesophageal reflux disease" at bounding box center [921, 601] width 124 height 20
checkbox input "true"
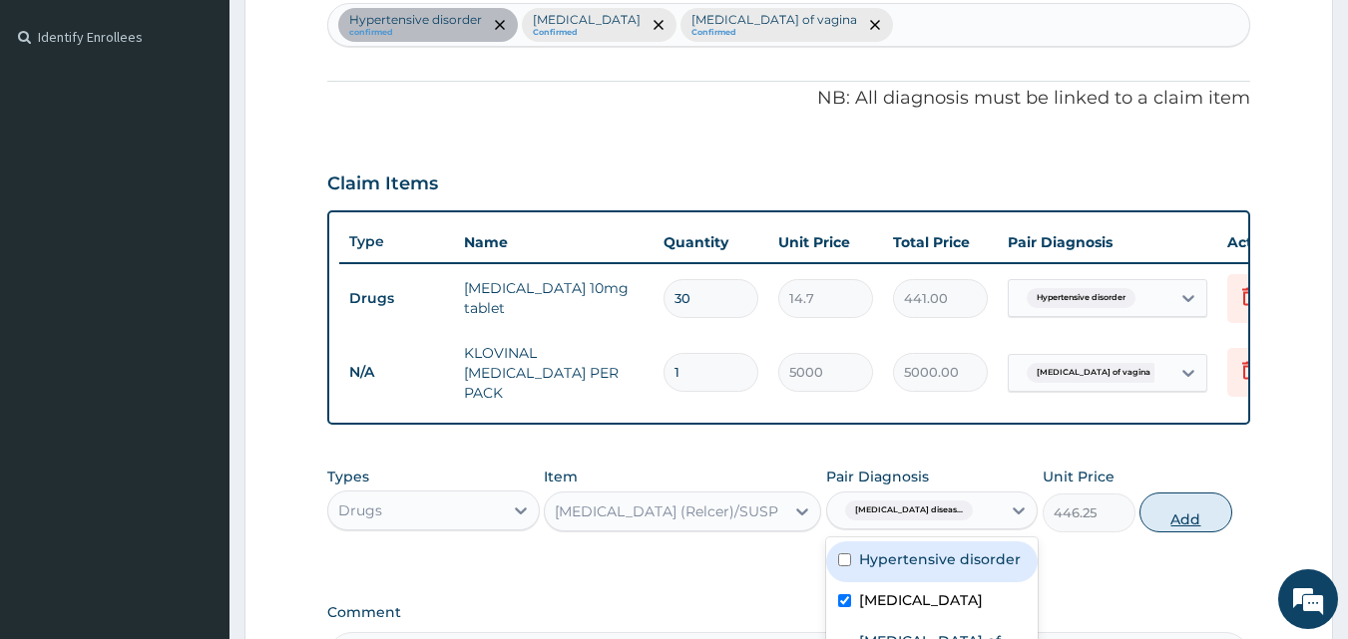
click at [1201, 525] on button "Add" at bounding box center [1185, 513] width 93 height 40
type input "0"
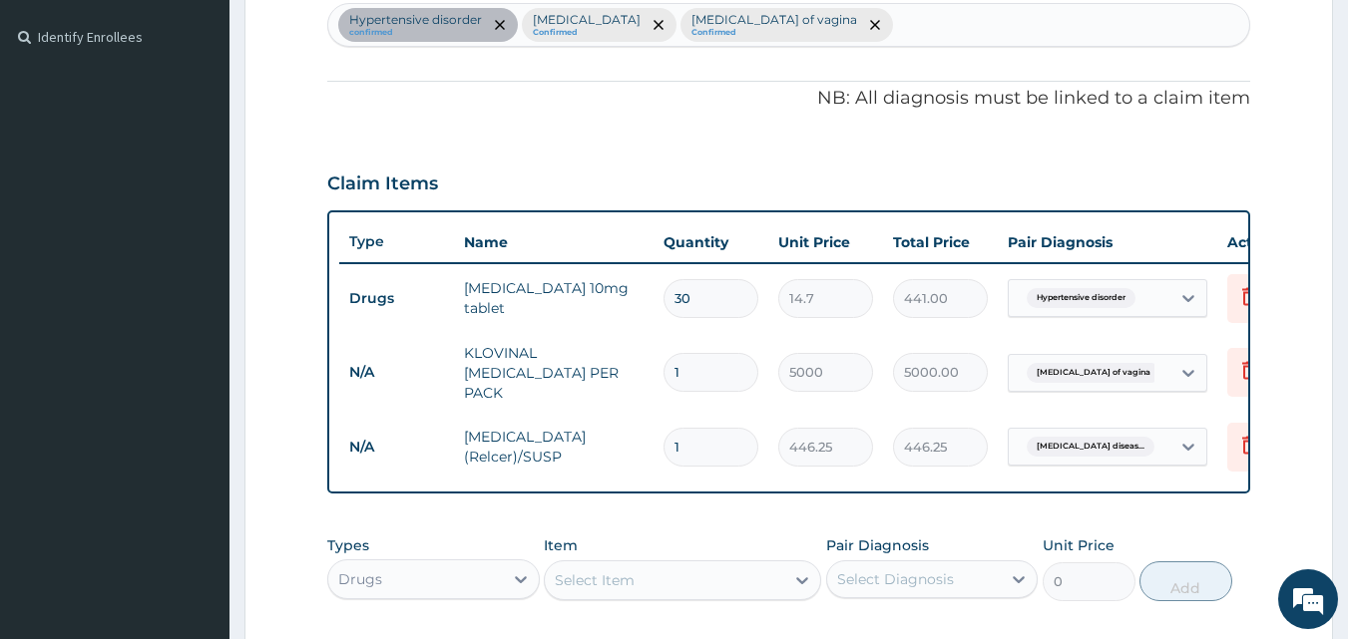
click at [777, 573] on div "Select Item" at bounding box center [664, 581] width 239 height 32
type input "FLUC"
click at [801, 525] on div "PA Code / Prescription Code PA/7DDA94 Encounter Date 13-08-2025 Important Notic…" at bounding box center [789, 205] width 924 height 1092
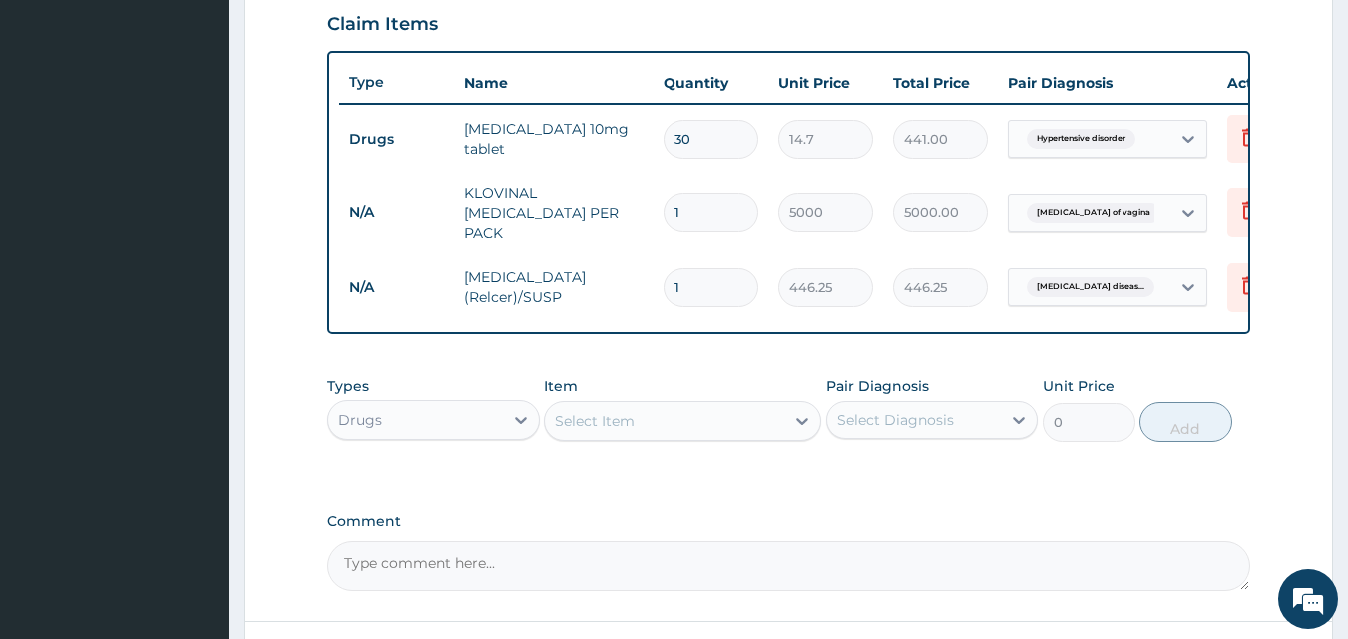
scroll to position [731, 0]
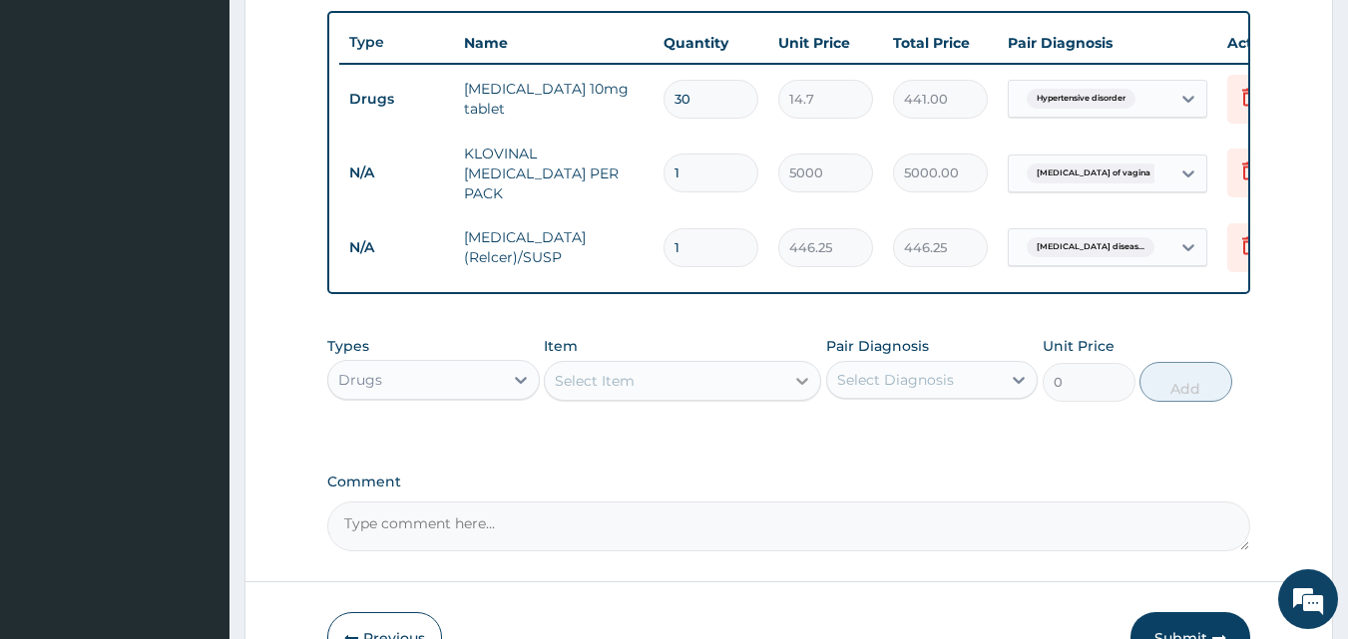
click at [814, 389] on div at bounding box center [802, 381] width 36 height 36
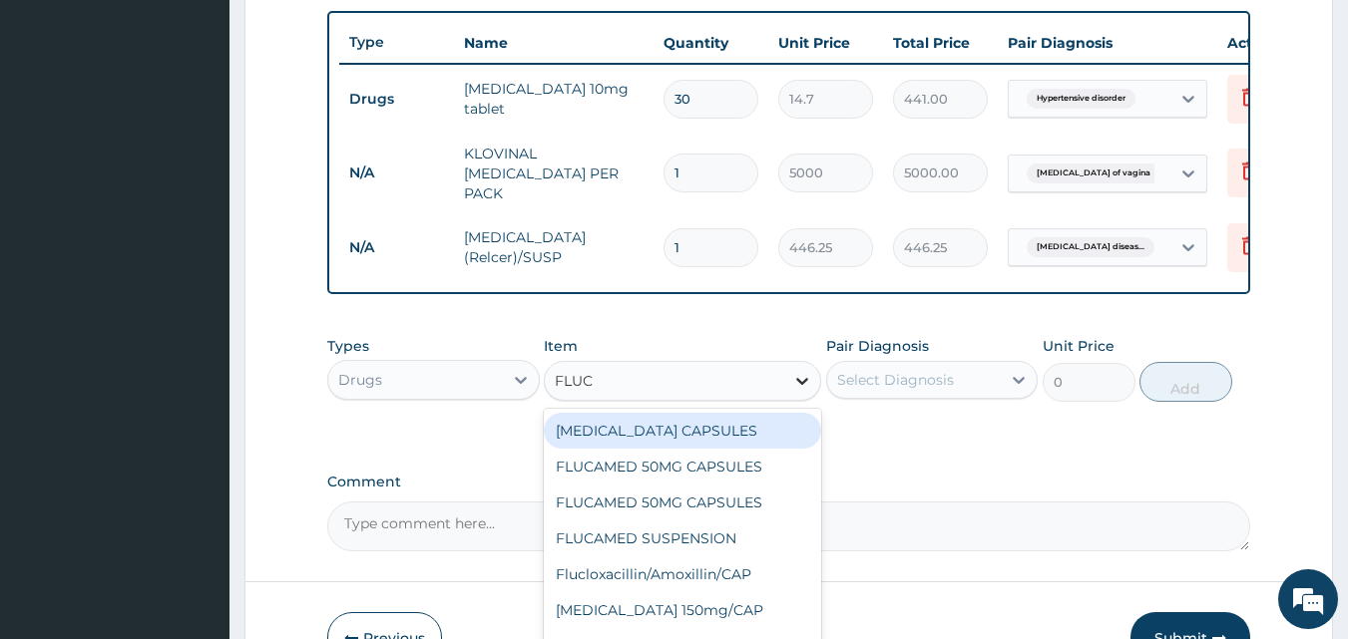
type input "FLUCO"
click at [698, 434] on div "Fluconazole 150mg/CAP" at bounding box center [682, 431] width 277 height 36
type input "105"
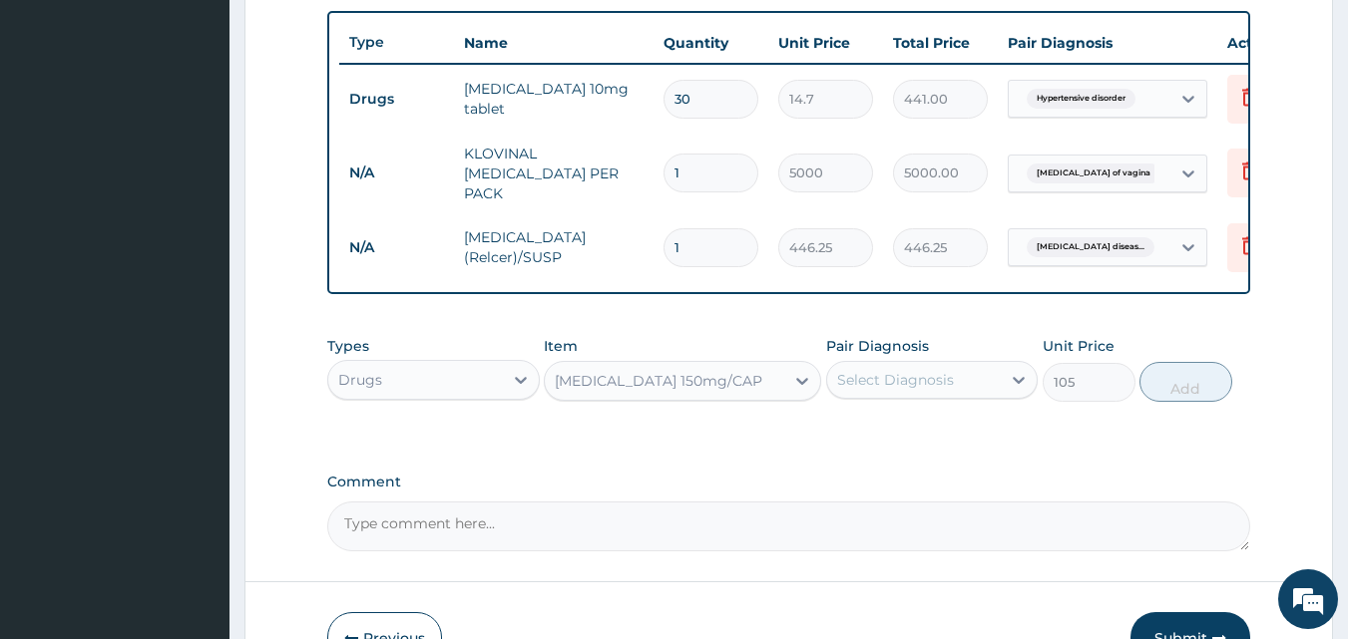
click at [945, 385] on div "Select Diagnosis" at bounding box center [895, 380] width 117 height 20
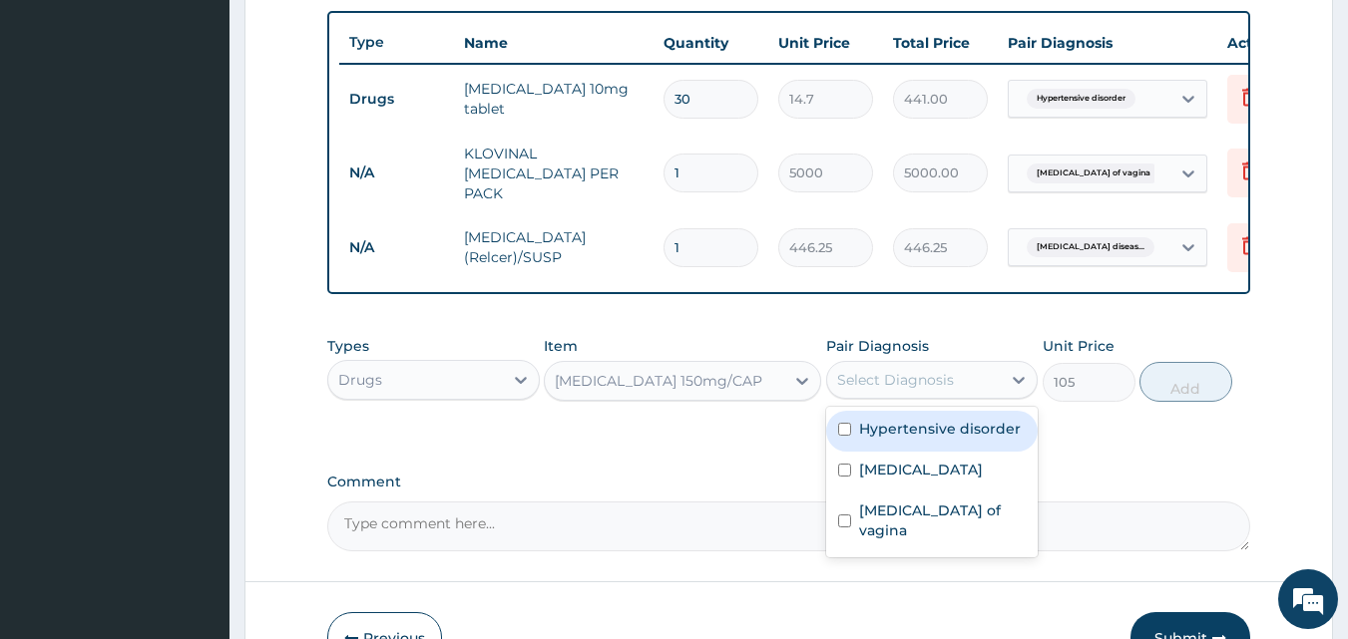
click at [920, 390] on div "Select Diagnosis" at bounding box center [895, 380] width 117 height 20
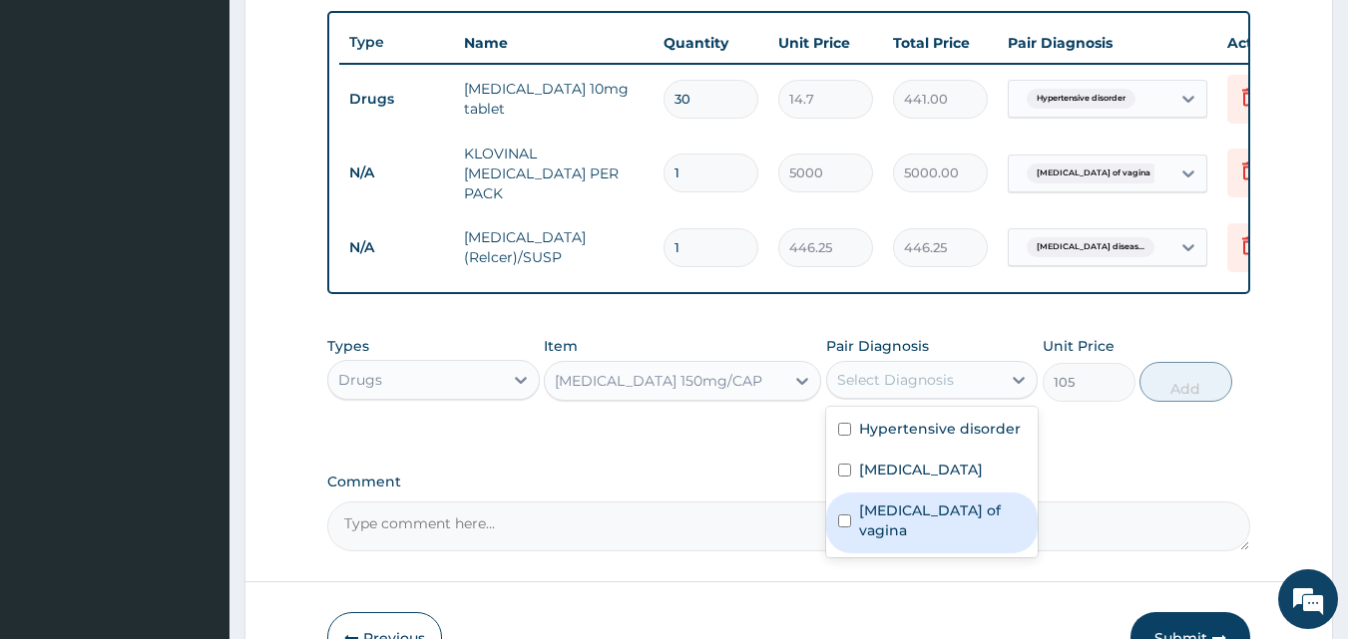
click at [883, 524] on label "Candidiasis of vagina" at bounding box center [943, 521] width 168 height 40
checkbox input "true"
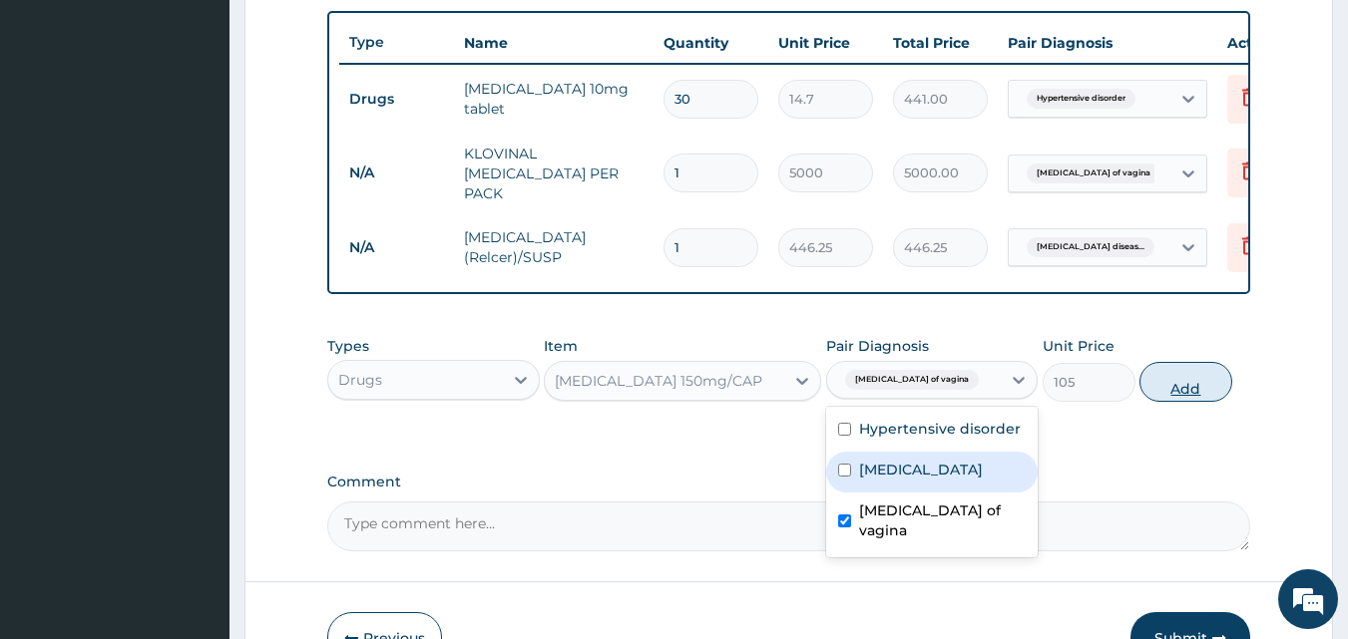
click at [1191, 394] on button "Add" at bounding box center [1185, 382] width 93 height 40
type input "0"
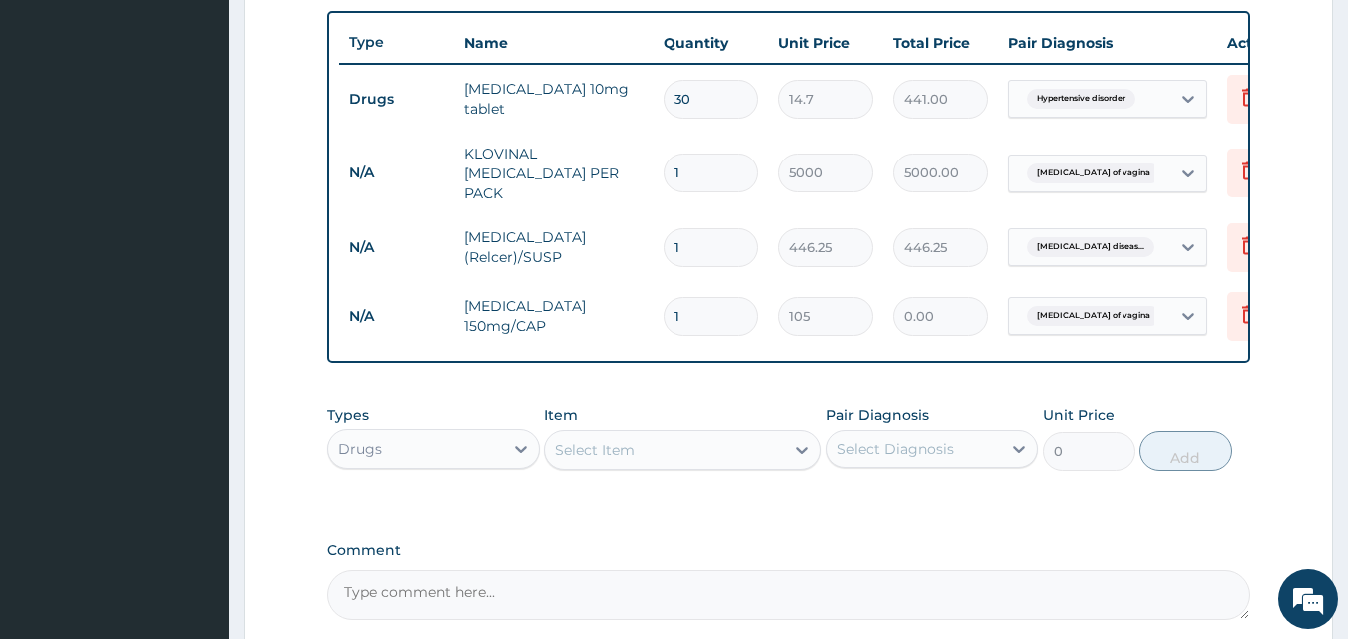
type input "0.00"
type input "7"
type input "735.00"
type input "7"
click at [804, 452] on icon at bounding box center [802, 450] width 20 height 20
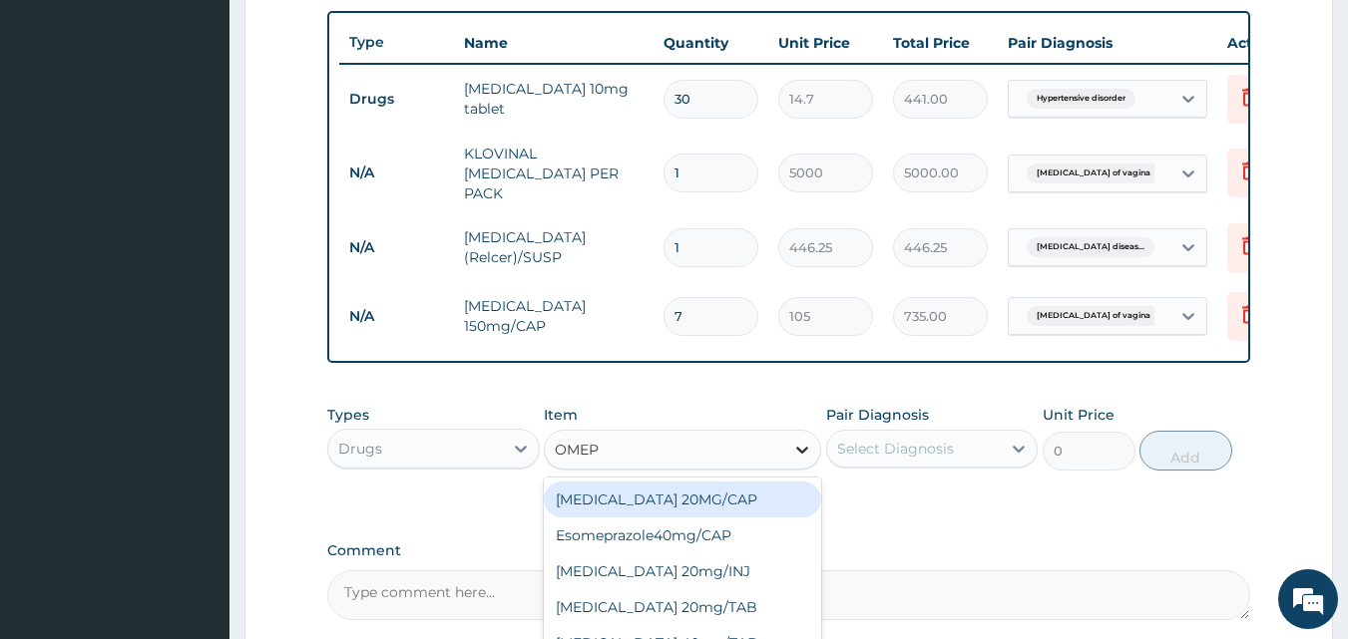
type input "OMEPR"
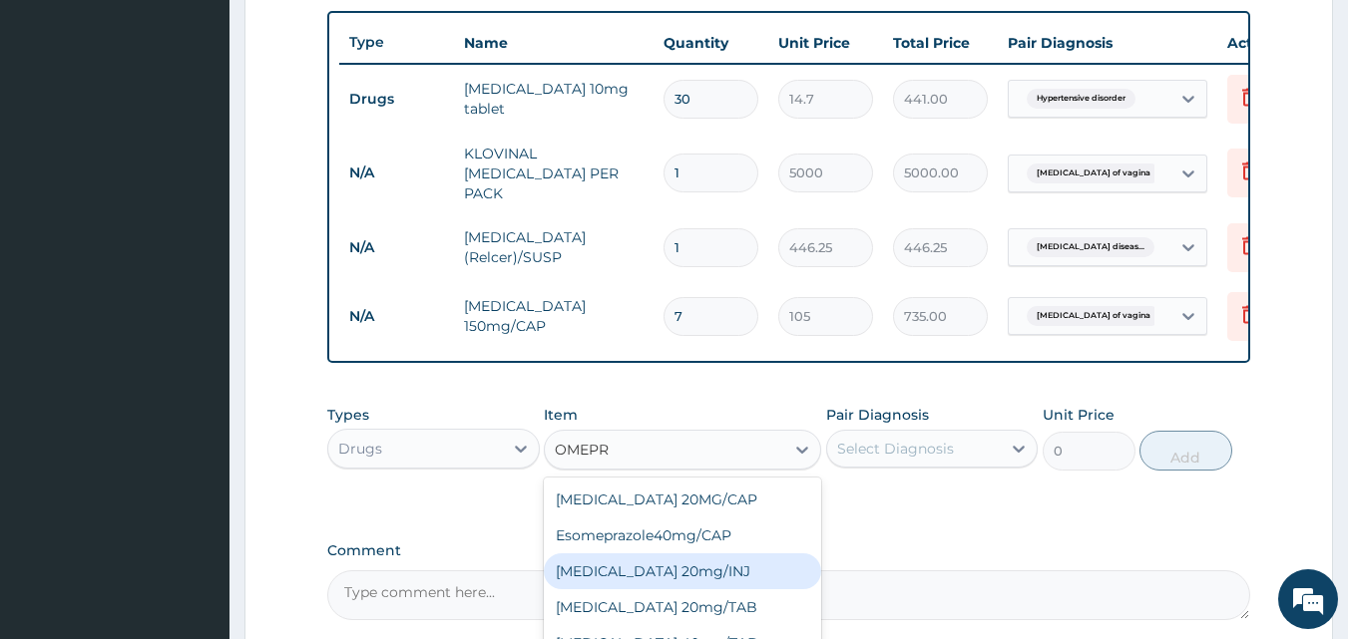
click at [661, 586] on div "Omeprazole 20mg/INJ" at bounding box center [682, 572] width 277 height 36
type input "420"
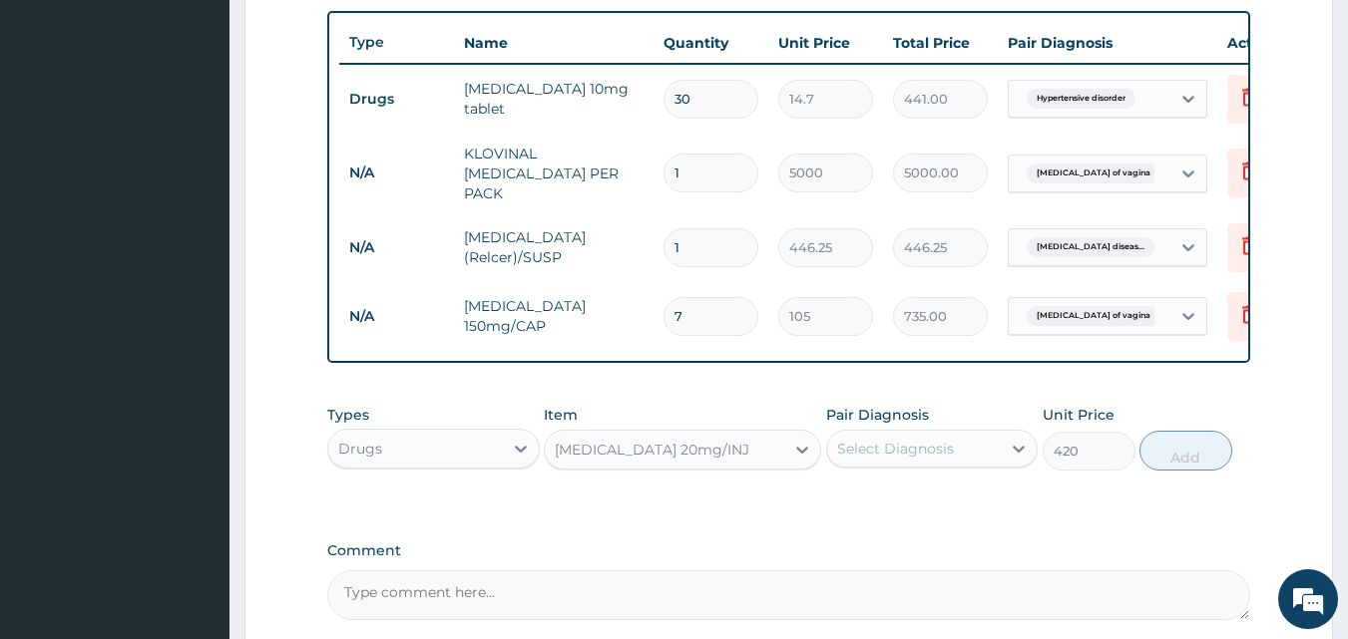
click at [965, 458] on div "Select Diagnosis" at bounding box center [914, 449] width 175 height 32
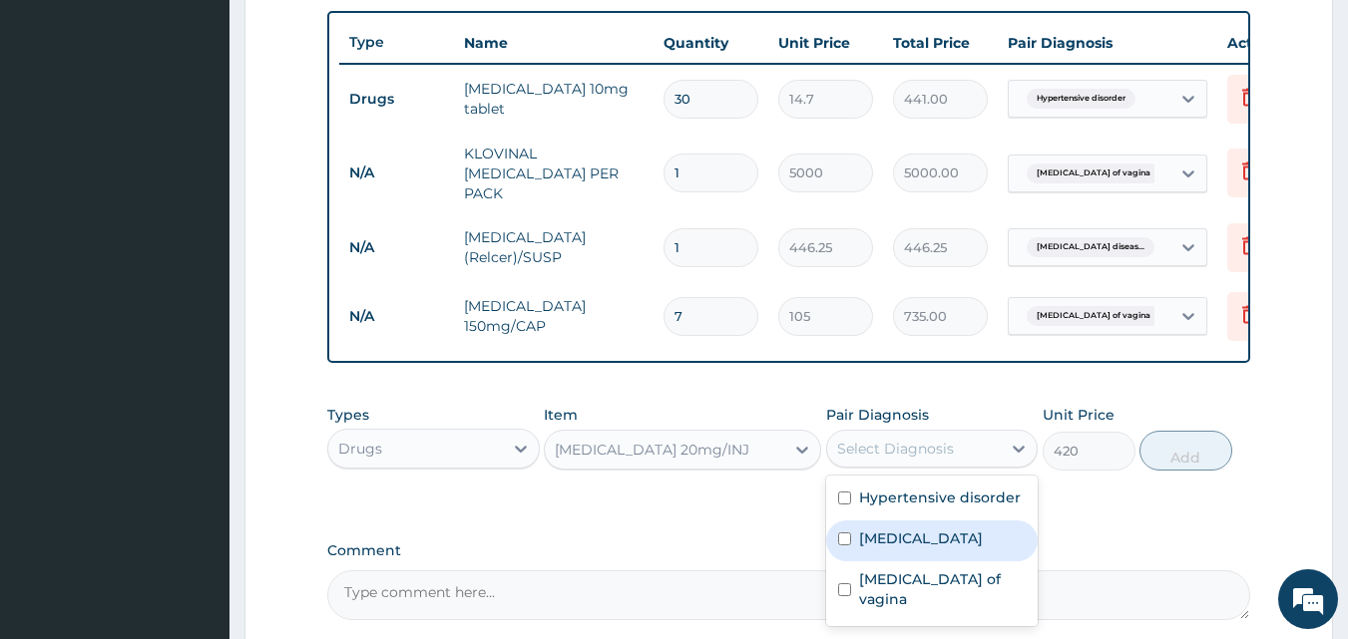
click at [930, 544] on label "Gastroesophageal reflux disease" at bounding box center [921, 539] width 124 height 20
checkbox input "true"
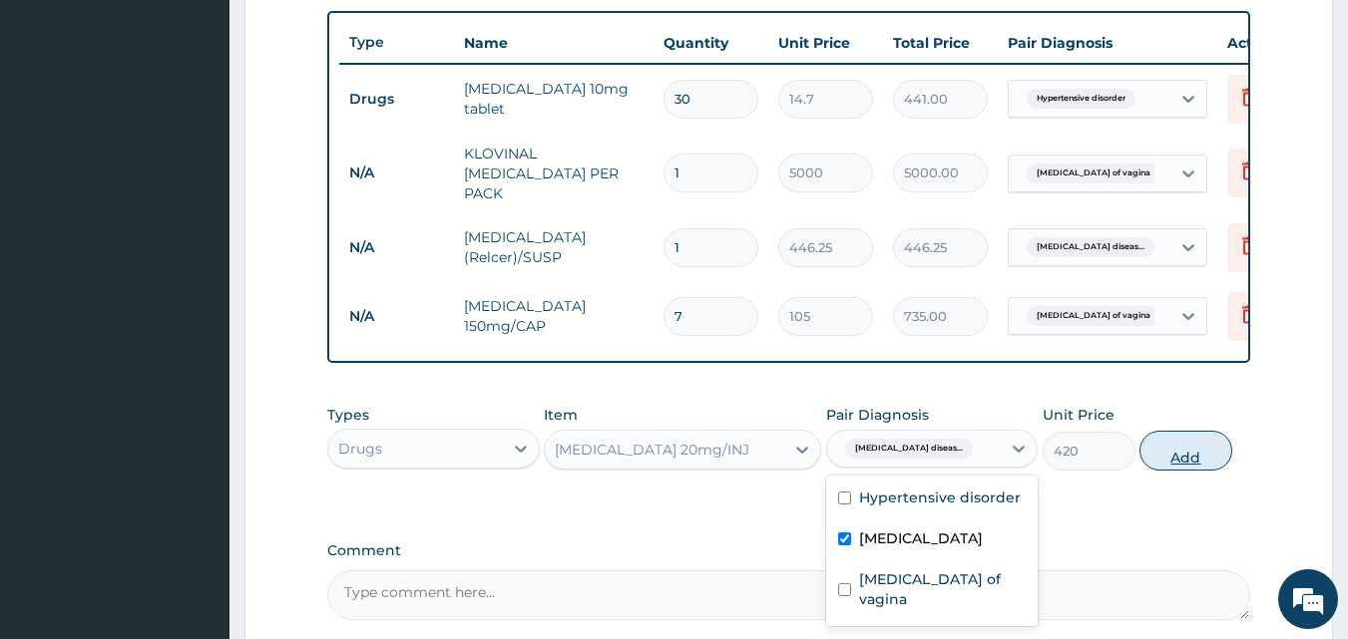
click at [1190, 439] on button "Add" at bounding box center [1185, 451] width 93 height 40
type input "0"
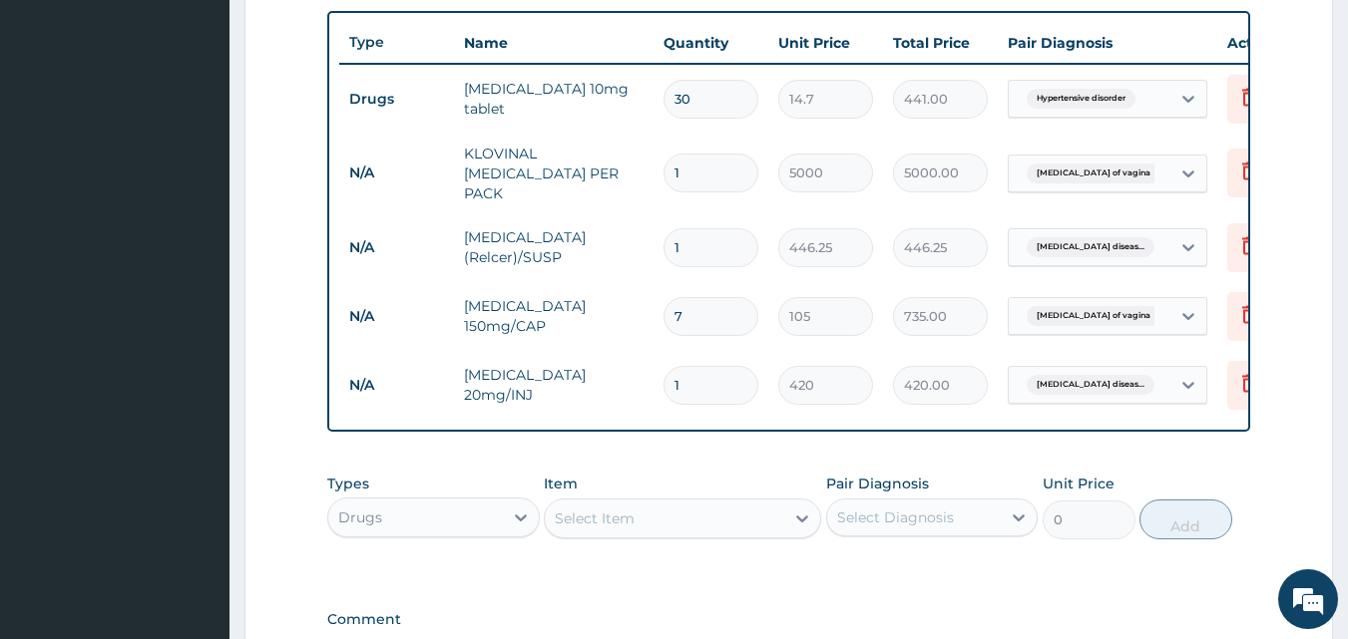
type input "14"
type input "5880.00"
type input "14"
click at [519, 522] on icon at bounding box center [521, 518] width 12 height 7
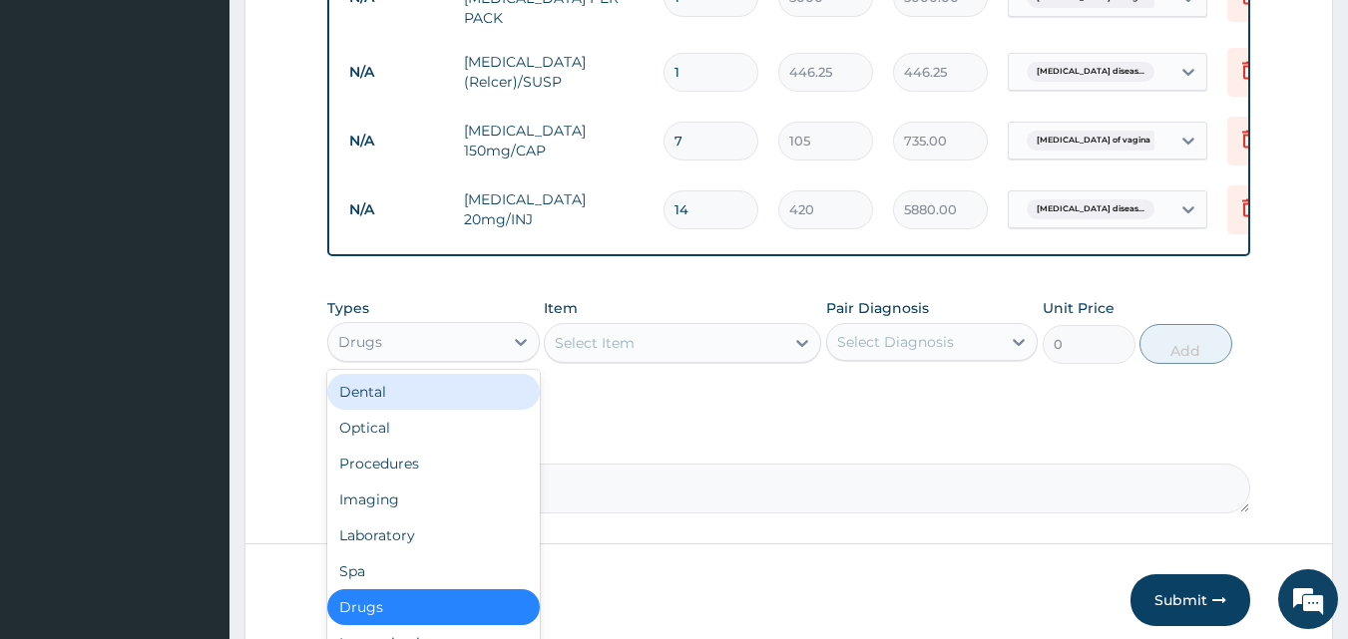
scroll to position [921, 0]
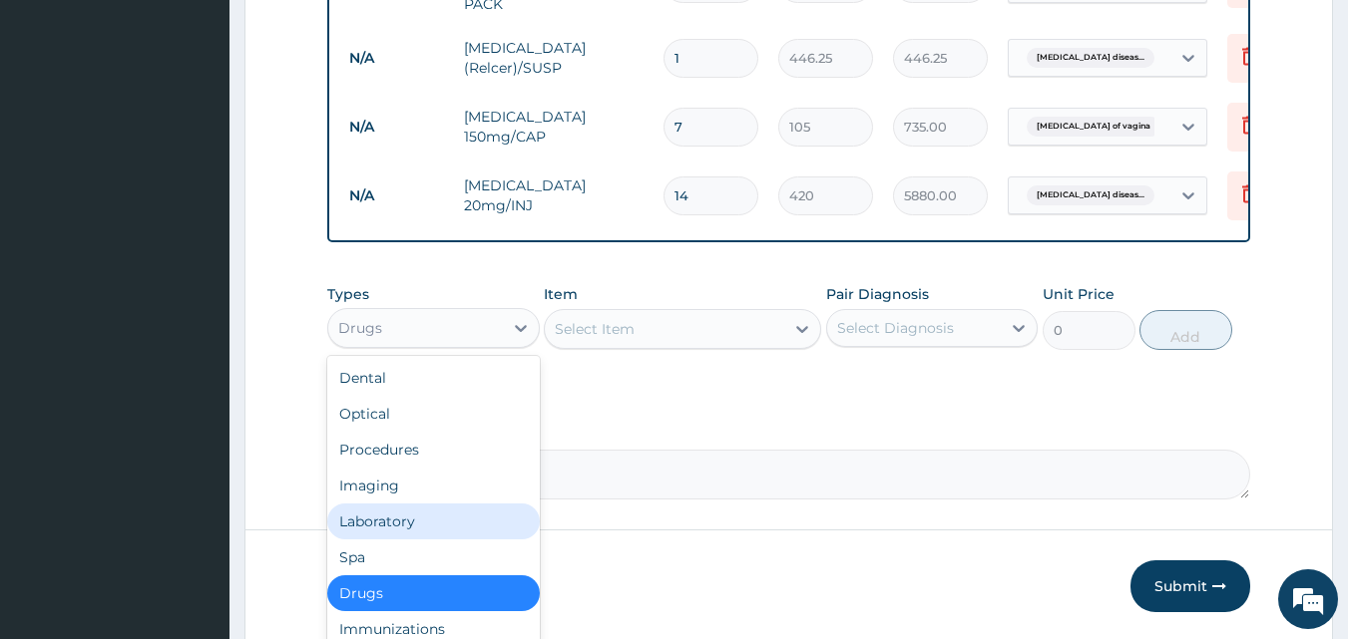
click at [447, 528] on div "Laboratory" at bounding box center [433, 522] width 212 height 36
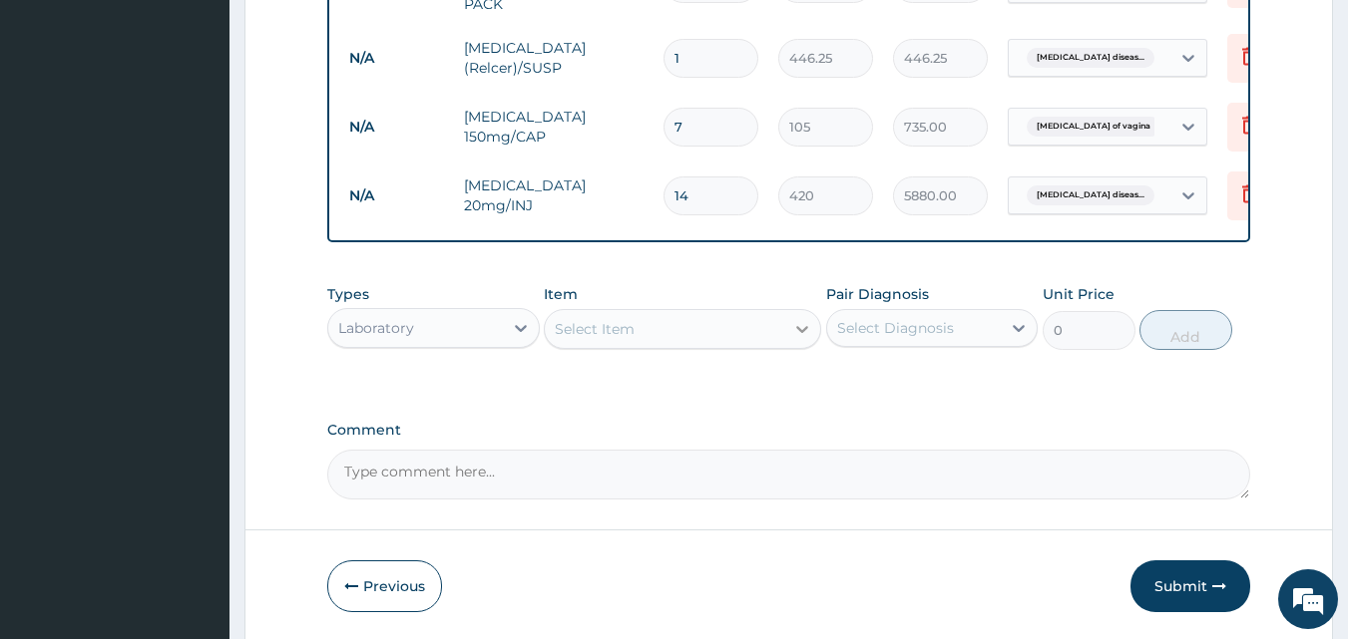
click at [806, 333] on icon at bounding box center [802, 329] width 12 height 7
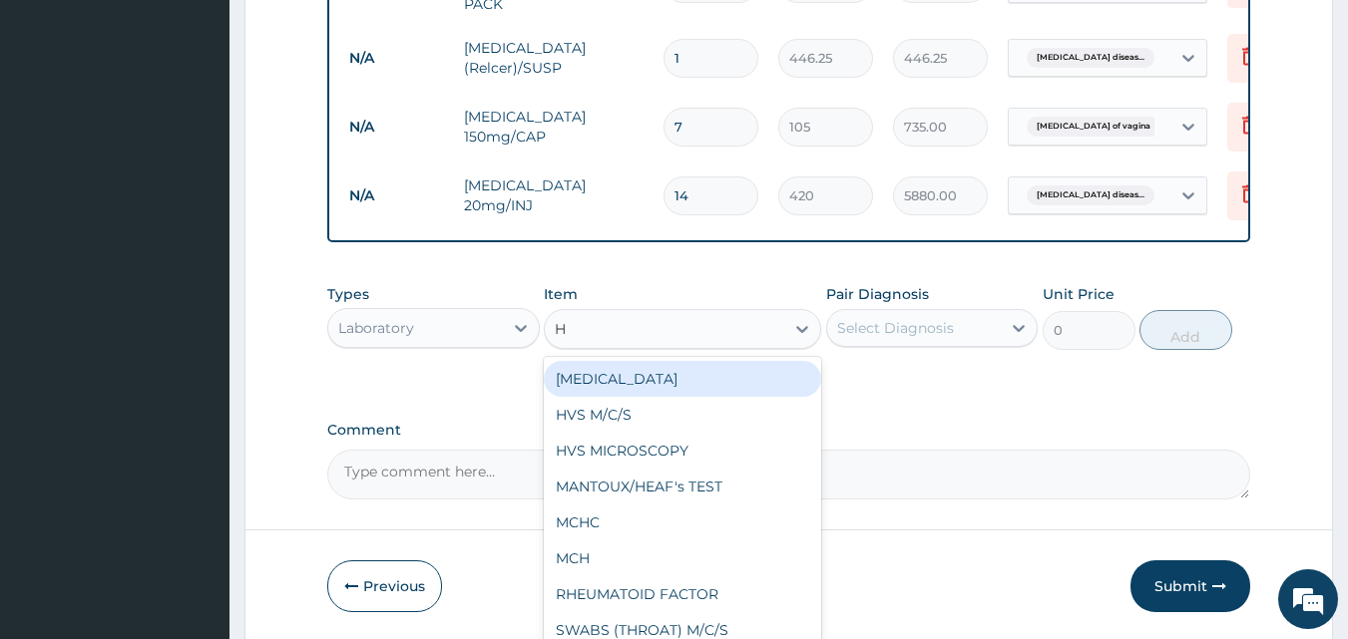
type input "H"
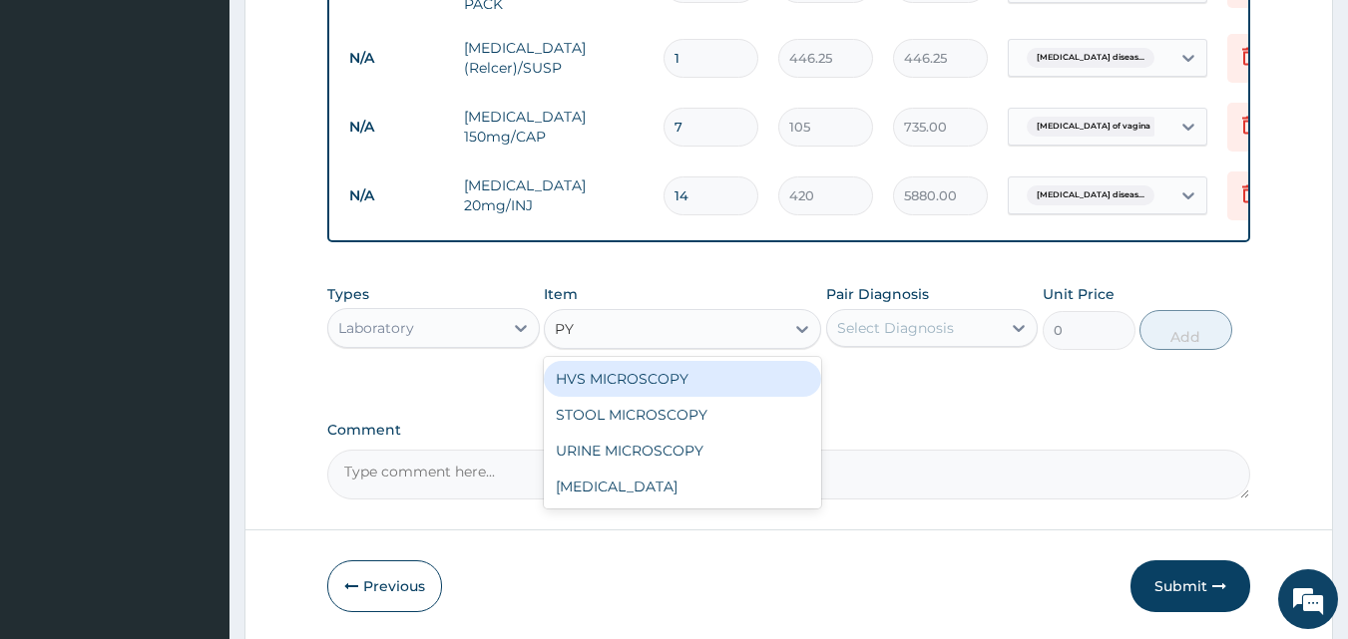
type input "PYL"
click at [690, 380] on div "HELICOBACTER PYLORI" at bounding box center [682, 379] width 277 height 36
type input "2960"
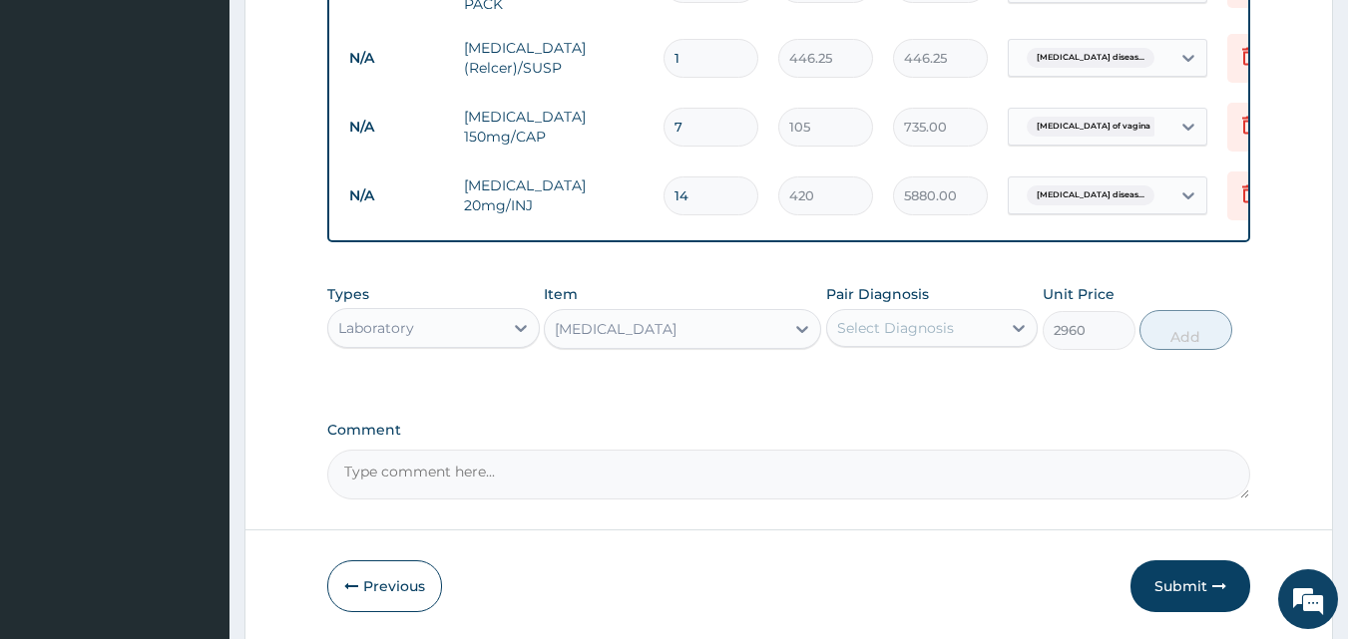
click at [970, 327] on div "Select Diagnosis" at bounding box center [914, 328] width 175 height 32
click at [990, 339] on div "Select Diagnosis" at bounding box center [914, 328] width 175 height 32
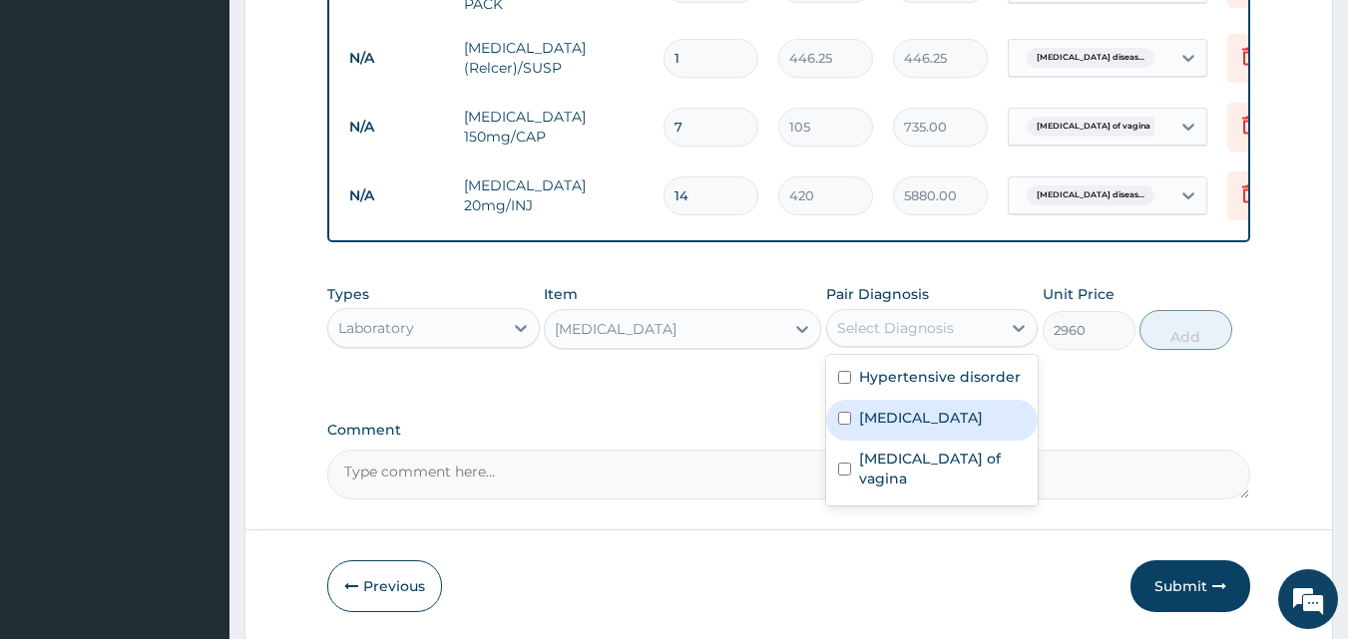
click at [930, 415] on label "Gastroesophageal reflux disease" at bounding box center [921, 418] width 124 height 20
checkbox input "true"
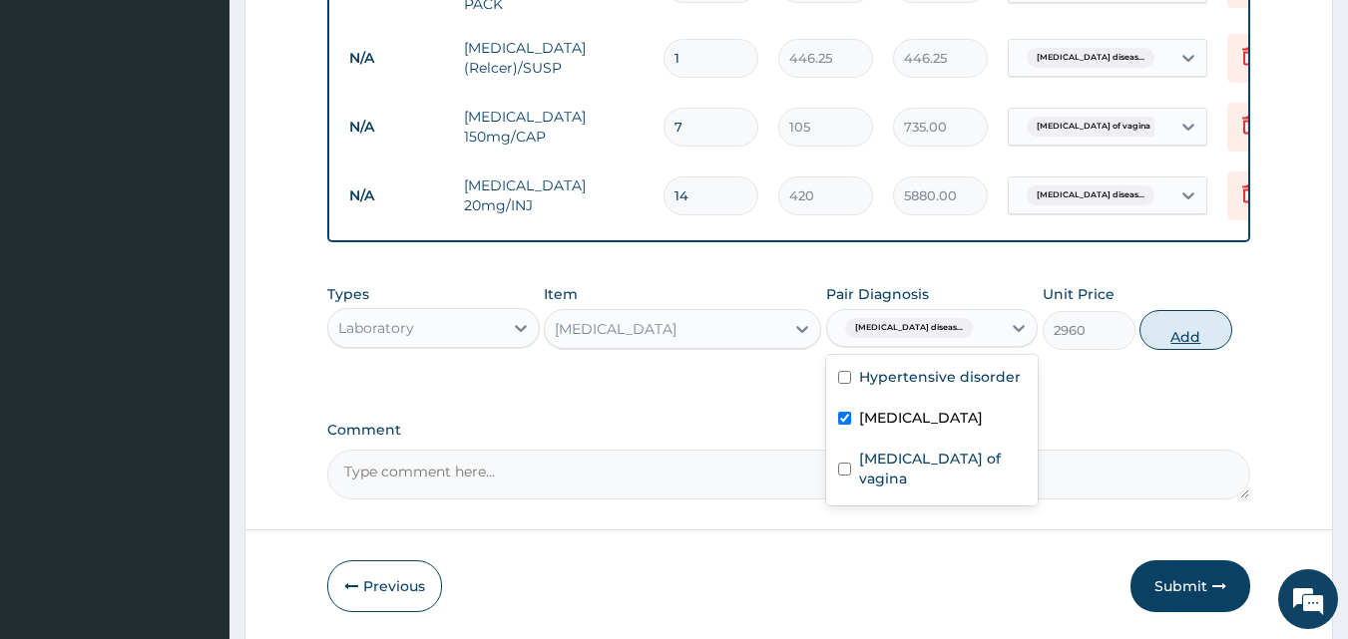
click at [1170, 339] on button "Add" at bounding box center [1185, 330] width 93 height 40
type input "0"
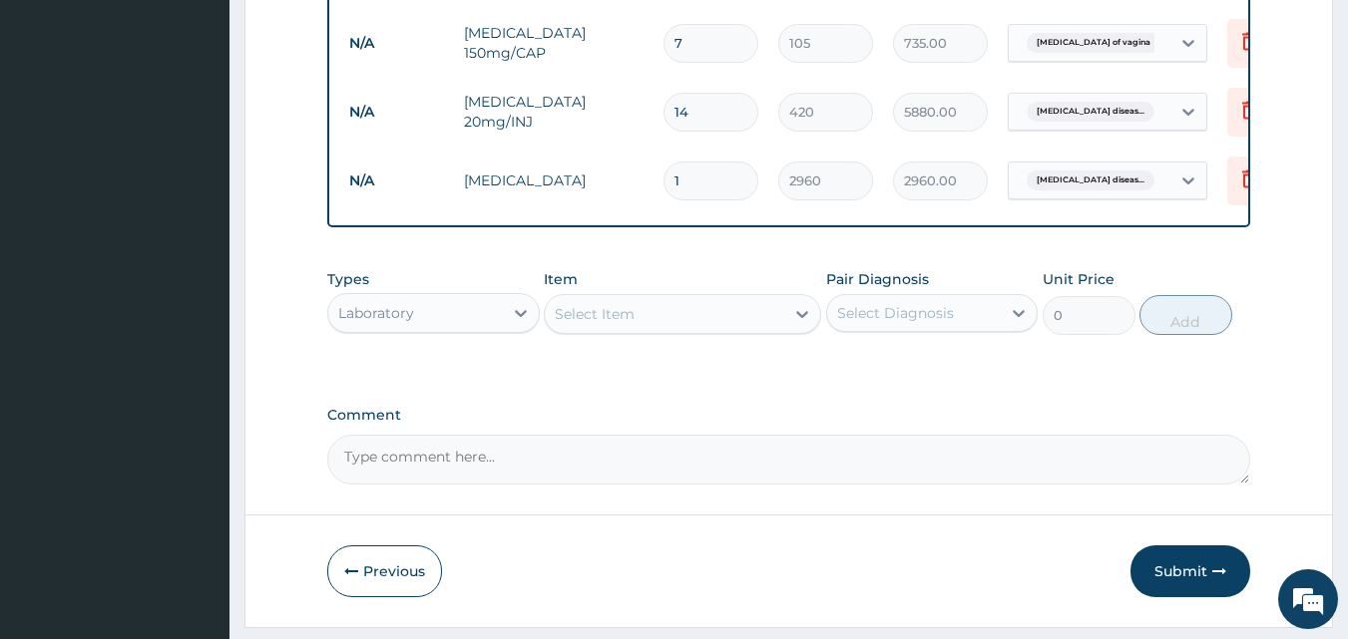
scroll to position [1063, 0]
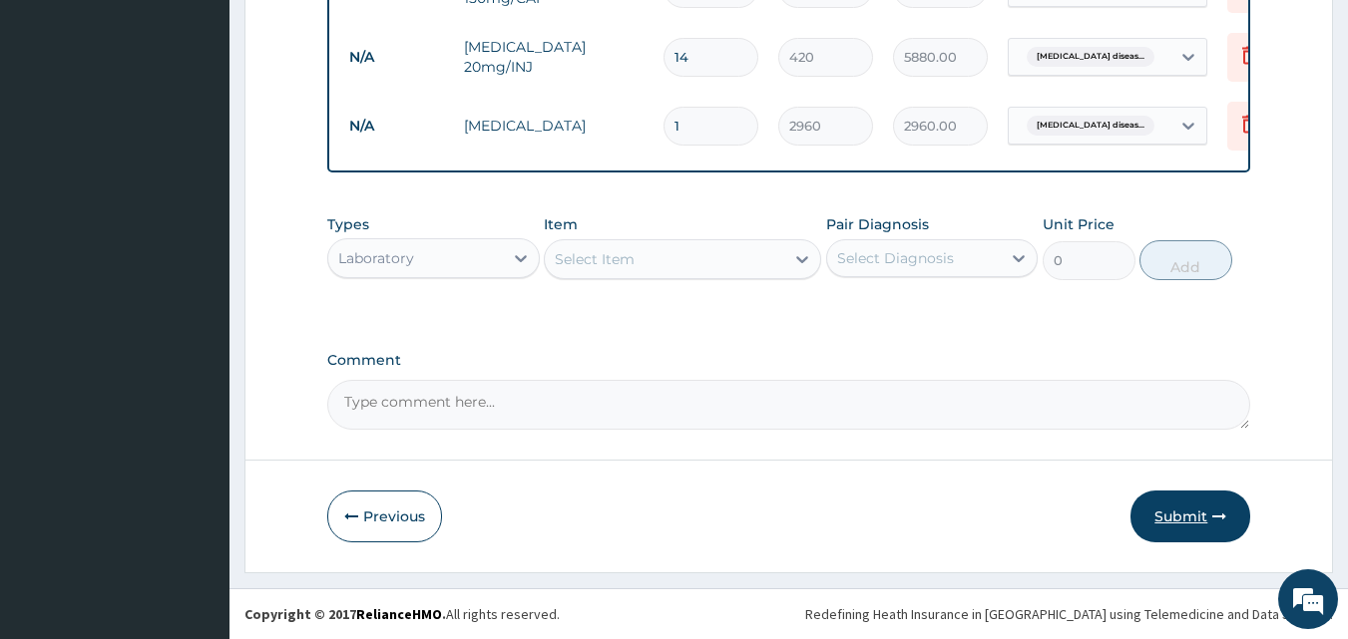
click at [1179, 508] on button "Submit" at bounding box center [1190, 517] width 120 height 52
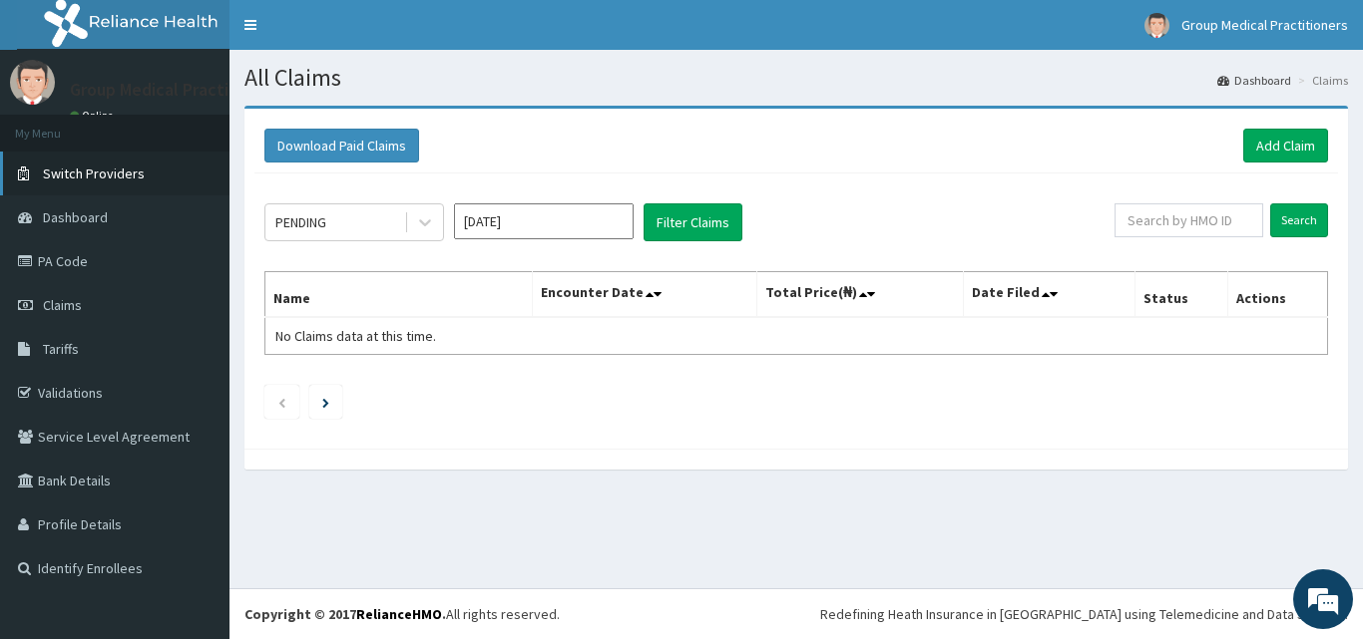
click at [79, 186] on link "Switch Providers" at bounding box center [114, 174] width 229 height 44
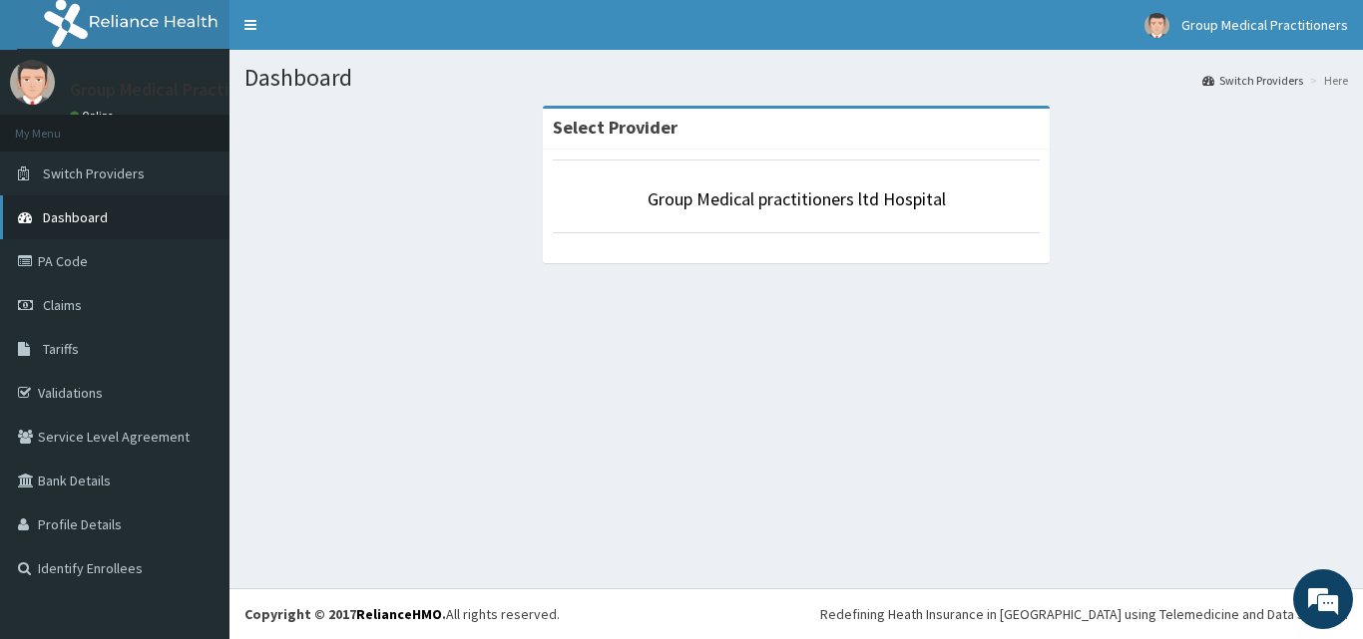
click at [85, 220] on span "Dashboard" at bounding box center [75, 218] width 65 height 18
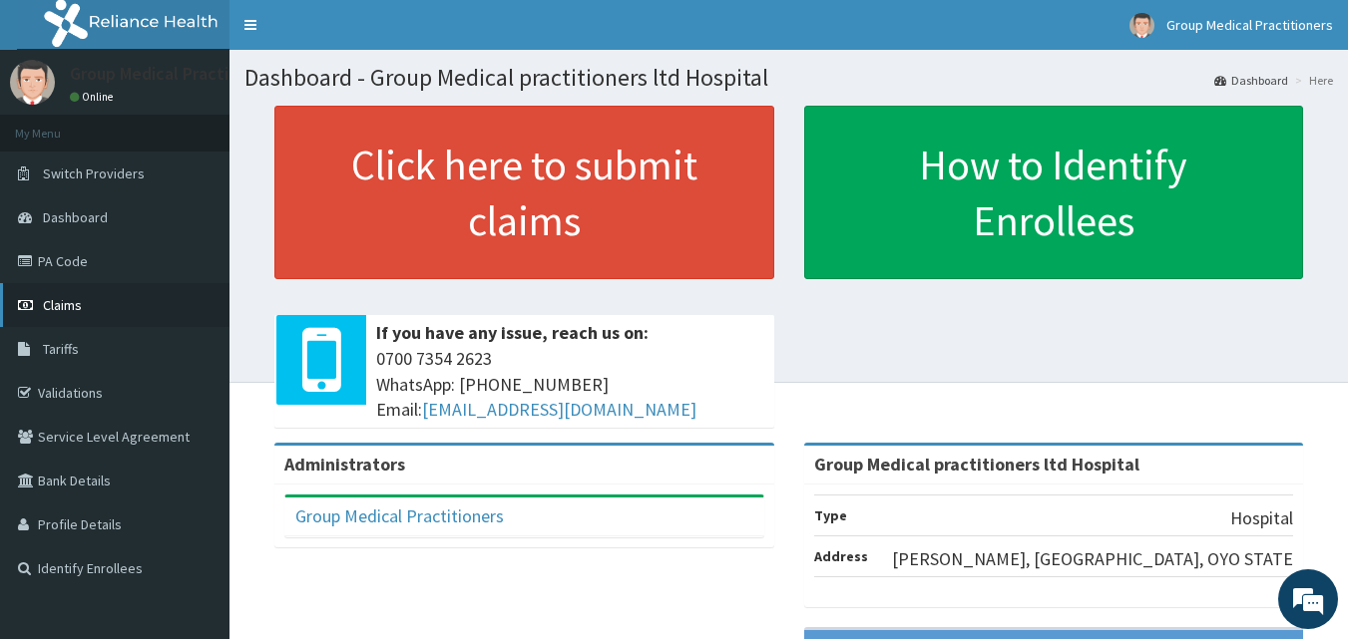
click at [110, 317] on link "Claims" at bounding box center [114, 305] width 229 height 44
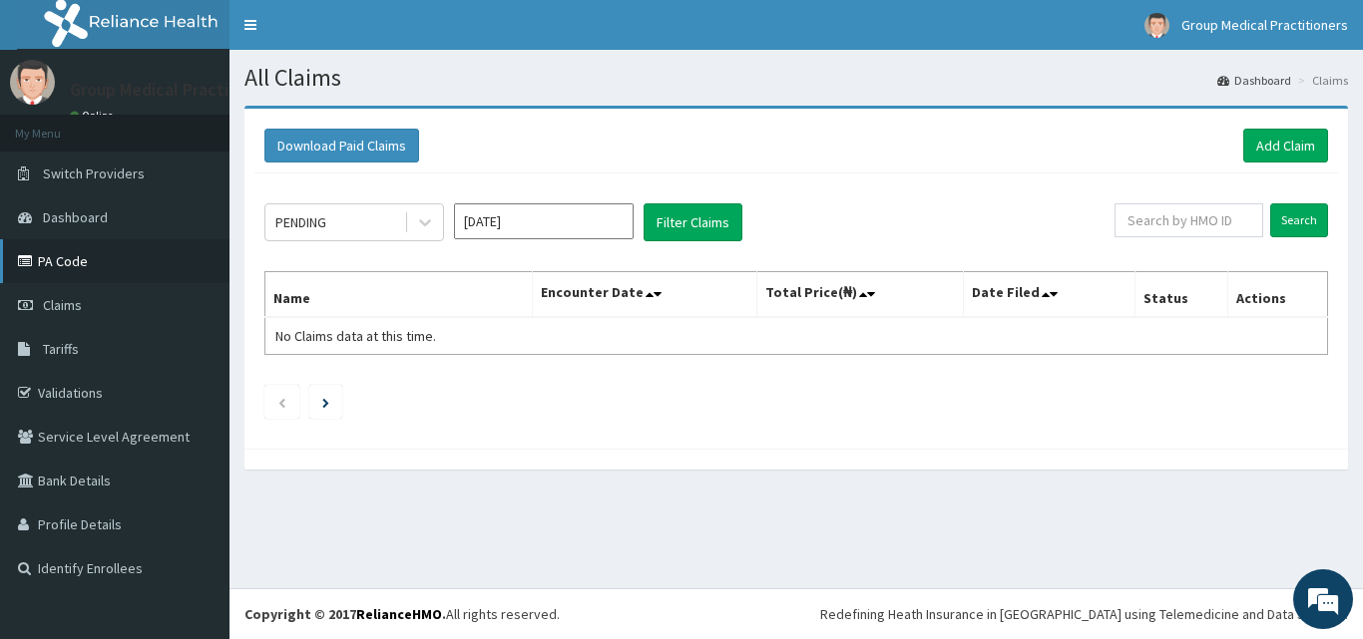
click at [80, 279] on link "PA Code" at bounding box center [114, 261] width 229 height 44
